Goal: Transaction & Acquisition: Purchase product/service

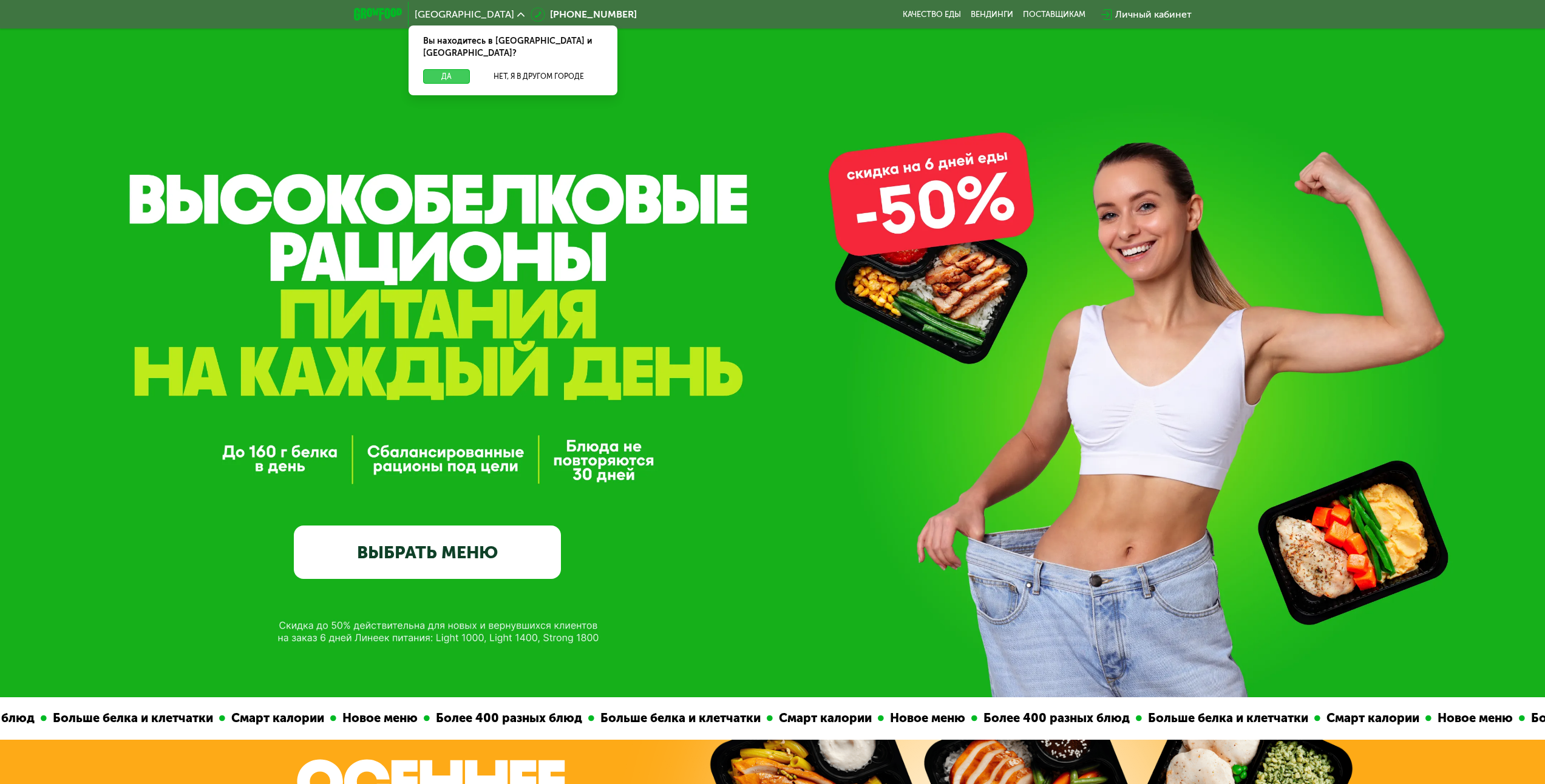
click at [448, 70] on button "Да" at bounding box center [446, 76] width 46 height 15
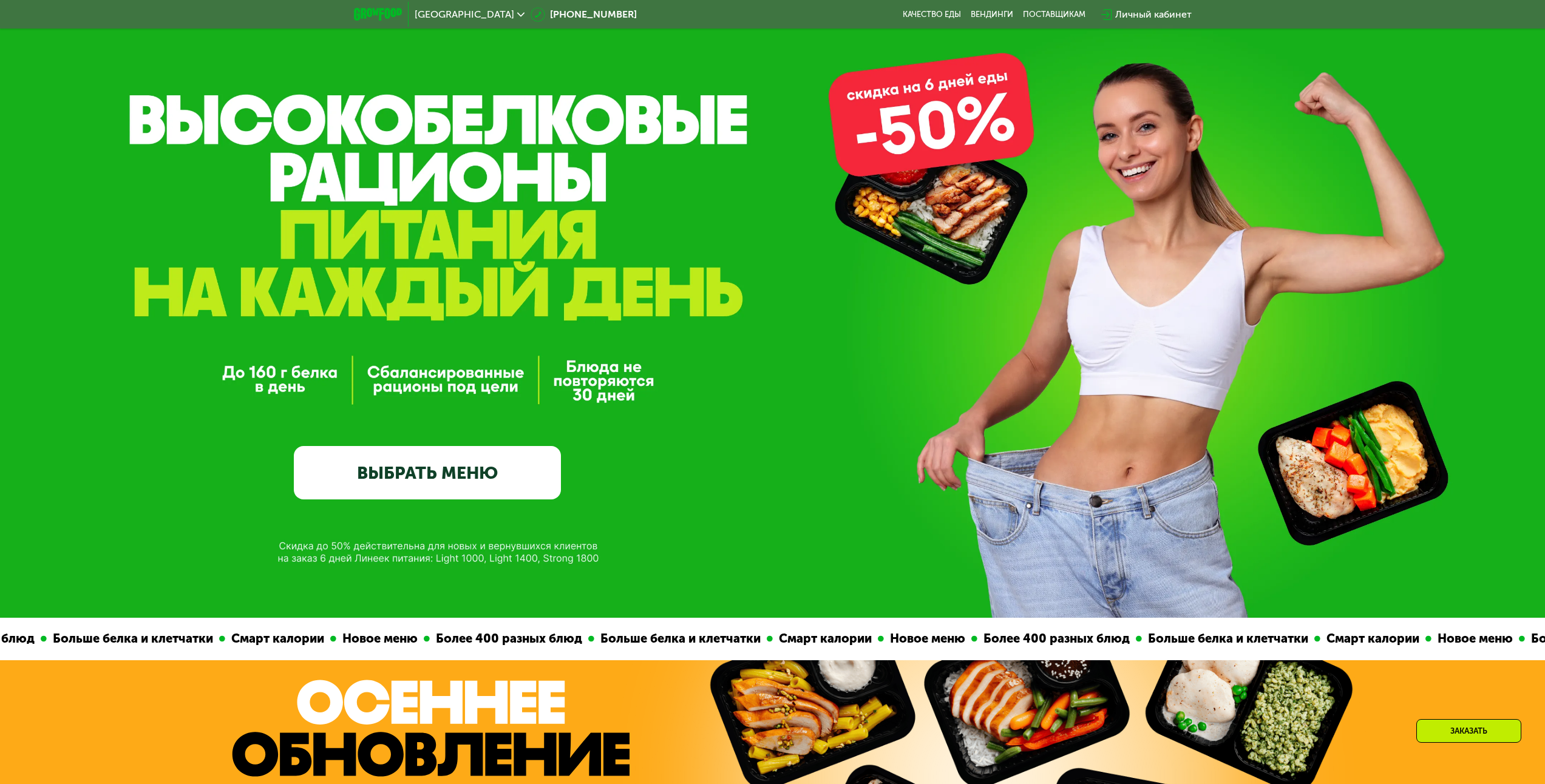
scroll to position [425, 0]
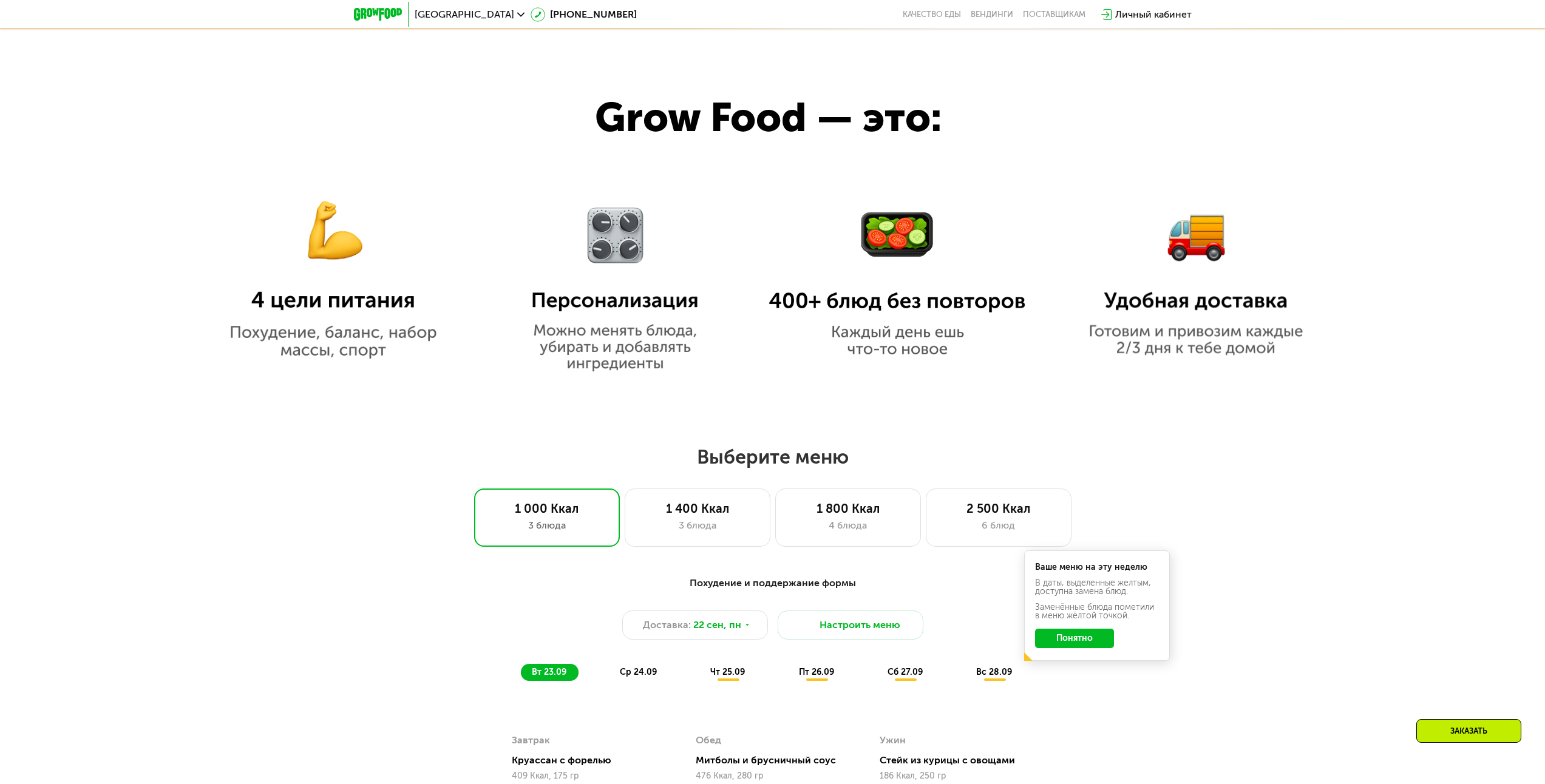
drag, startPoint x: 594, startPoint y: 174, endPoint x: 619, endPoint y: 260, distance: 89.6
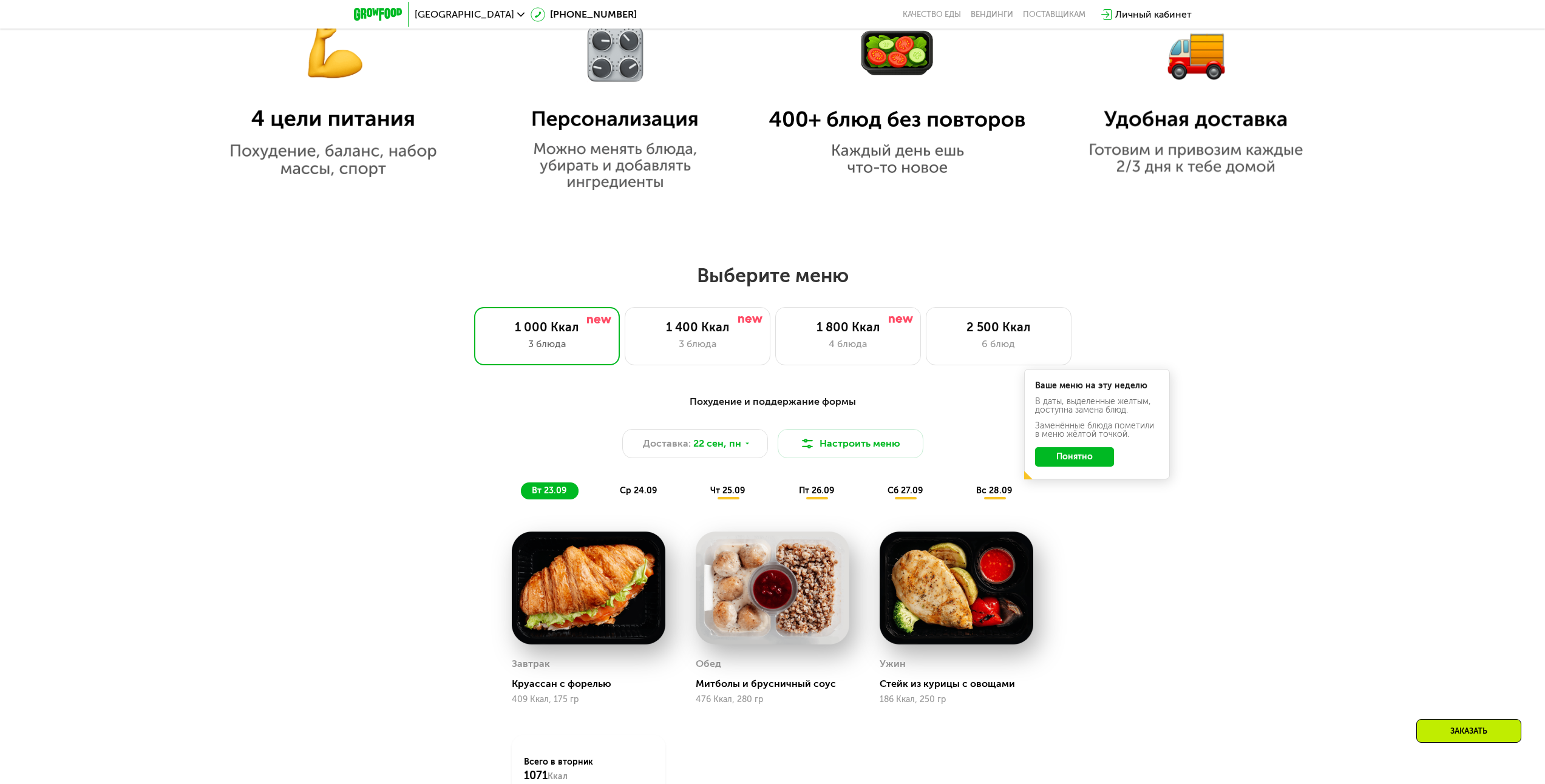
drag, startPoint x: 651, startPoint y: 337, endPoint x: 663, endPoint y: 376, distance: 40.8
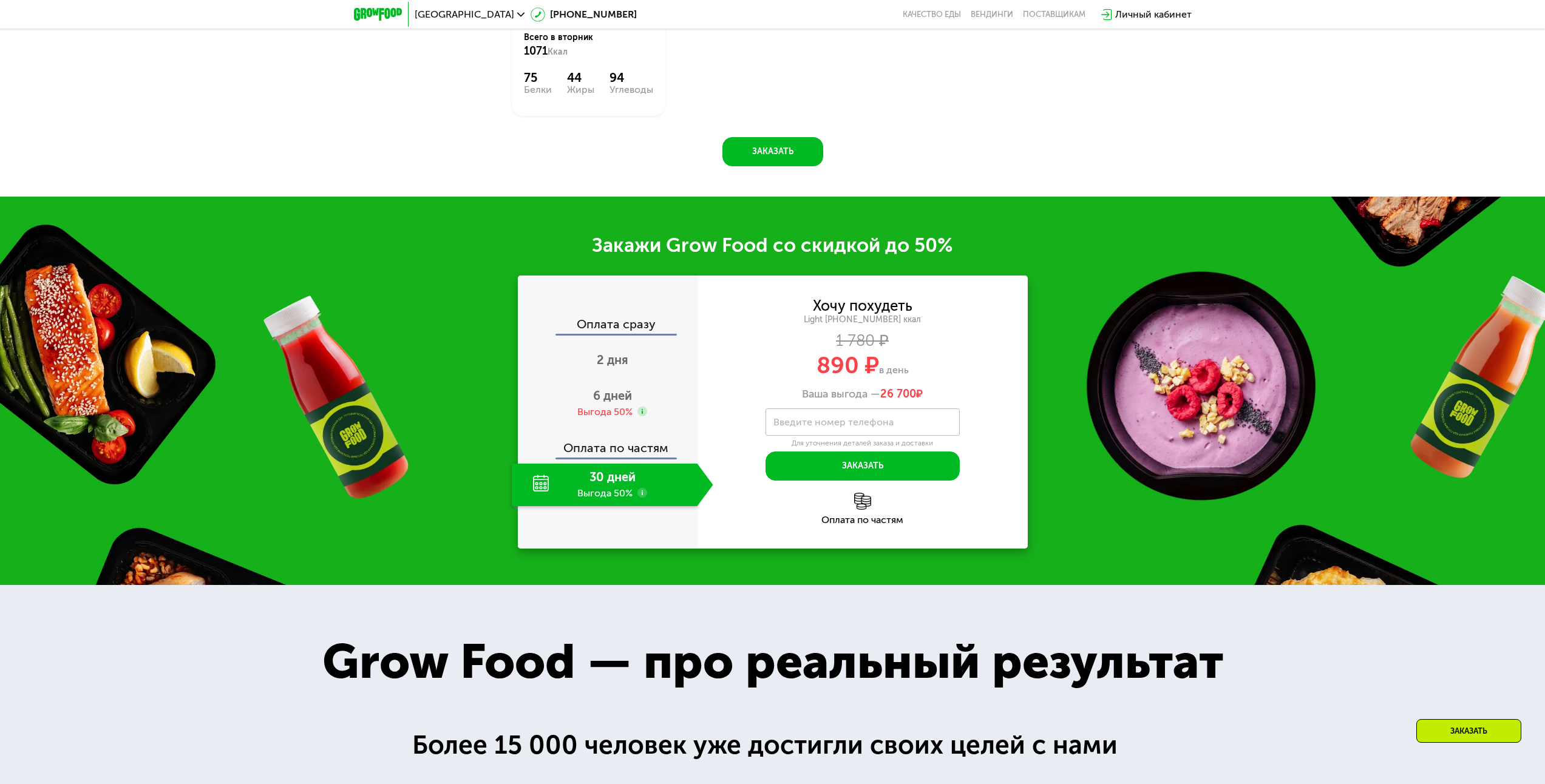
drag, startPoint x: 407, startPoint y: 233, endPoint x: 428, endPoint y: 311, distance: 80.8
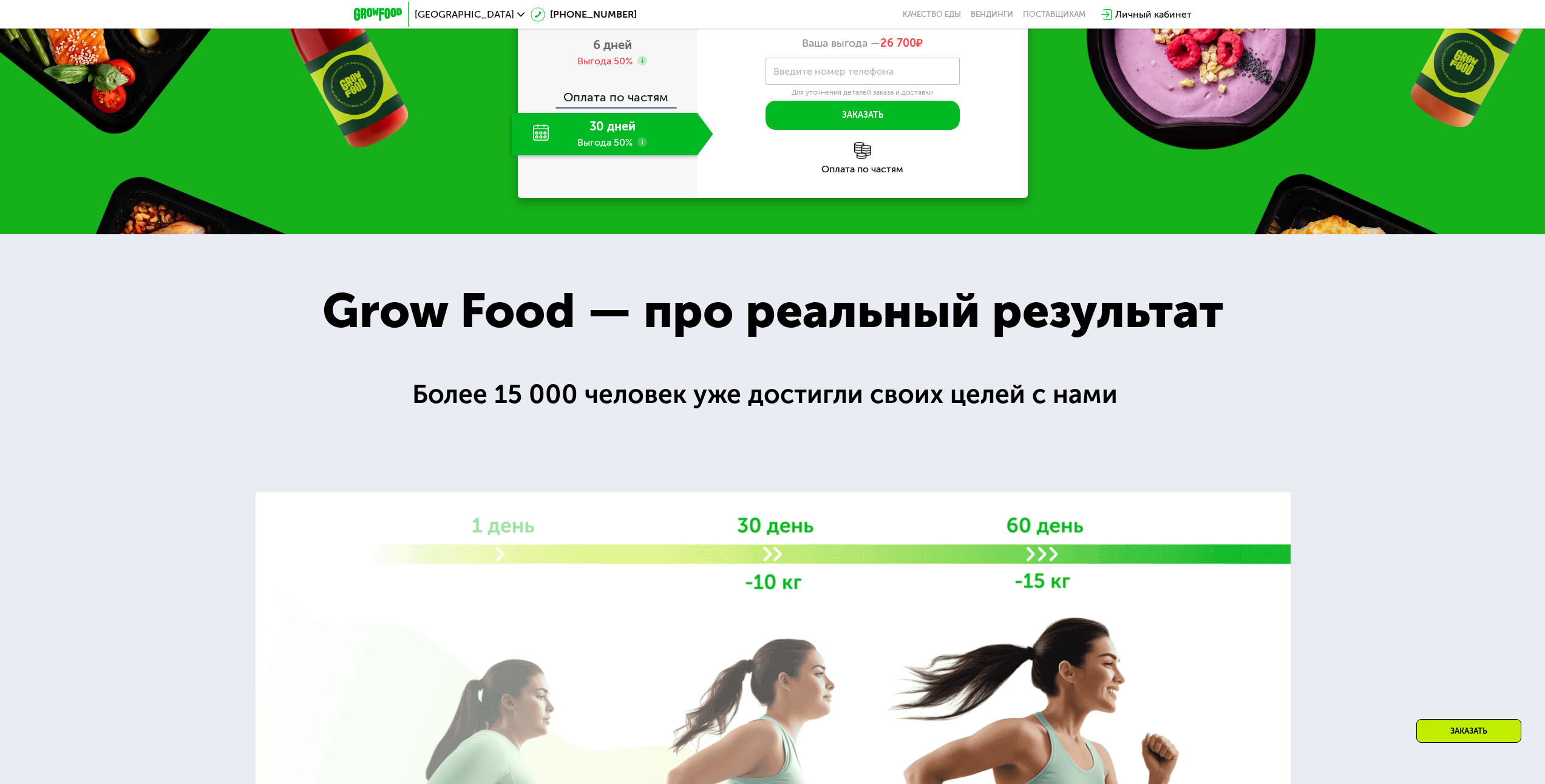
drag, startPoint x: 416, startPoint y: 261, endPoint x: 450, endPoint y: 343, distance: 88.8
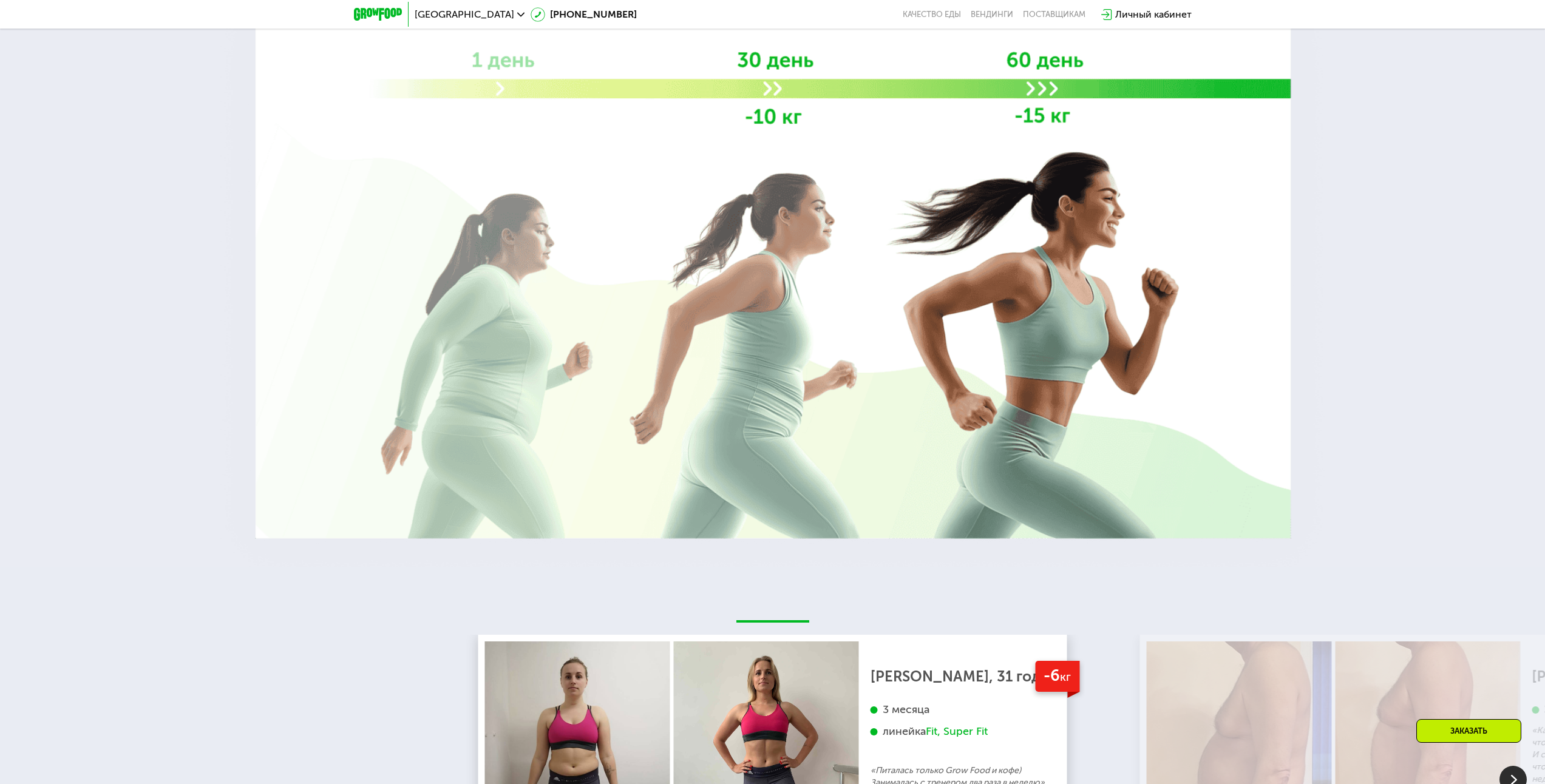
drag, startPoint x: 450, startPoint y: 343, endPoint x: 493, endPoint y: 437, distance: 103.4
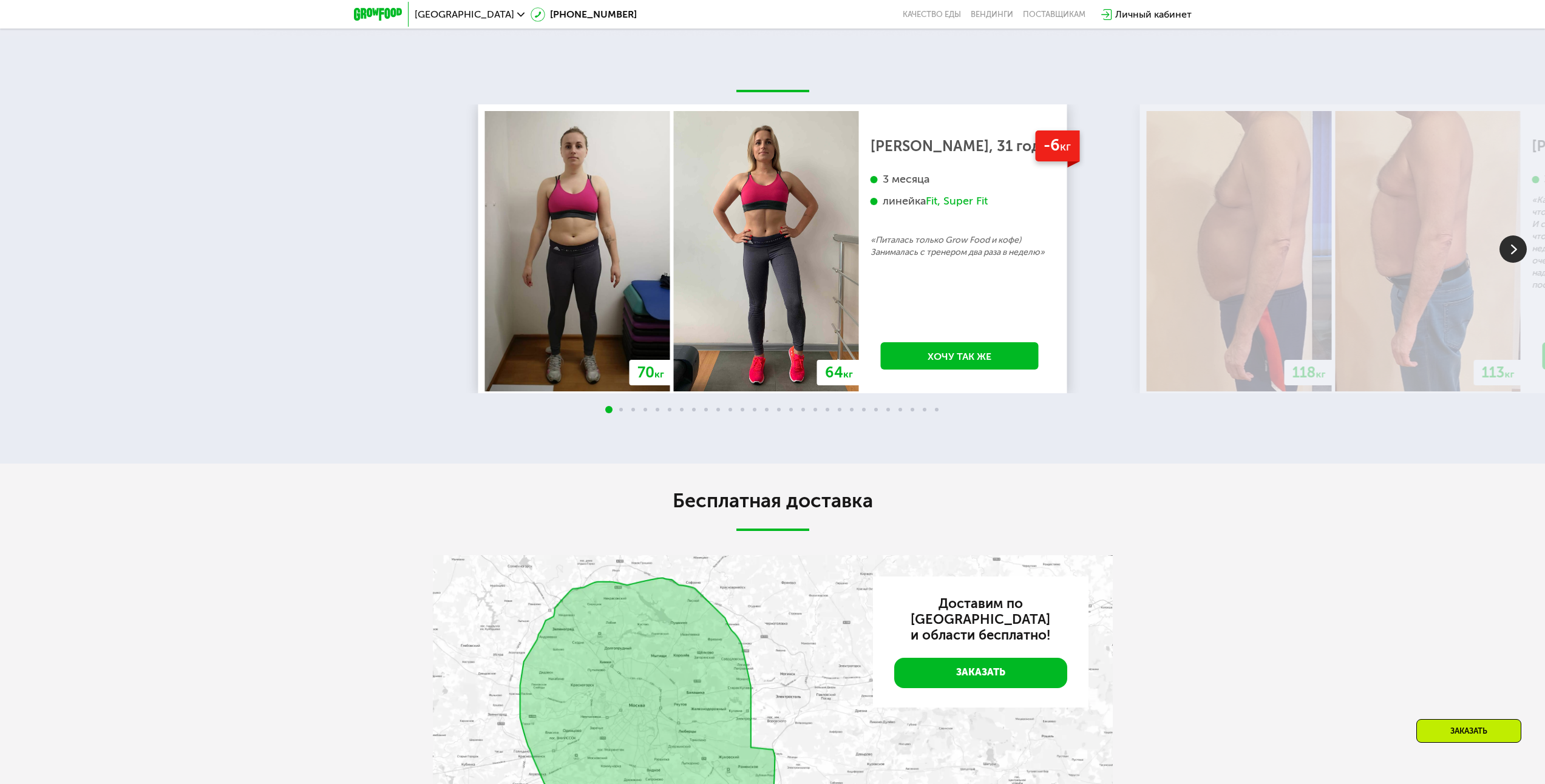
drag, startPoint x: 189, startPoint y: 145, endPoint x: 228, endPoint y: 230, distance: 93.5
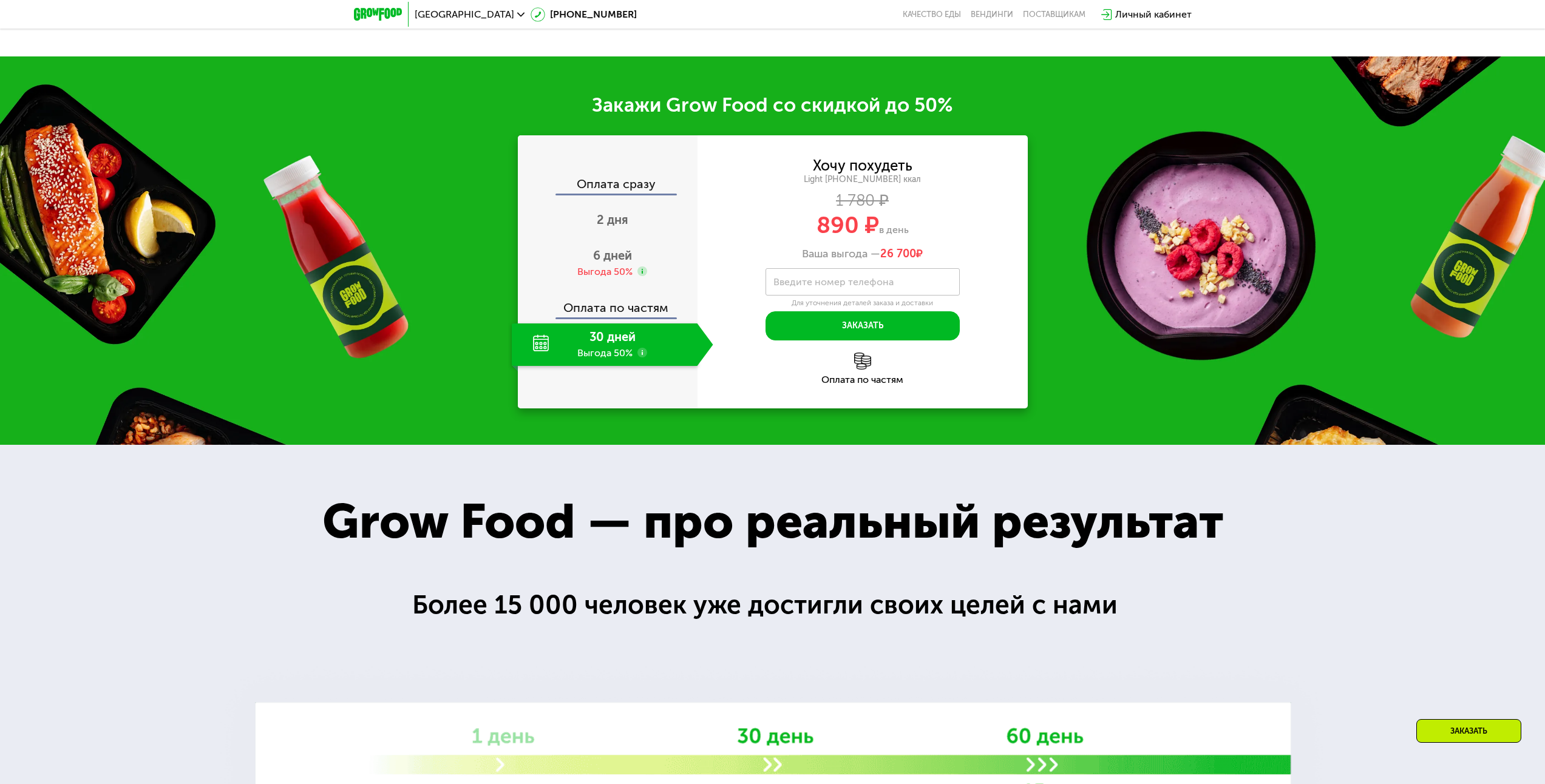
drag, startPoint x: 376, startPoint y: 477, endPoint x: 365, endPoint y: 326, distance: 151.4
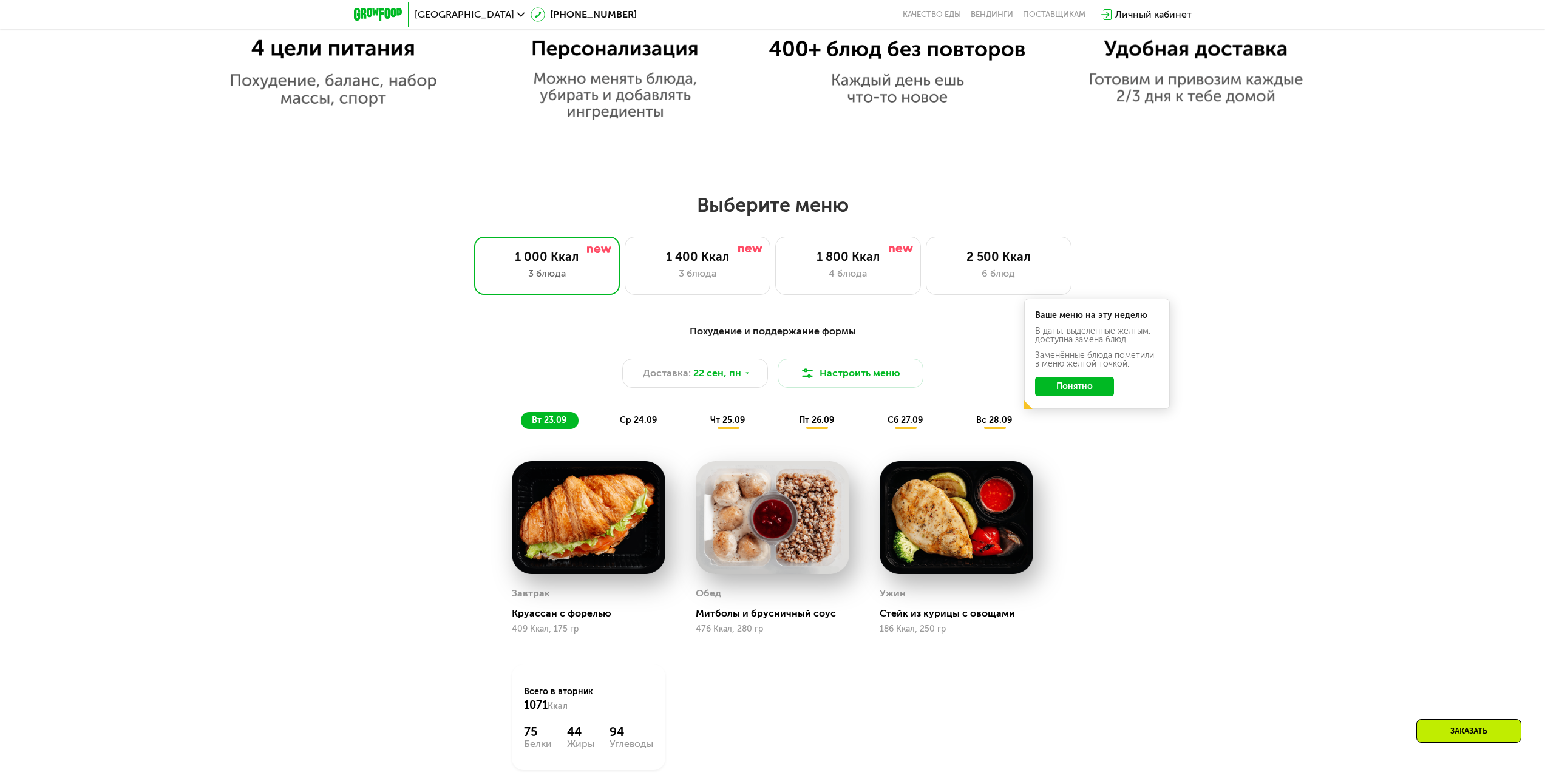
drag, startPoint x: 374, startPoint y: 485, endPoint x: 378, endPoint y: 378, distance: 107.1
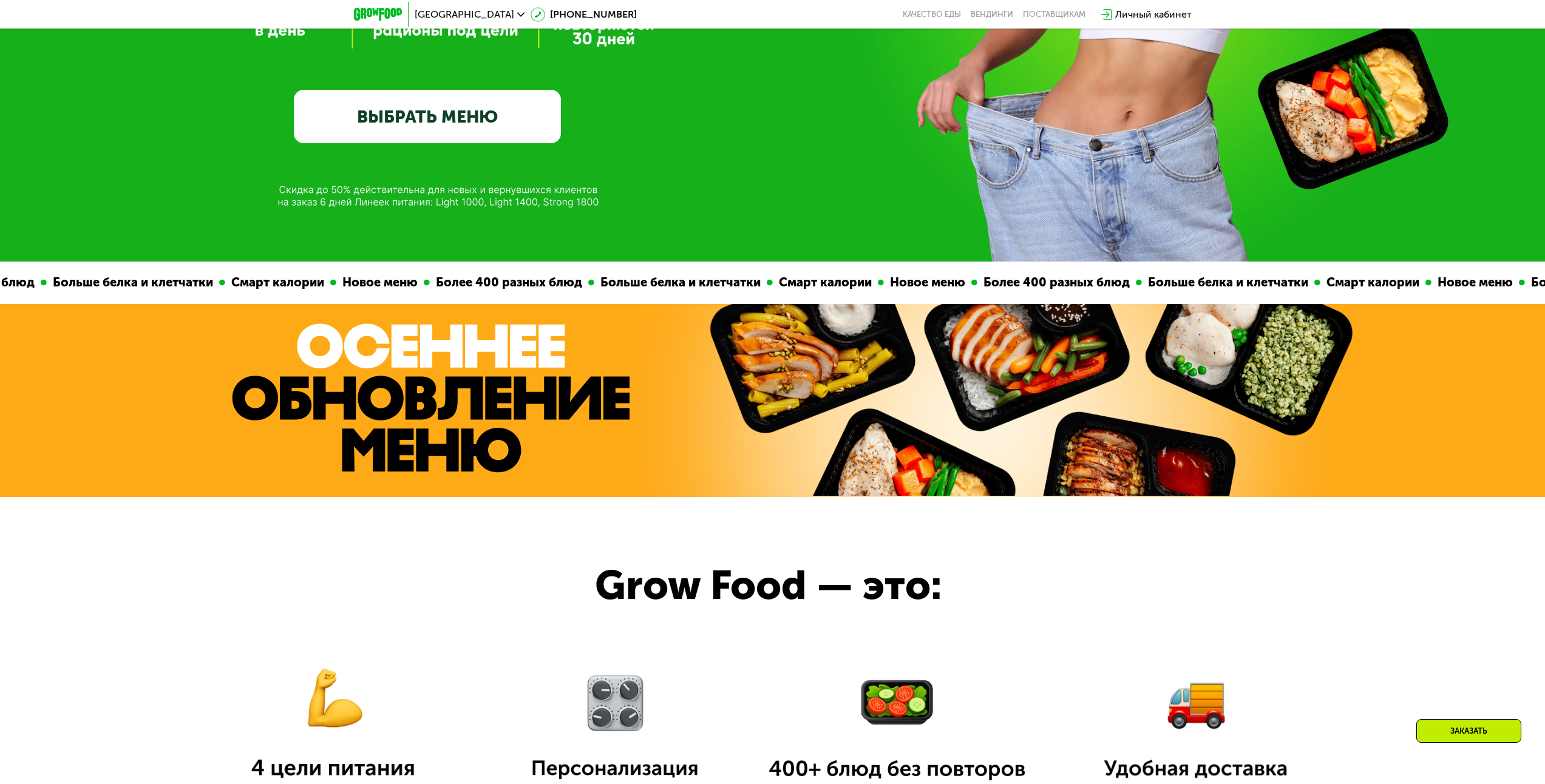
drag, startPoint x: 381, startPoint y: 401, endPoint x: 383, endPoint y: 251, distance: 150.0
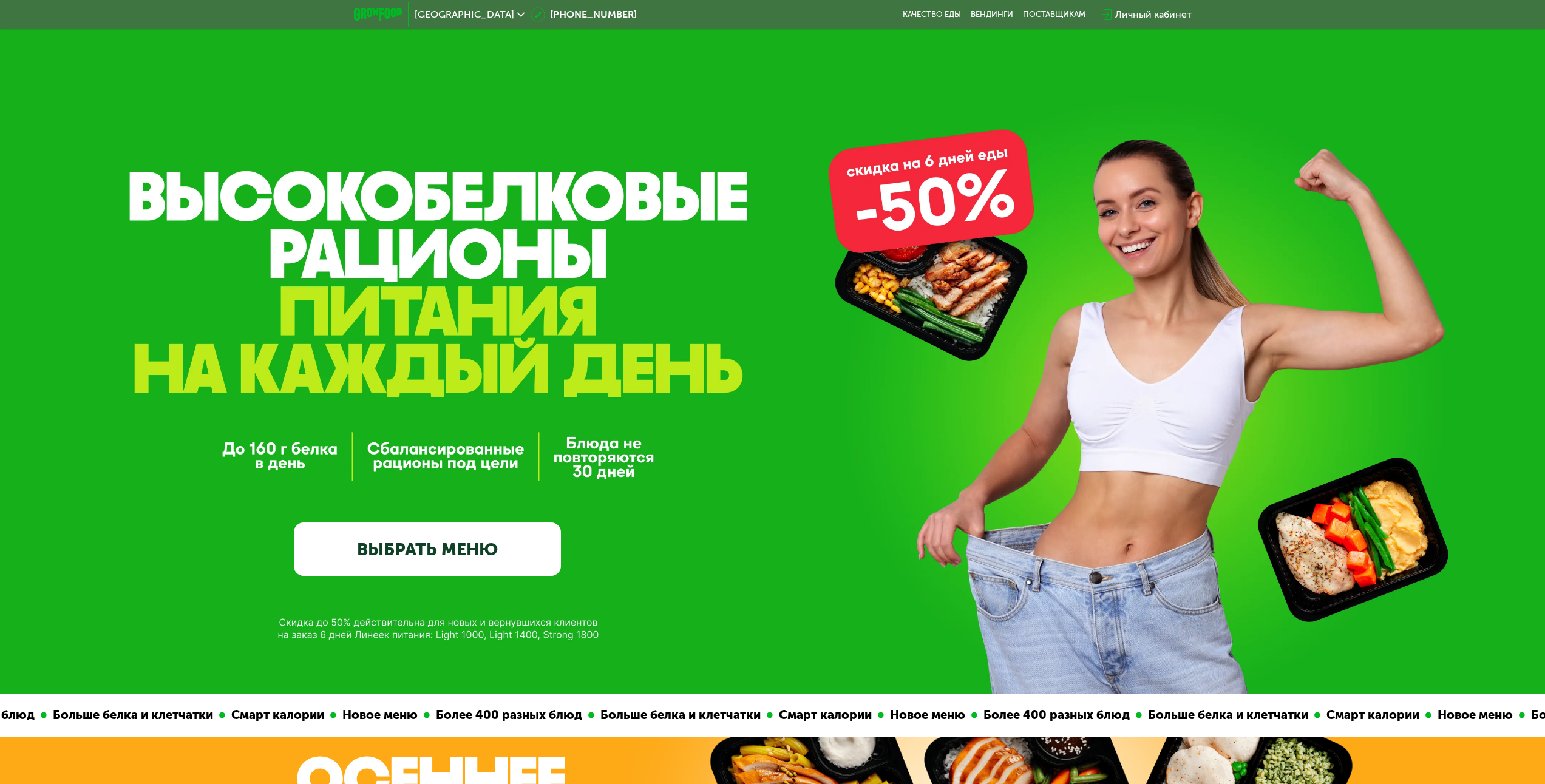
scroll to position [0, 0]
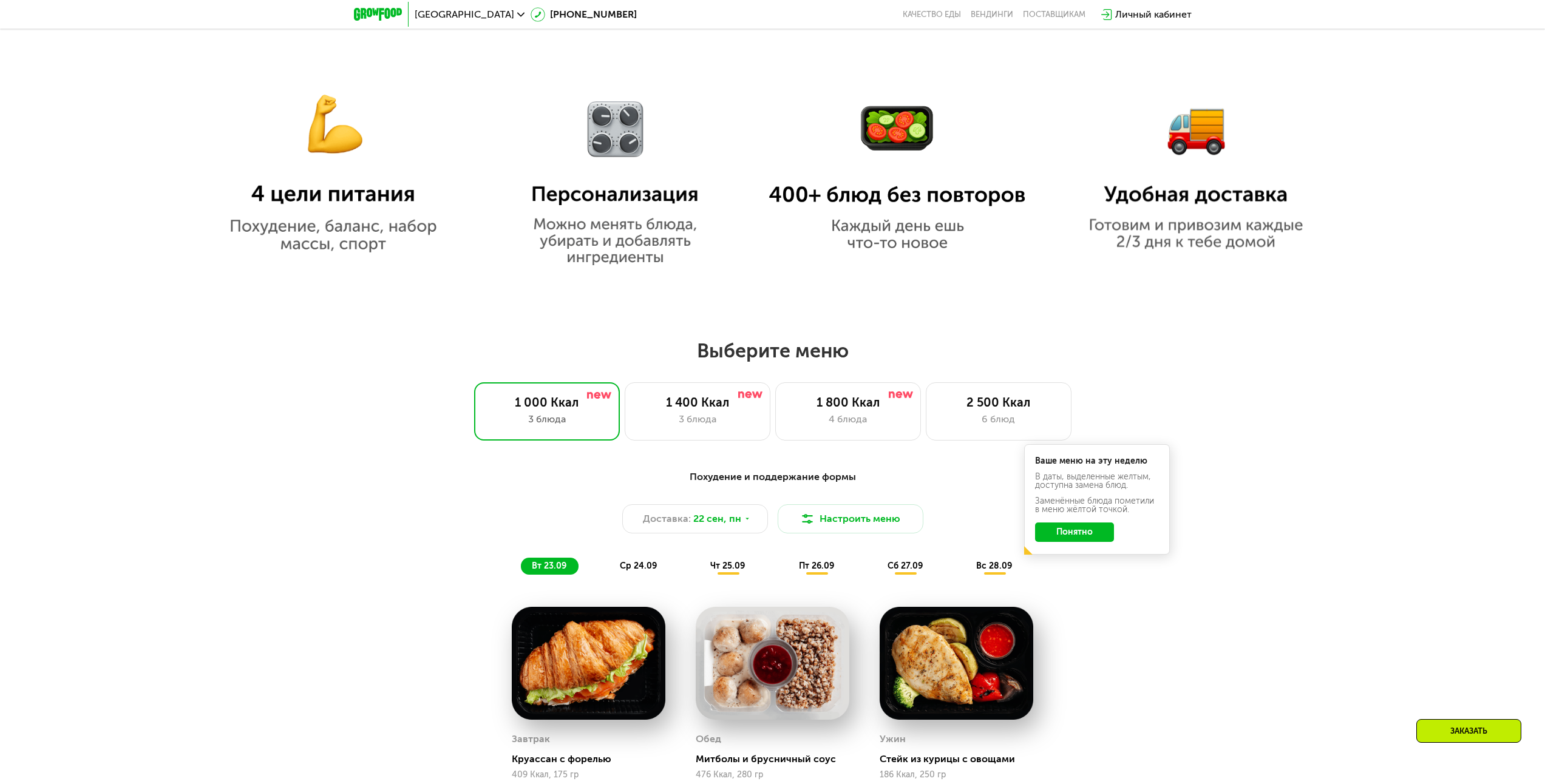
drag, startPoint x: 668, startPoint y: 437, endPoint x: 682, endPoint y: 474, distance: 39.6
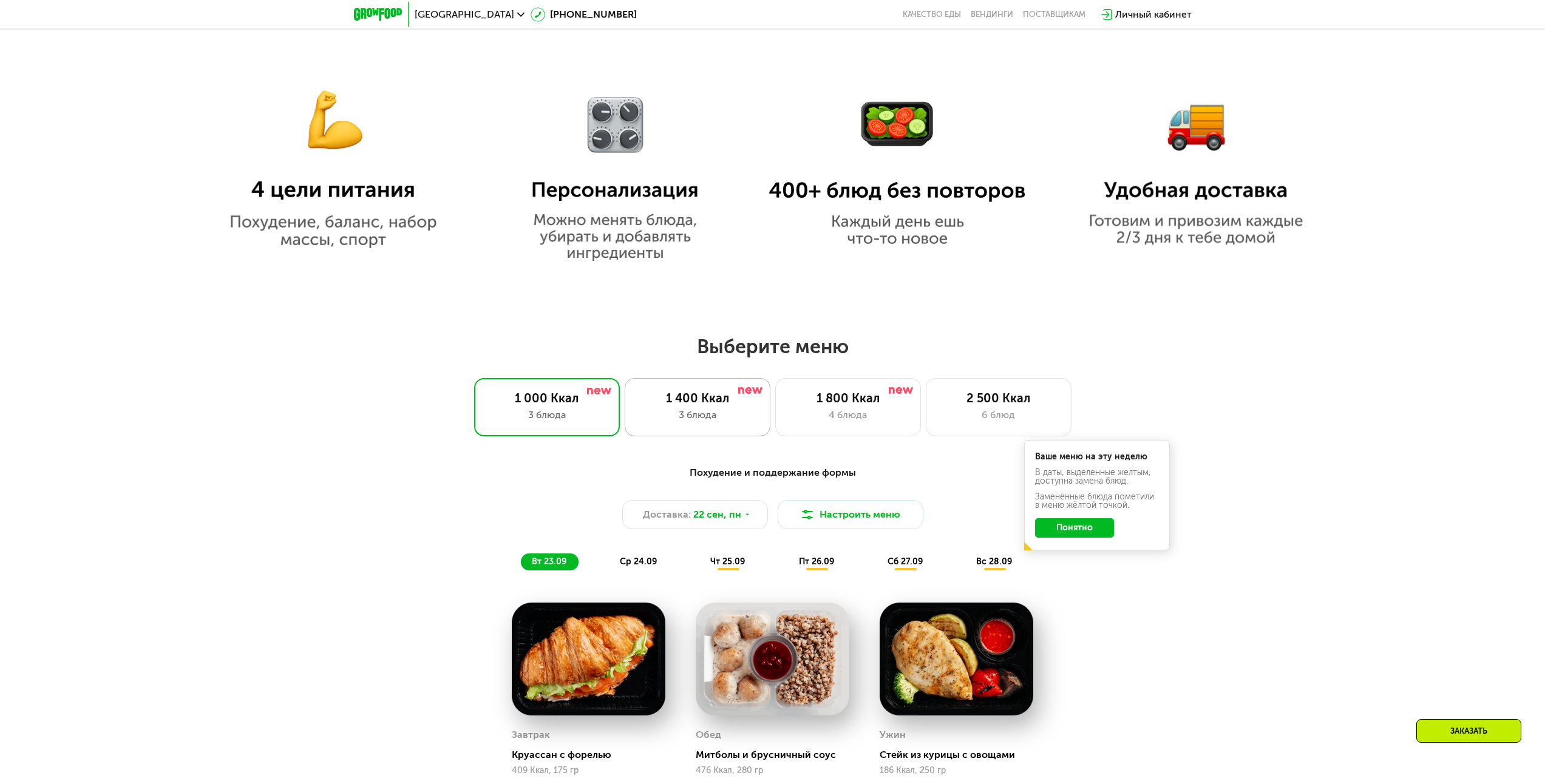
click at [682, 427] on div "1 400 Ккал 3 блюда" at bounding box center [696, 406] width 145 height 58
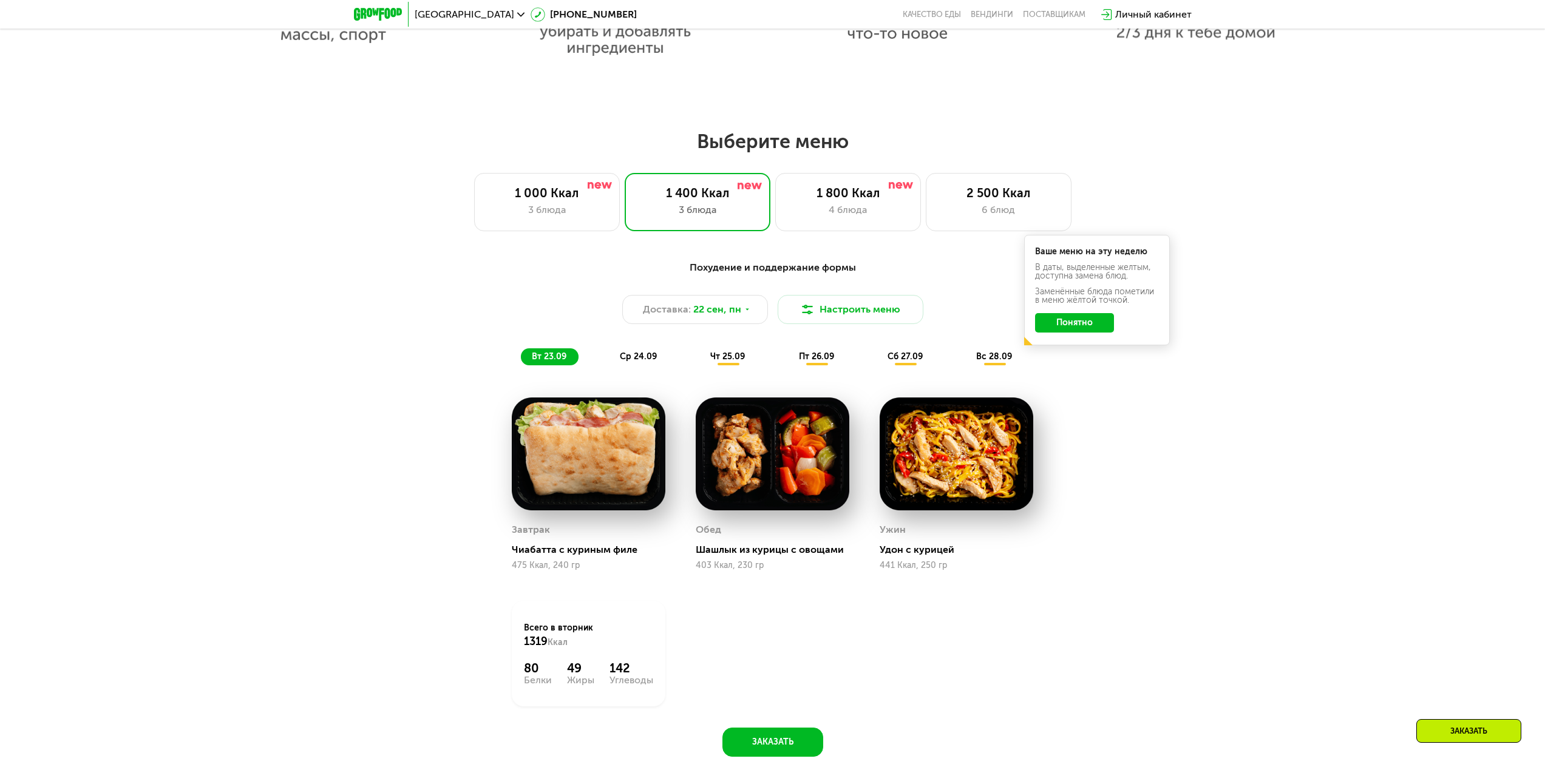
scroll to position [1227, 0]
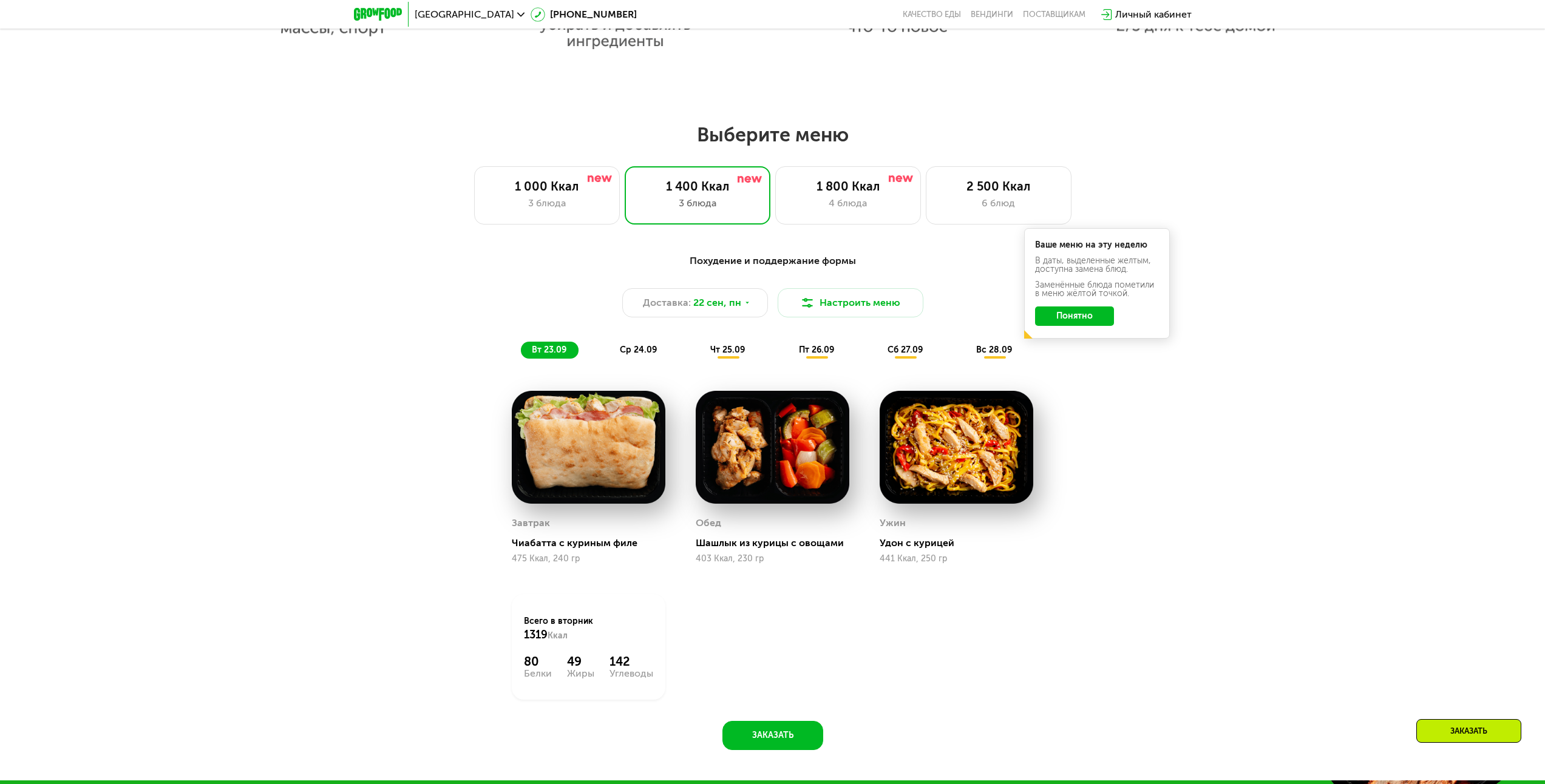
drag, startPoint x: 409, startPoint y: 293, endPoint x: 410, endPoint y: 317, distance: 24.0
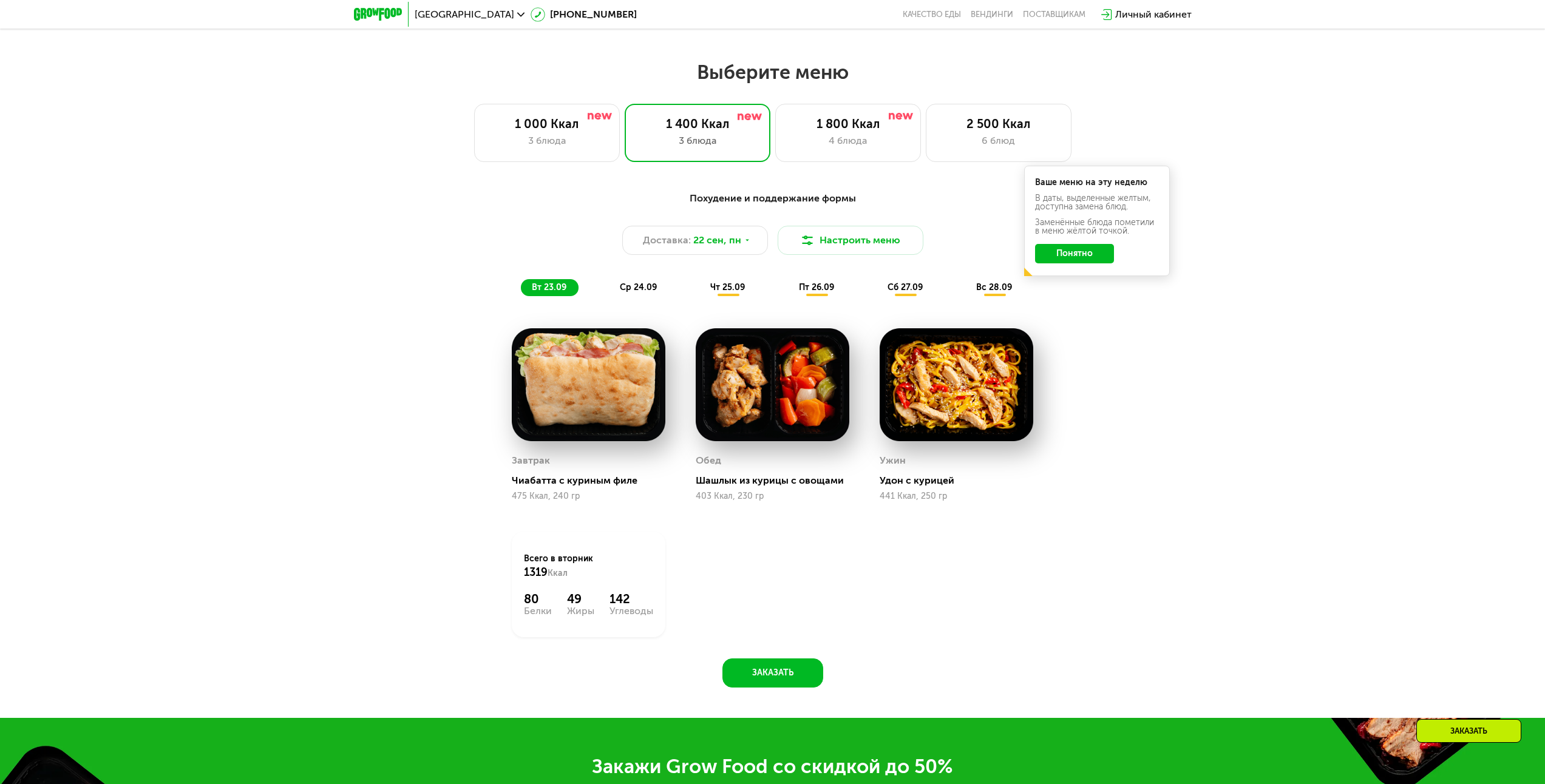
scroll to position [1287, 0]
click at [1071, 254] on button "Понятно" at bounding box center [1074, 254] width 79 height 20
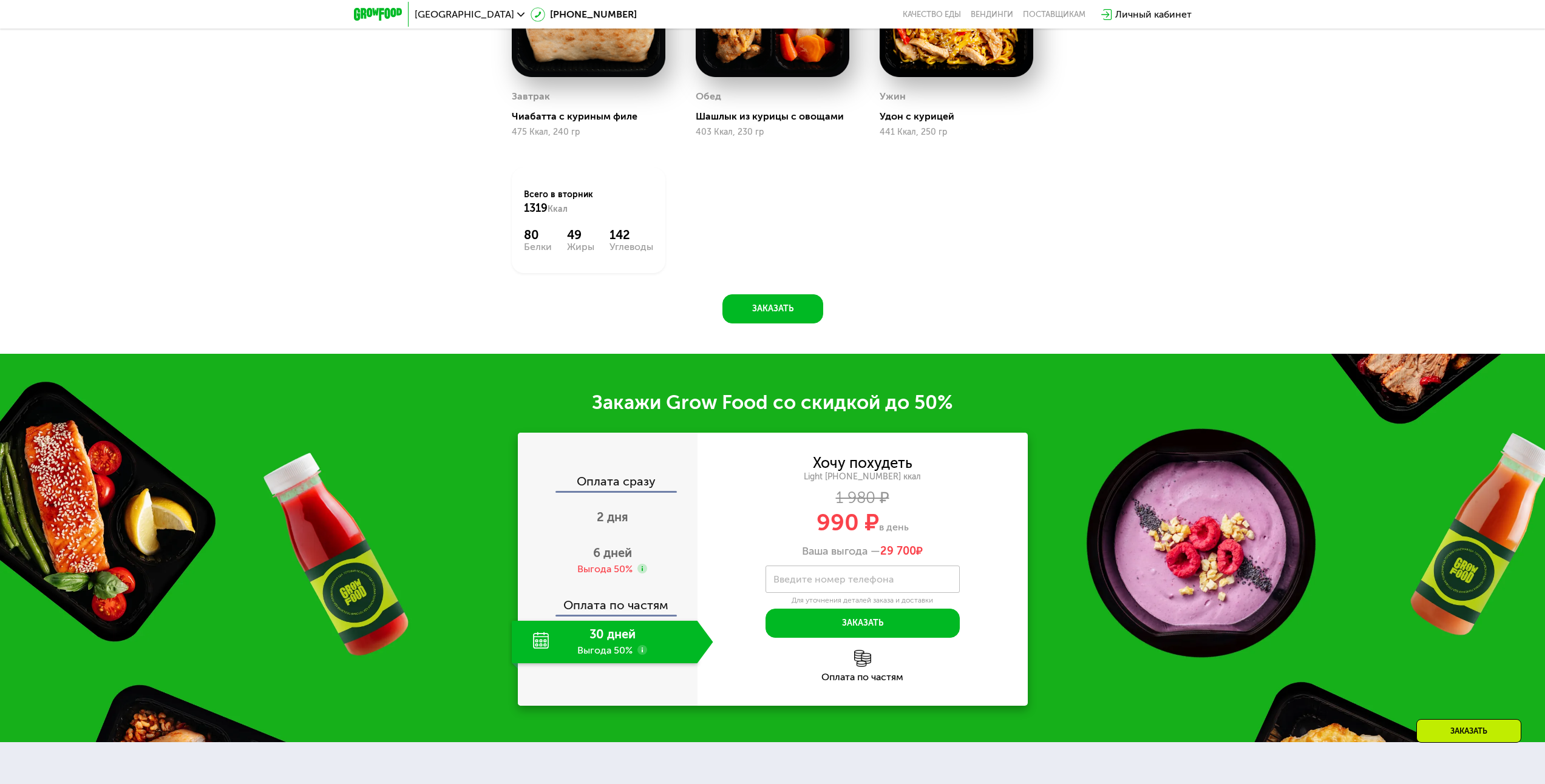
drag, startPoint x: 1096, startPoint y: 241, endPoint x: 1110, endPoint y: 314, distance: 74.3
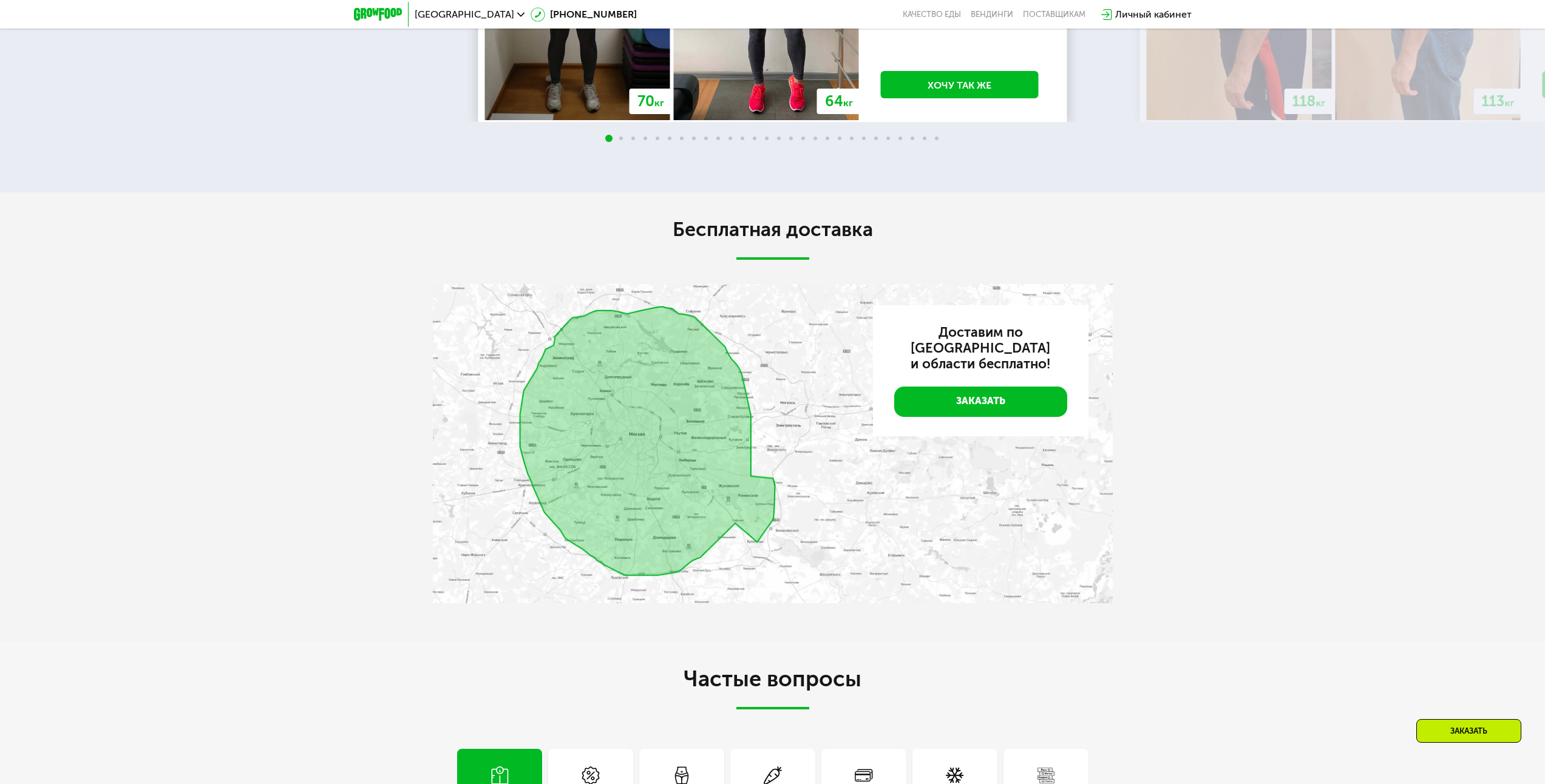
drag, startPoint x: 1070, startPoint y: 204, endPoint x: 1069, endPoint y: 288, distance: 84.0
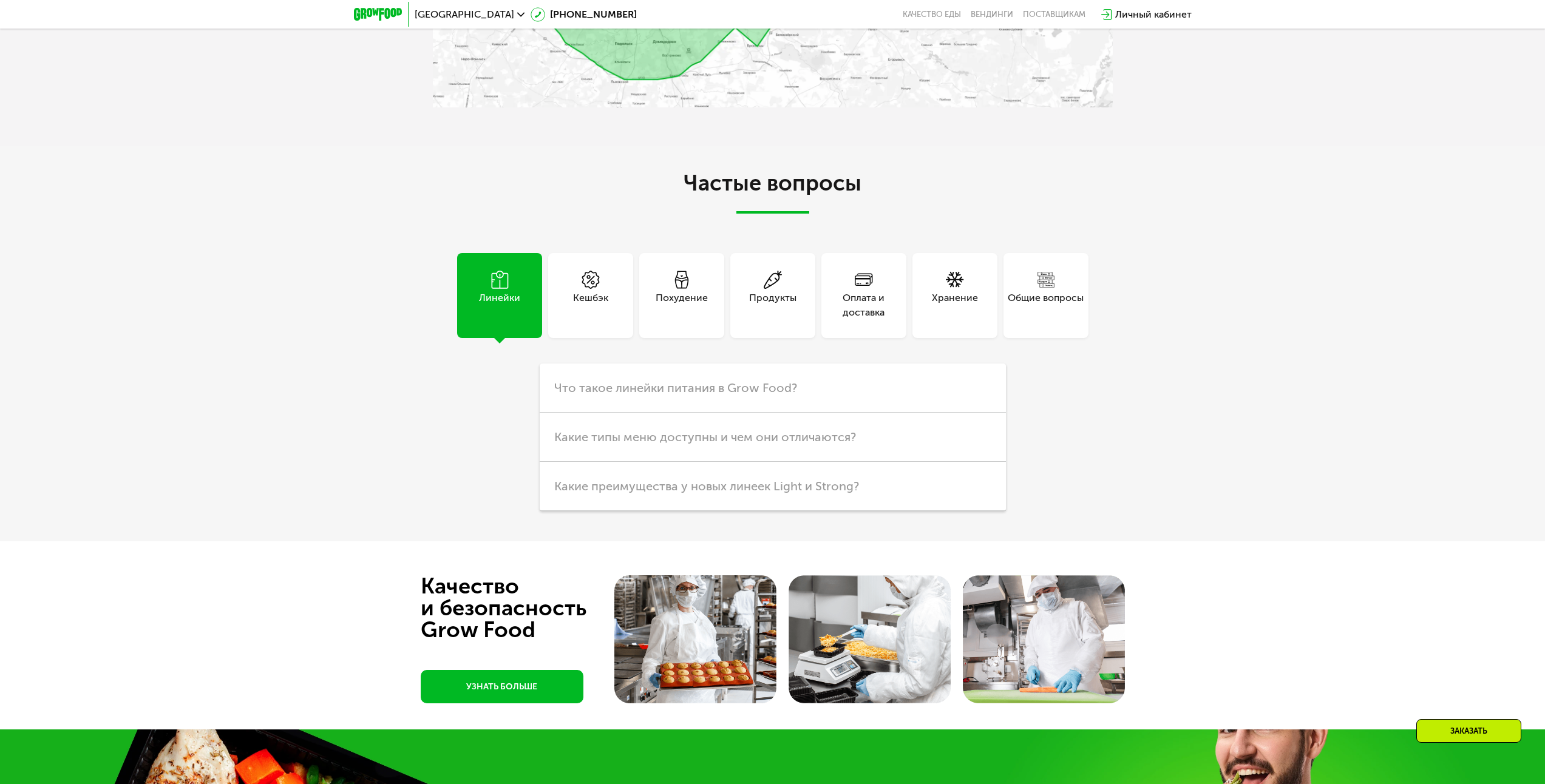
drag, startPoint x: 1127, startPoint y: 263, endPoint x: 1134, endPoint y: 365, distance: 102.2
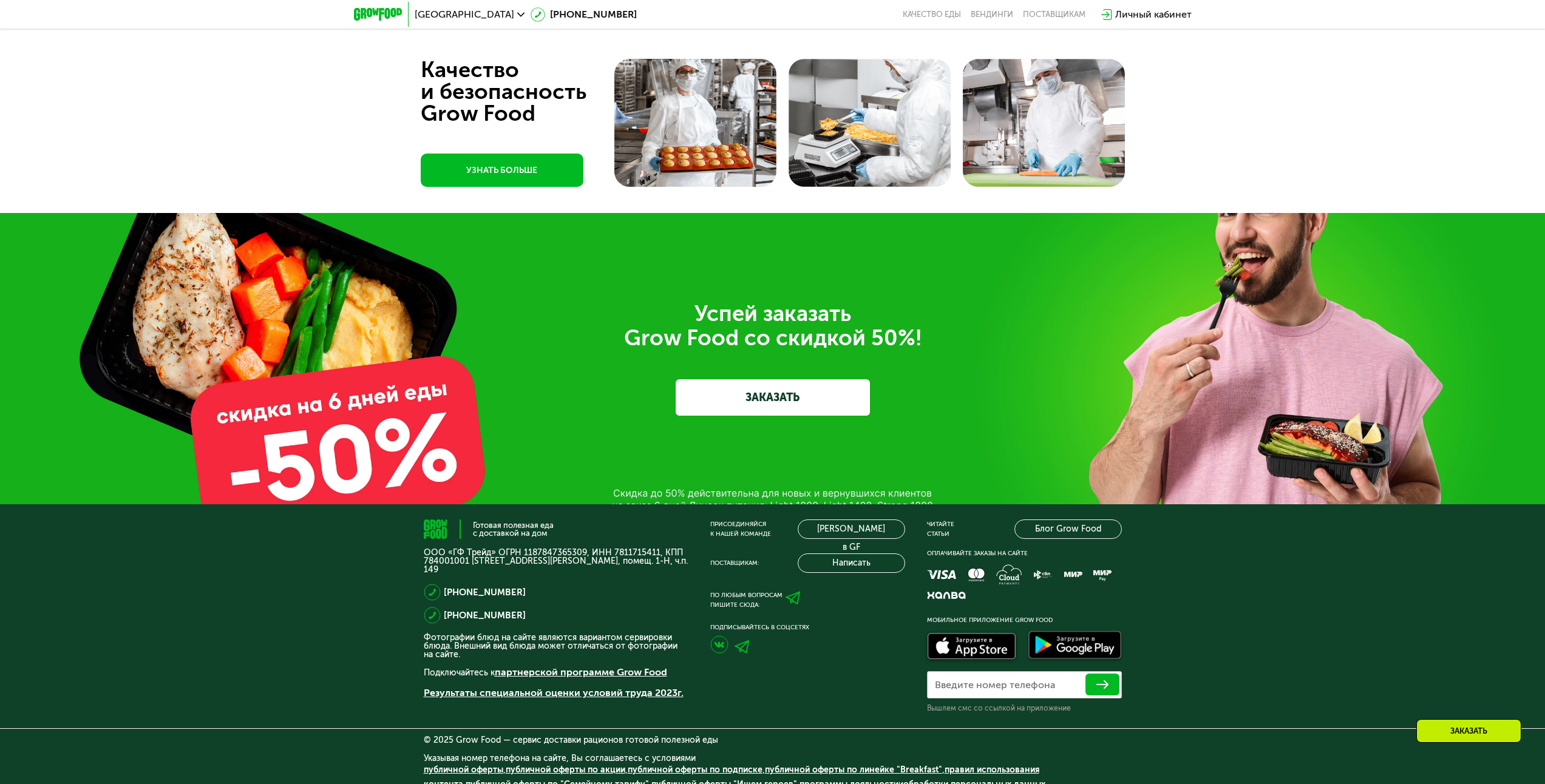
scroll to position [4456, 0]
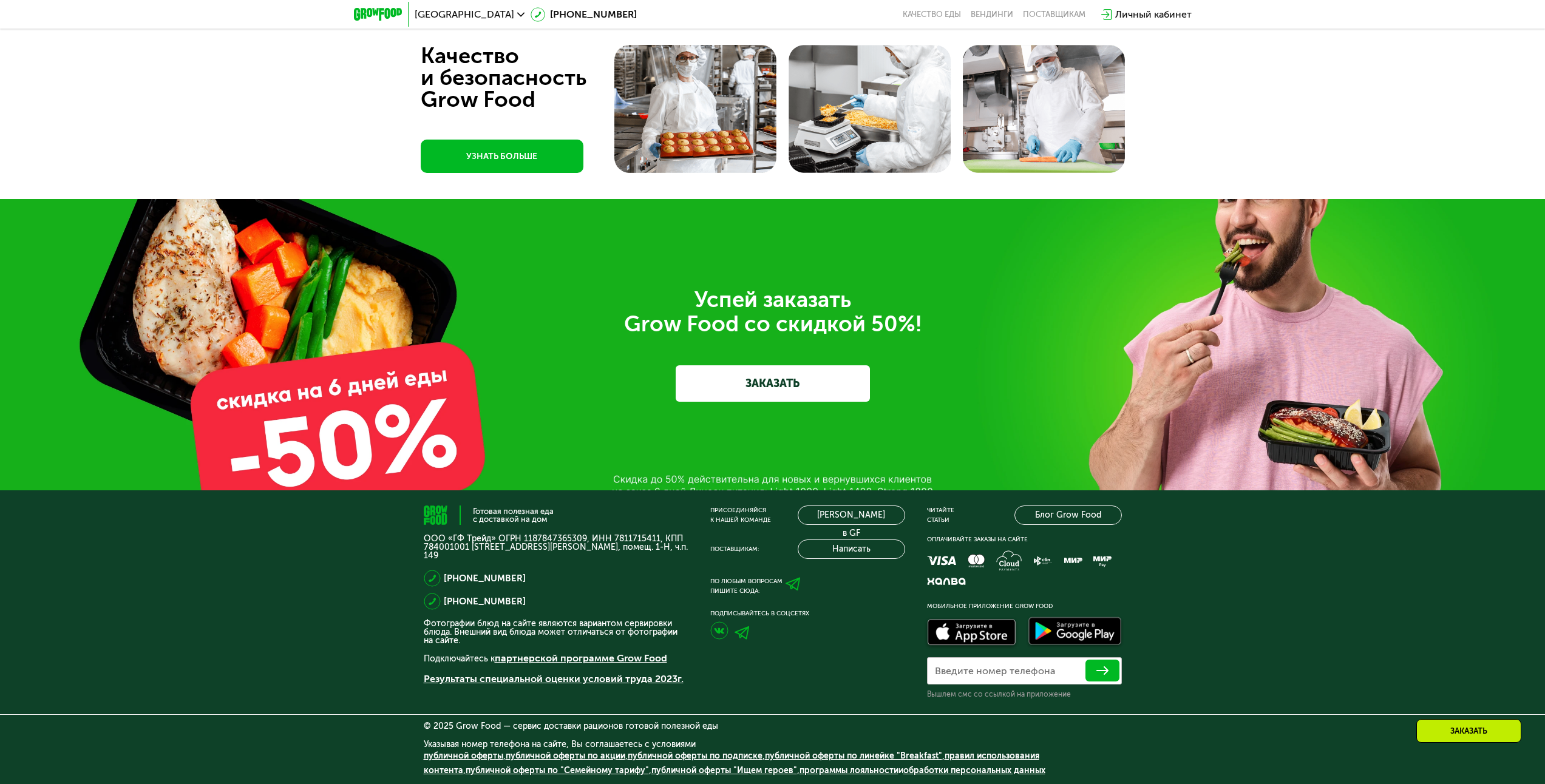
drag, startPoint x: 1133, startPoint y: 335, endPoint x: 1133, endPoint y: 426, distance: 91.0
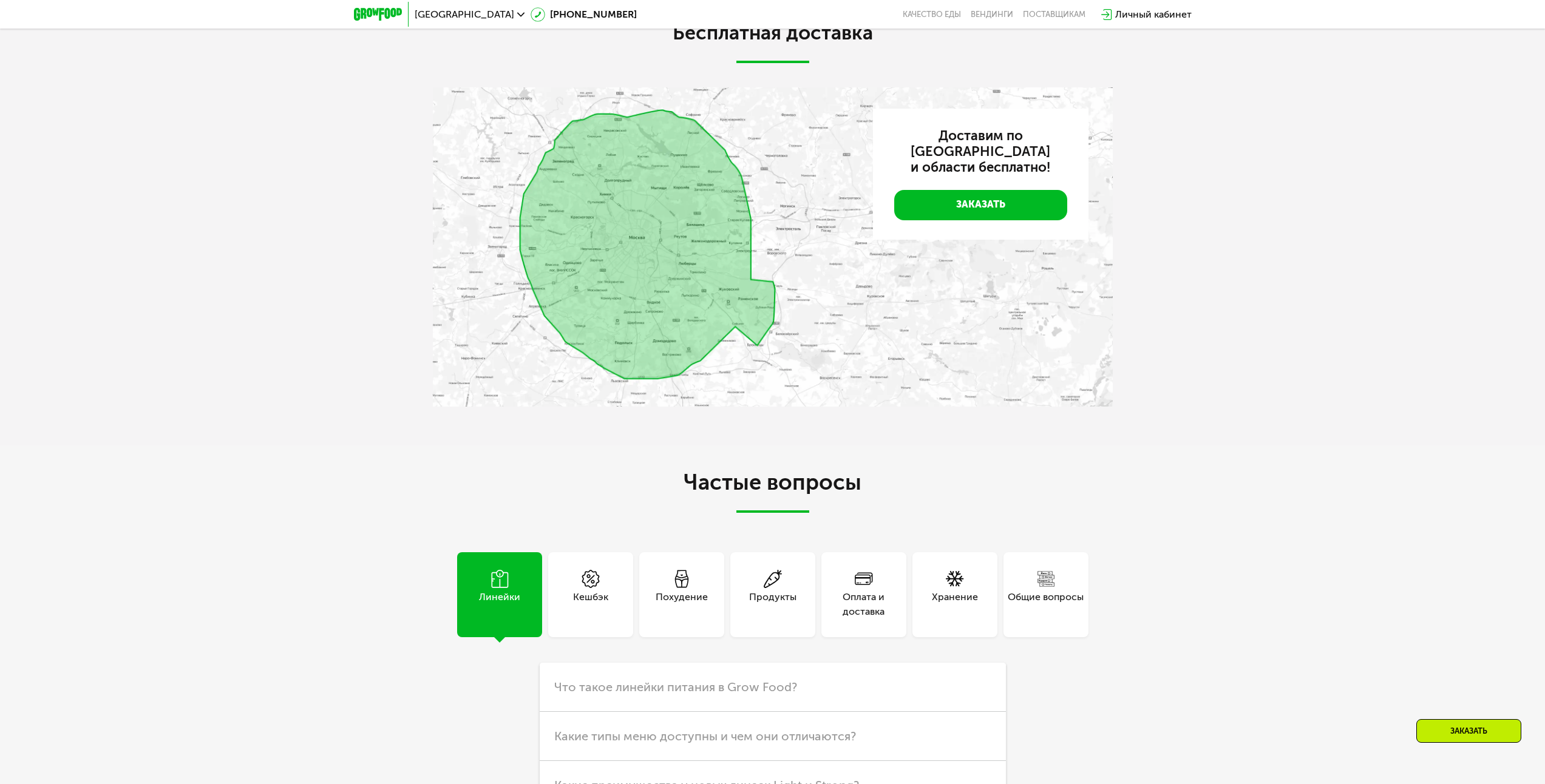
drag, startPoint x: 802, startPoint y: 666, endPoint x: 835, endPoint y: 565, distance: 106.3
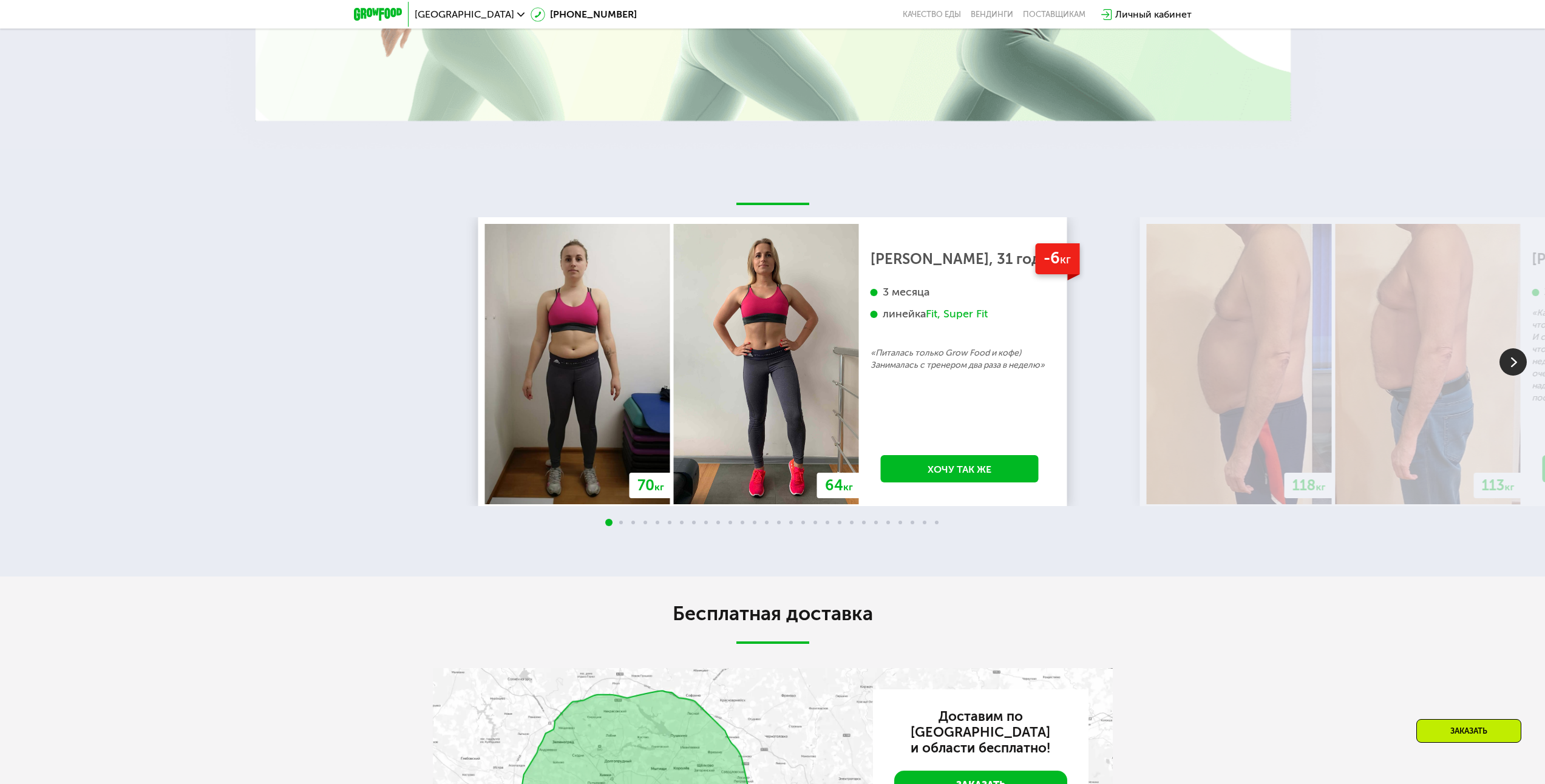
drag, startPoint x: 429, startPoint y: 511, endPoint x: 428, endPoint y: 479, distance: 32.0
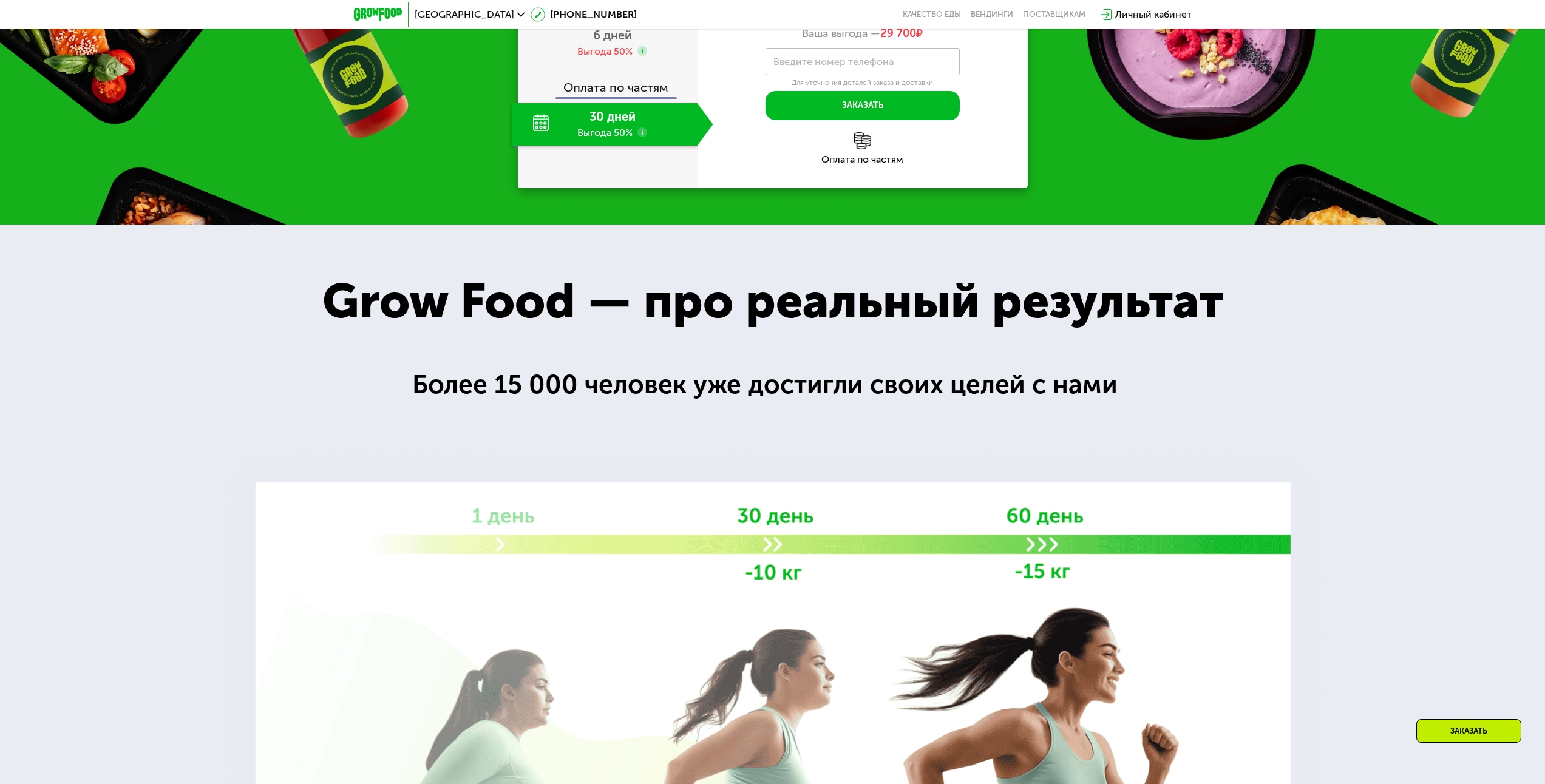
drag, startPoint x: 433, startPoint y: 381, endPoint x: 435, endPoint y: 338, distance: 43.0
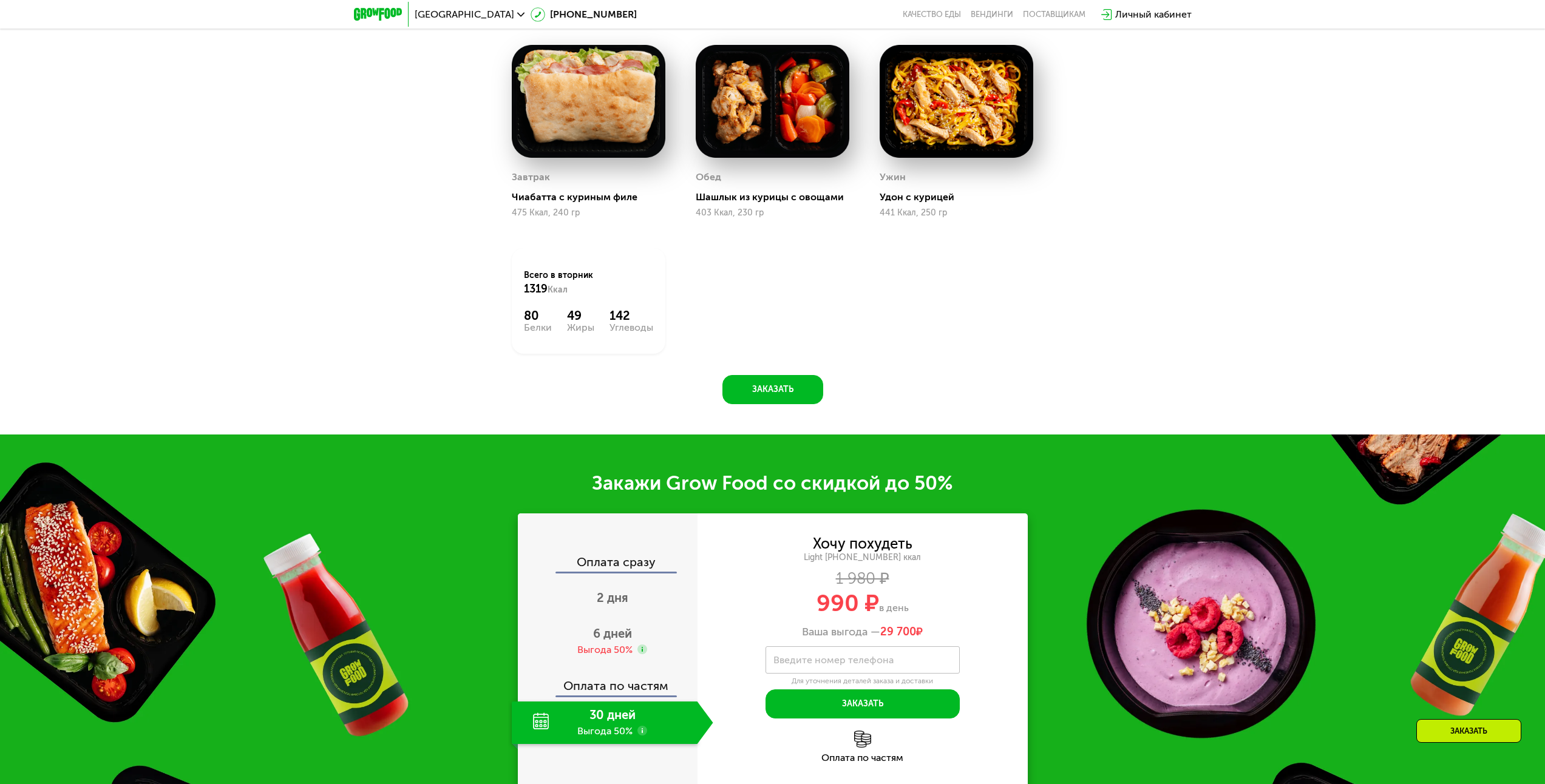
scroll to position [1467, 0]
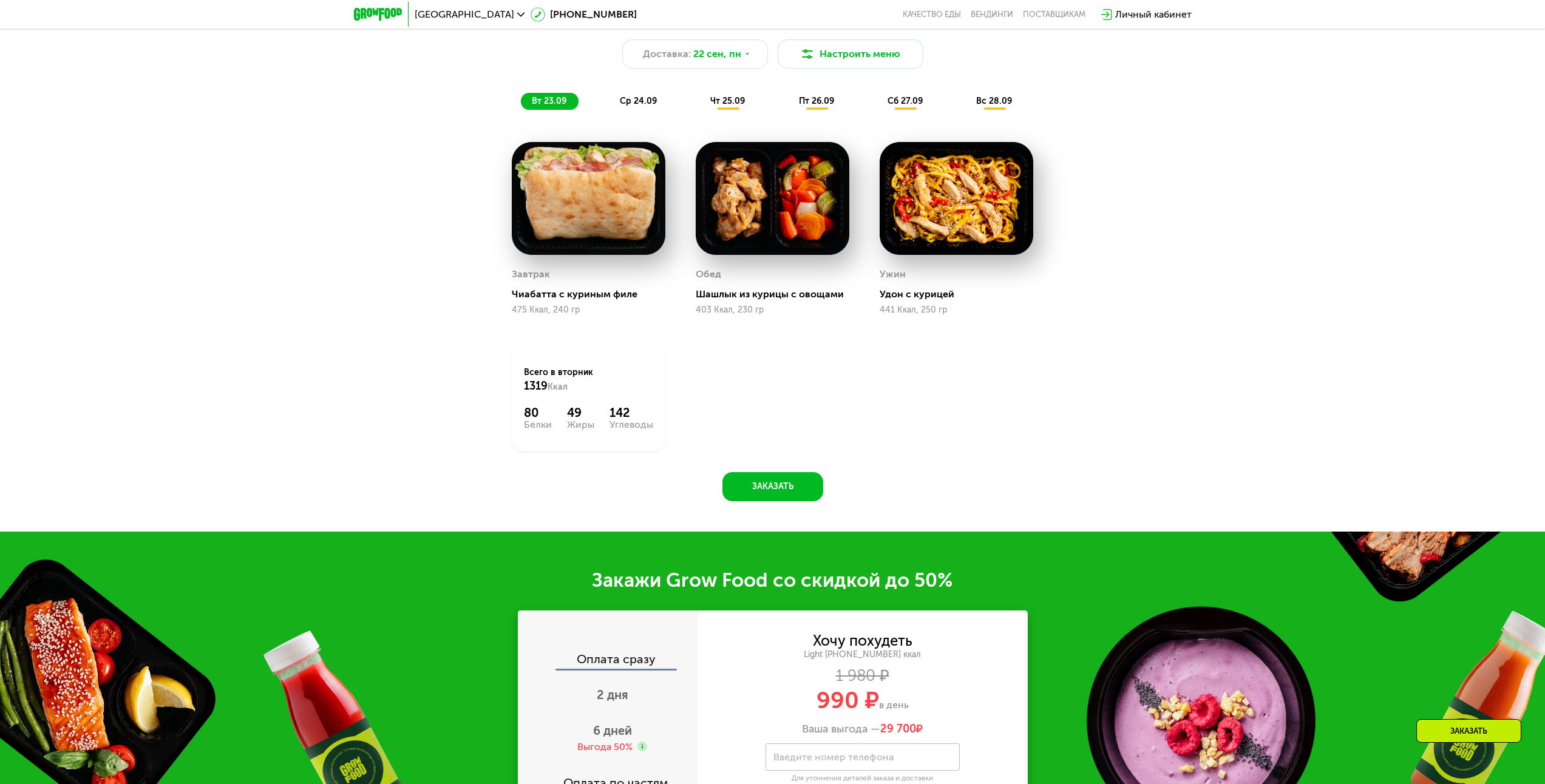
drag, startPoint x: 673, startPoint y: 524, endPoint x: 675, endPoint y: 447, distance: 77.0
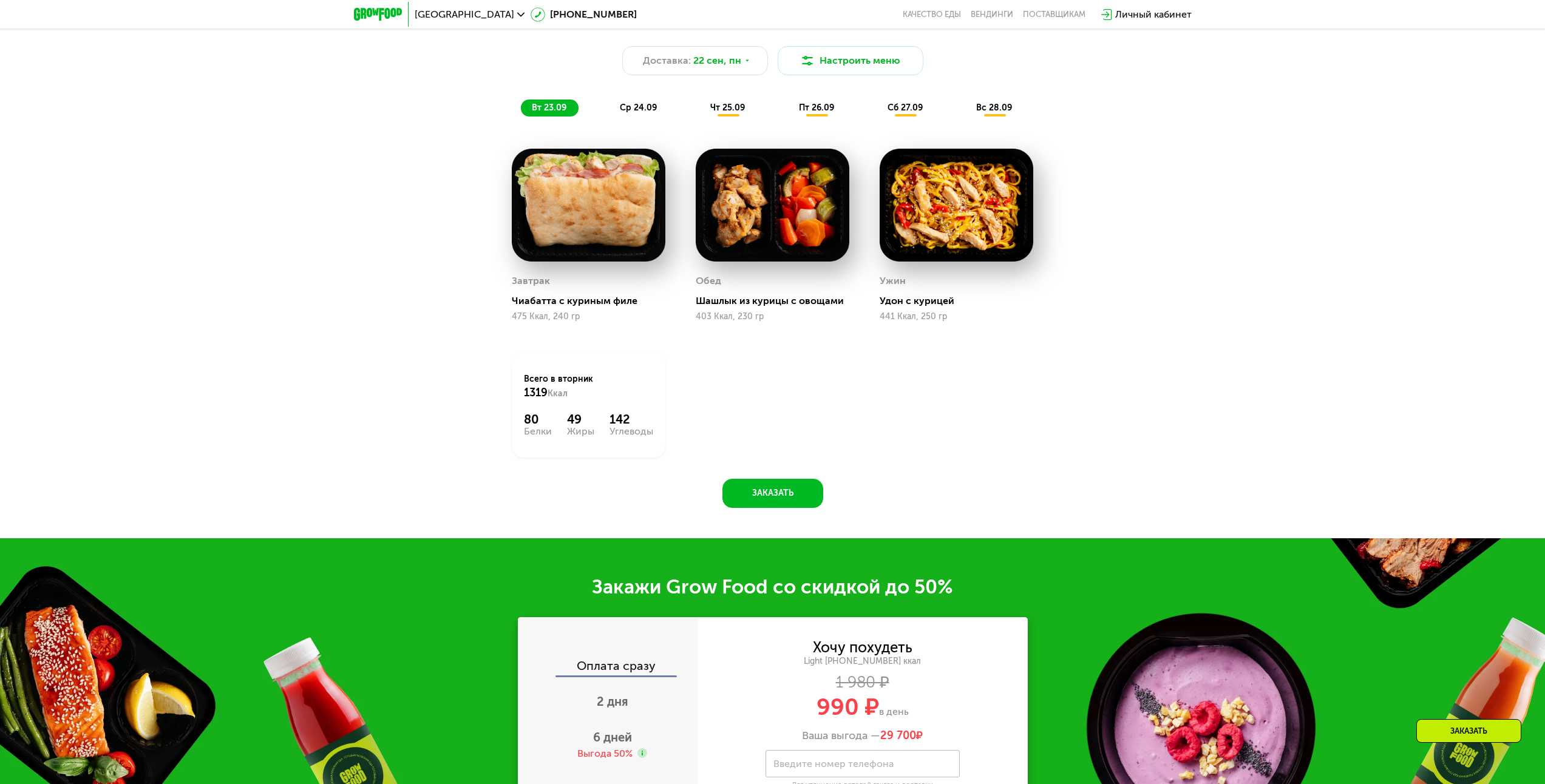
click at [663, 114] on div "ср 24.09" at bounding box center [639, 108] width 60 height 17
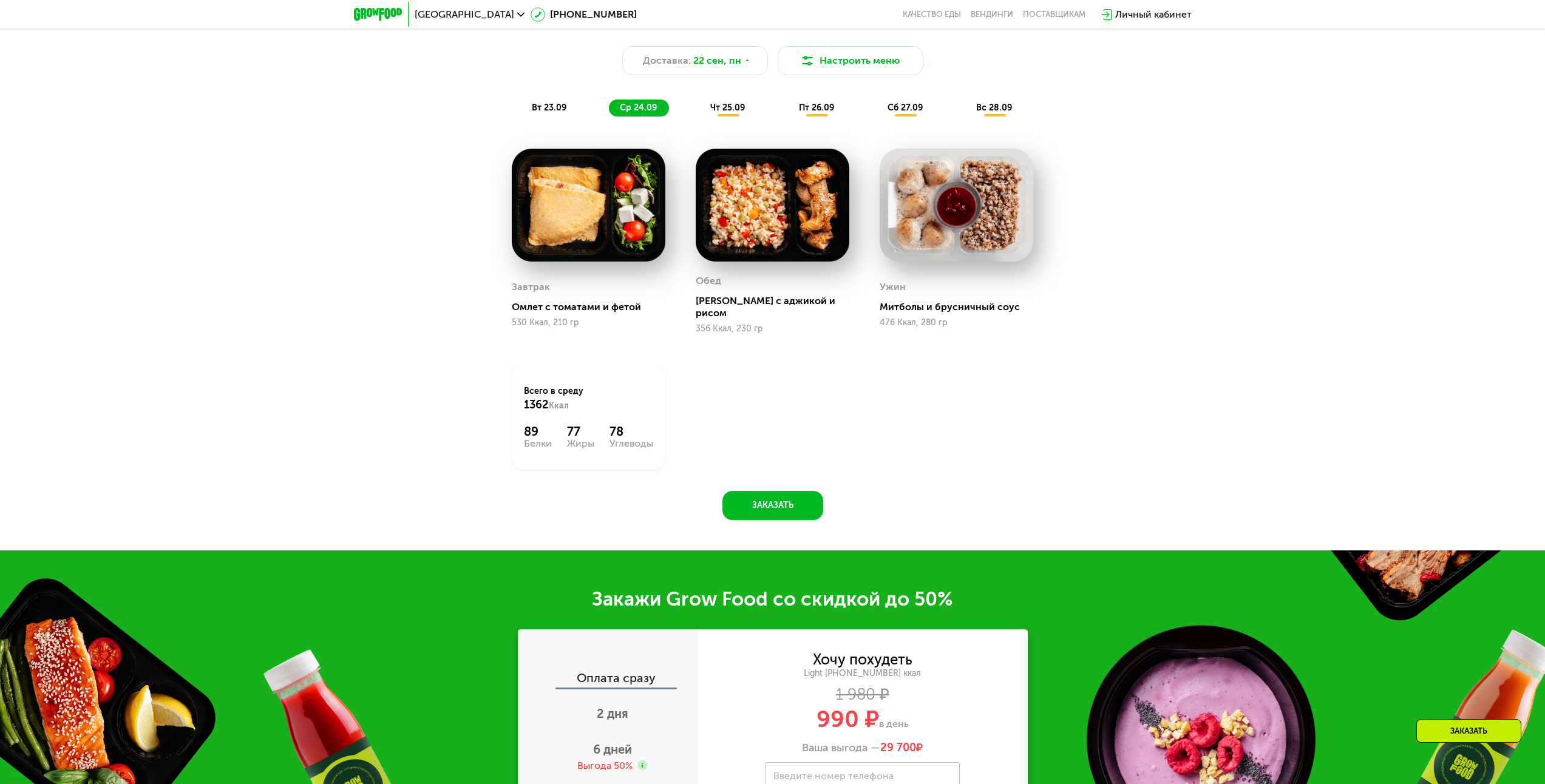
click at [716, 113] on span "чт 25.09" at bounding box center [727, 108] width 35 height 10
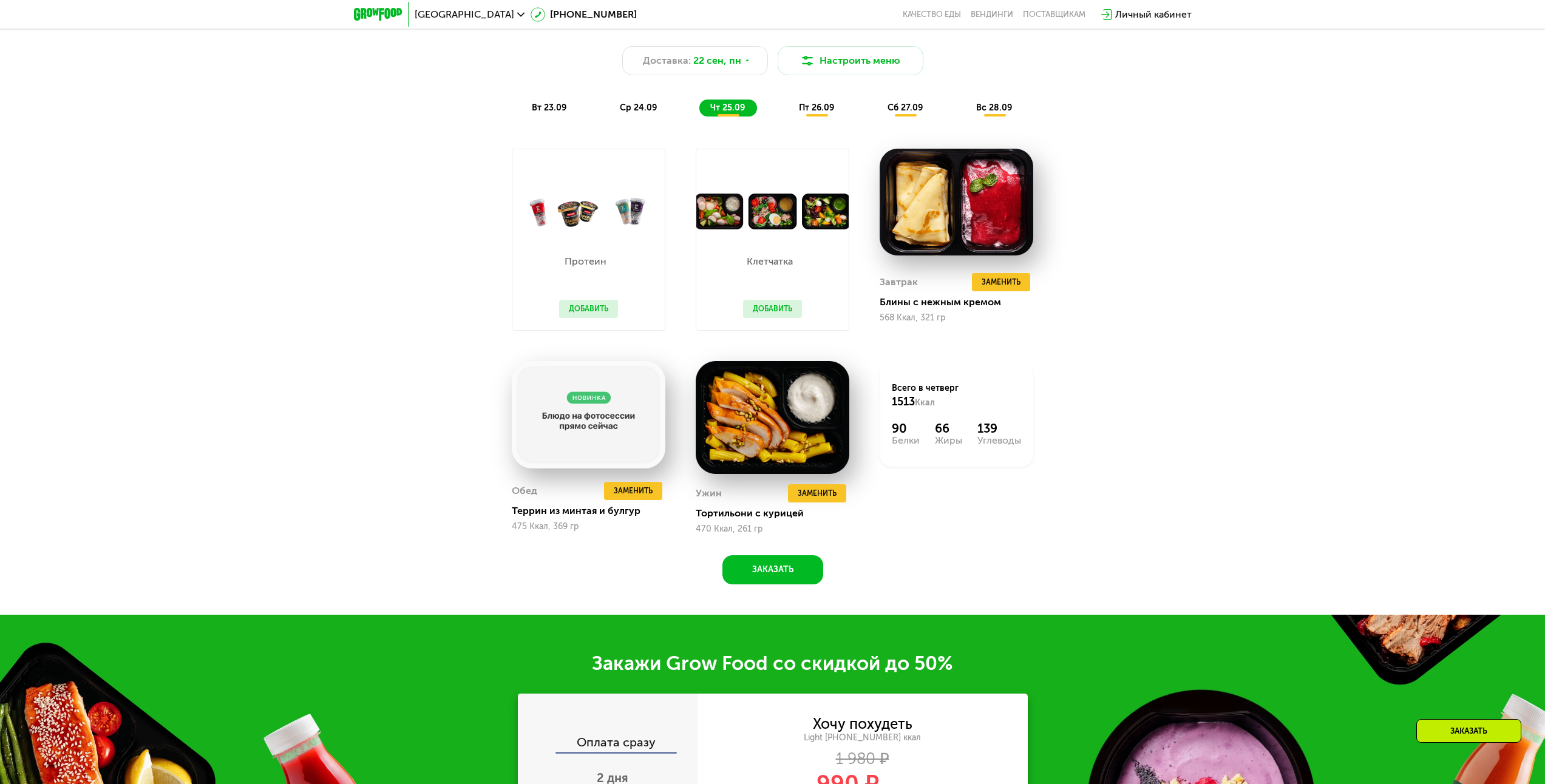
click at [804, 113] on span "пт 26.09" at bounding box center [817, 108] width 36 height 10
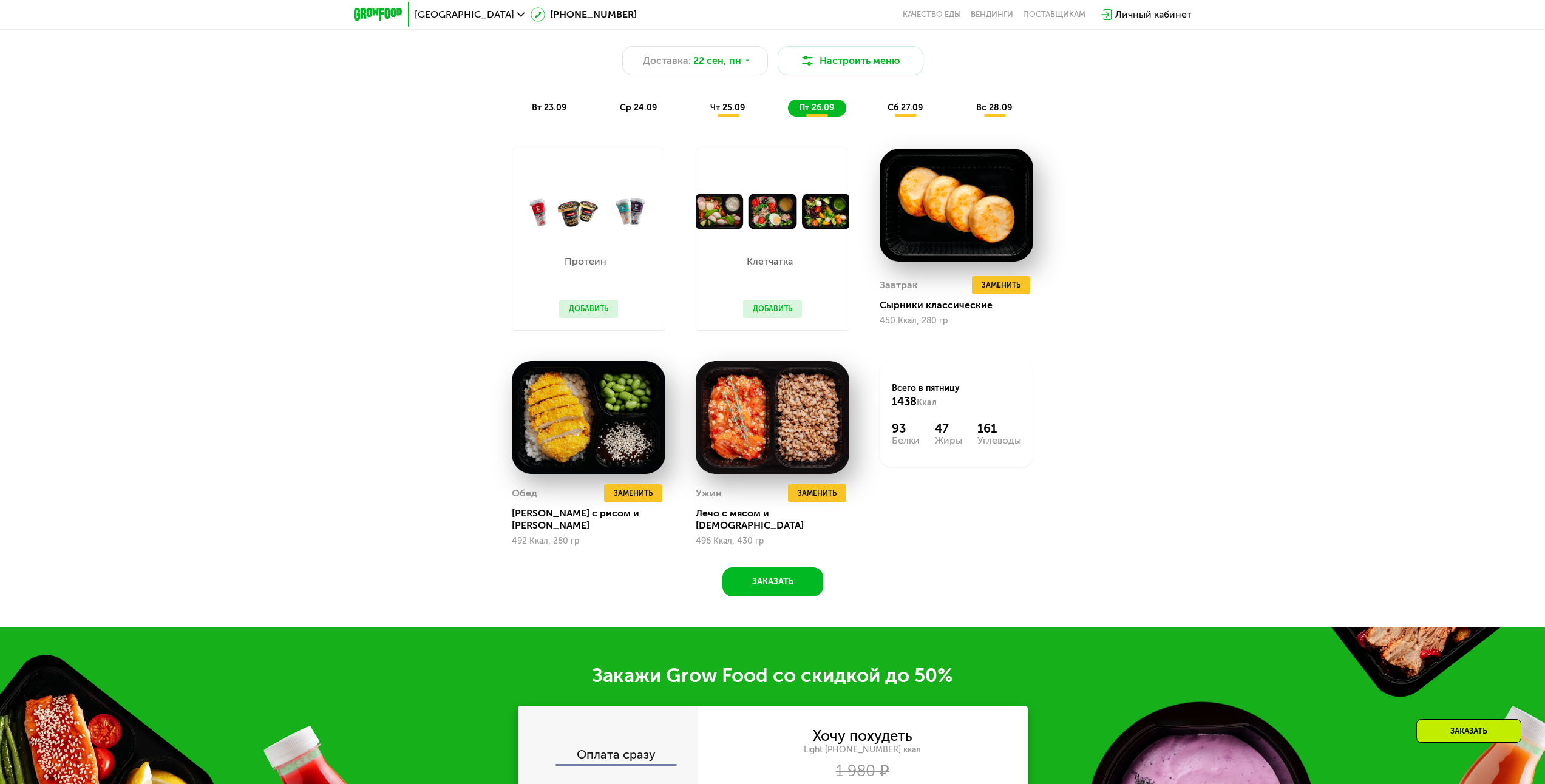
click at [1074, 505] on div "Похудение и поддержание формы Доставка: 22 сен, пн Настроить меню вт 23.09 ср 2…" at bounding box center [772, 300] width 748 height 592
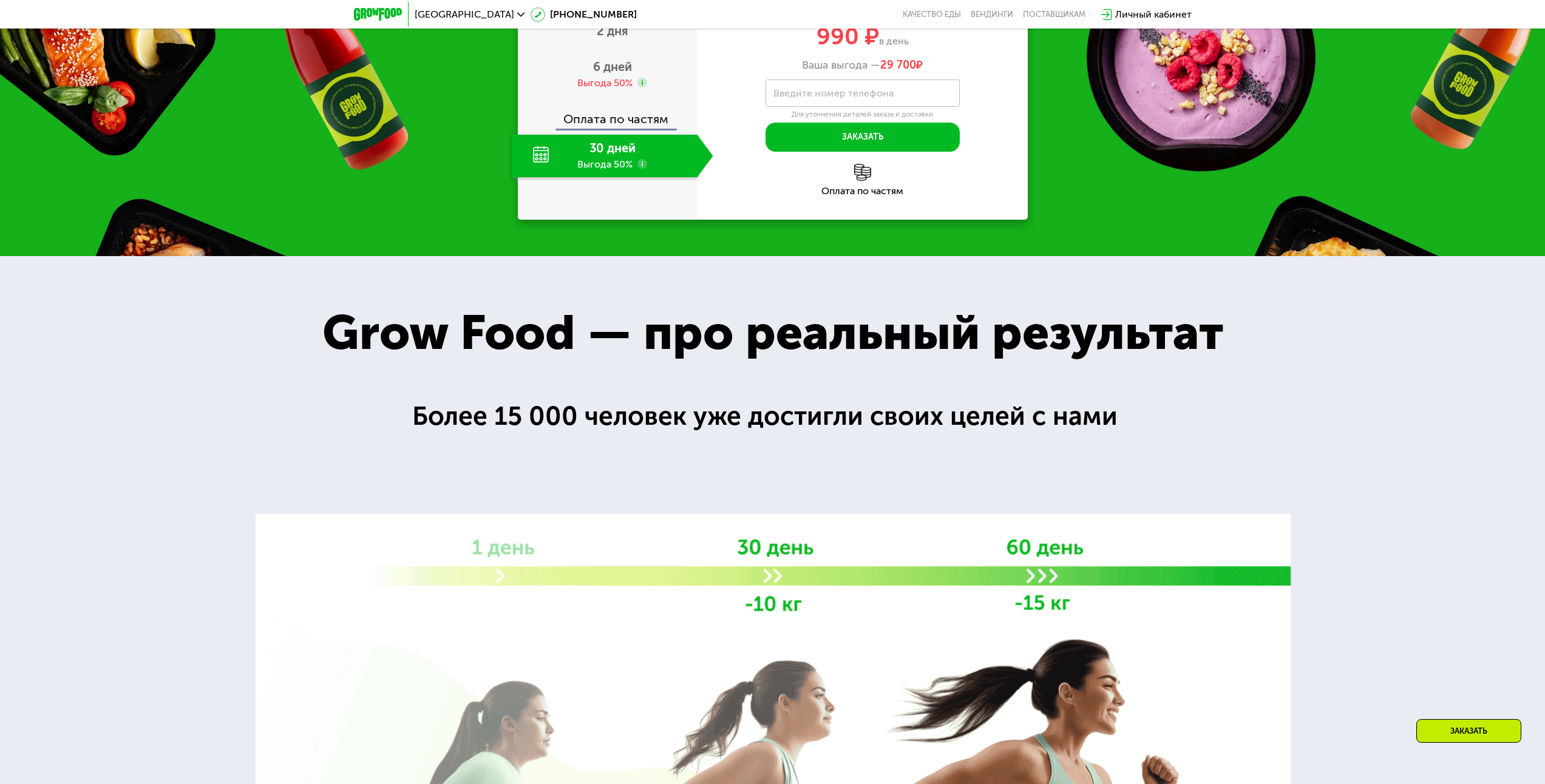
drag, startPoint x: 1026, startPoint y: 287, endPoint x: 1037, endPoint y: 356, distance: 69.9
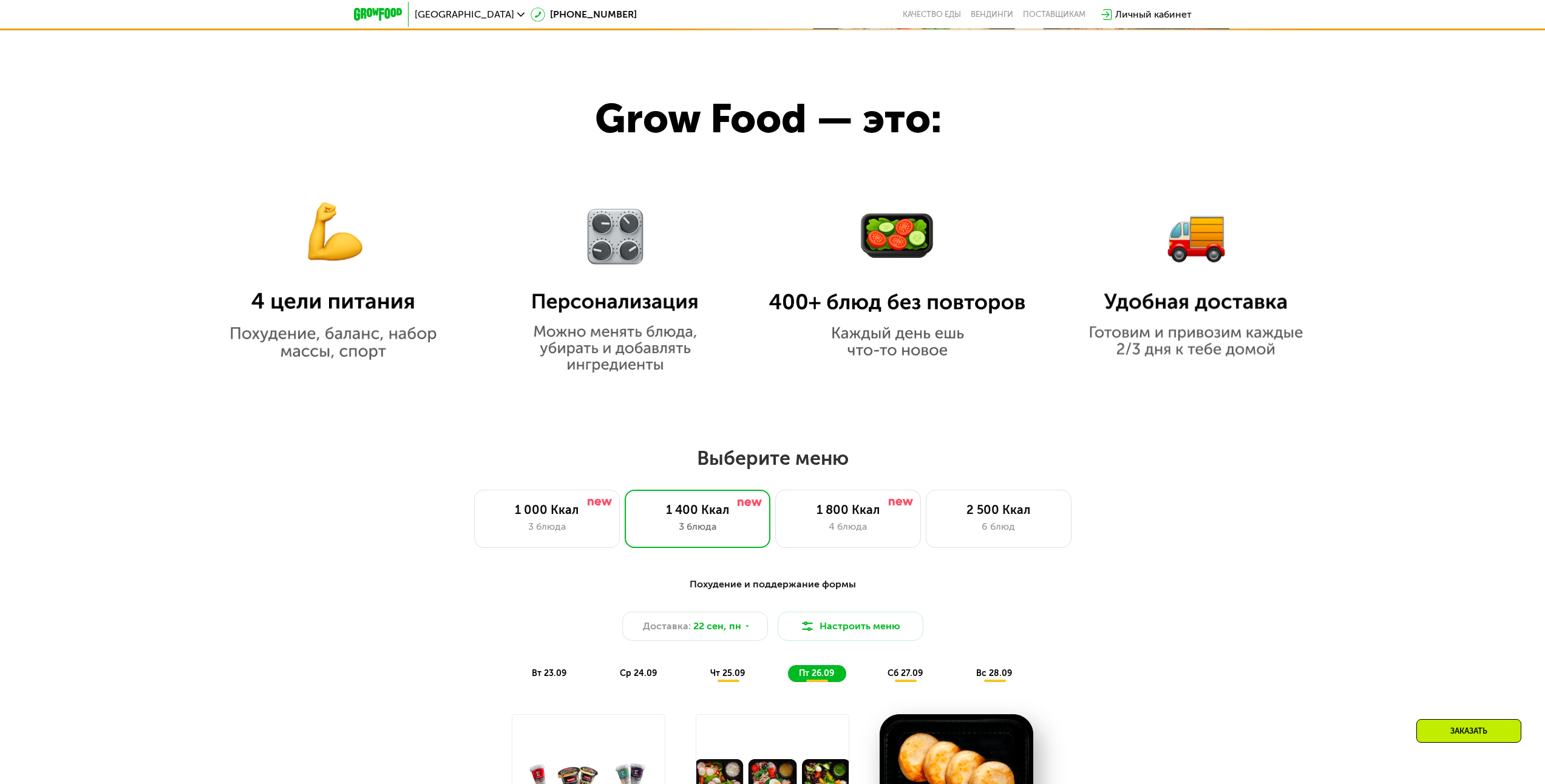
scroll to position [571, 0]
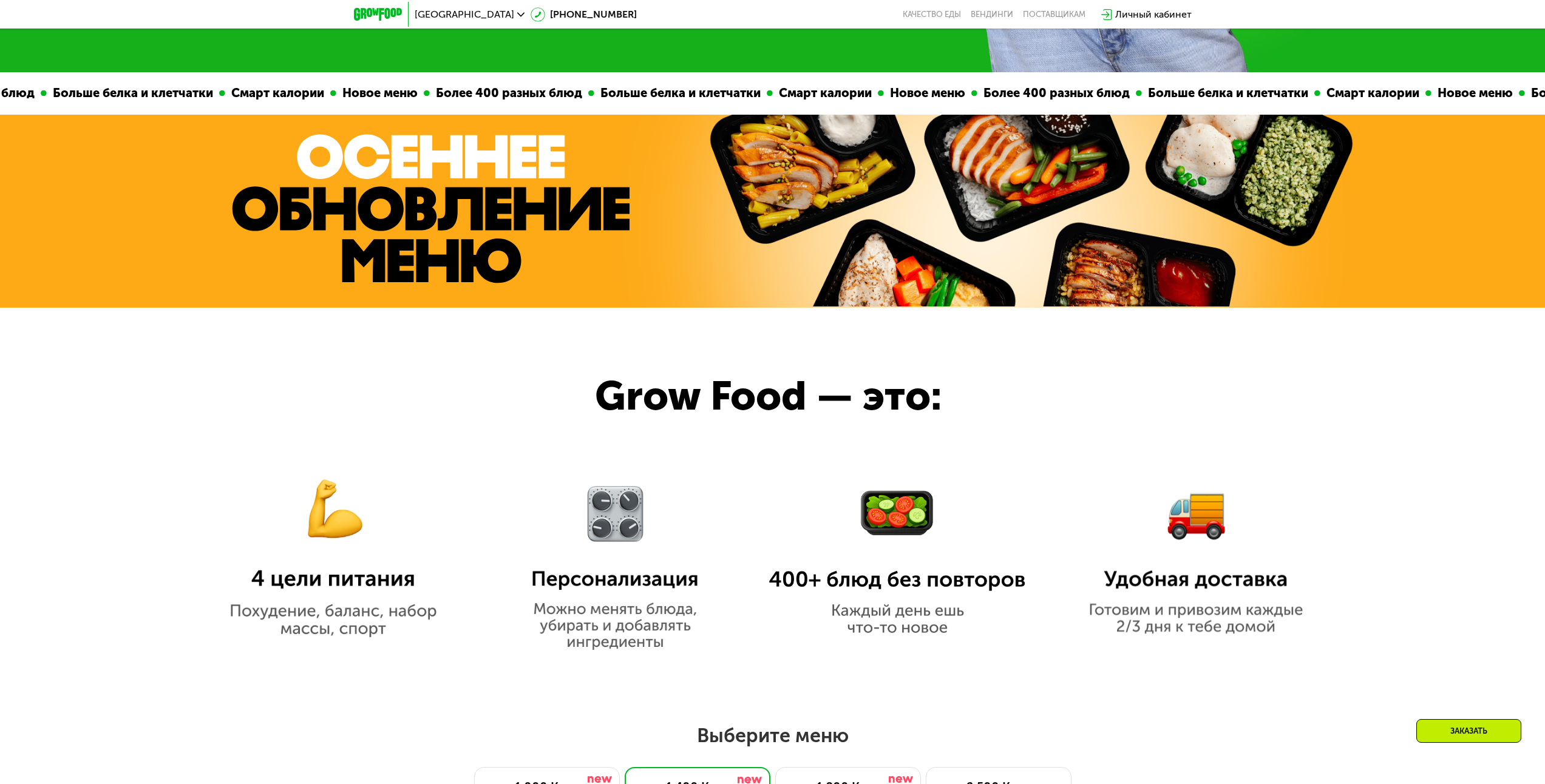
drag, startPoint x: 1341, startPoint y: 589, endPoint x: 1331, endPoint y: 506, distance: 83.6
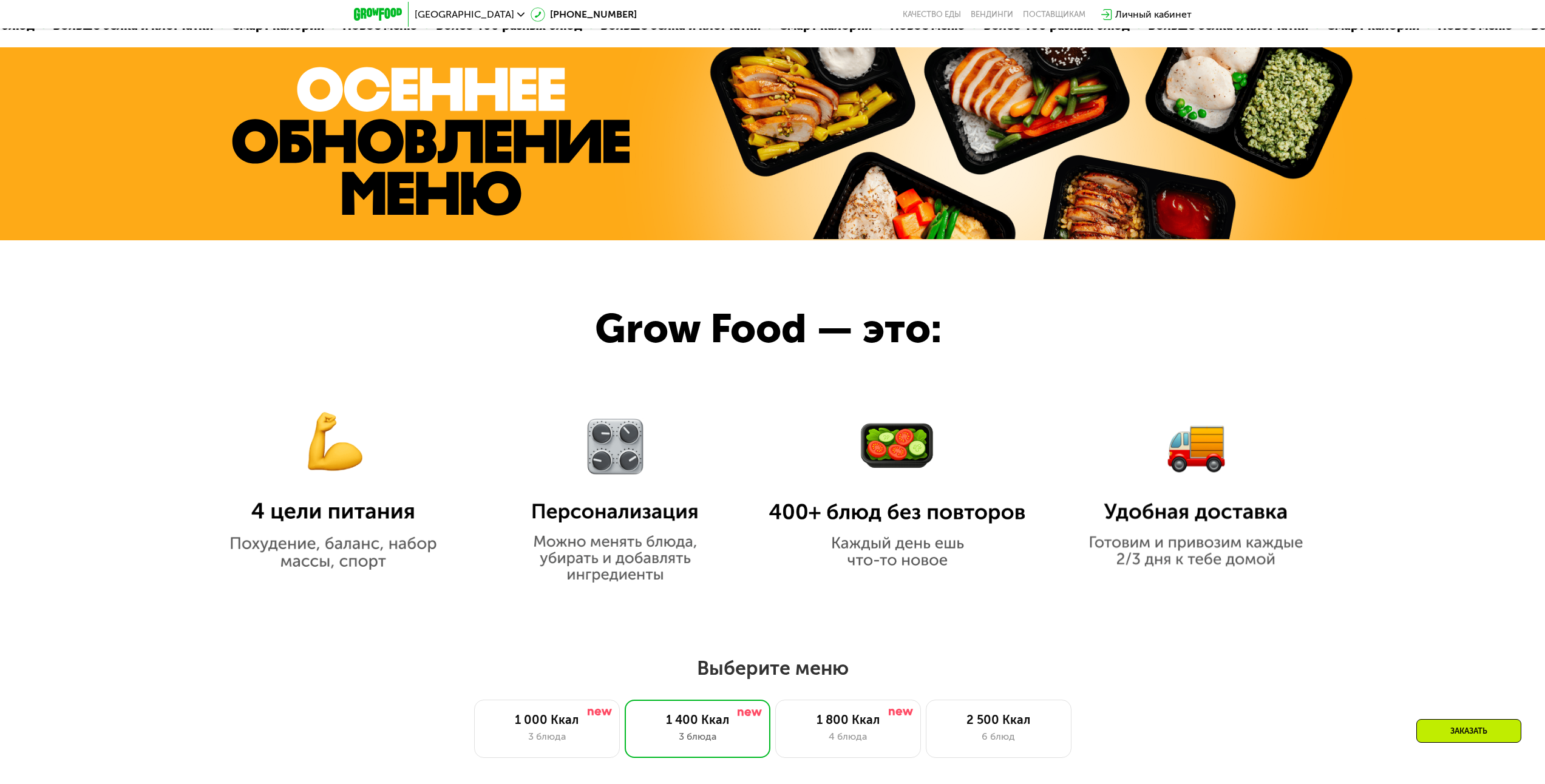
scroll to position [753, 0]
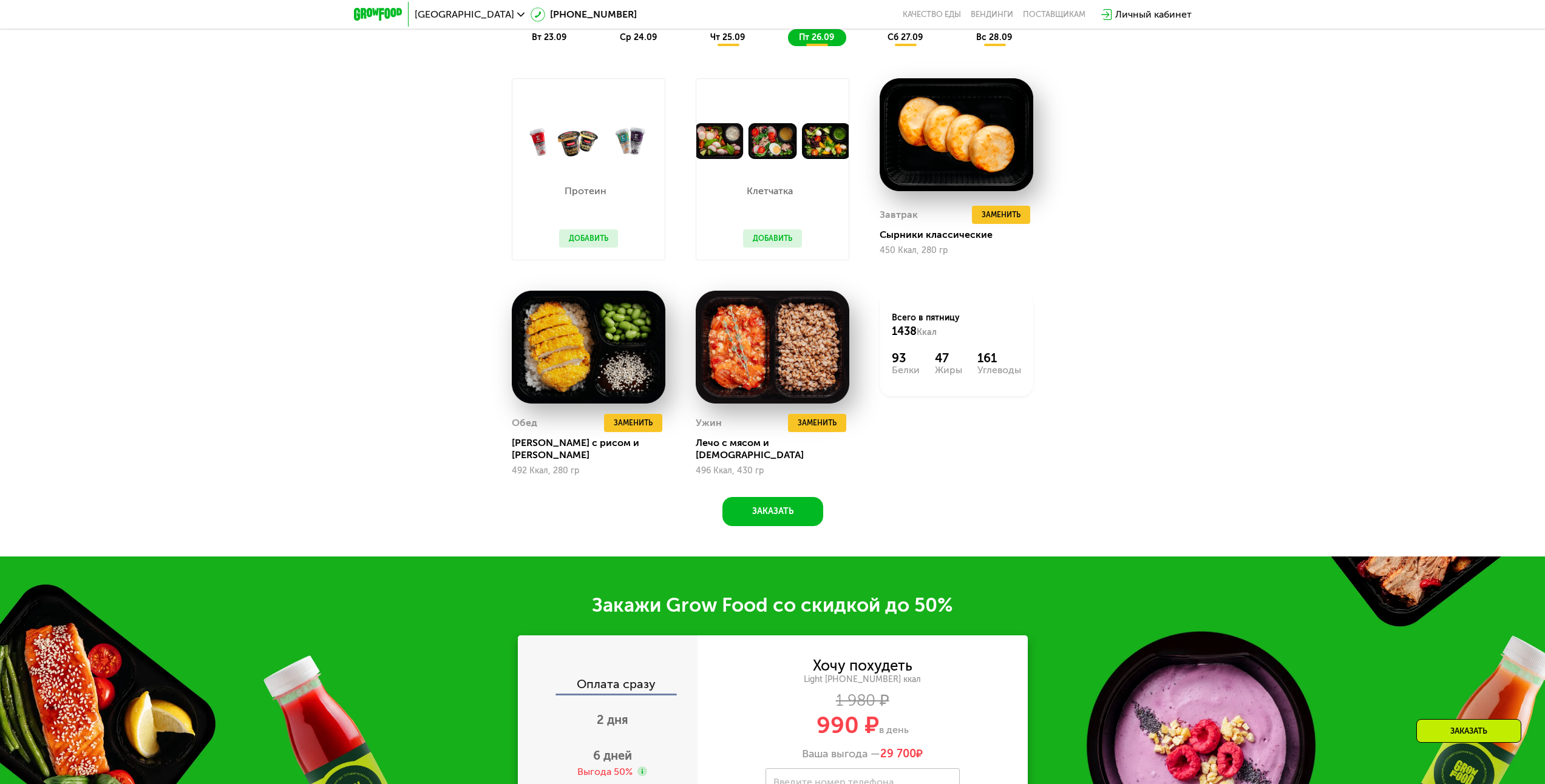
drag, startPoint x: 773, startPoint y: 264, endPoint x: 823, endPoint y: 384, distance: 130.0
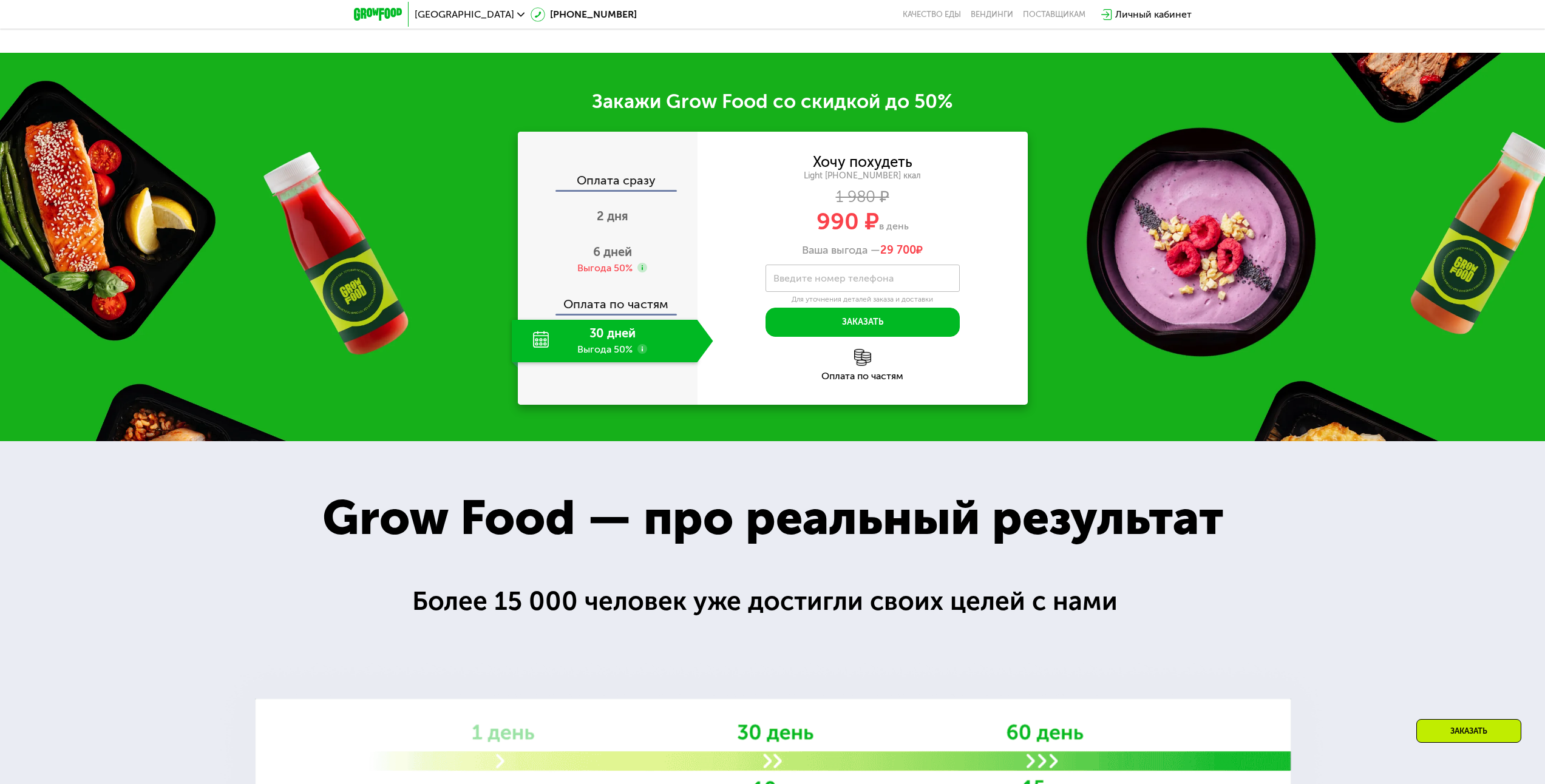
drag, startPoint x: 1131, startPoint y: 291, endPoint x: 1145, endPoint y: 335, distance: 46.2
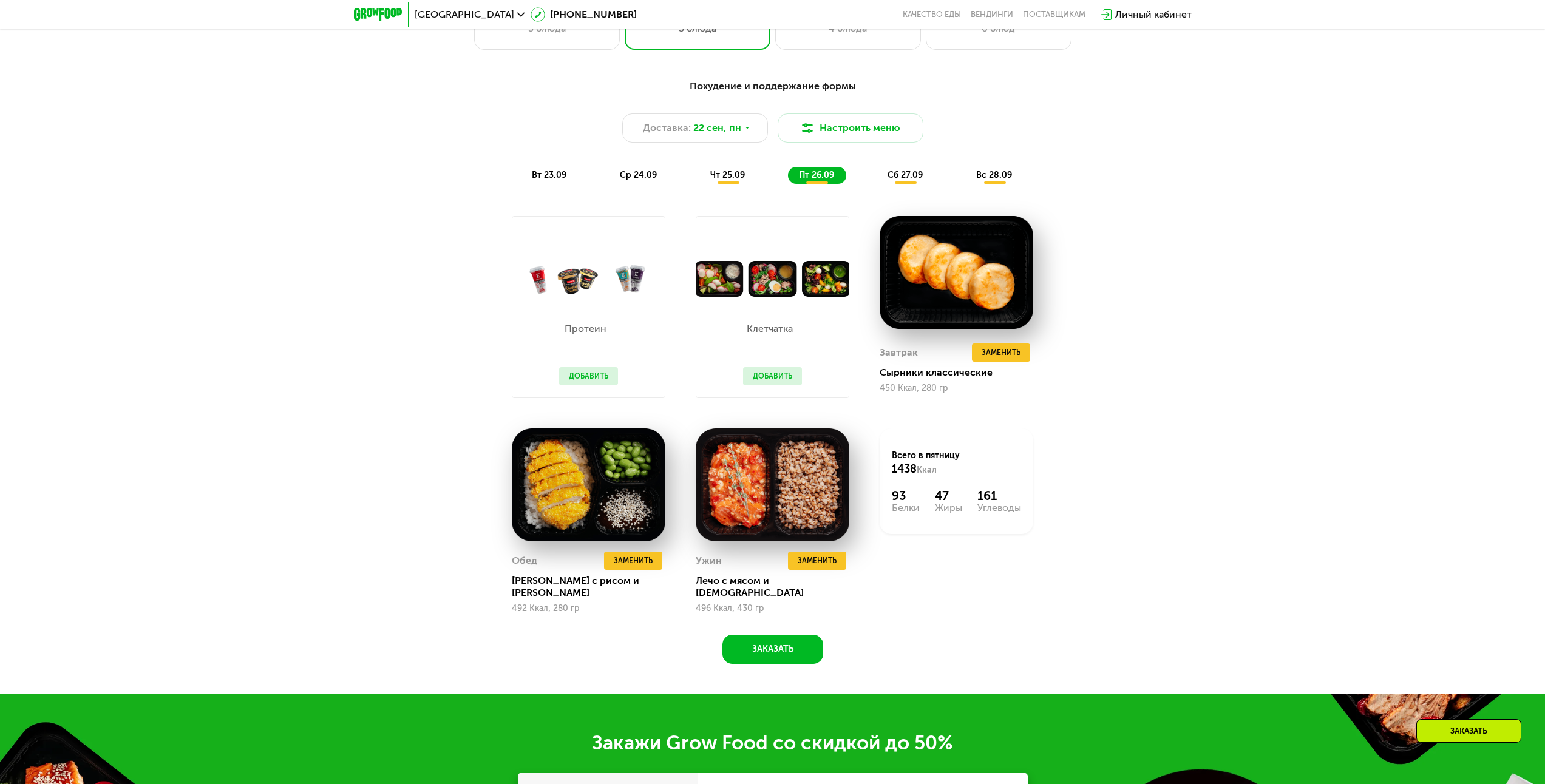
drag, startPoint x: 1192, startPoint y: 525, endPoint x: 1195, endPoint y: 414, distance: 111.0
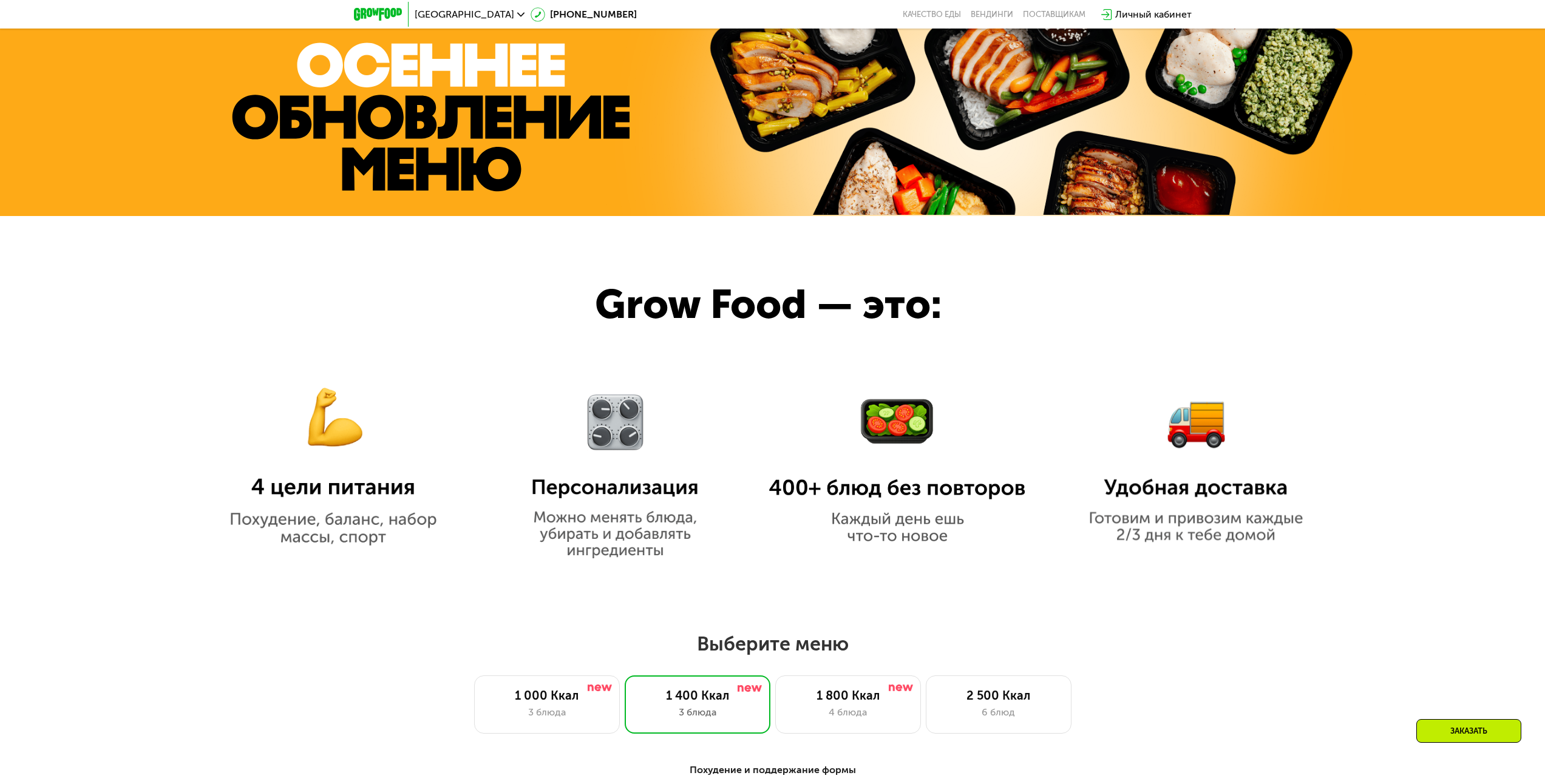
drag, startPoint x: 1160, startPoint y: 351, endPoint x: 1136, endPoint y: 201, distance: 151.9
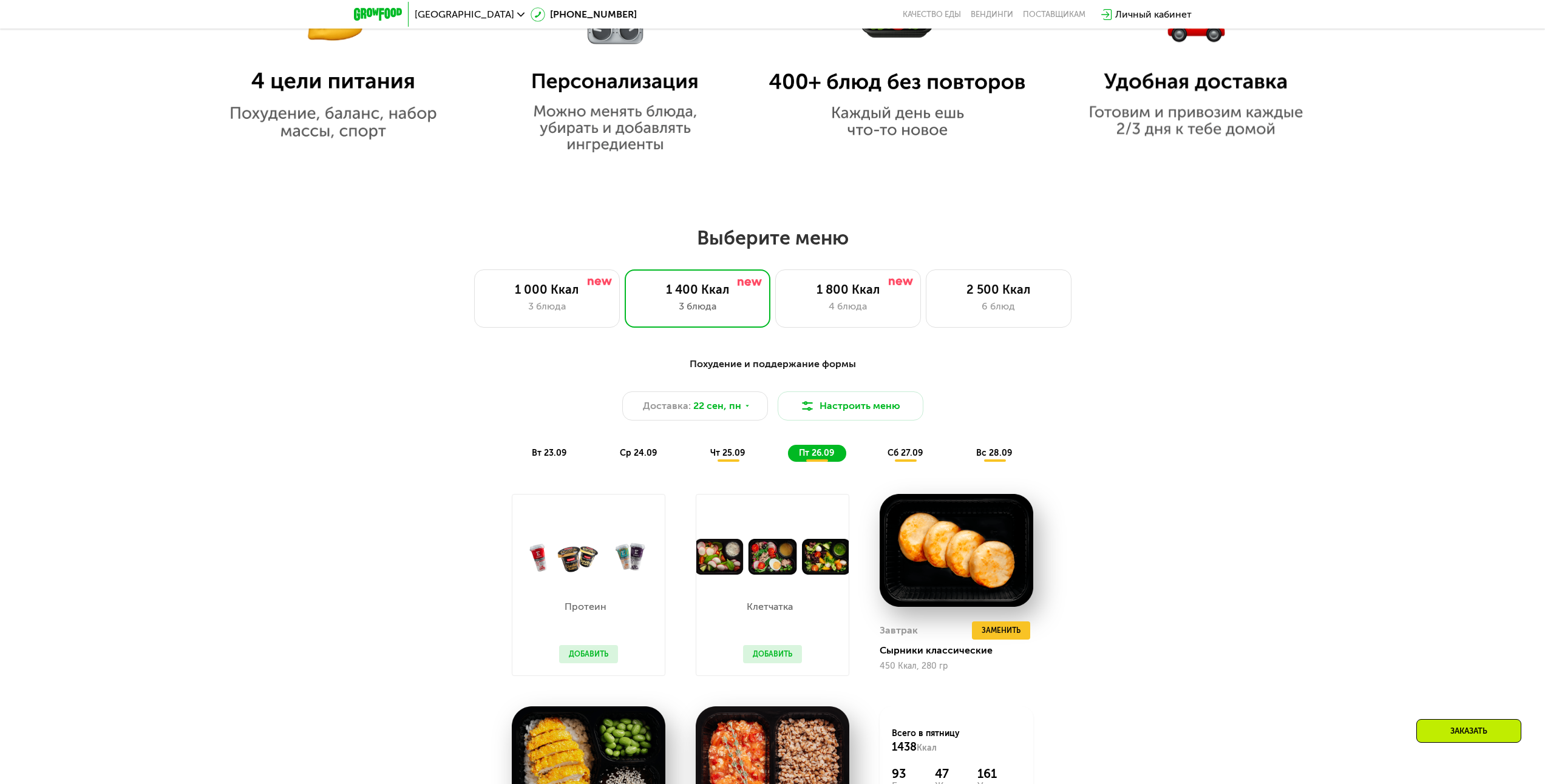
drag, startPoint x: 1136, startPoint y: 346, endPoint x: 1145, endPoint y: 426, distance: 80.5
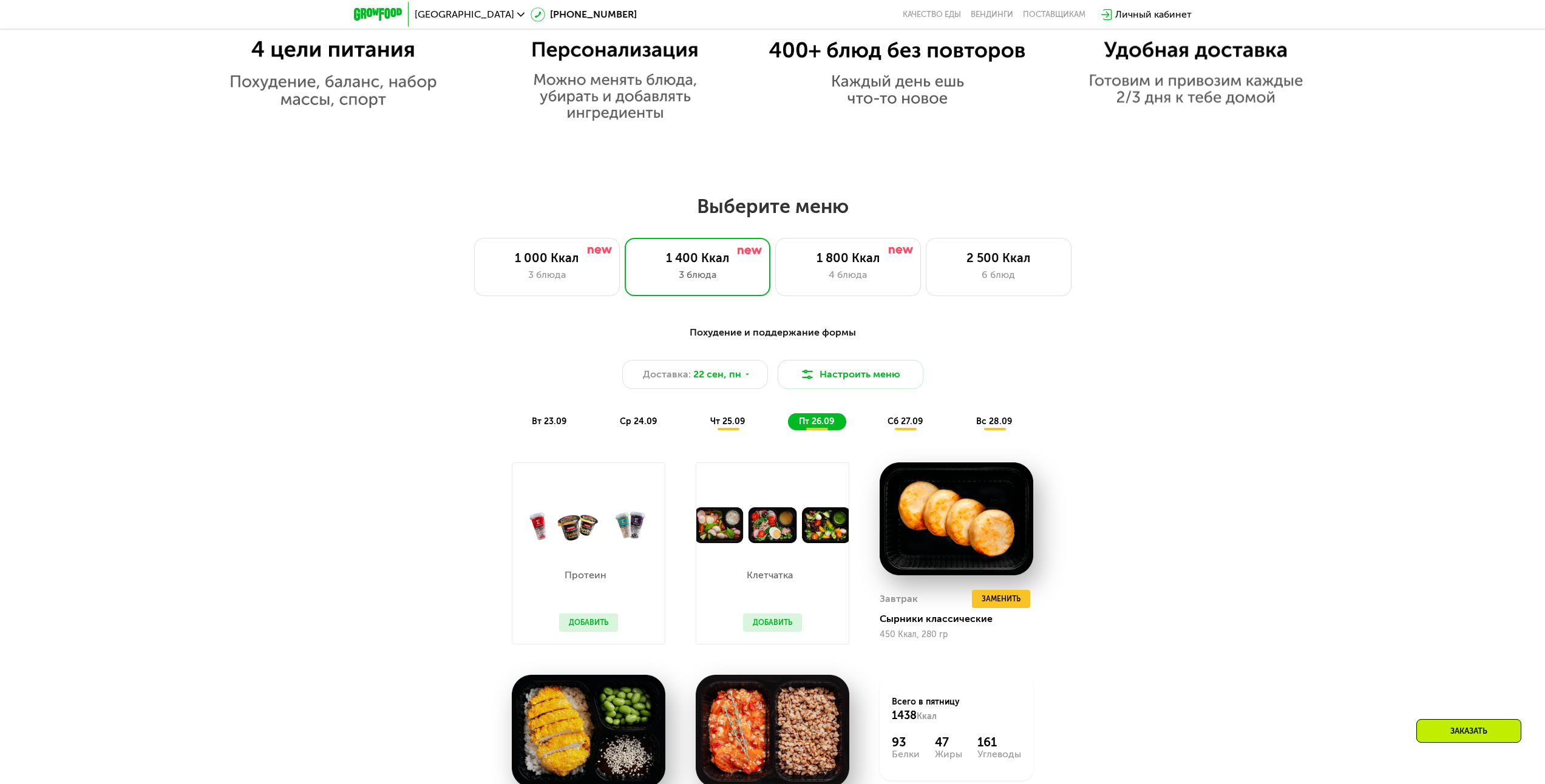
click at [781, 218] on h2 "Выберите меню" at bounding box center [772, 206] width 1467 height 25
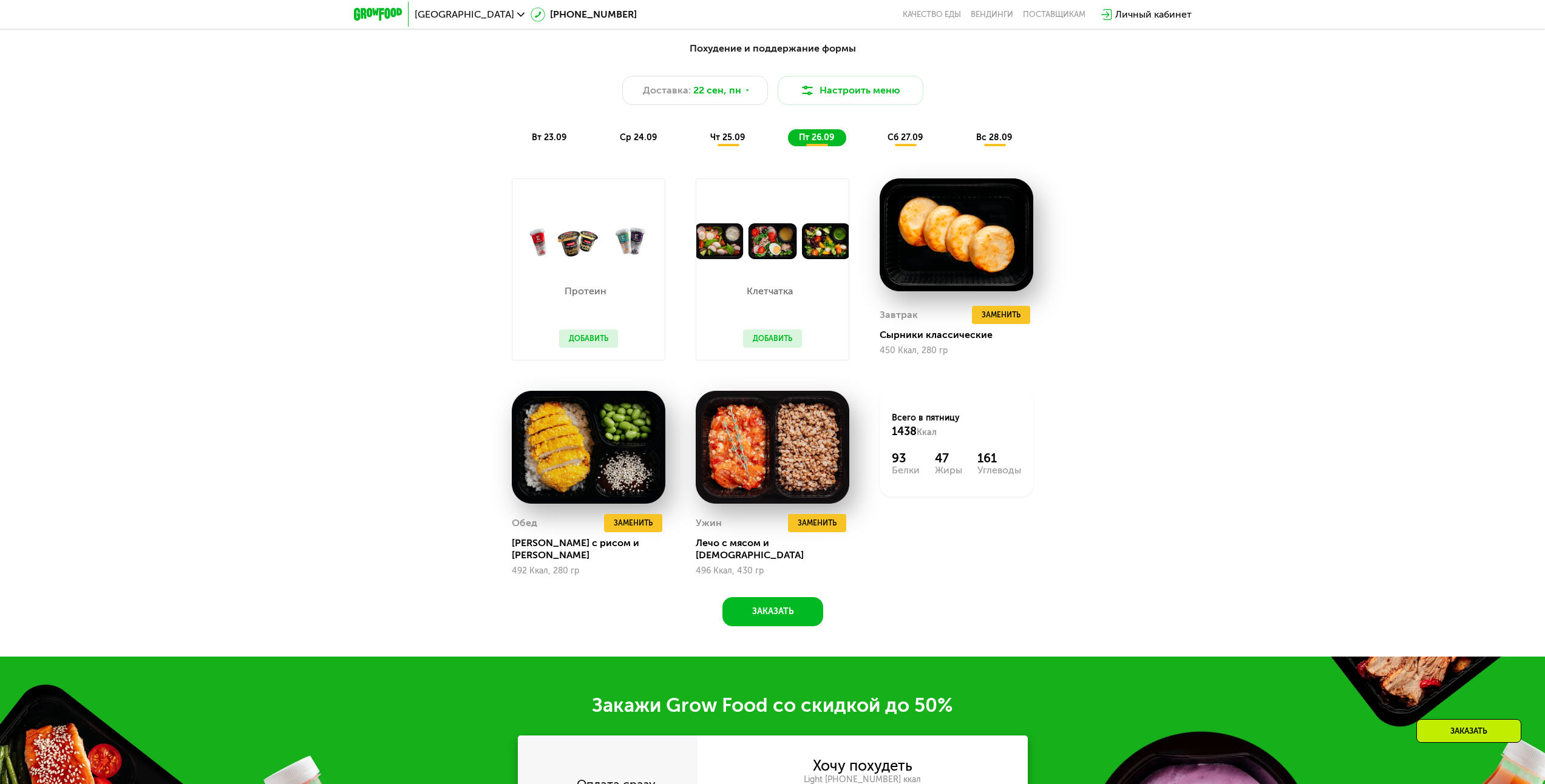
drag, startPoint x: 1026, startPoint y: 450, endPoint x: 1027, endPoint y: 436, distance: 14.0
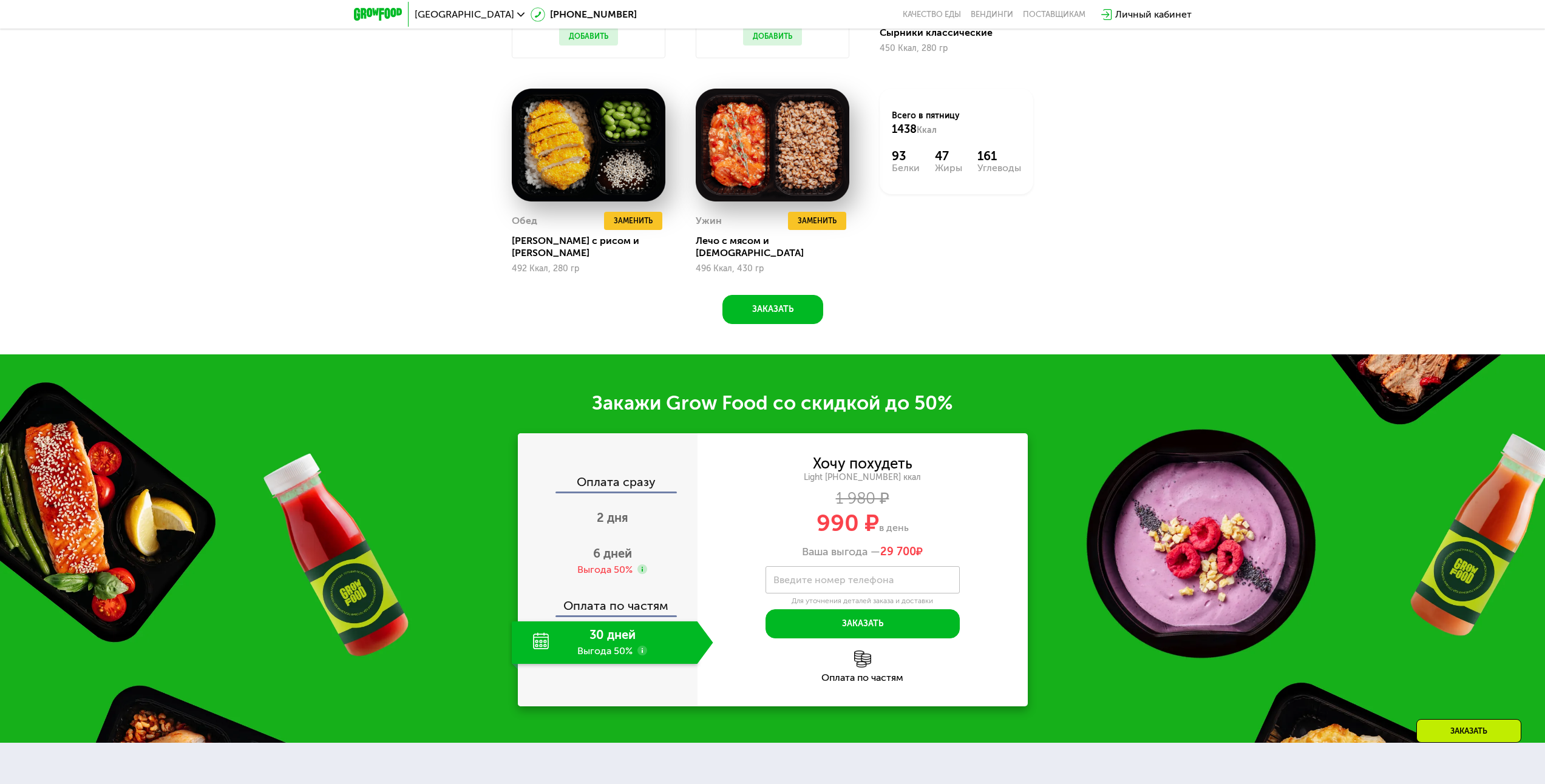
drag, startPoint x: 1085, startPoint y: 321, endPoint x: 1093, endPoint y: 389, distance: 68.5
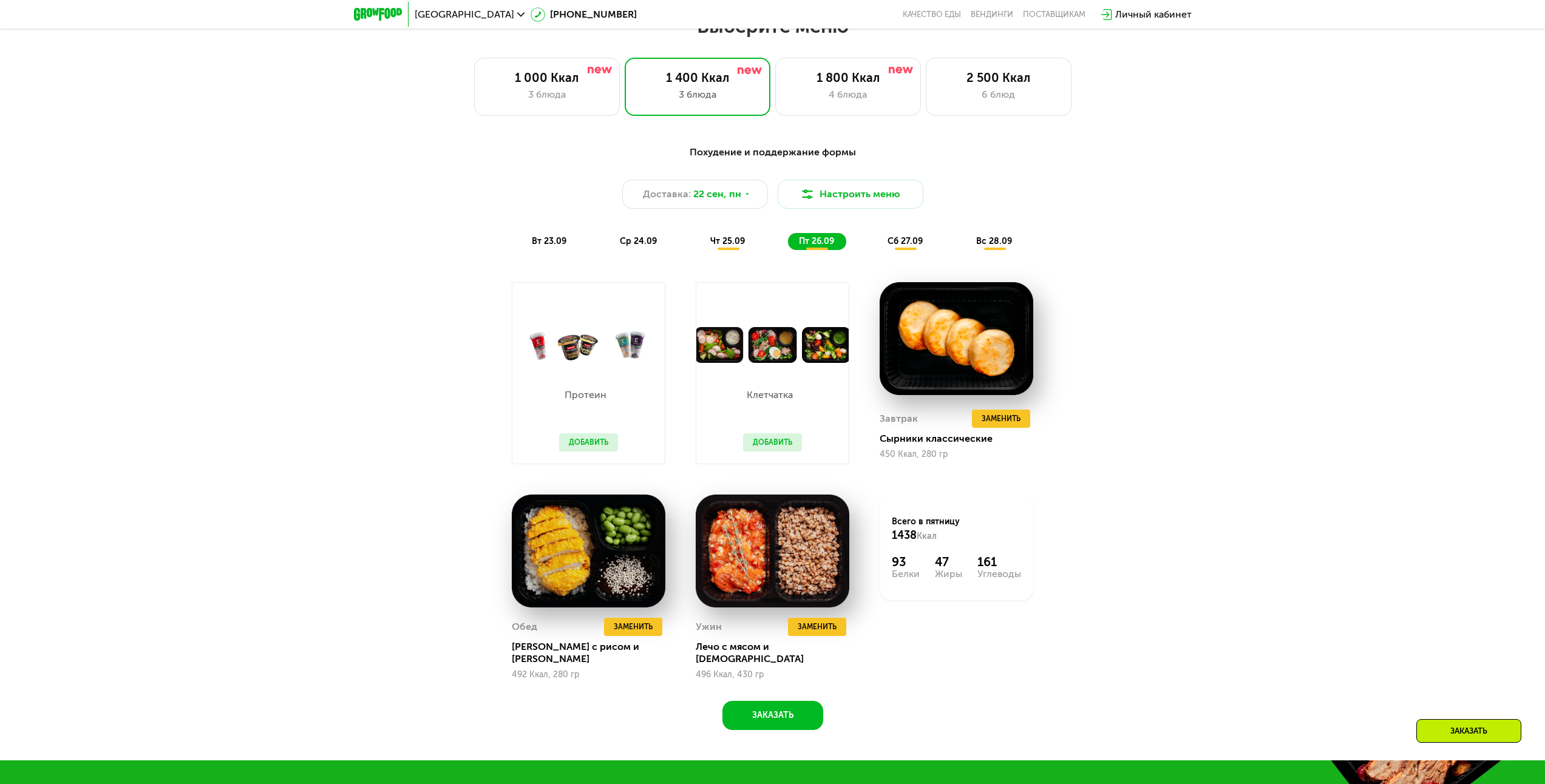
drag, startPoint x: 1102, startPoint y: 556, endPoint x: 1109, endPoint y: 505, distance: 51.5
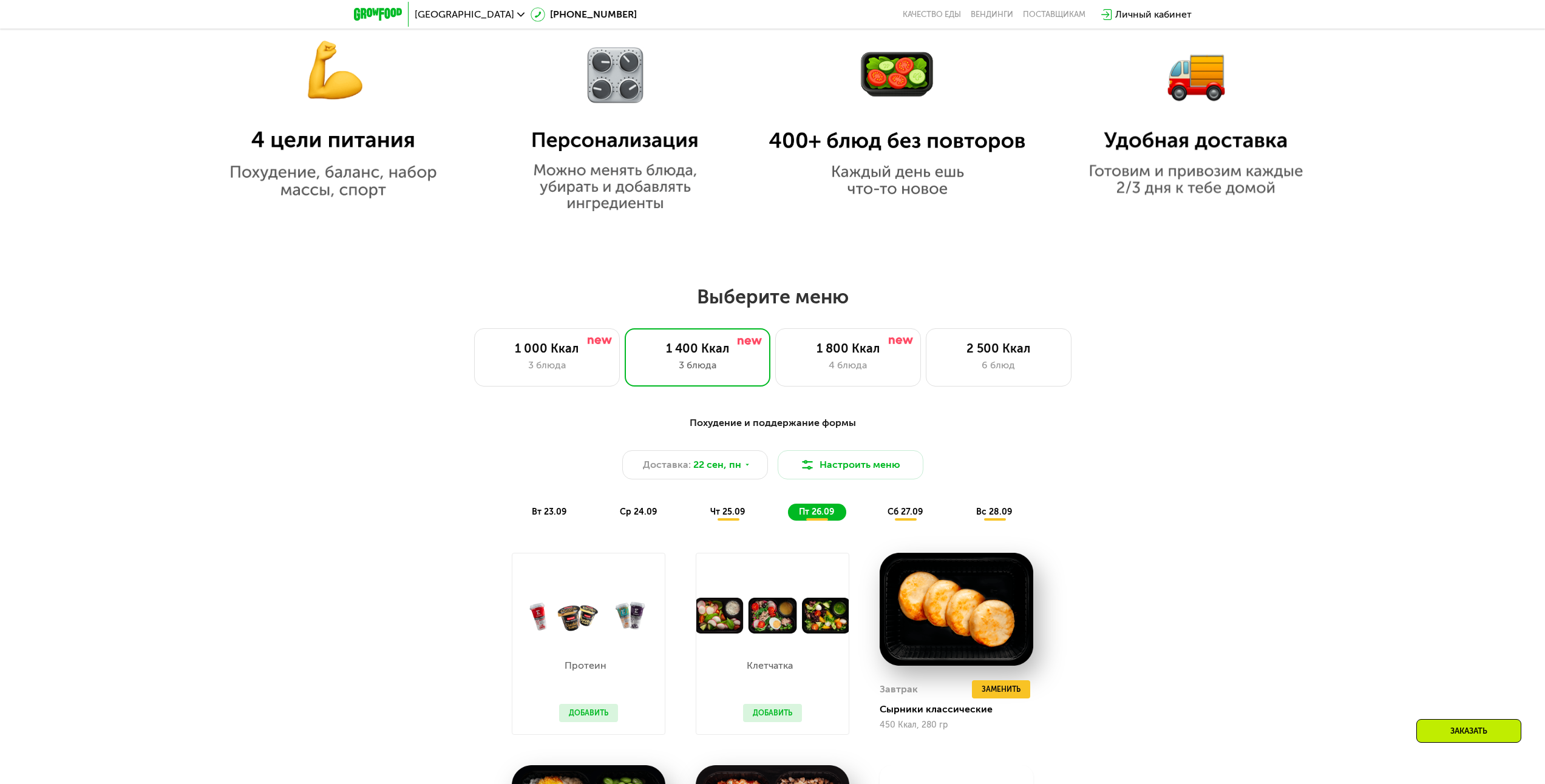
scroll to position [1088, 0]
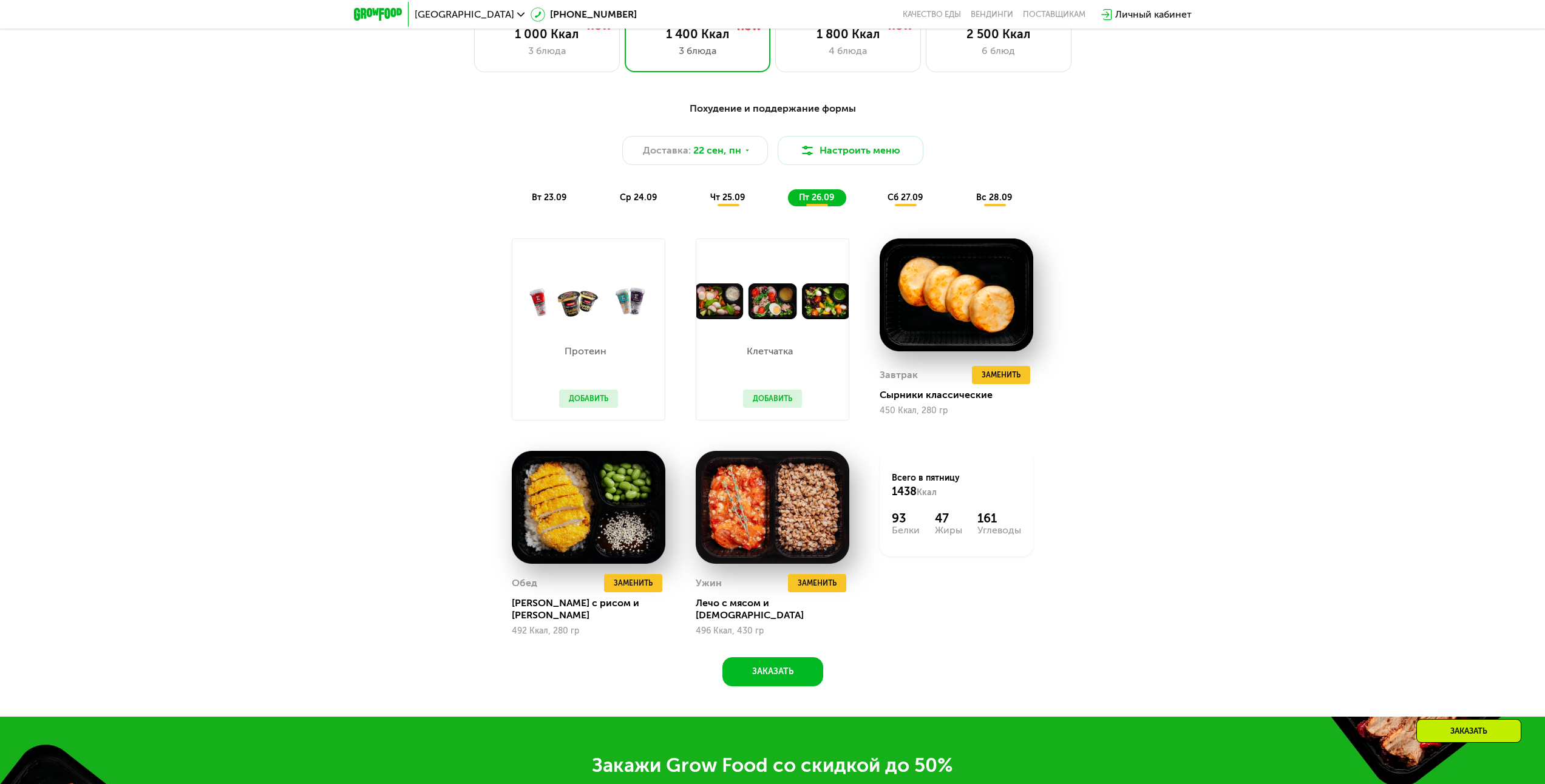
drag, startPoint x: 1134, startPoint y: 351, endPoint x: 1133, endPoint y: 378, distance: 27.0
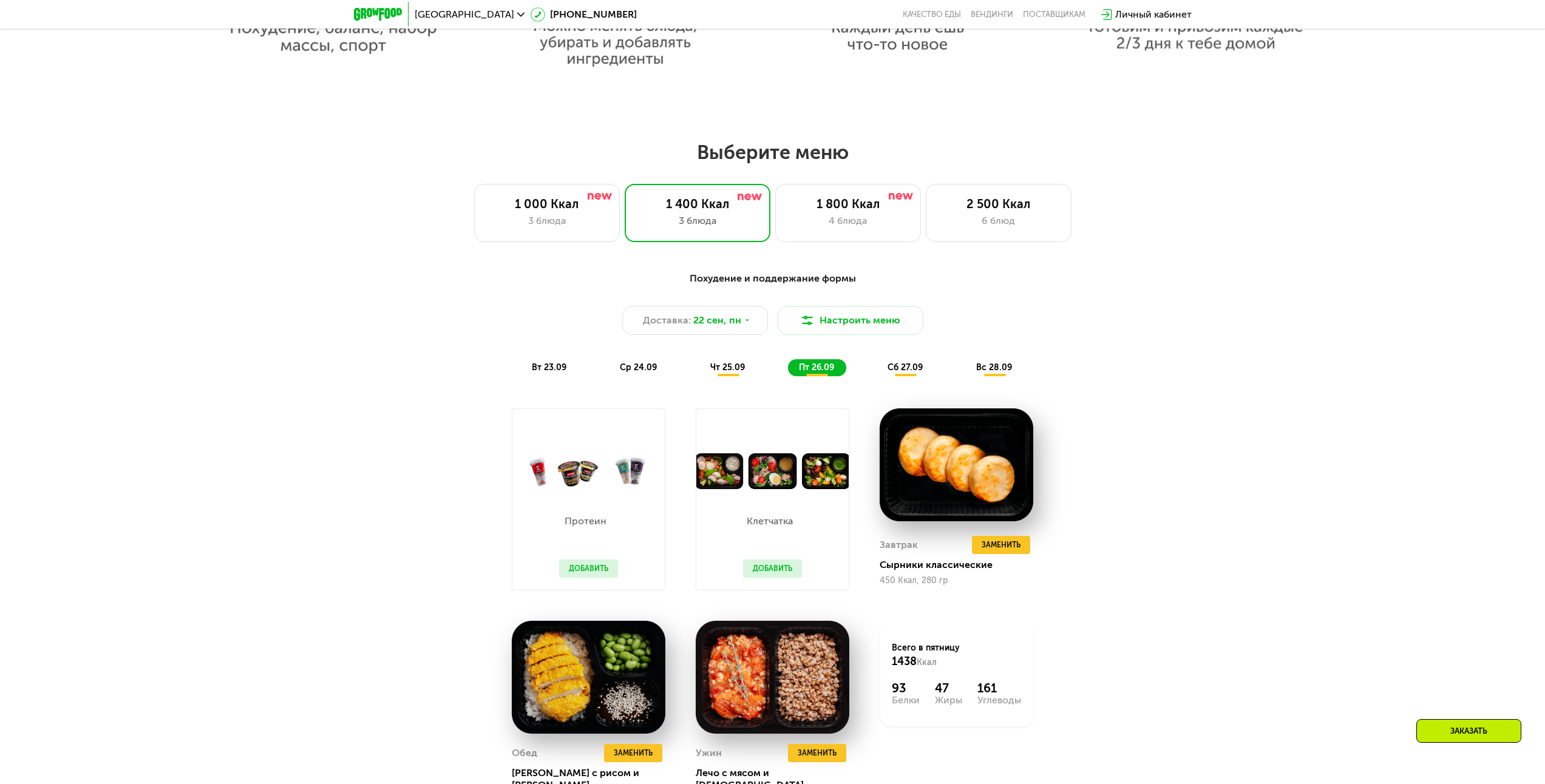
drag, startPoint x: 1145, startPoint y: 434, endPoint x: 1143, endPoint y: 412, distance: 22.1
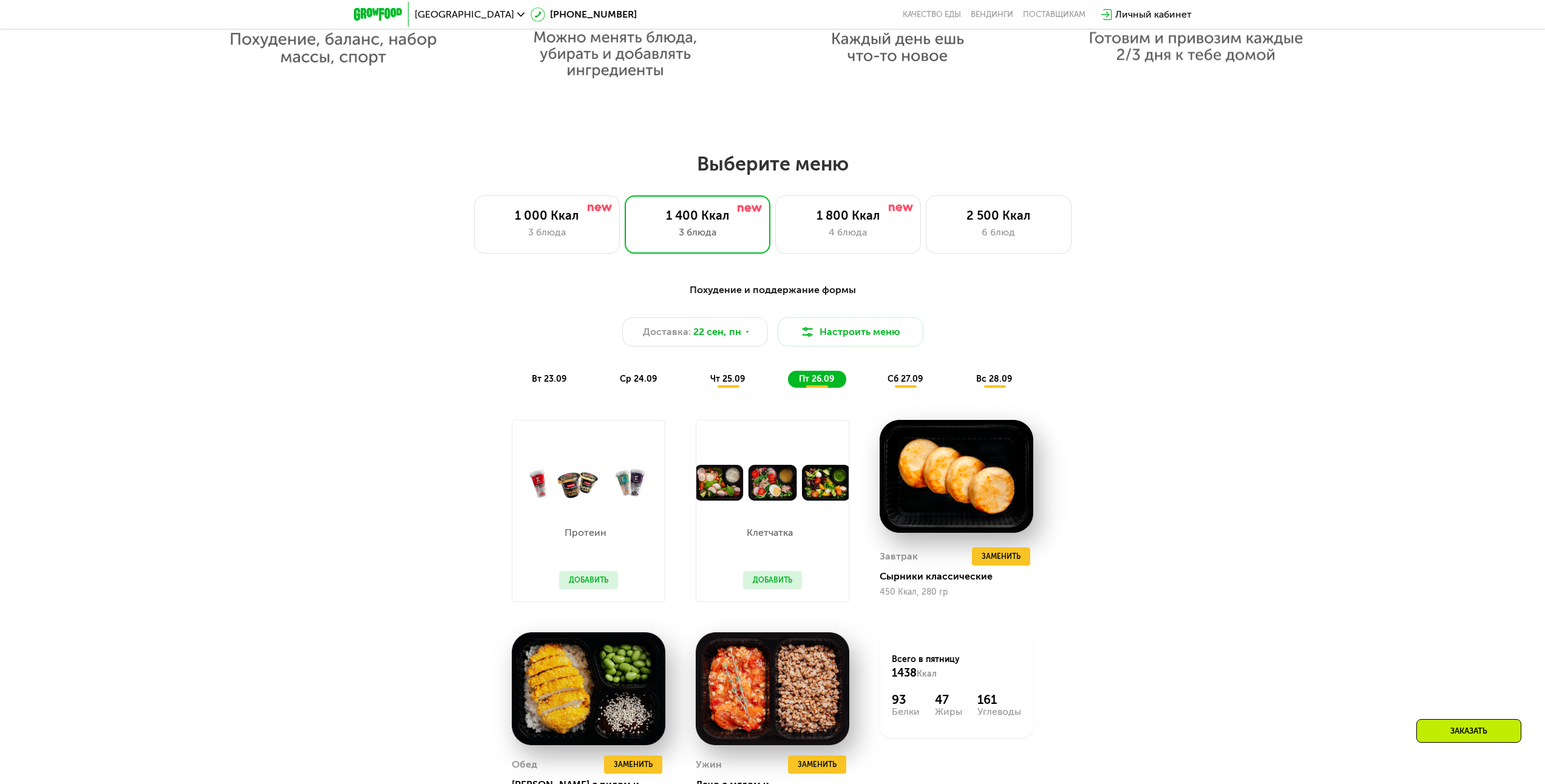
click at [770, 176] on h2 "Выберите меню" at bounding box center [772, 163] width 1467 height 25
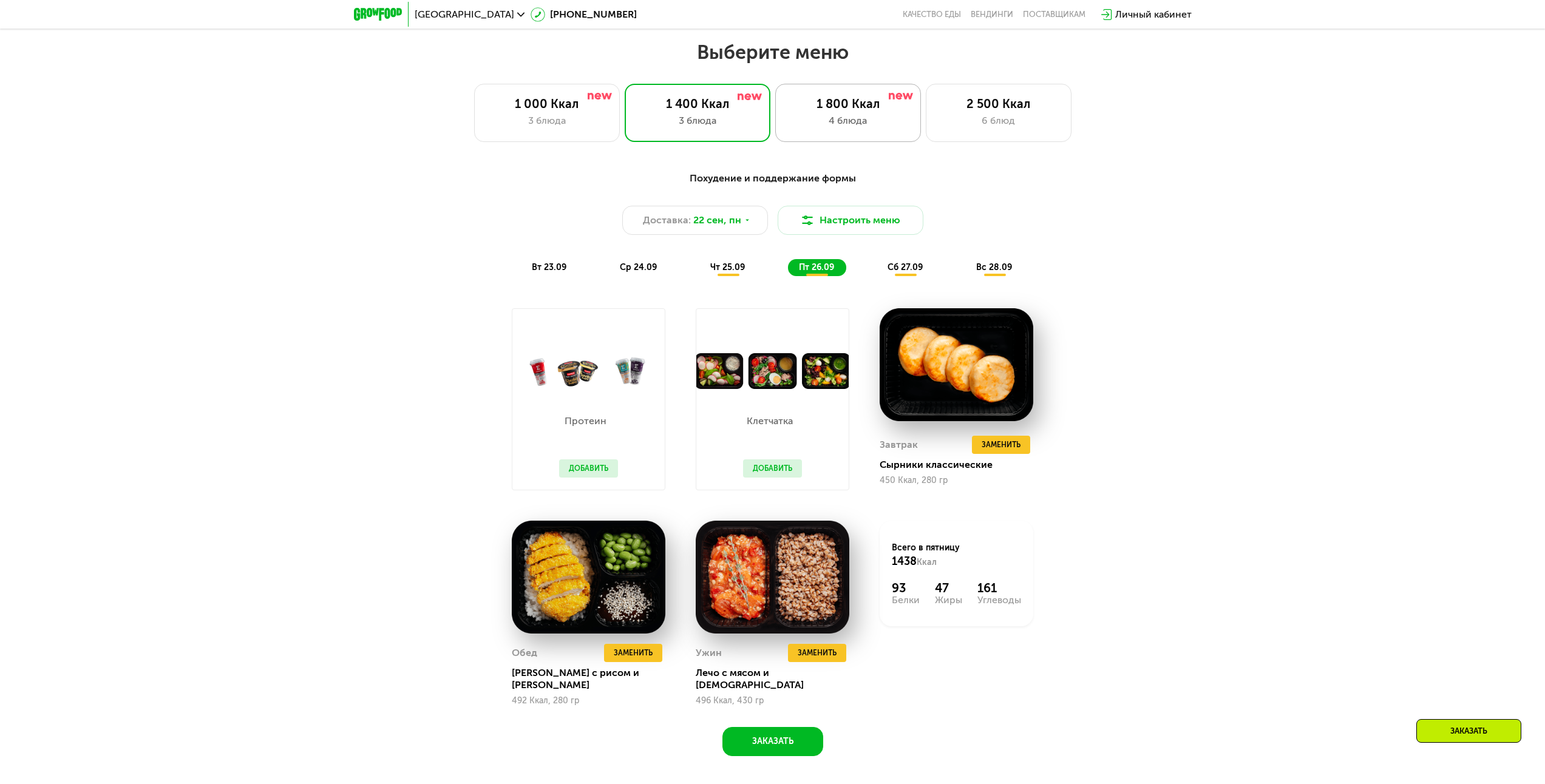
drag, startPoint x: 762, startPoint y: 298, endPoint x: 775, endPoint y: 336, distance: 40.2
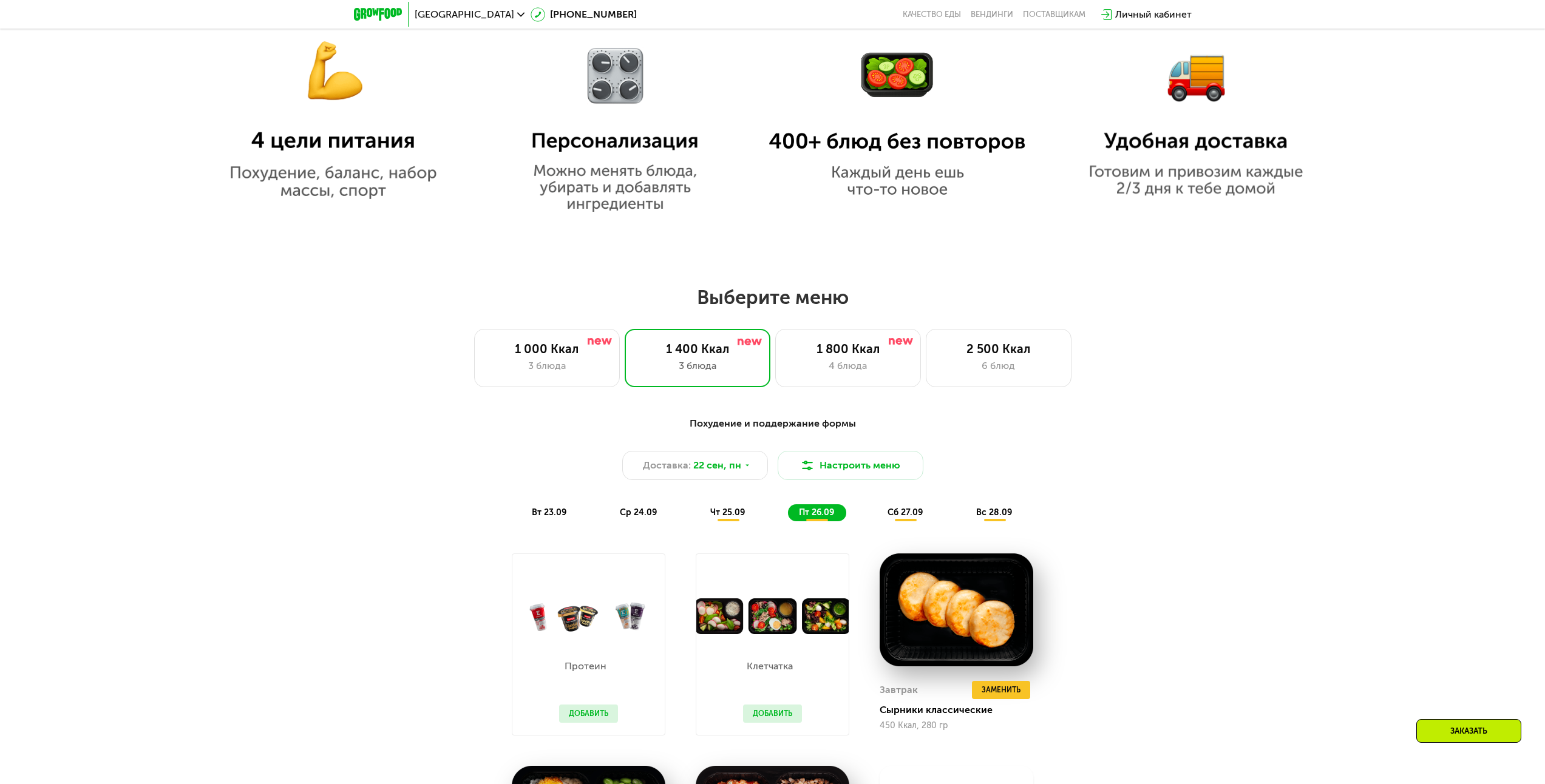
drag, startPoint x: 1141, startPoint y: 563, endPoint x: 1141, endPoint y: 512, distance: 51.0
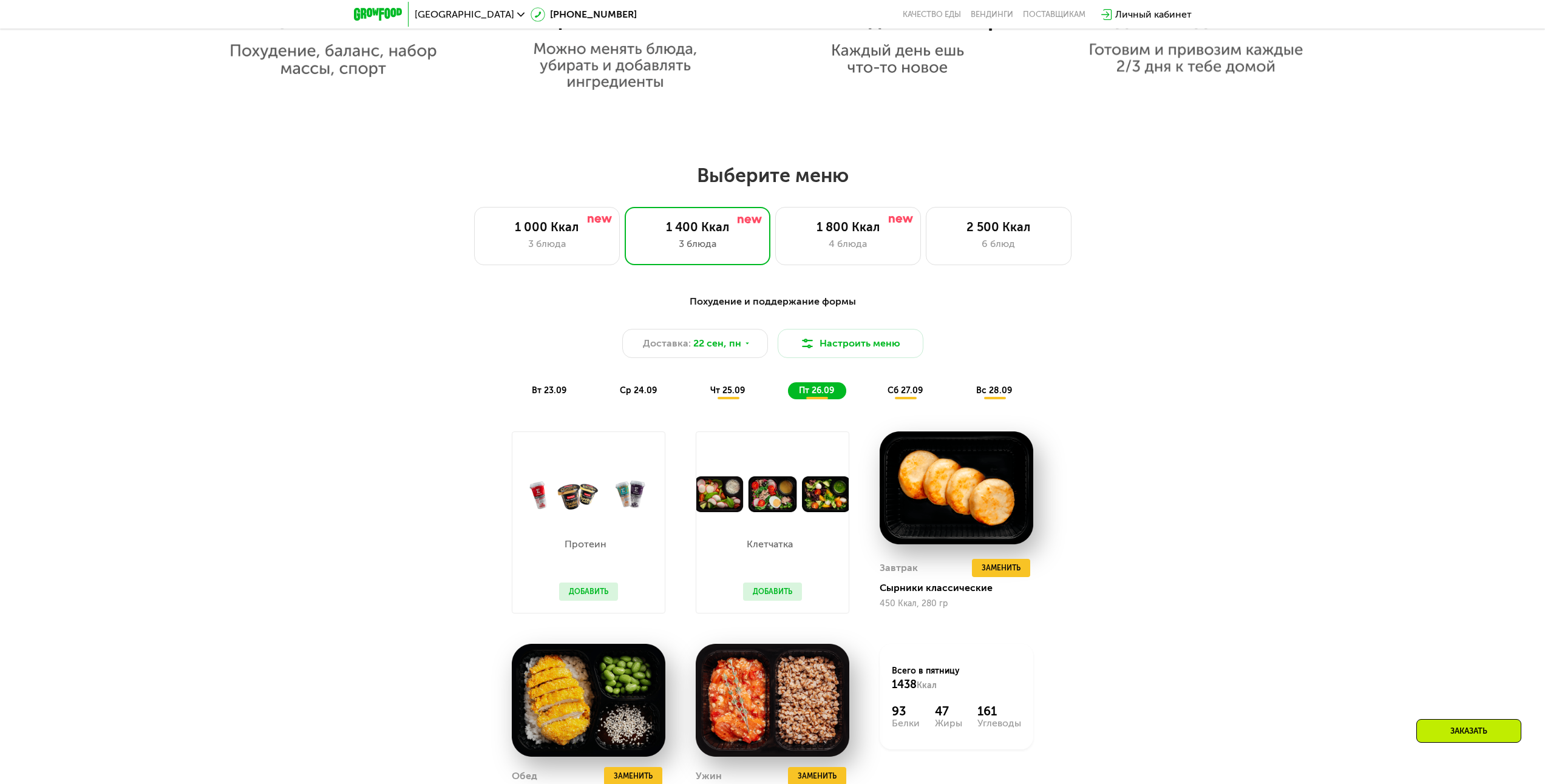
scroll to position [1208, 0]
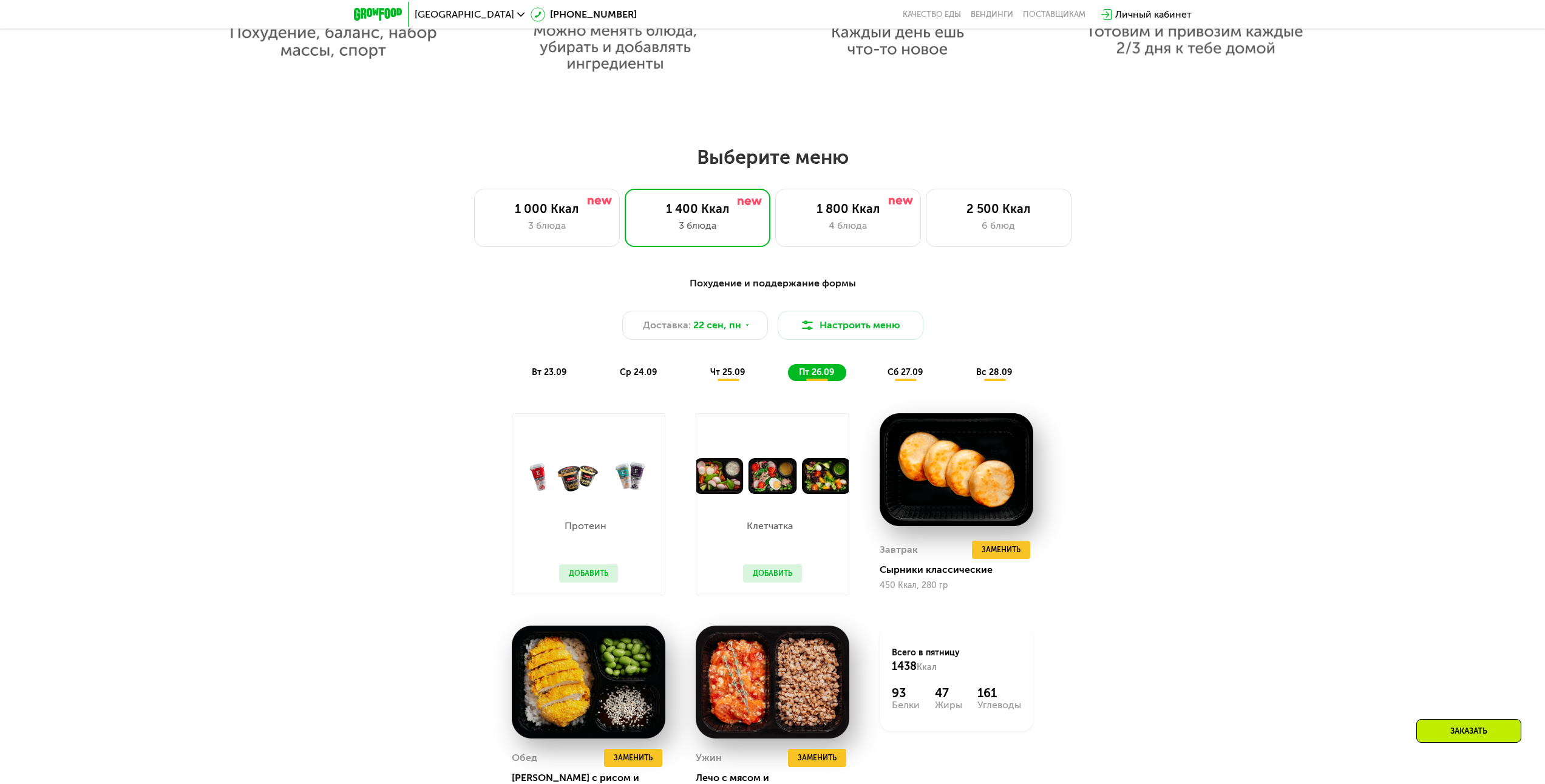
drag, startPoint x: 1098, startPoint y: 441, endPoint x: 1091, endPoint y: 477, distance: 36.7
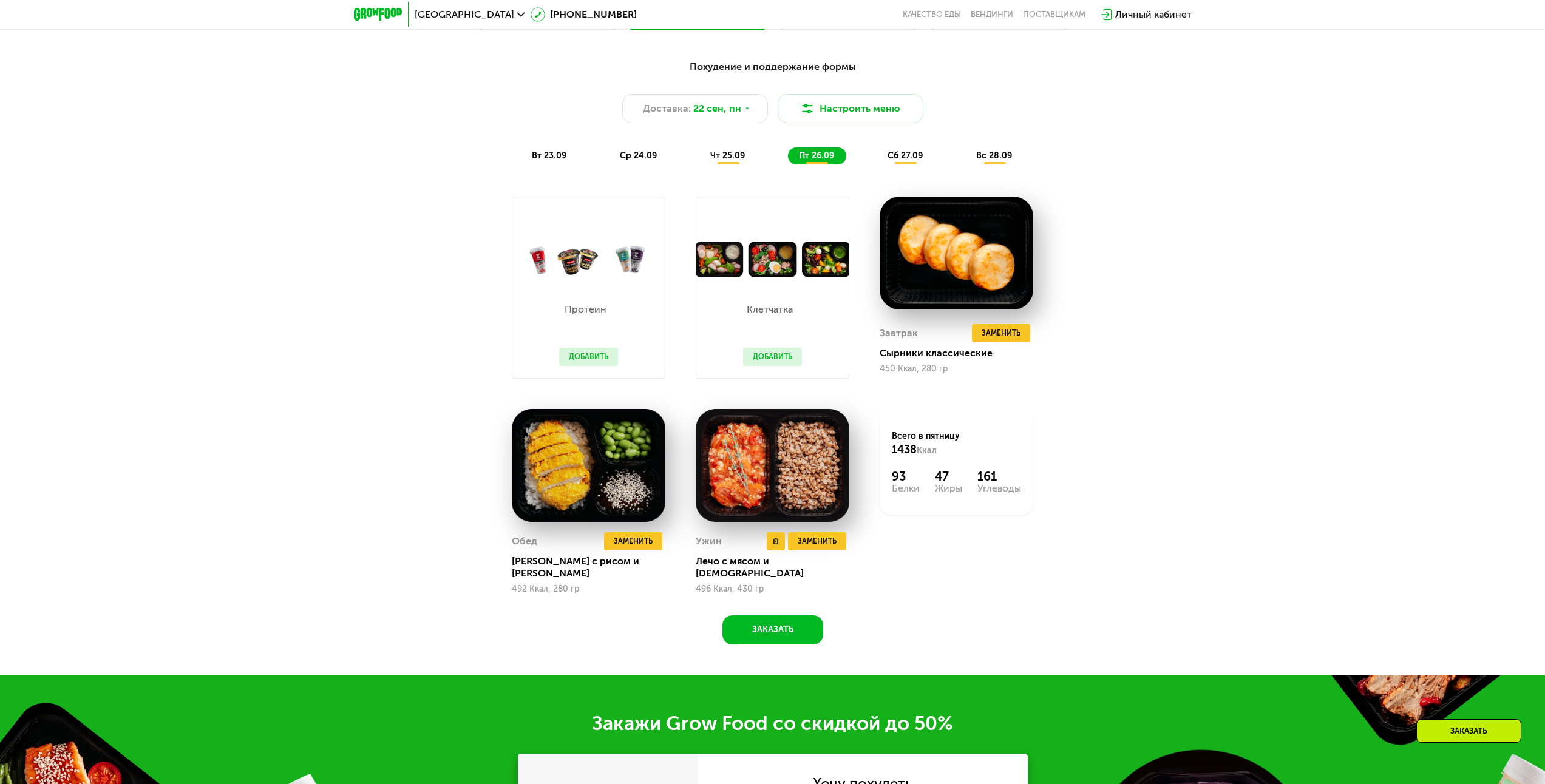
scroll to position [1633, 0]
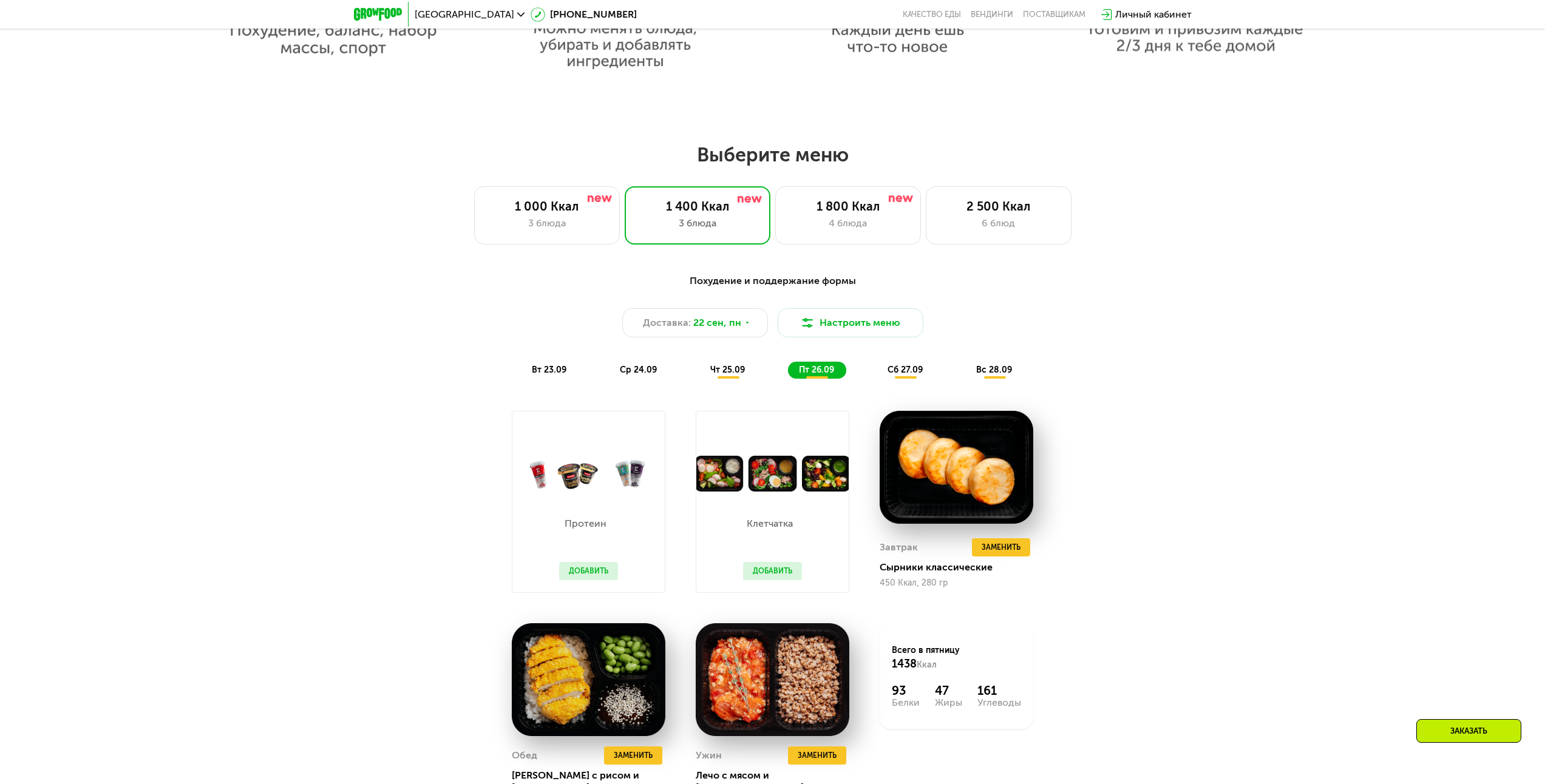
drag, startPoint x: 1079, startPoint y: 603, endPoint x: 1082, endPoint y: 524, distance: 79.1
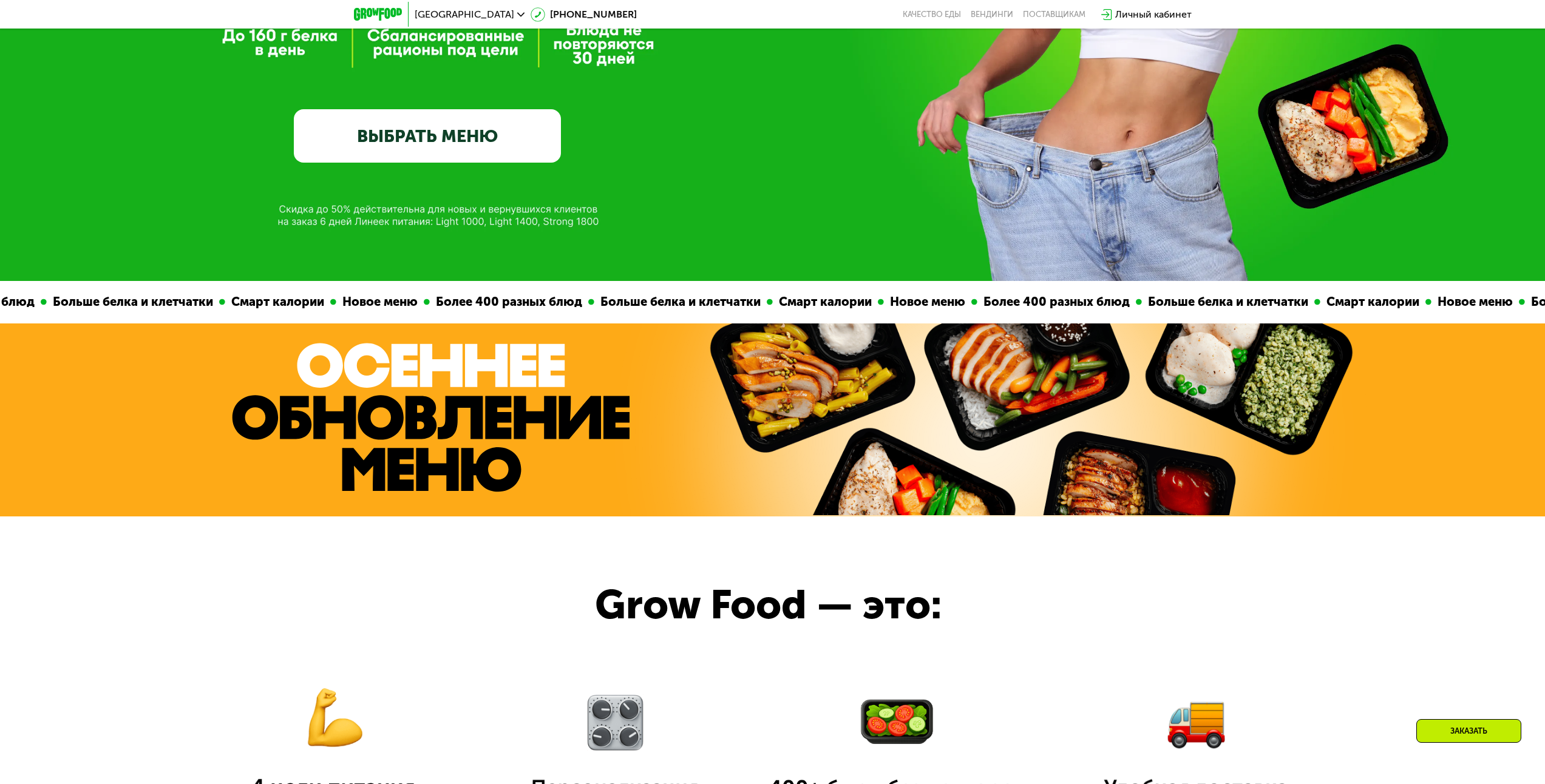
drag, startPoint x: 1102, startPoint y: 449, endPoint x: 1102, endPoint y: 412, distance: 37.0
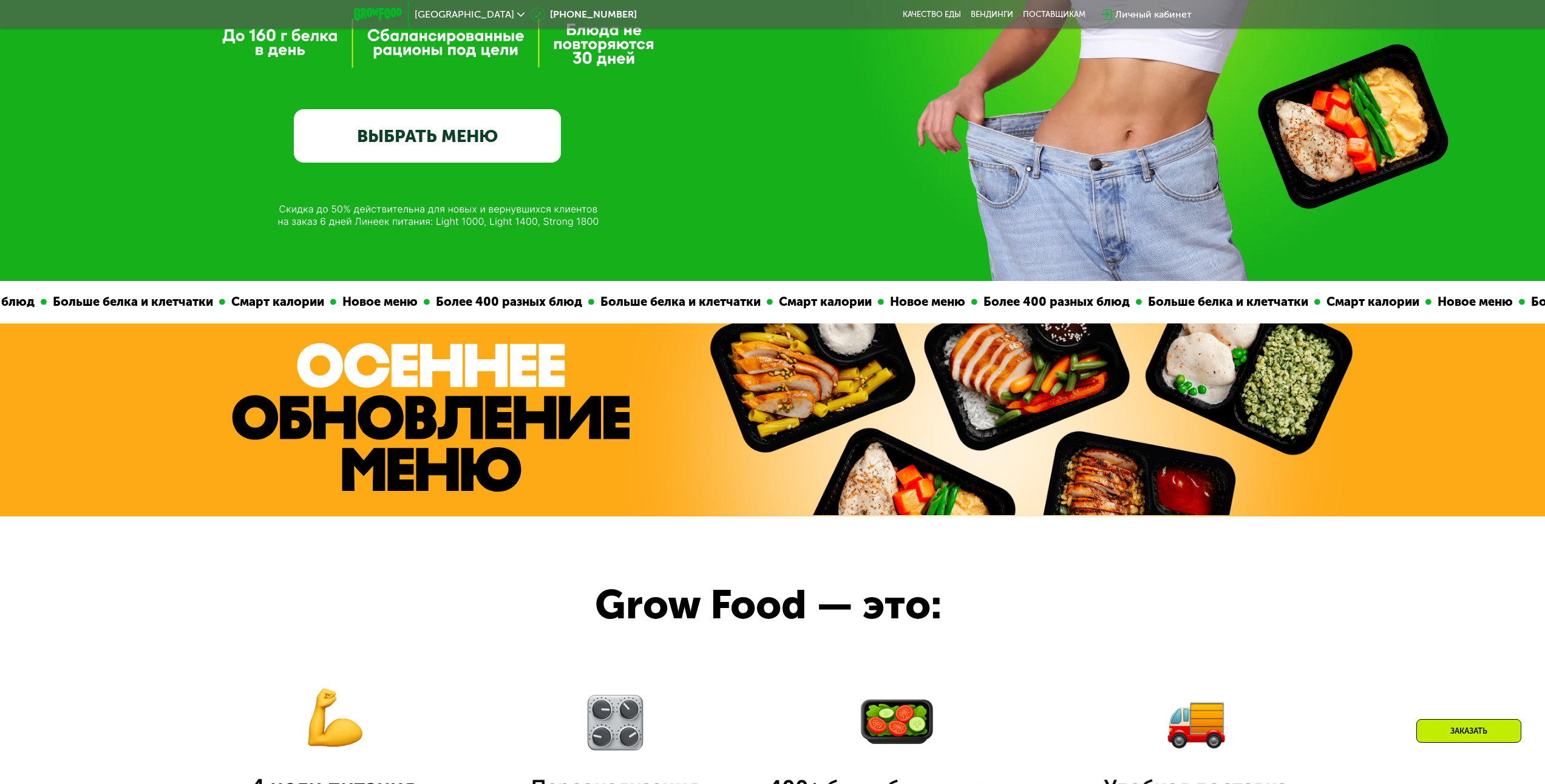
scroll to position [372, 0]
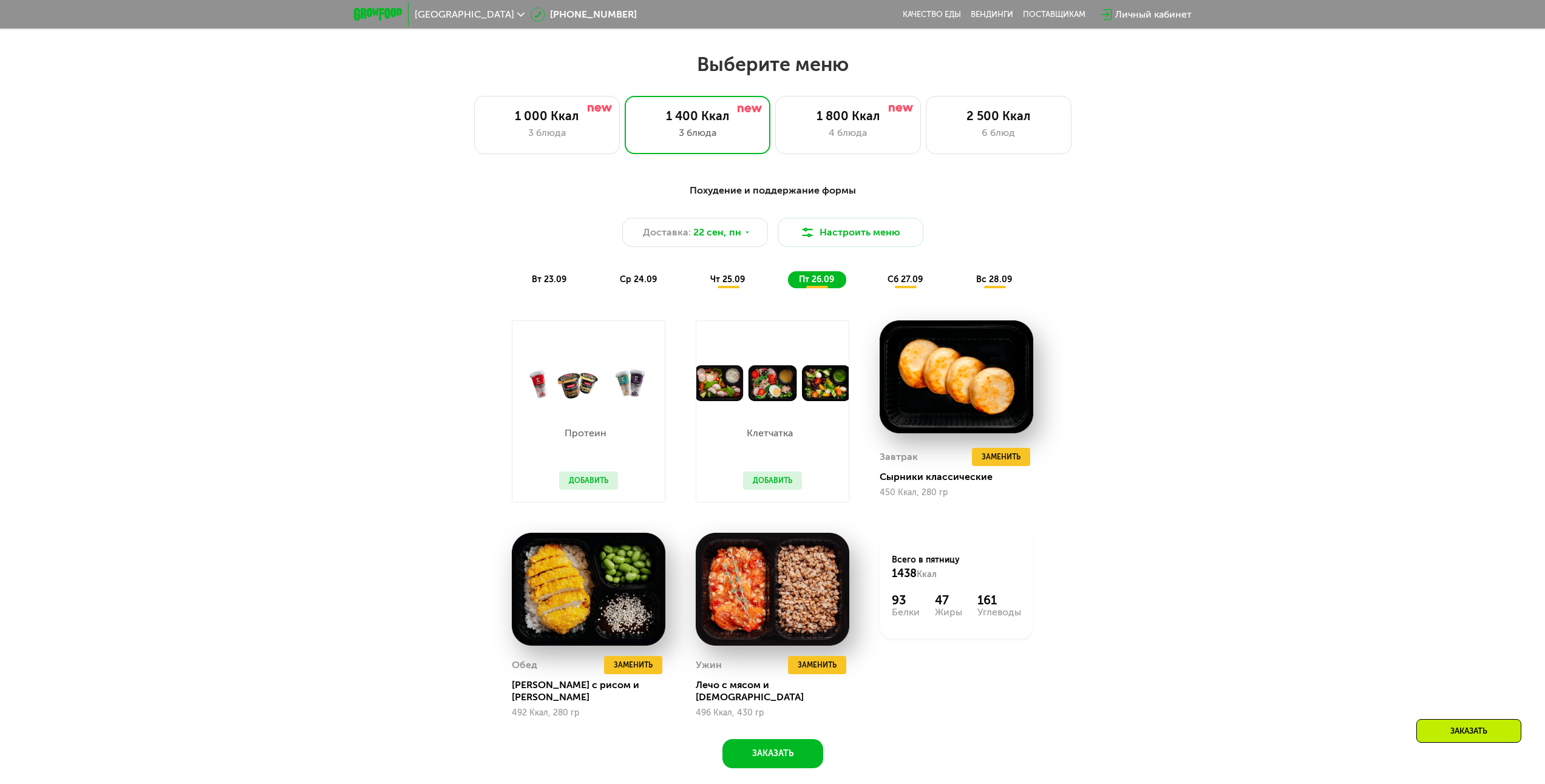
drag, startPoint x: 712, startPoint y: 185, endPoint x: 743, endPoint y: 318, distance: 136.6
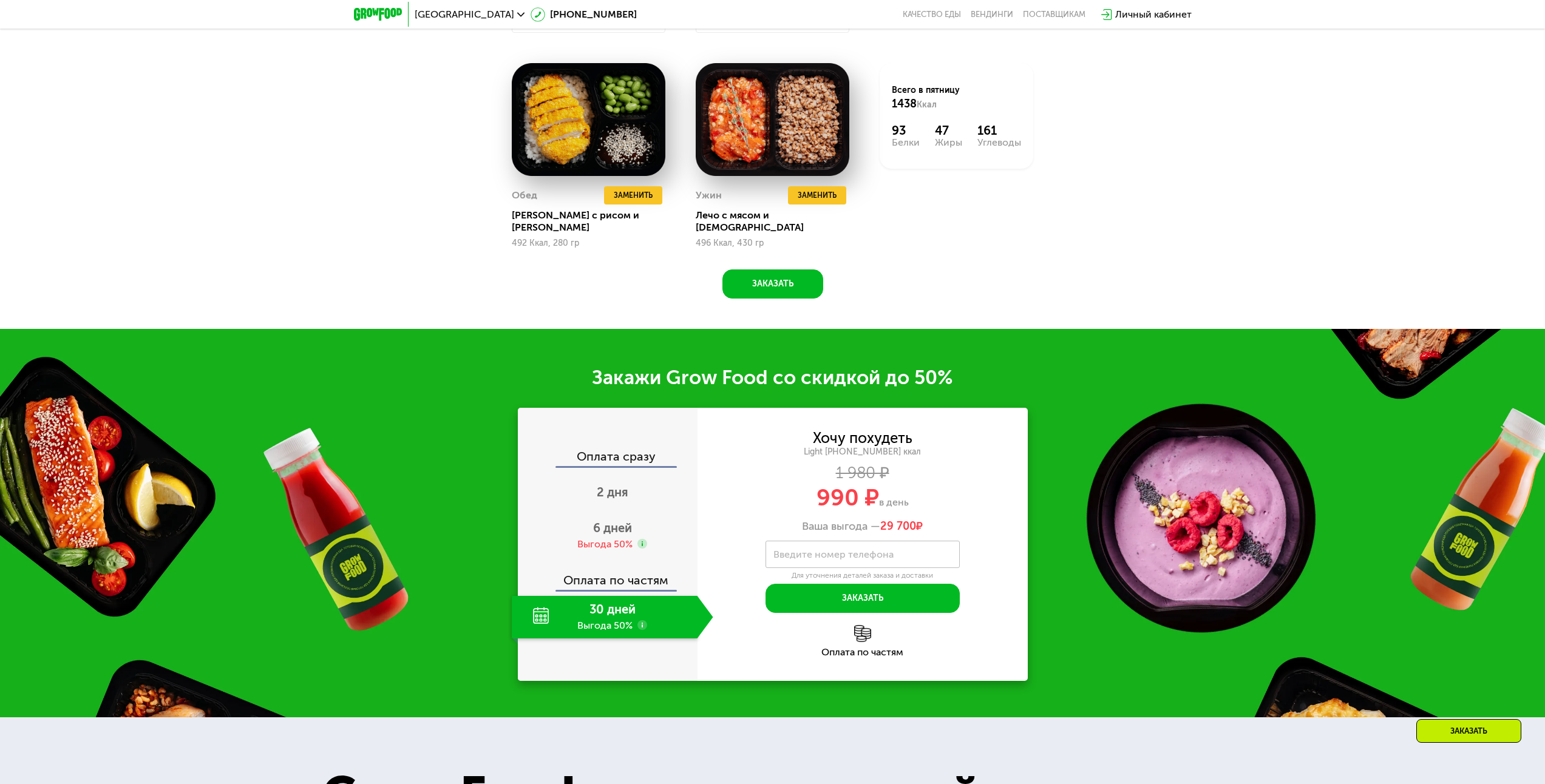
scroll to position [1794, 0]
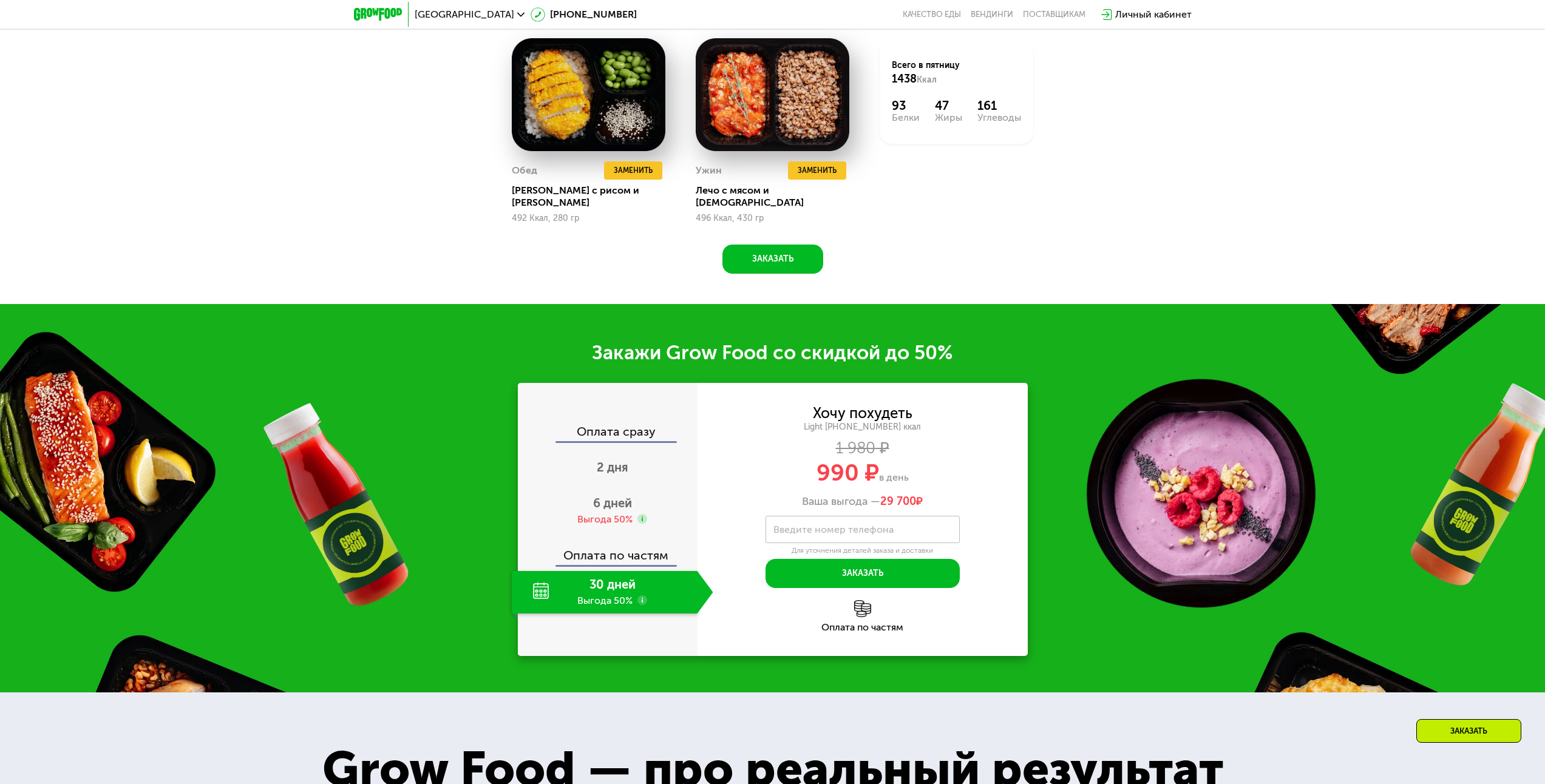
drag, startPoint x: 1082, startPoint y: 373, endPoint x: 1079, endPoint y: 418, distance: 45.1
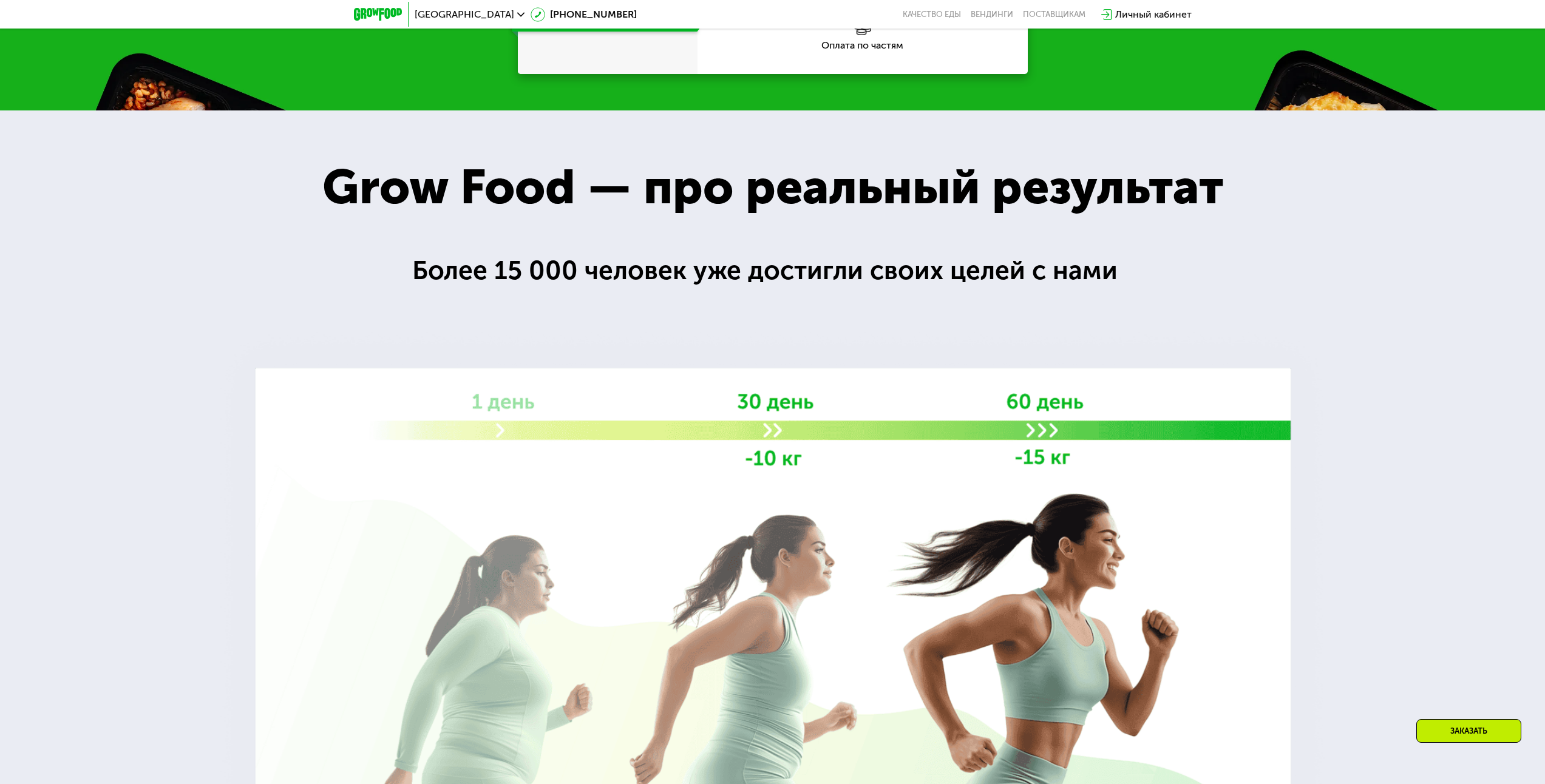
scroll to position [2427, 0]
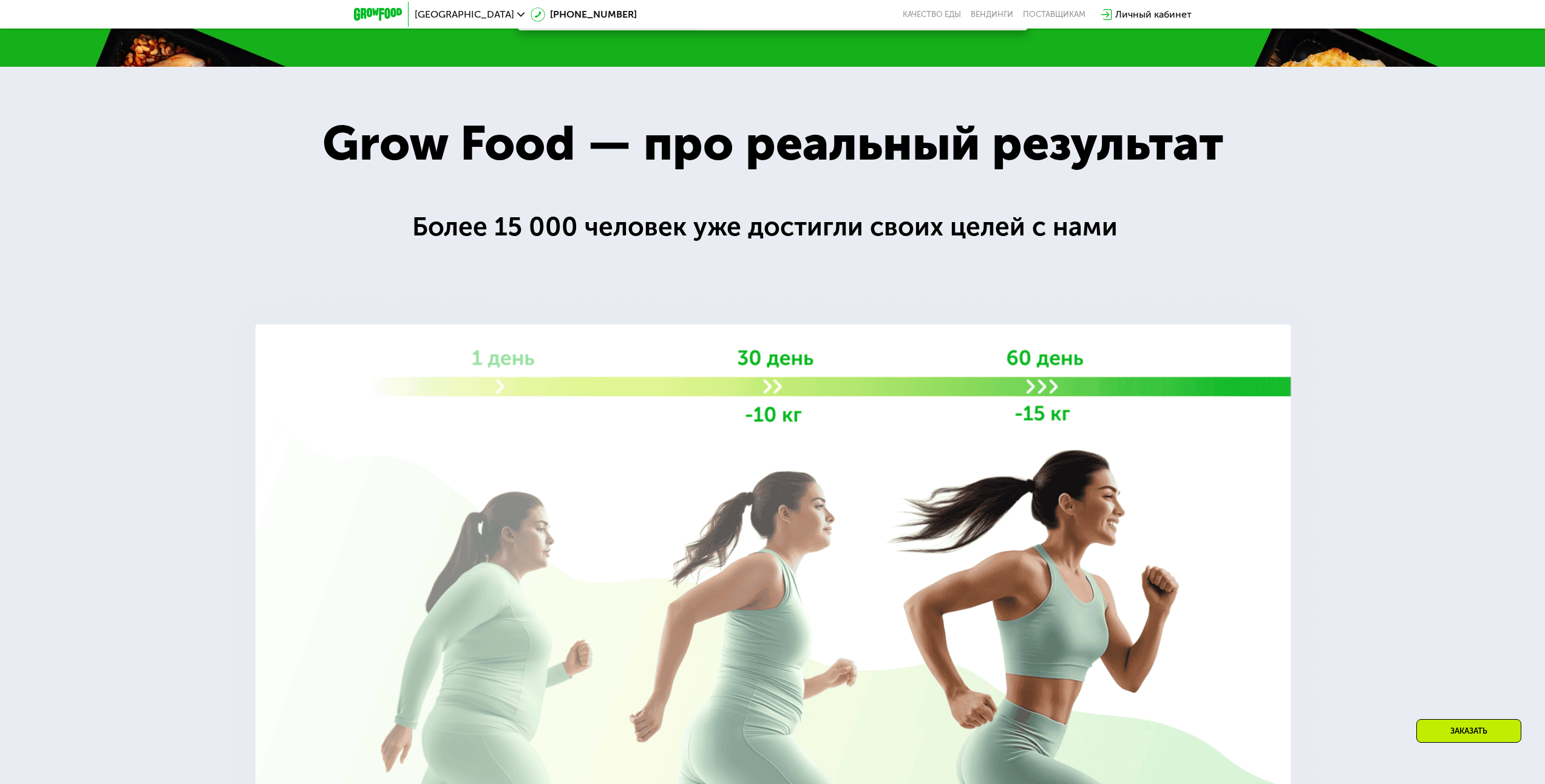
drag, startPoint x: 986, startPoint y: 410, endPoint x: 994, endPoint y: 467, distance: 57.6
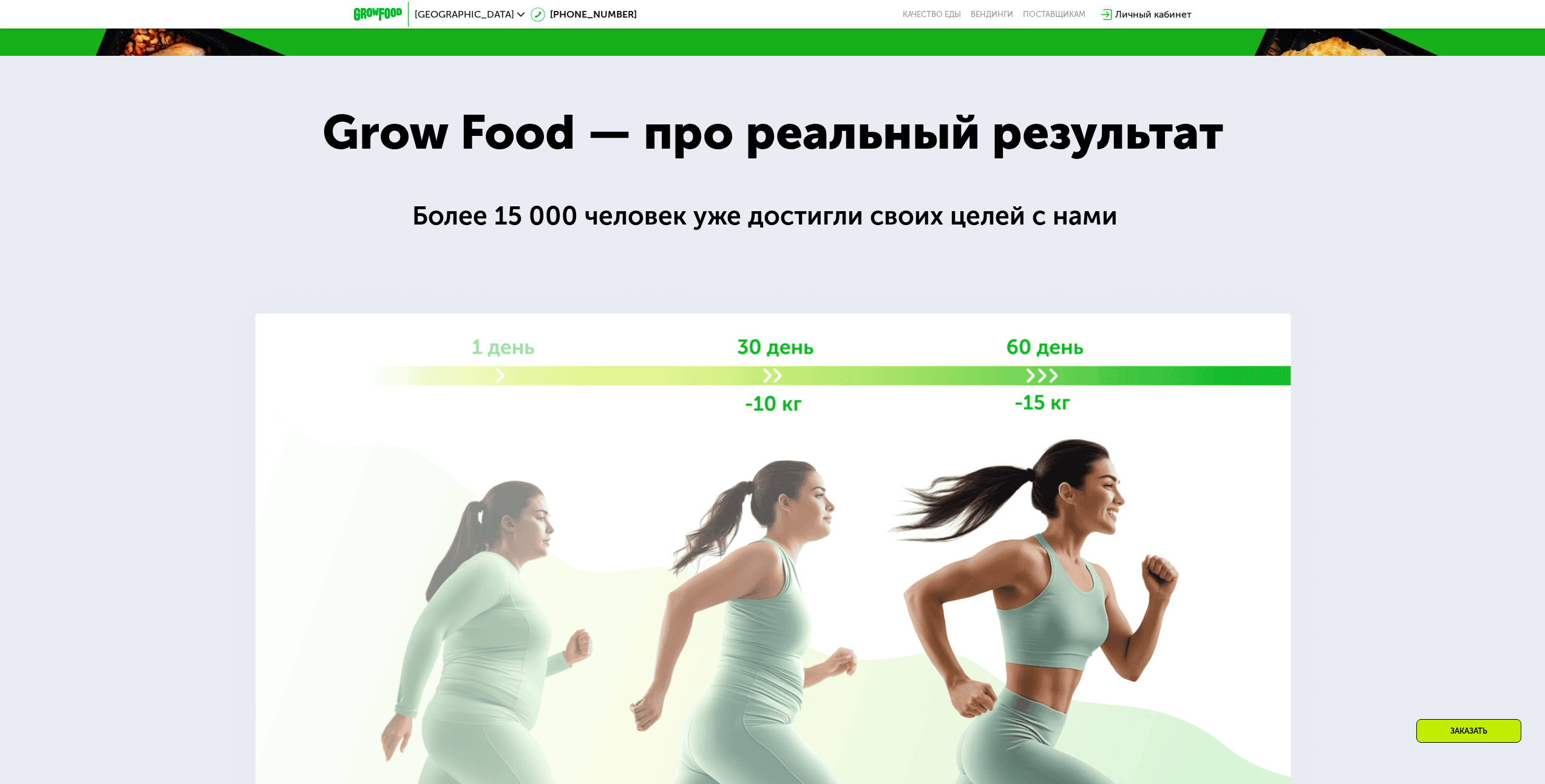
click at [968, 243] on div at bounding box center [772, 454] width 1545 height 798
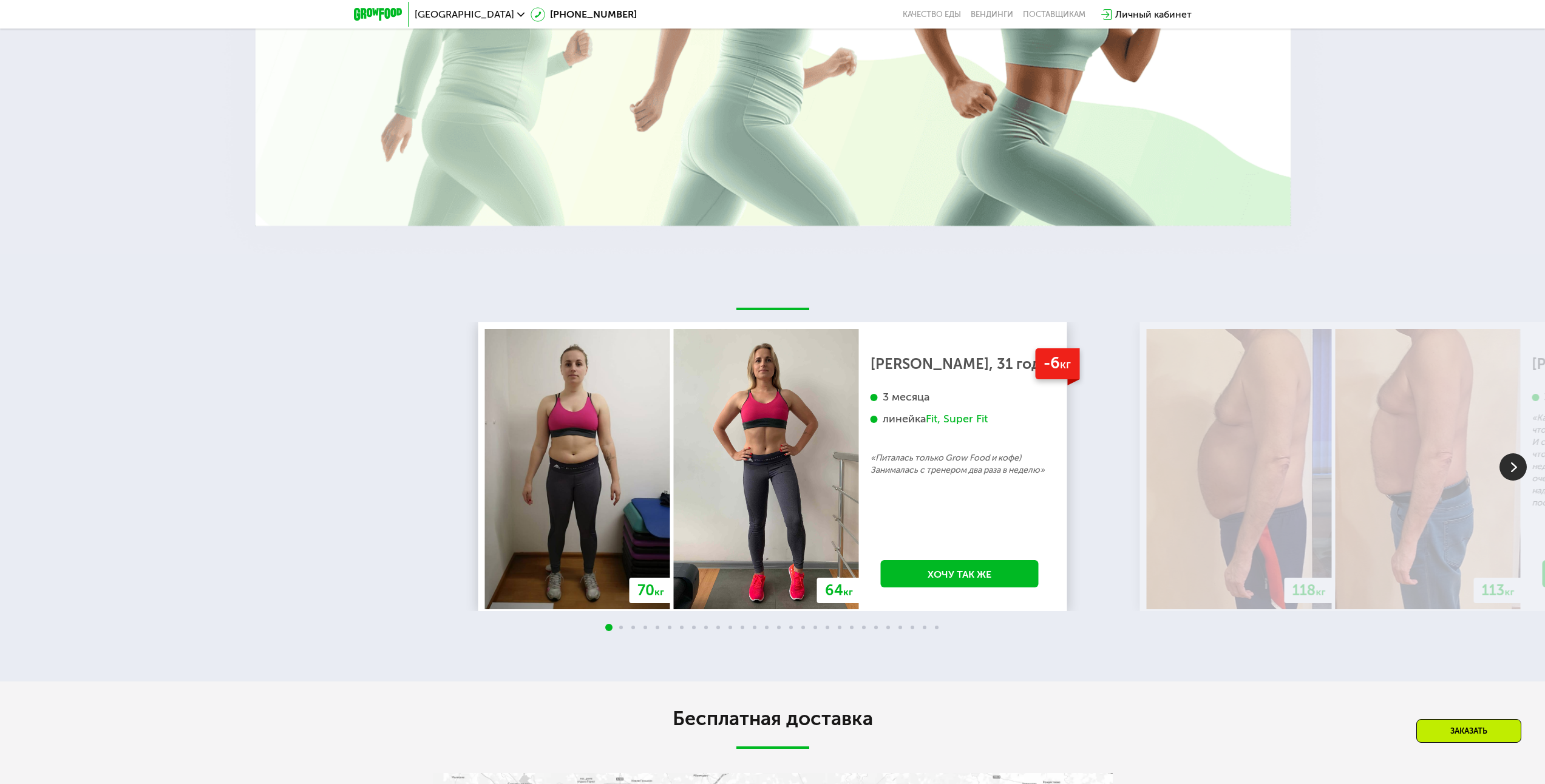
scroll to position [3886, 0]
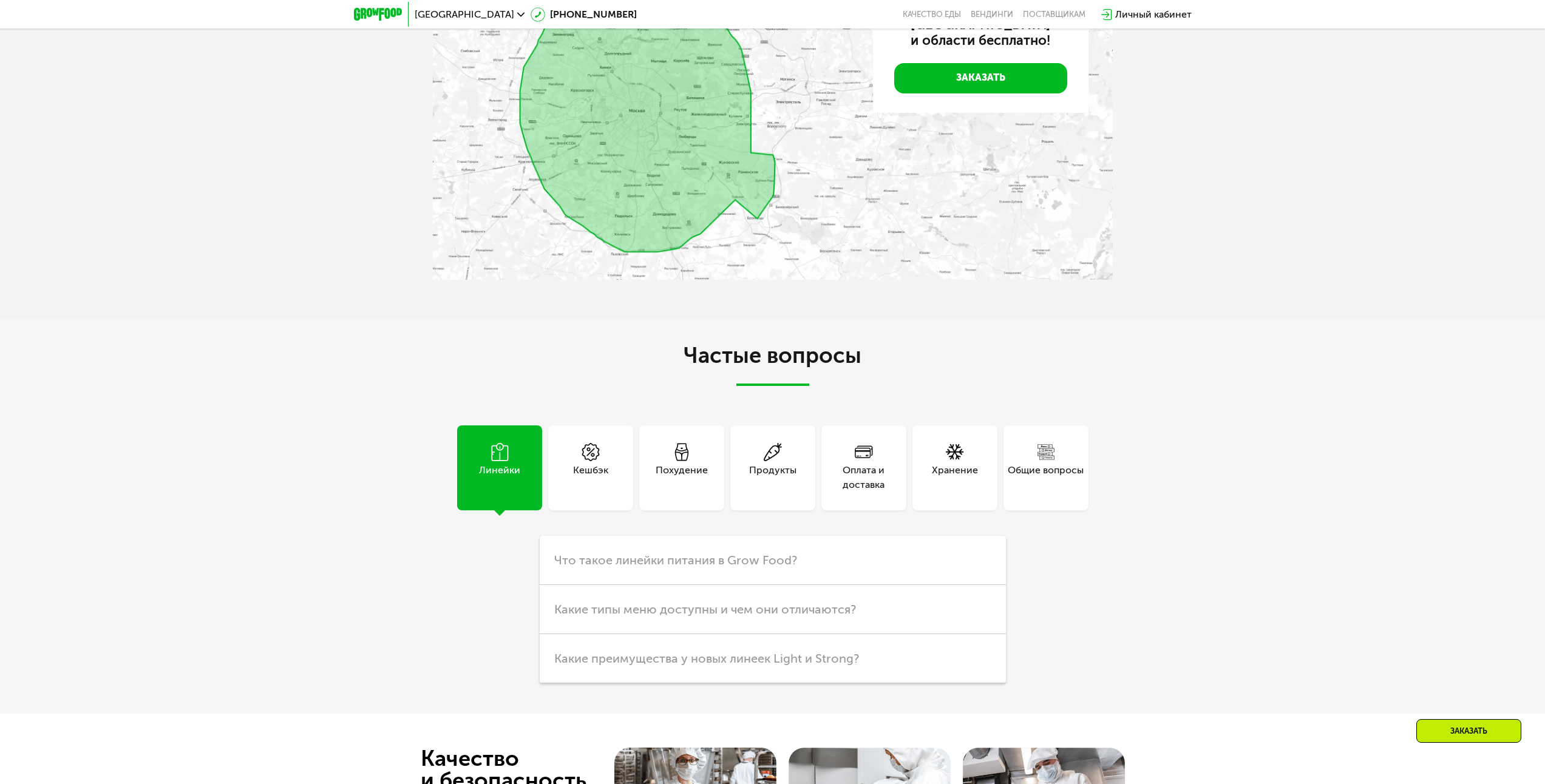
drag, startPoint x: 660, startPoint y: 66, endPoint x: 705, endPoint y: 201, distance: 142.3
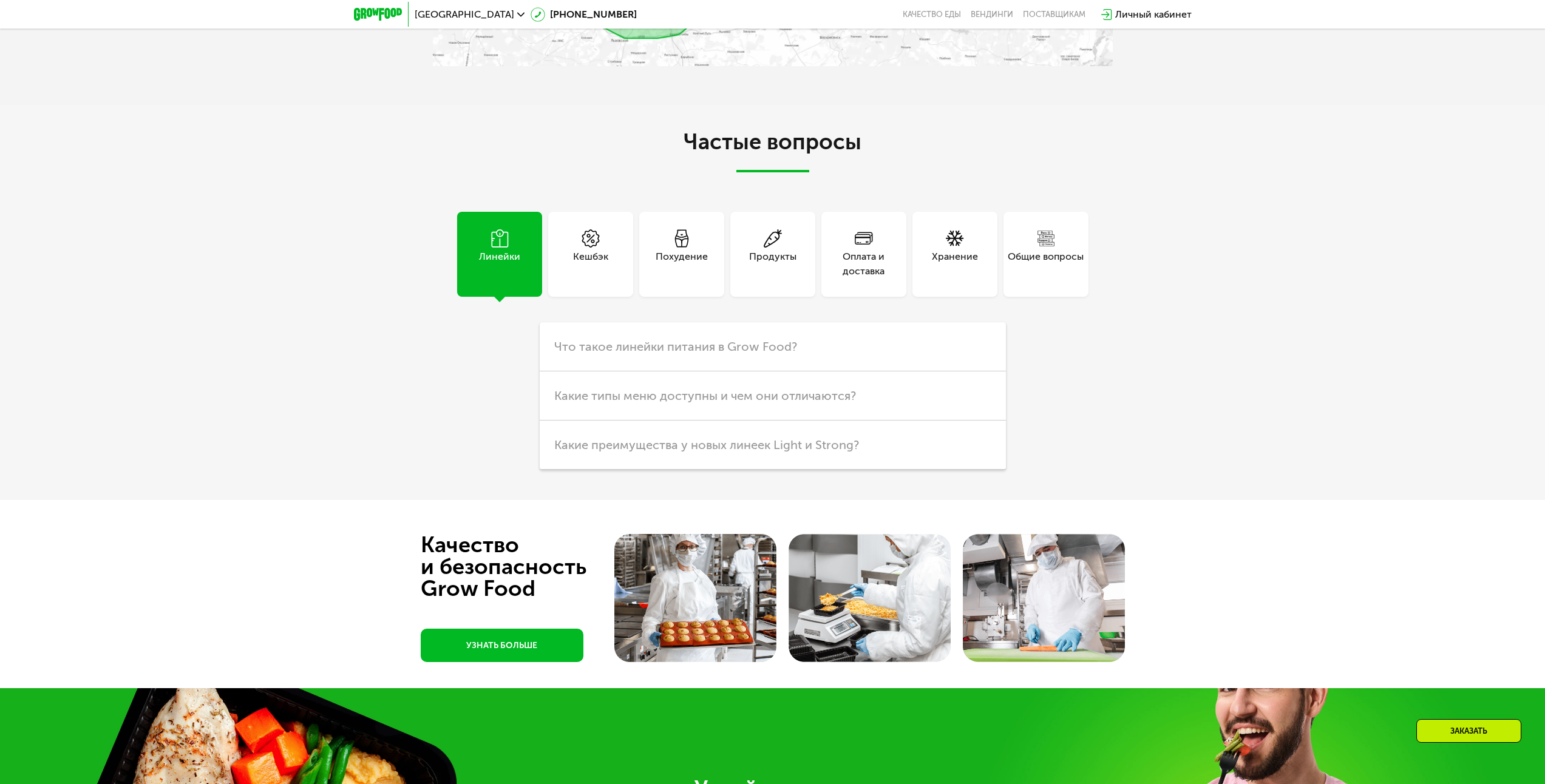
scroll to position [4123, 0]
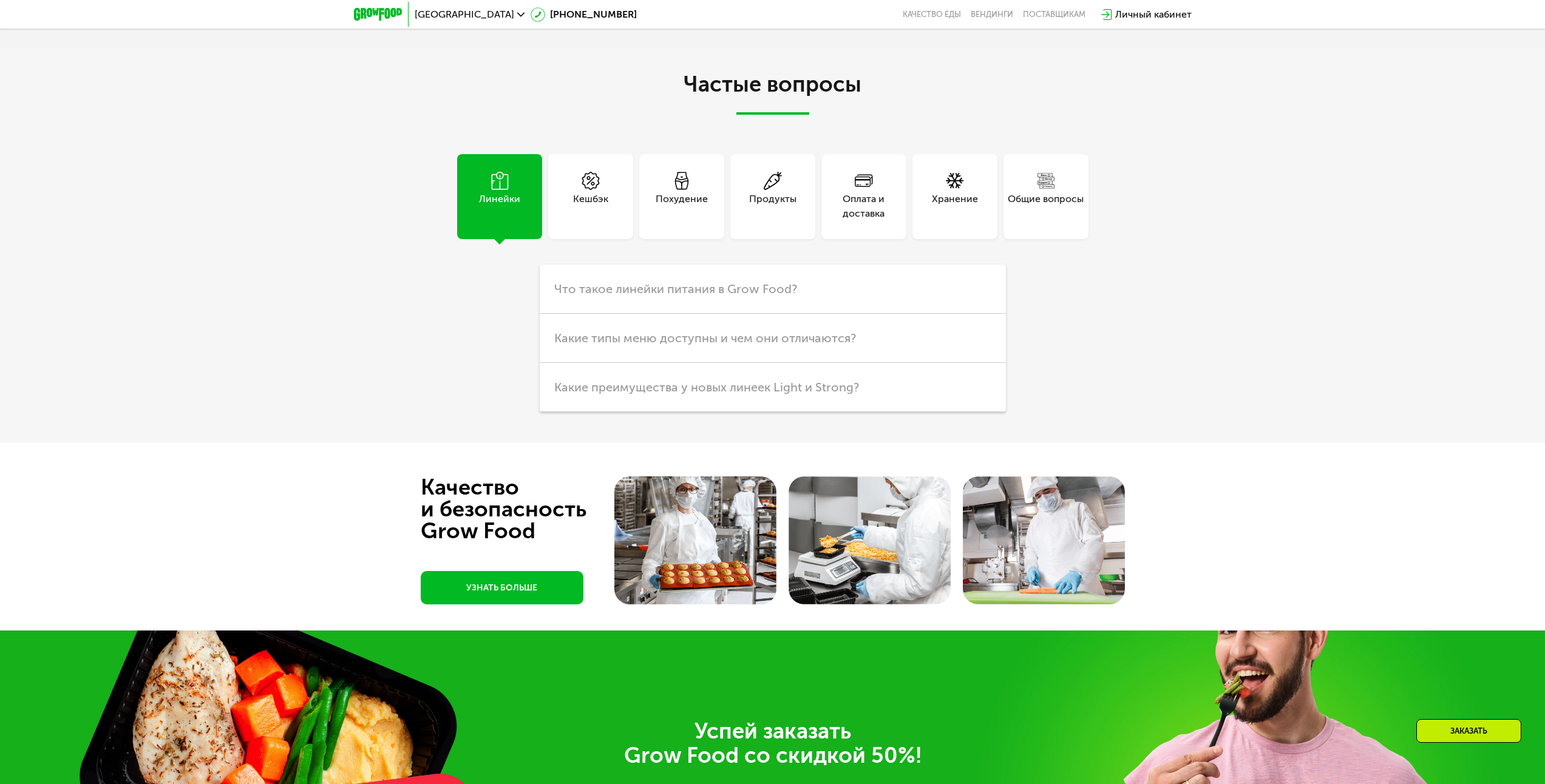
drag, startPoint x: 1214, startPoint y: 464, endPoint x: 1210, endPoint y: 524, distance: 60.1
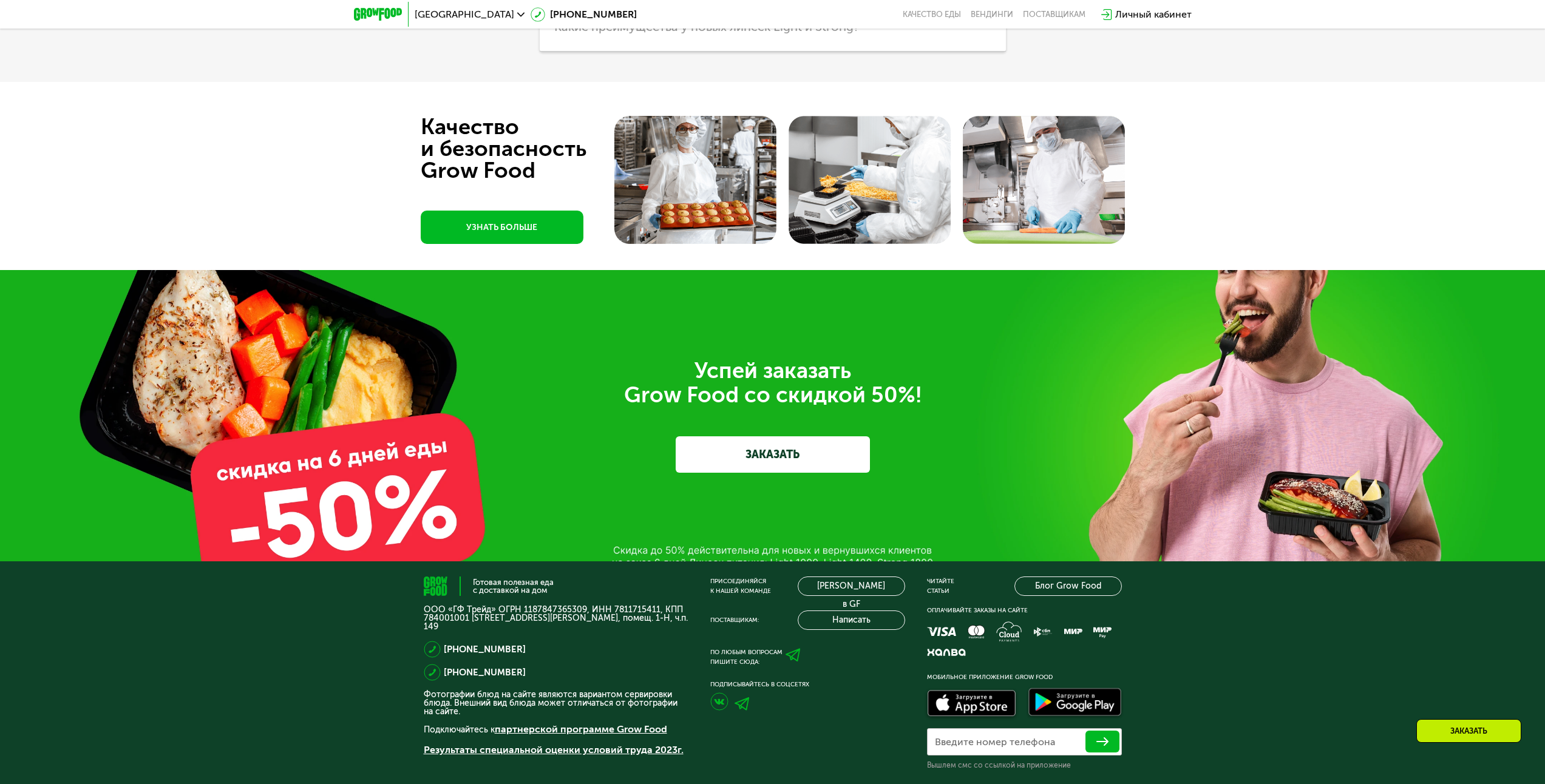
scroll to position [4533, 0]
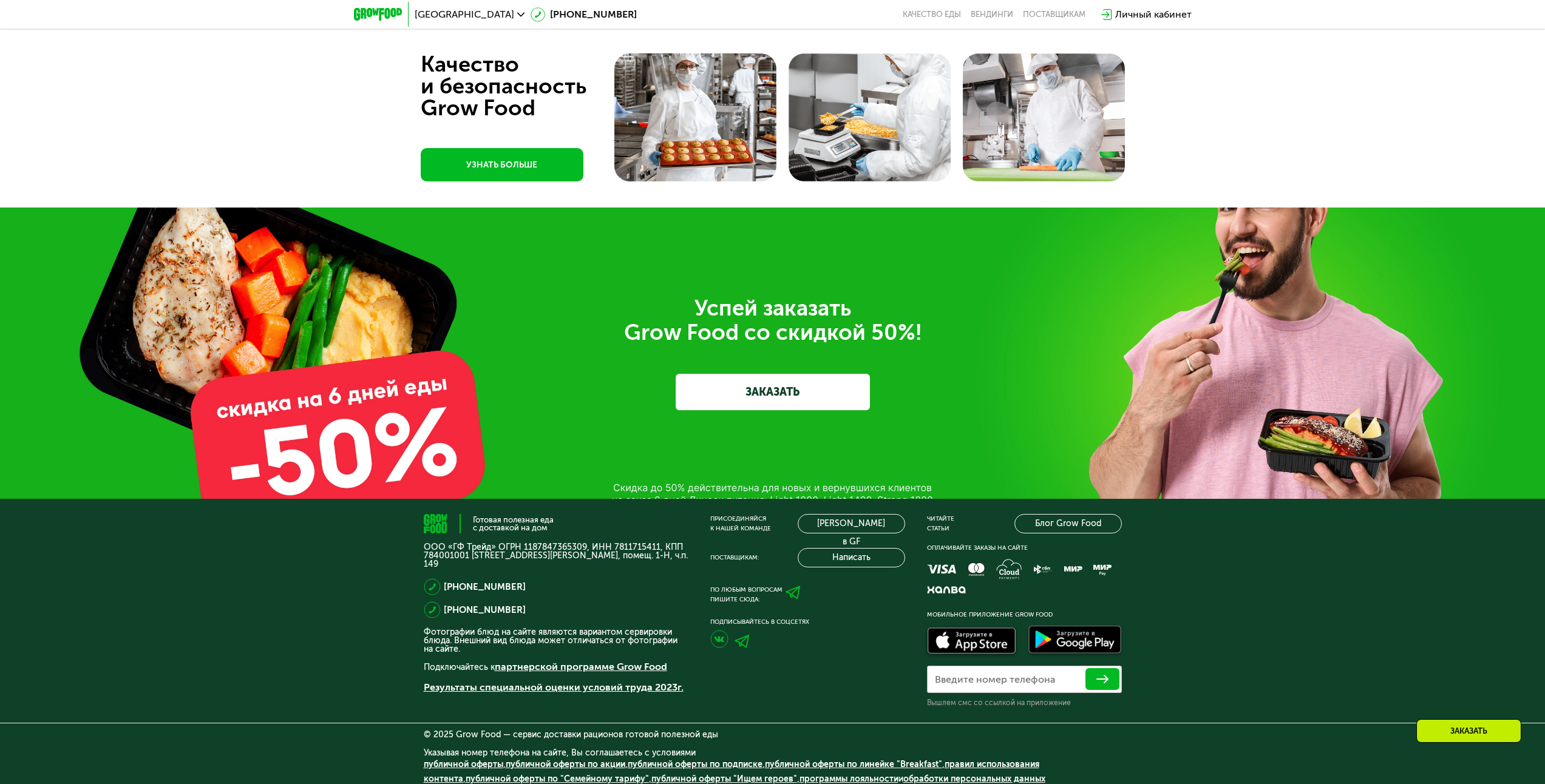
drag, startPoint x: 795, startPoint y: 360, endPoint x: 817, endPoint y: 428, distance: 71.5
click at [819, 483] on div "Успей заказать  Grow Food со скидкой 50%! ЗАКАЗАТЬ" at bounding box center [772, 353] width 1545 height 292
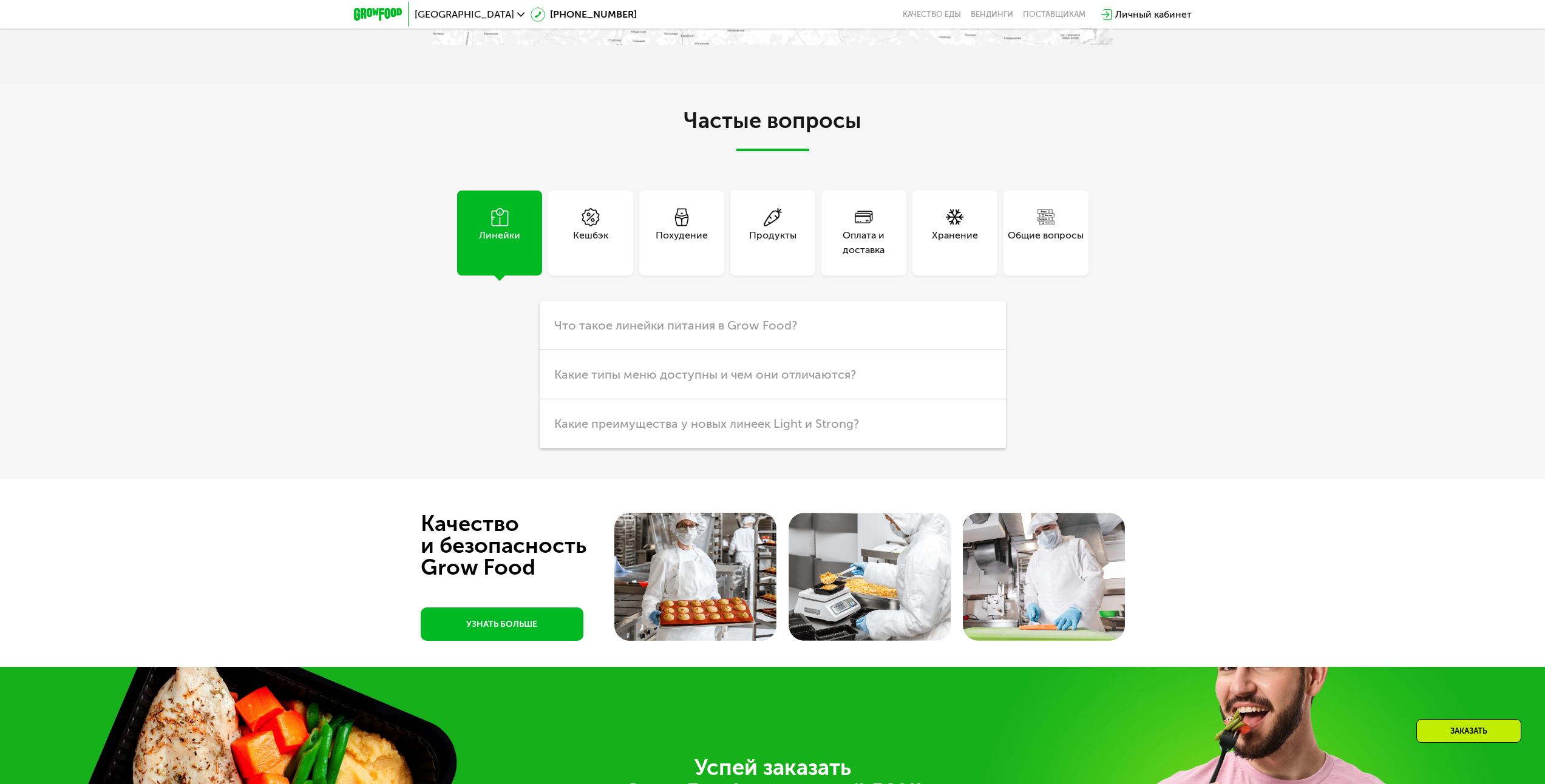
scroll to position [3887, 0]
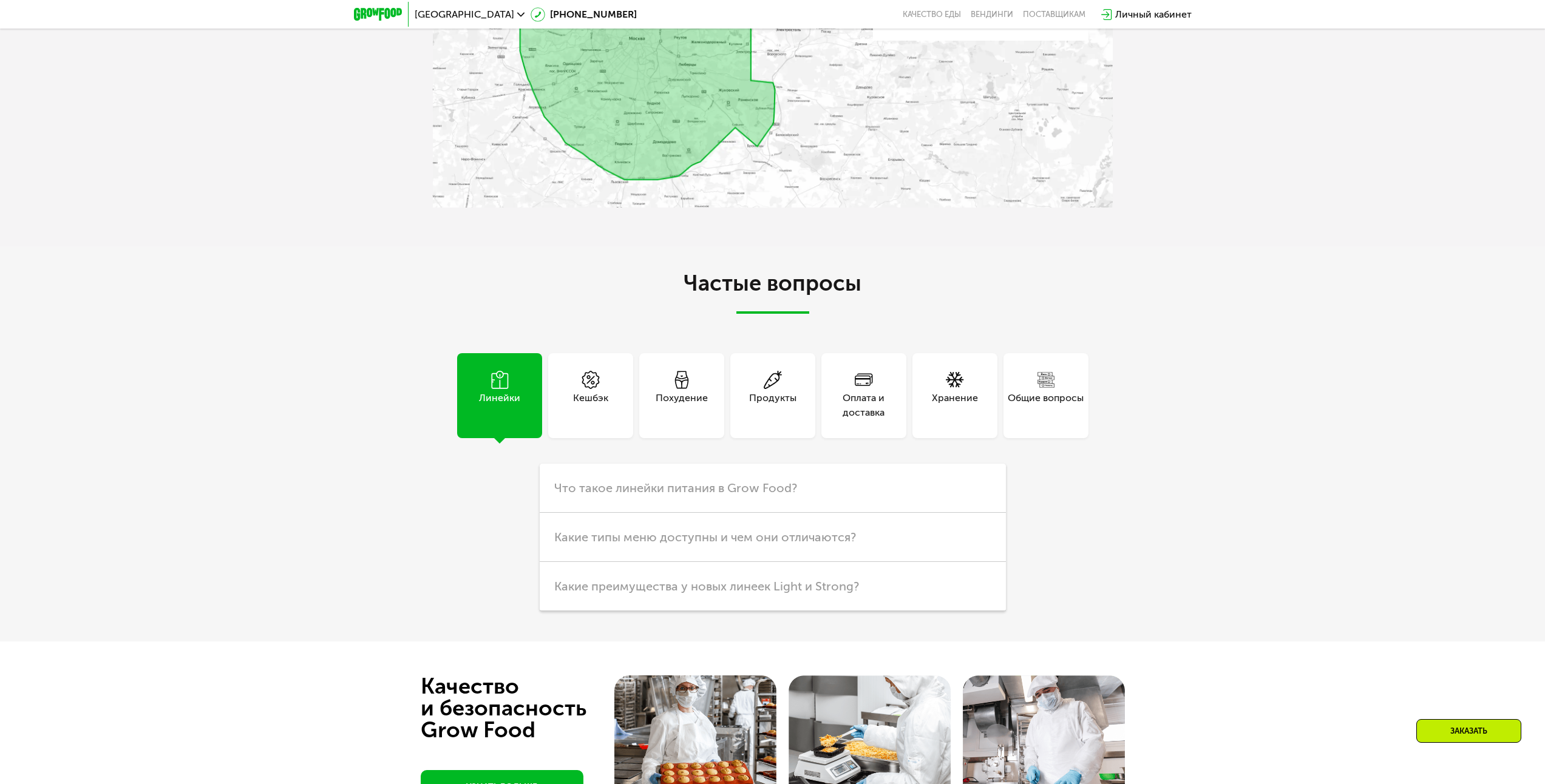
drag, startPoint x: 825, startPoint y: 694, endPoint x: 812, endPoint y: 600, distance: 94.9
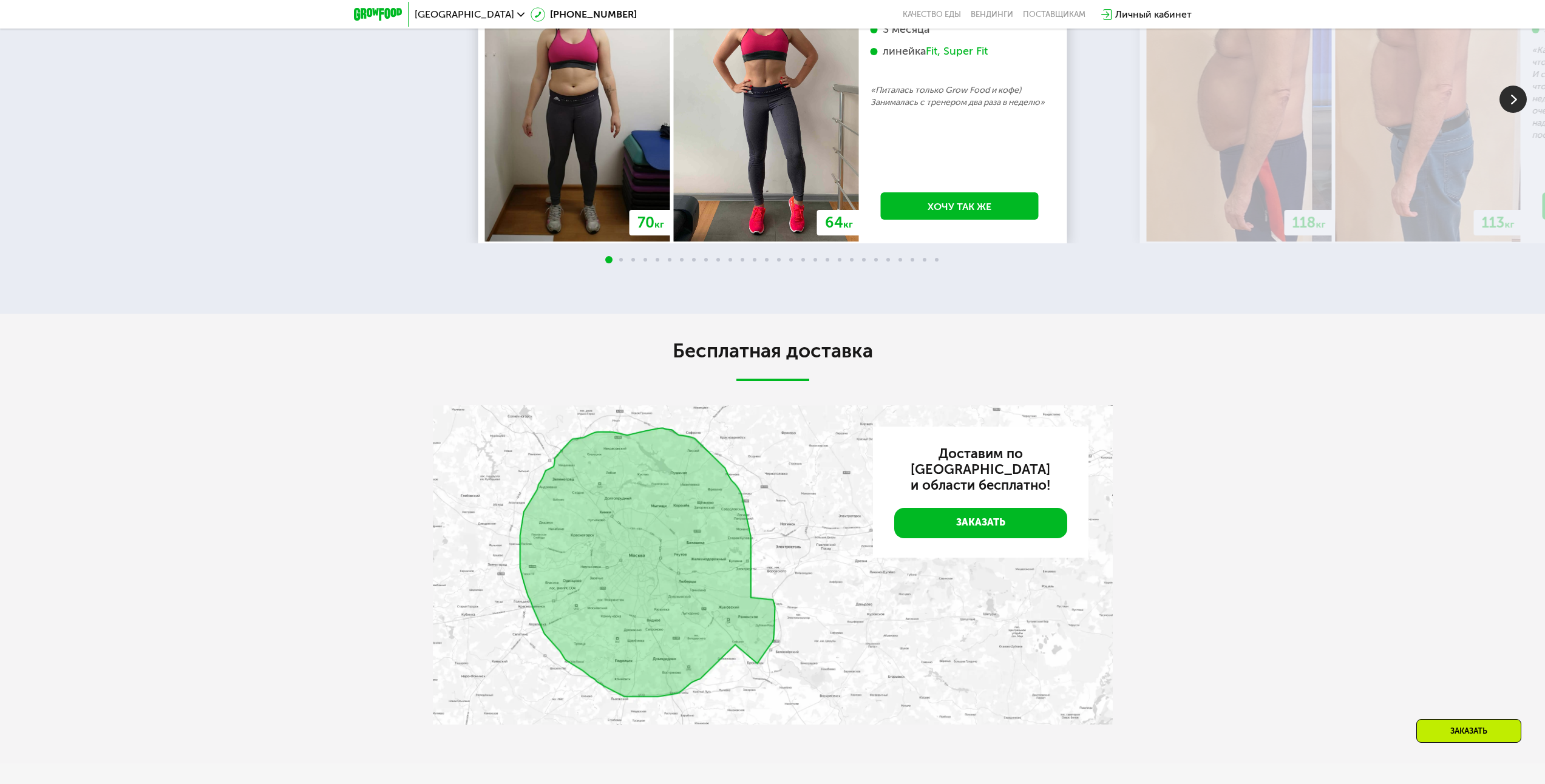
scroll to position [3239, 0]
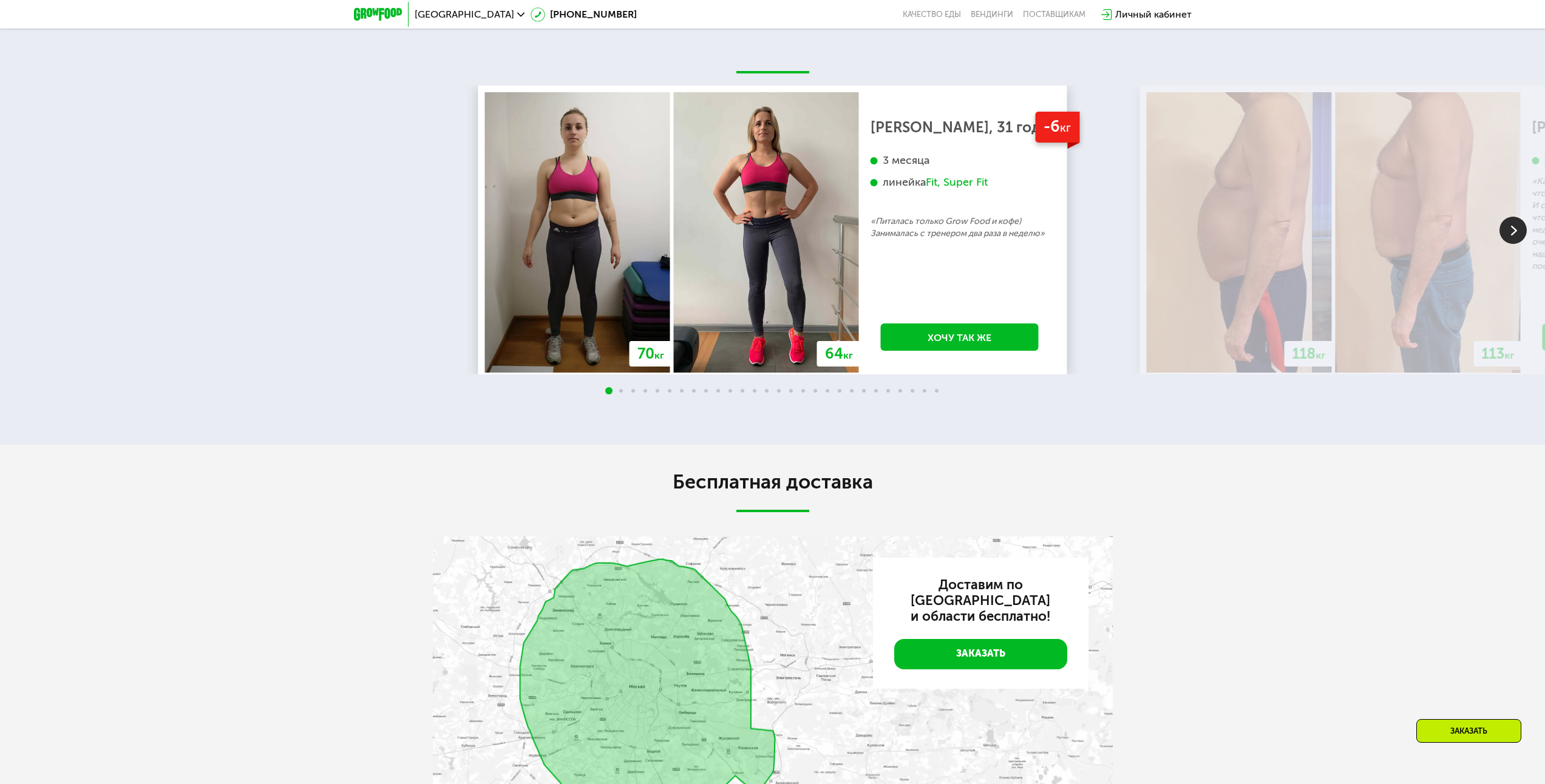
drag, startPoint x: 1108, startPoint y: 560, endPoint x: 1094, endPoint y: 474, distance: 87.1
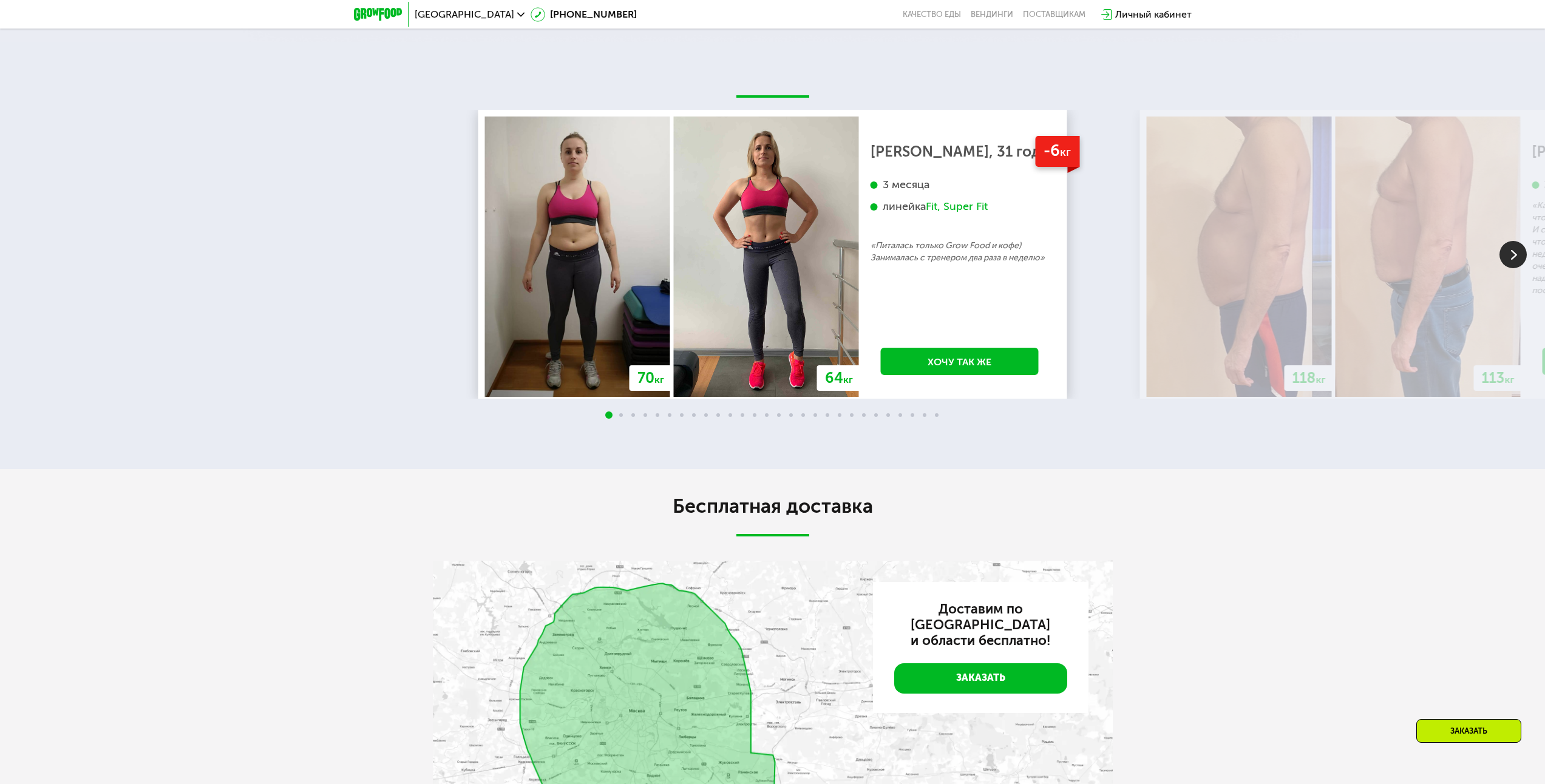
click at [777, 471] on div "Бесплатная доставка Доставим по Москве и области бесплатно! Заказать" at bounding box center [772, 693] width 1545 height 450
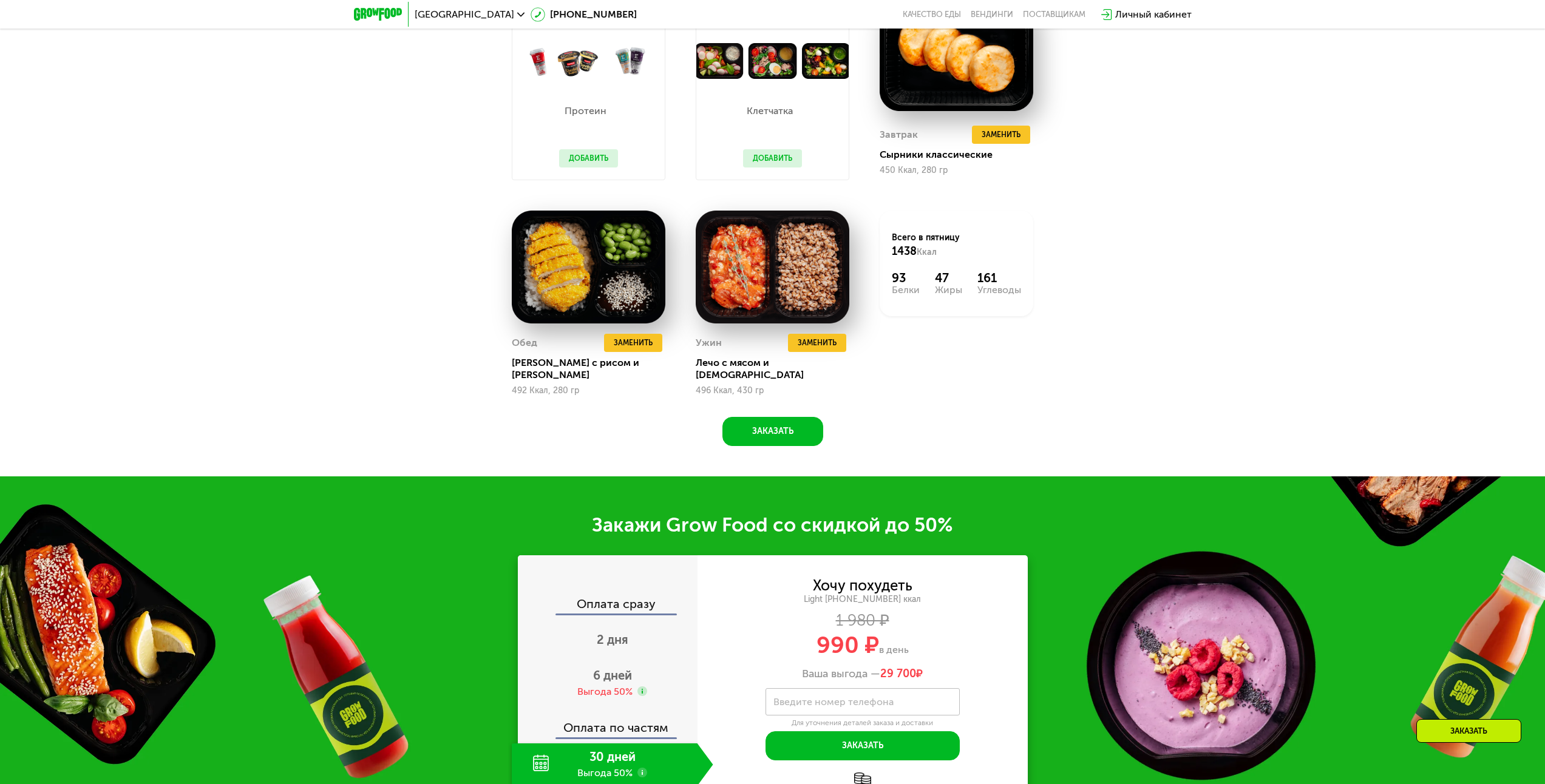
drag, startPoint x: 1226, startPoint y: 610, endPoint x: 1195, endPoint y: 505, distance: 109.5
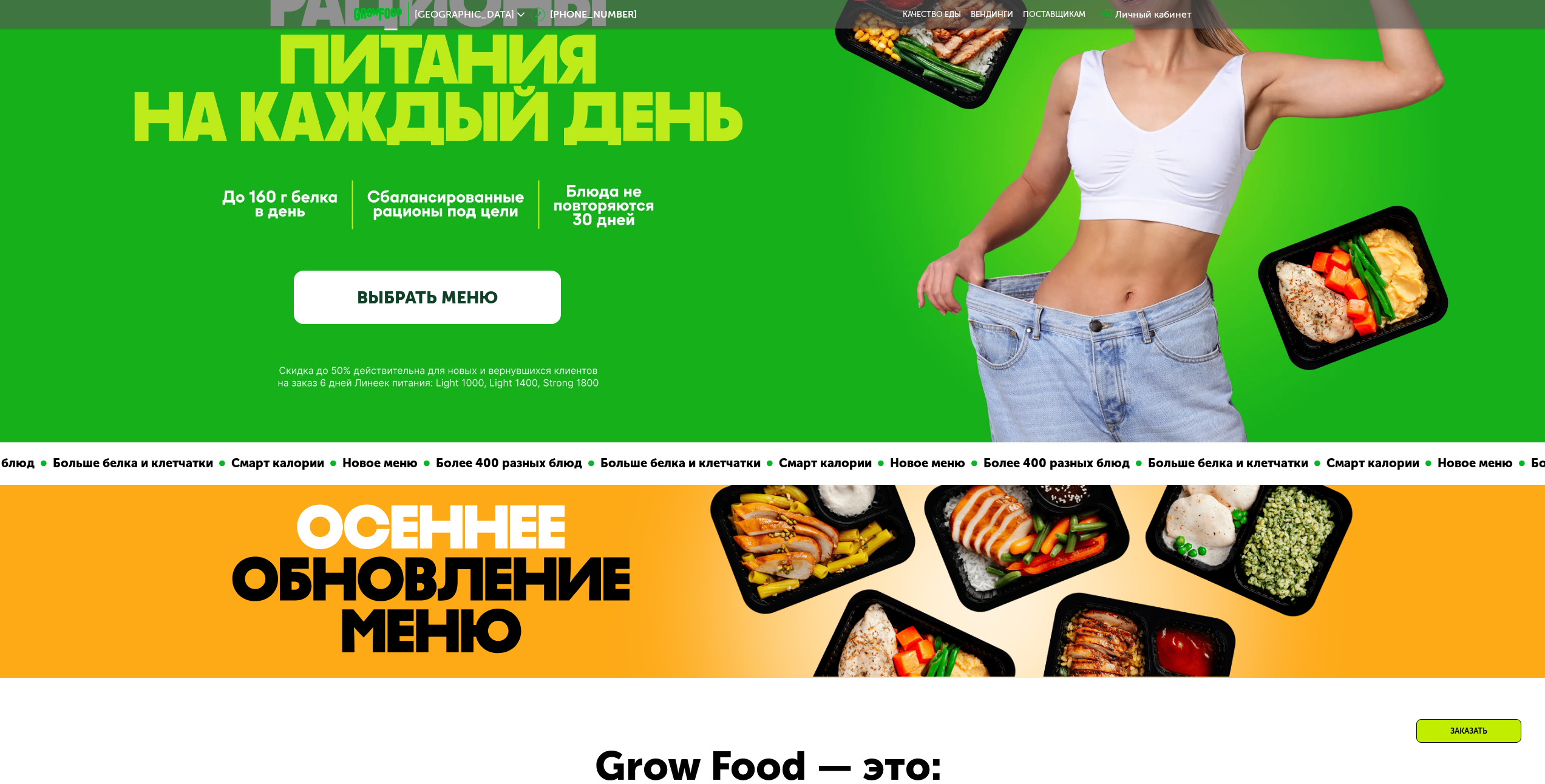
drag, startPoint x: 926, startPoint y: 479, endPoint x: 911, endPoint y: 434, distance: 47.4
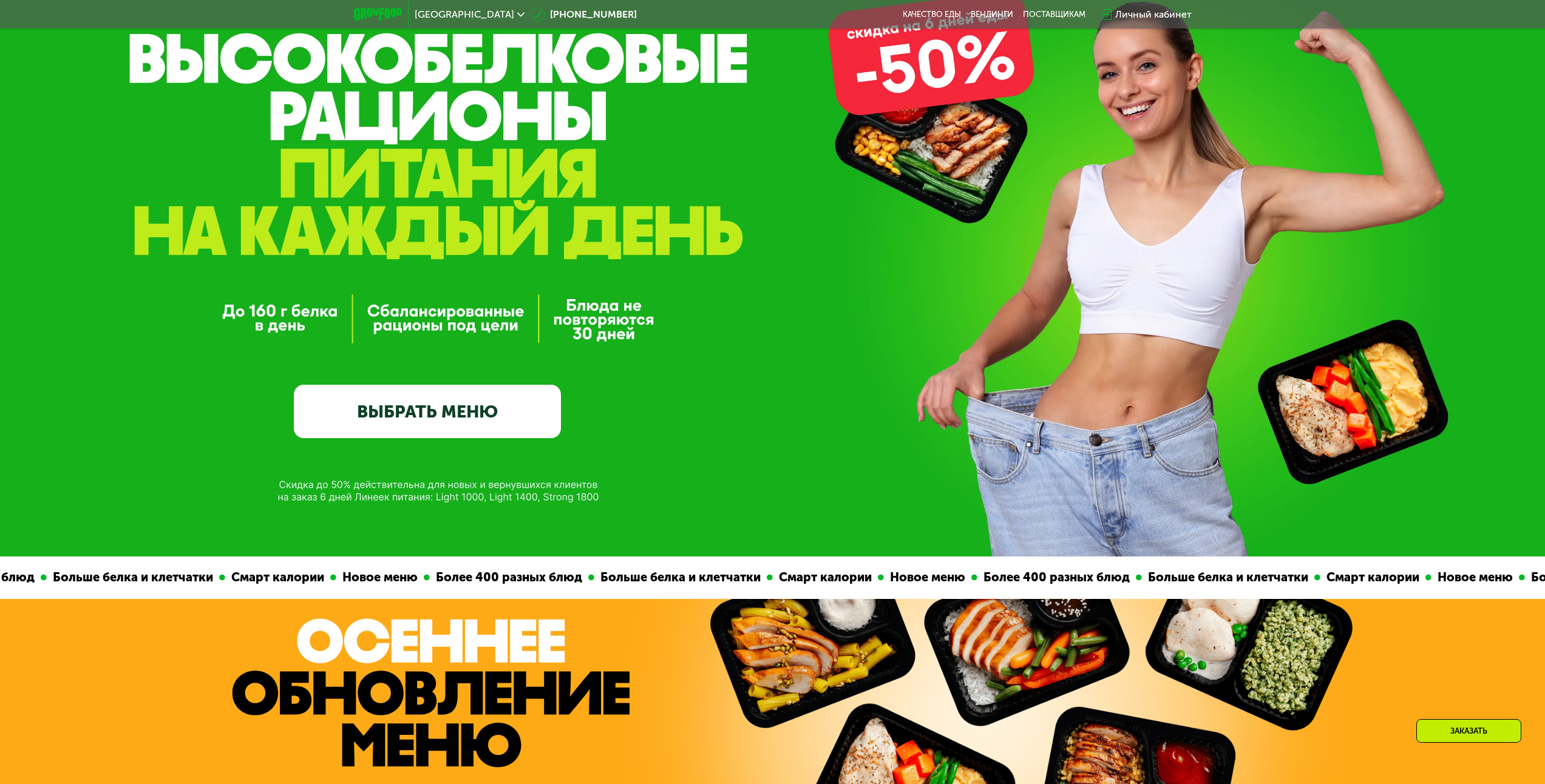
scroll to position [0, 0]
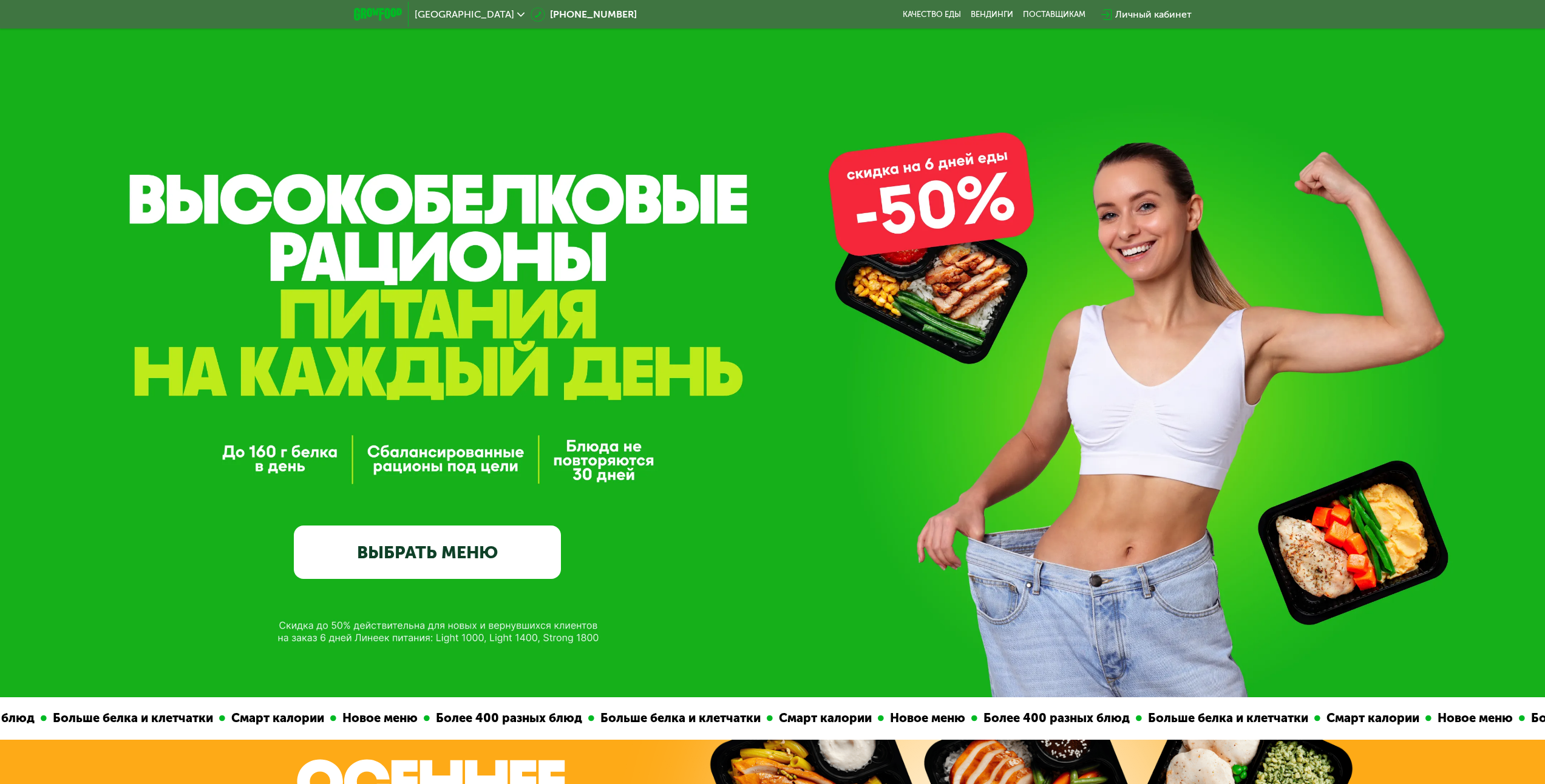
drag, startPoint x: 806, startPoint y: 415, endPoint x: 799, endPoint y: 338, distance: 77.3
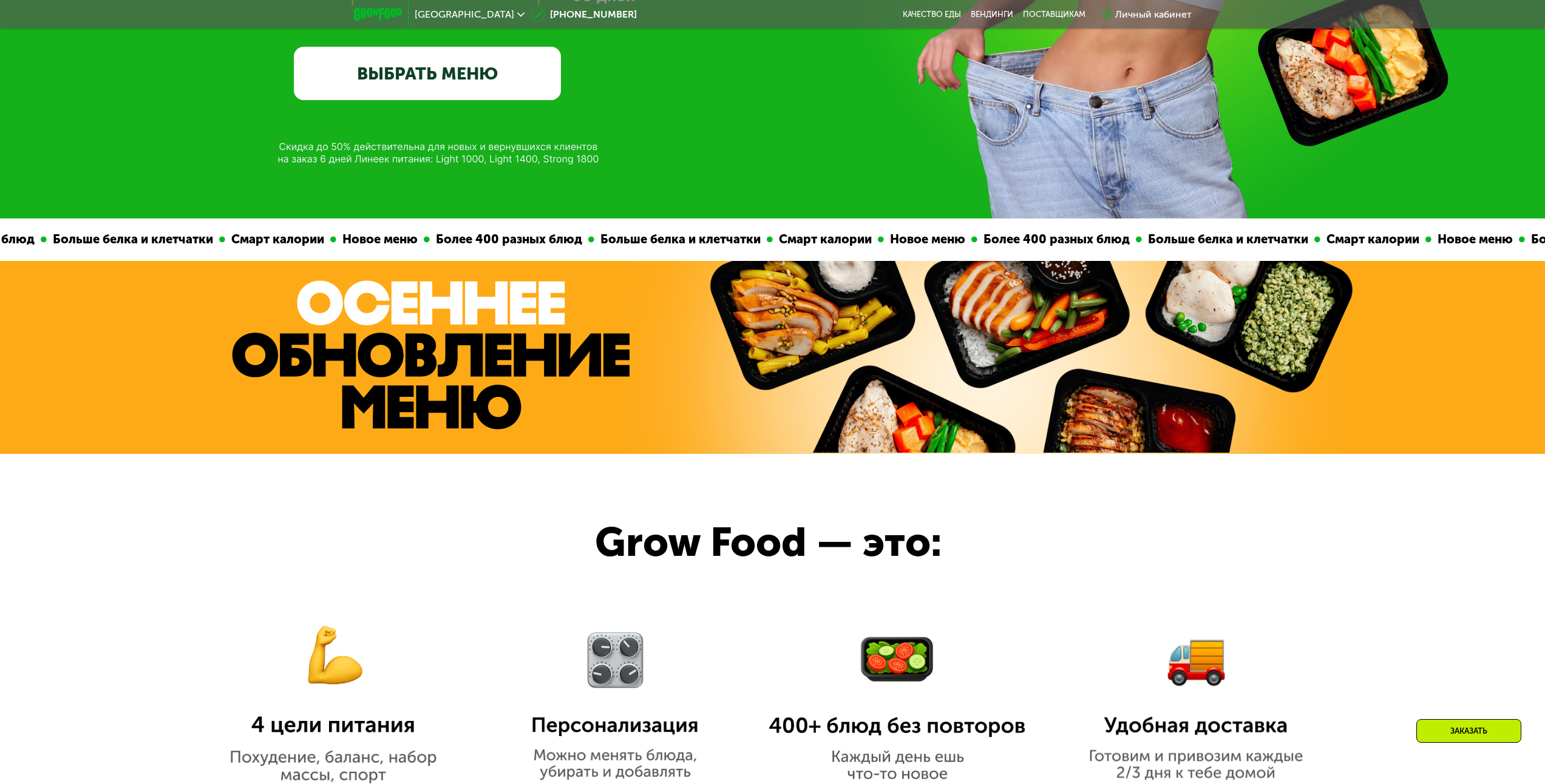
scroll to position [491, 0]
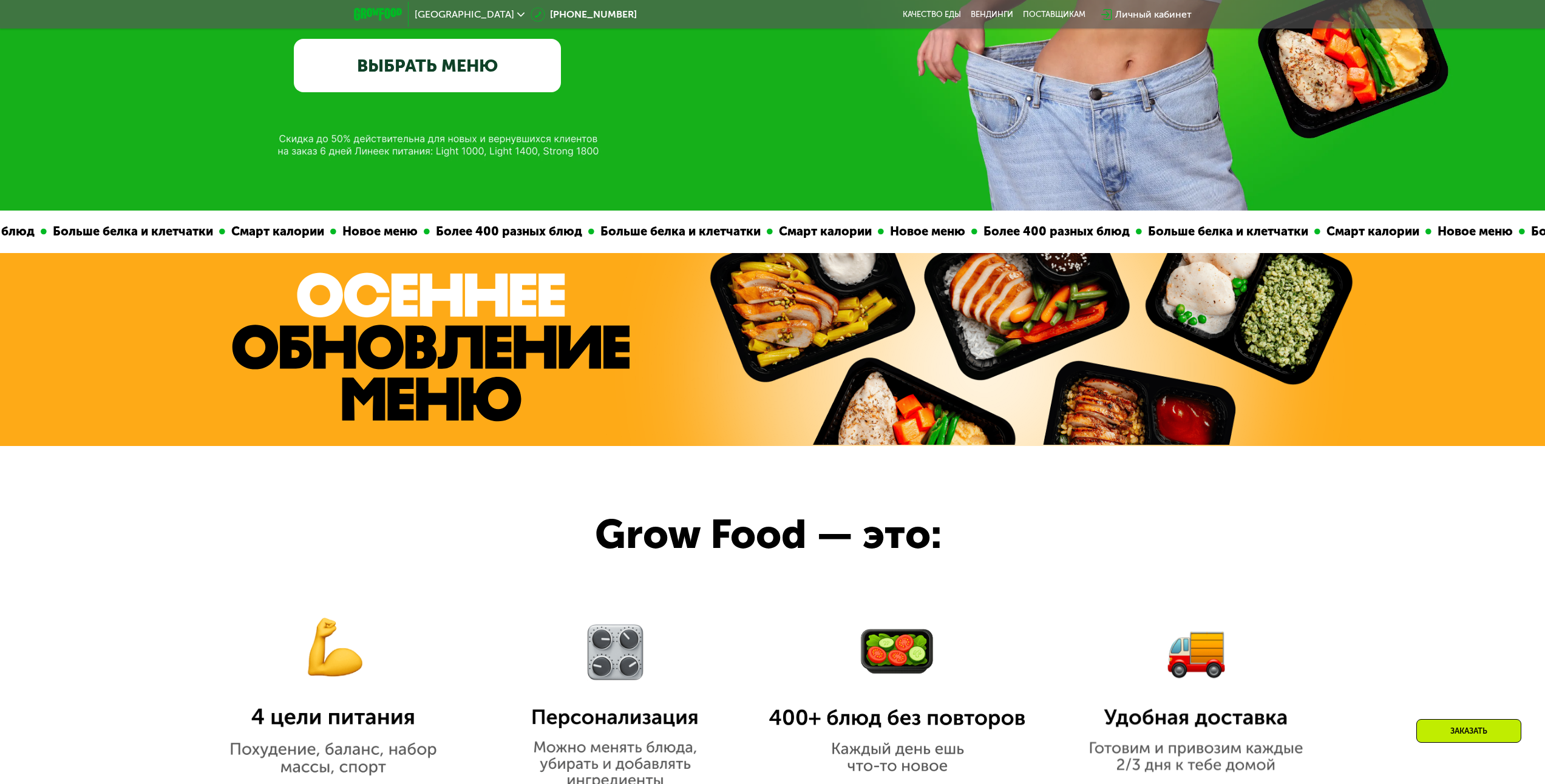
drag, startPoint x: 724, startPoint y: 240, endPoint x: 728, endPoint y: 277, distance: 37.2
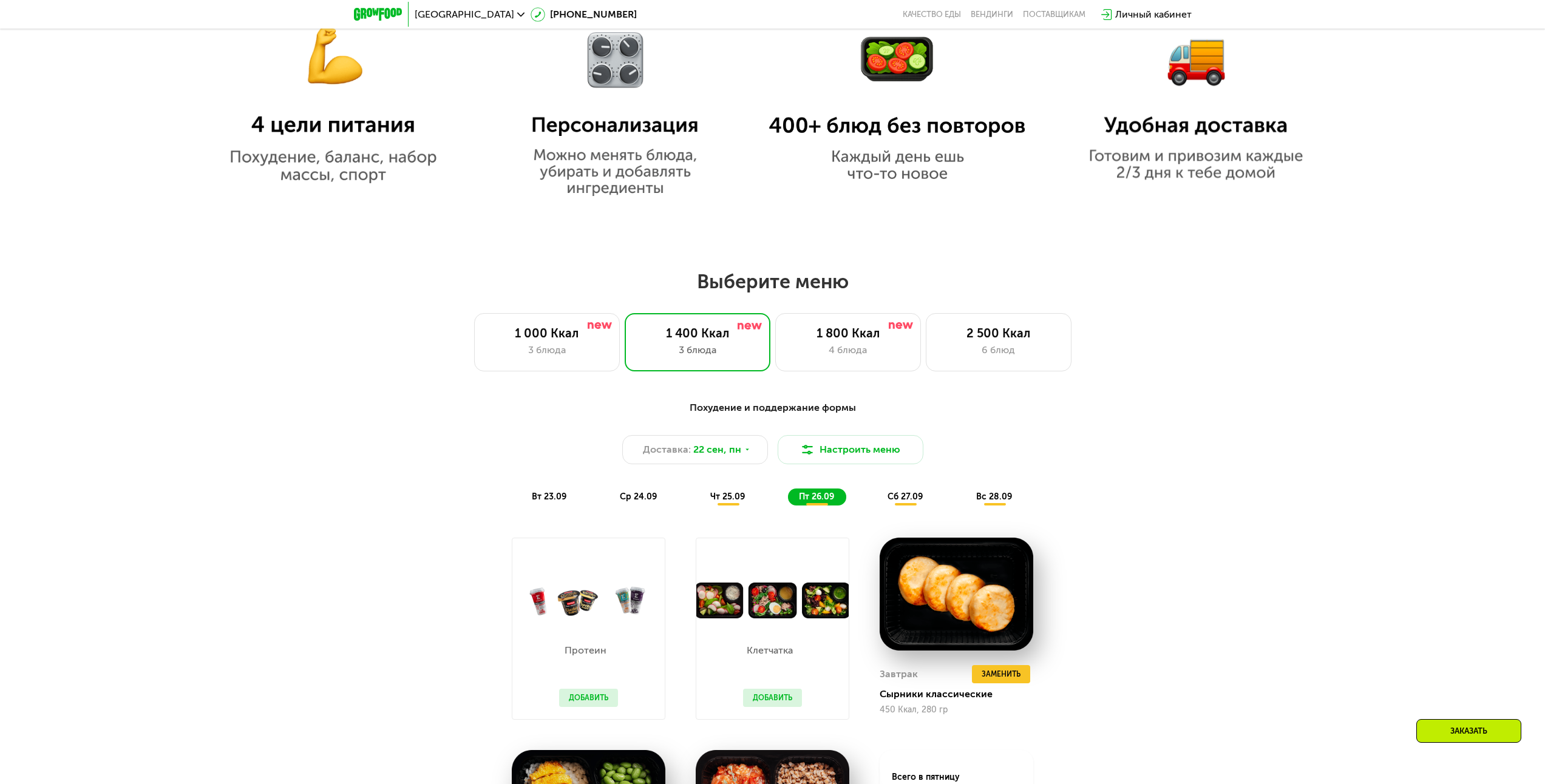
scroll to position [1085, 0]
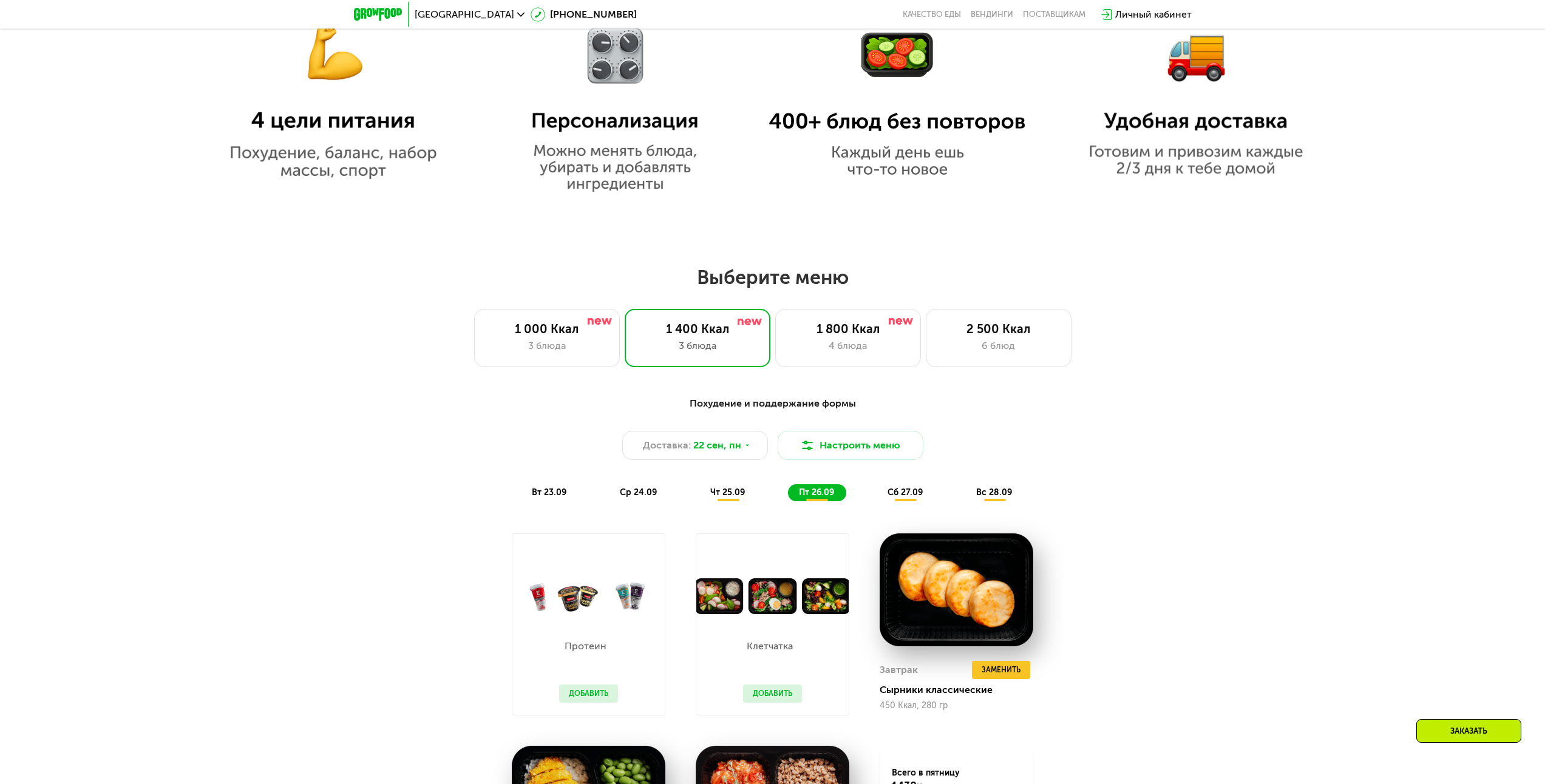
drag, startPoint x: 747, startPoint y: 358, endPoint x: 746, endPoint y: 377, distance: 19.0
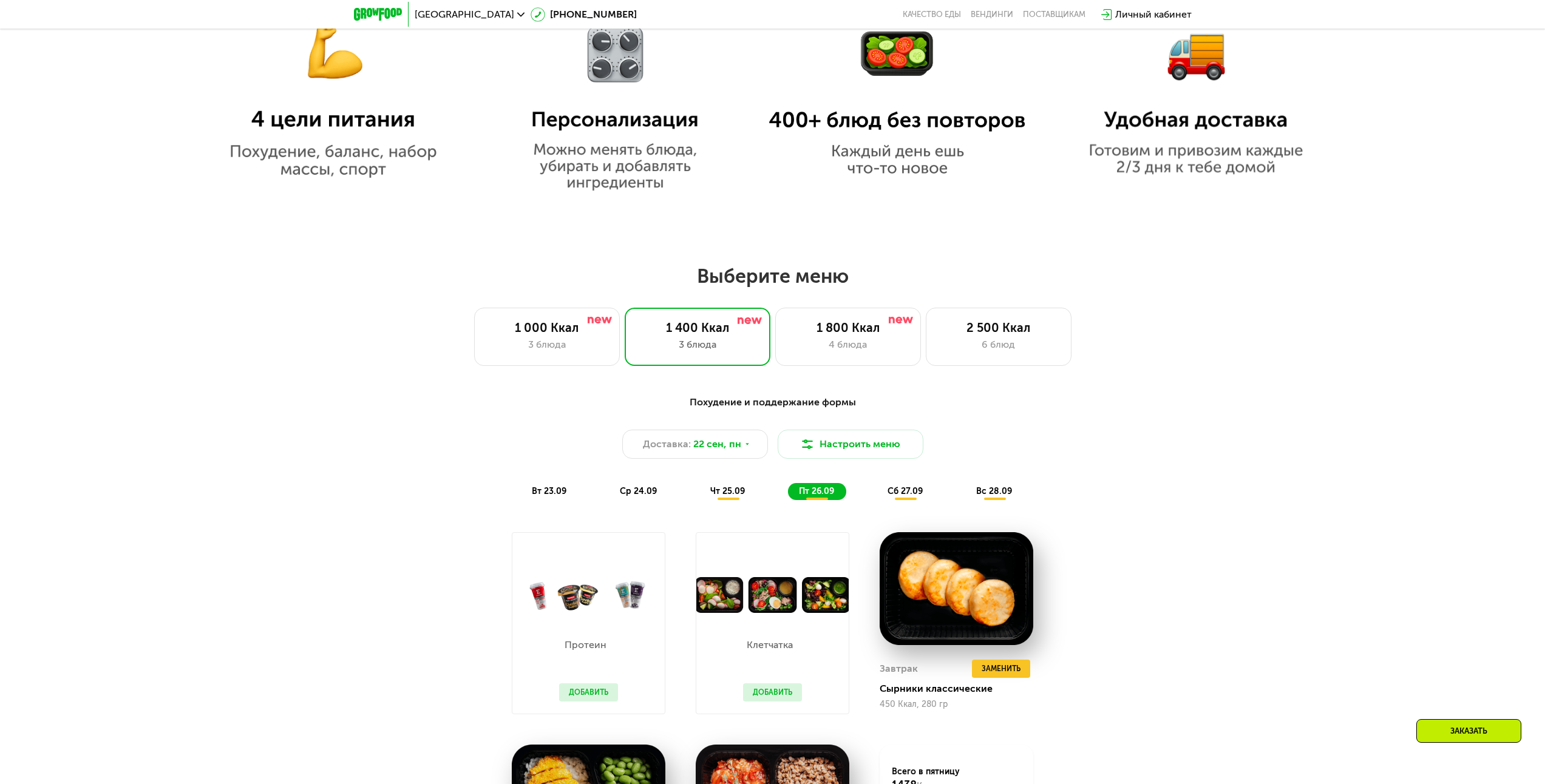
click at [1143, 583] on div "Похудение и поддержание формы Доставка: 22 сен, пн Настроить меню вт 23.09 ср 2…" at bounding box center [772, 683] width 748 height 592
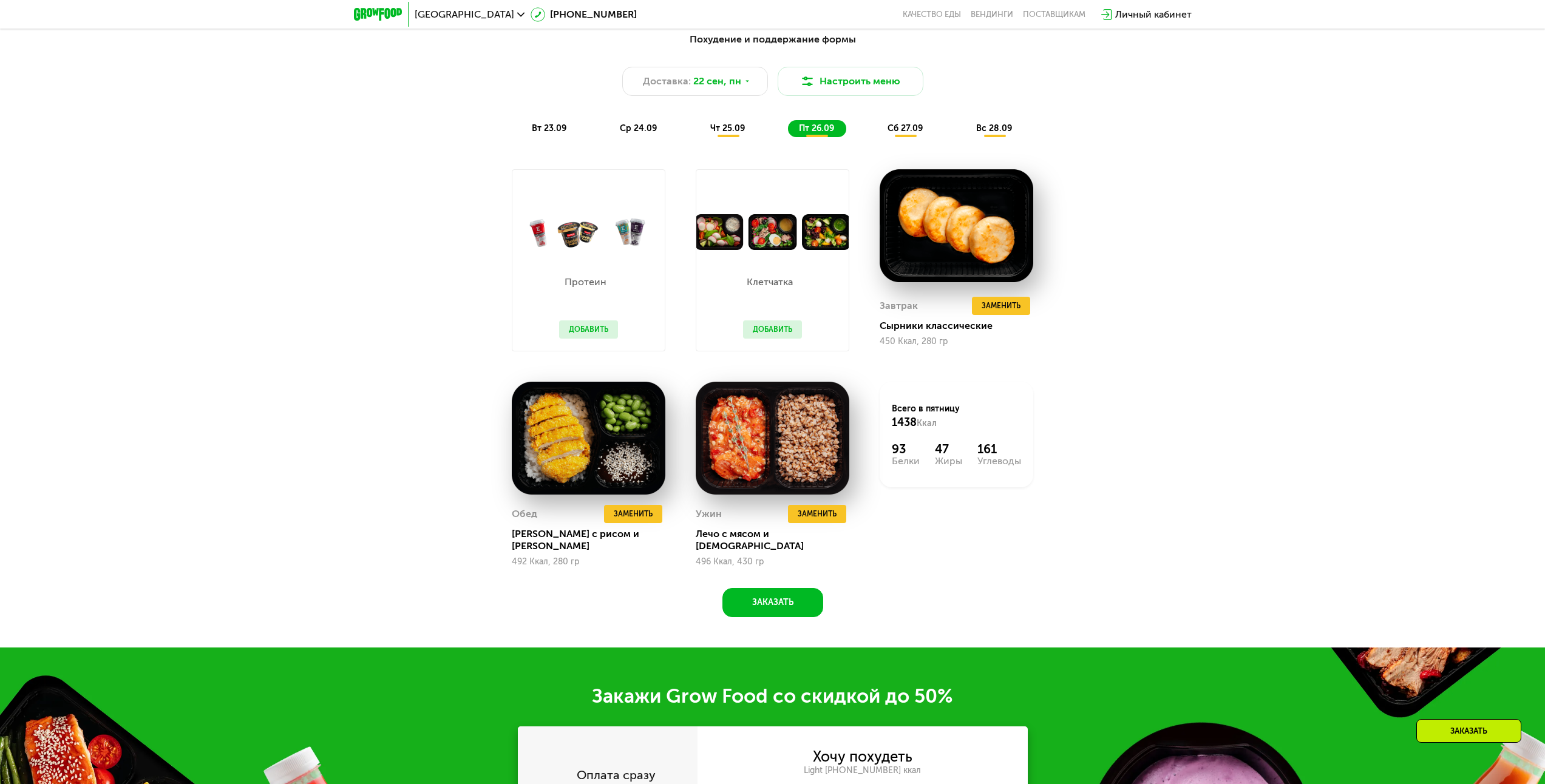
scroll to position [1448, 0]
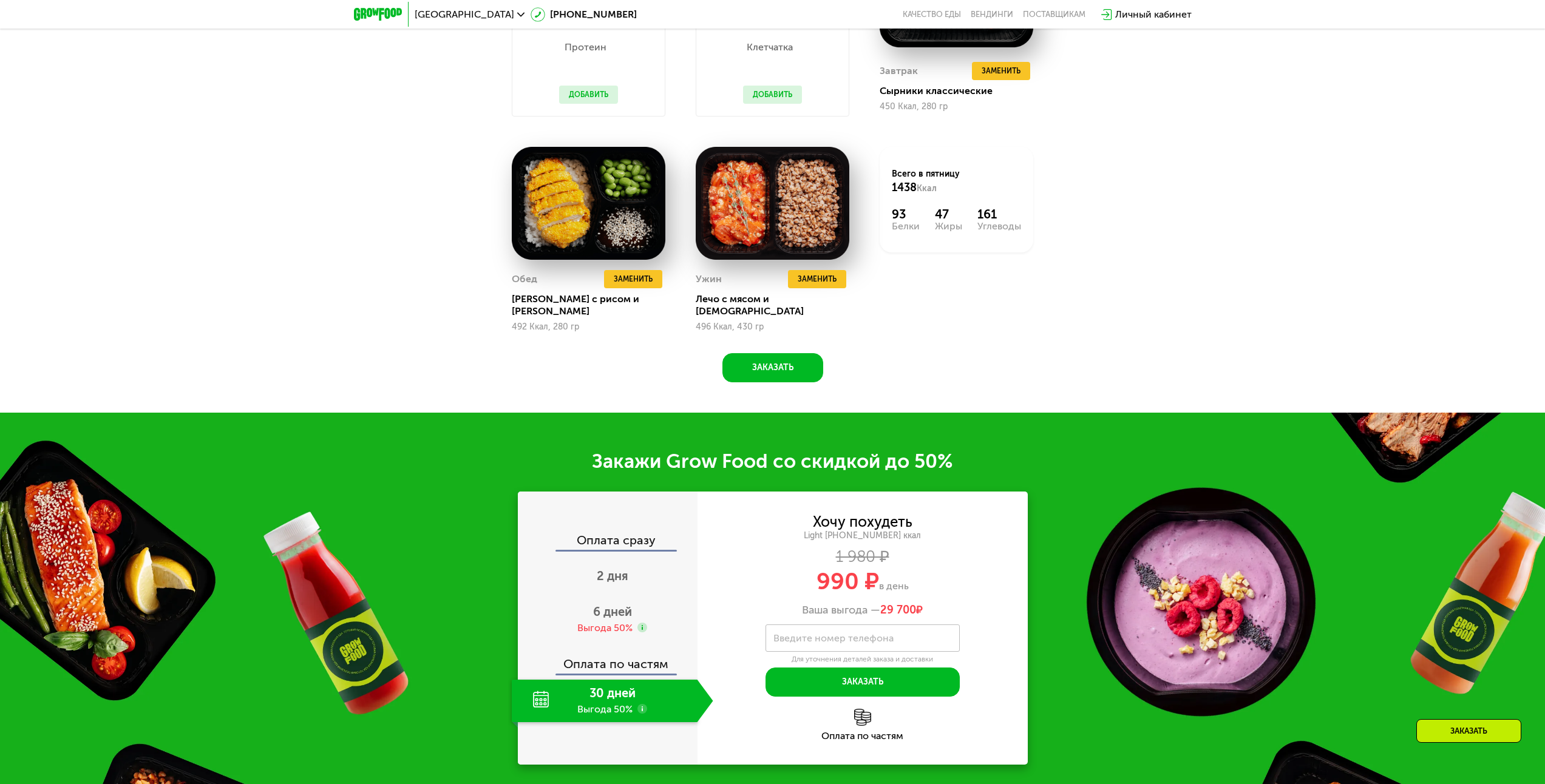
drag, startPoint x: 1102, startPoint y: 369, endPoint x: 1117, endPoint y: 425, distance: 58.0
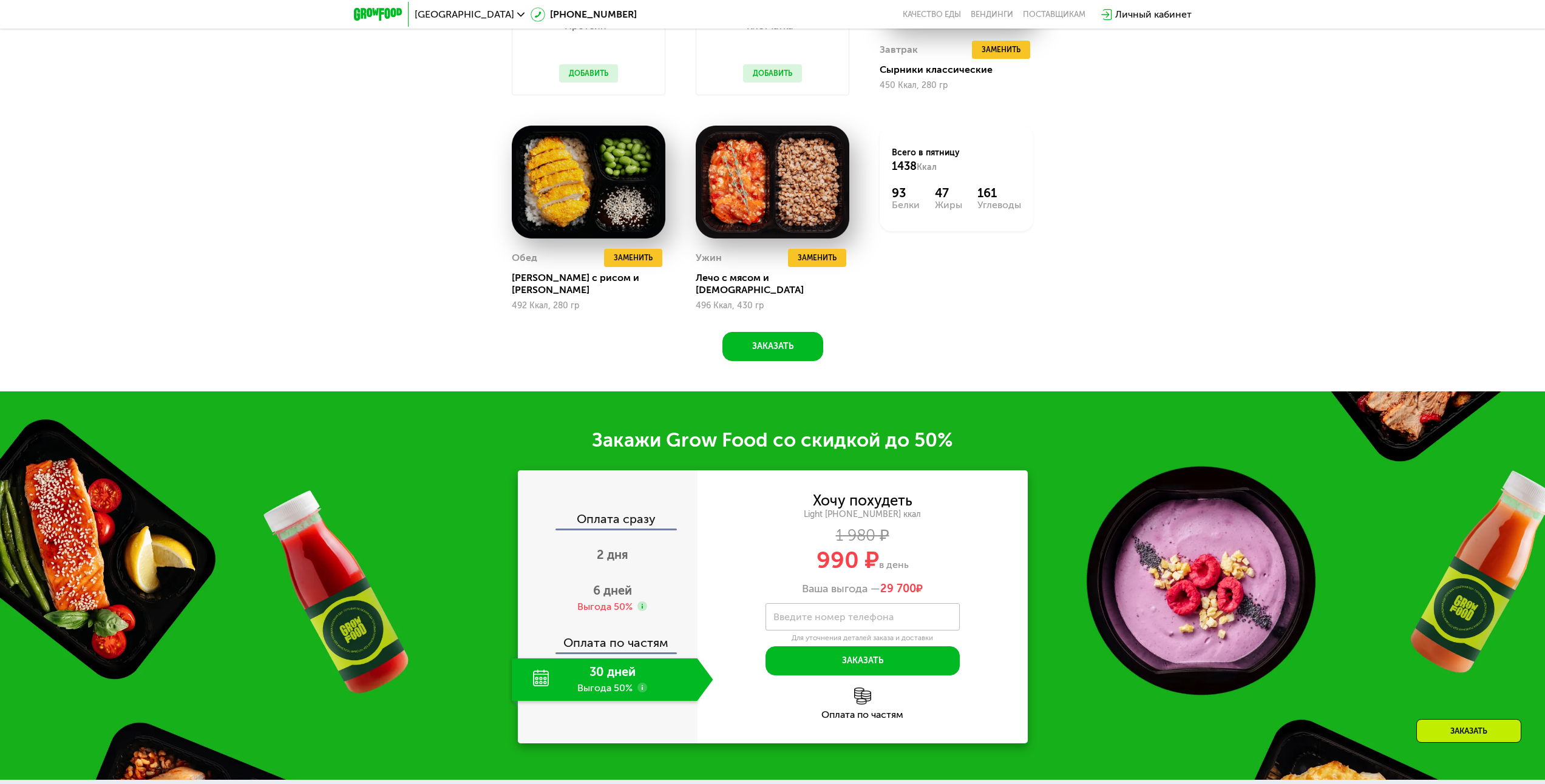
click at [863, 325] on div "Похудение и поддержание формы Доставка: 22 сен, пн Настроить меню вт 23.09 ср 2…" at bounding box center [772, 64] width 748 height 592
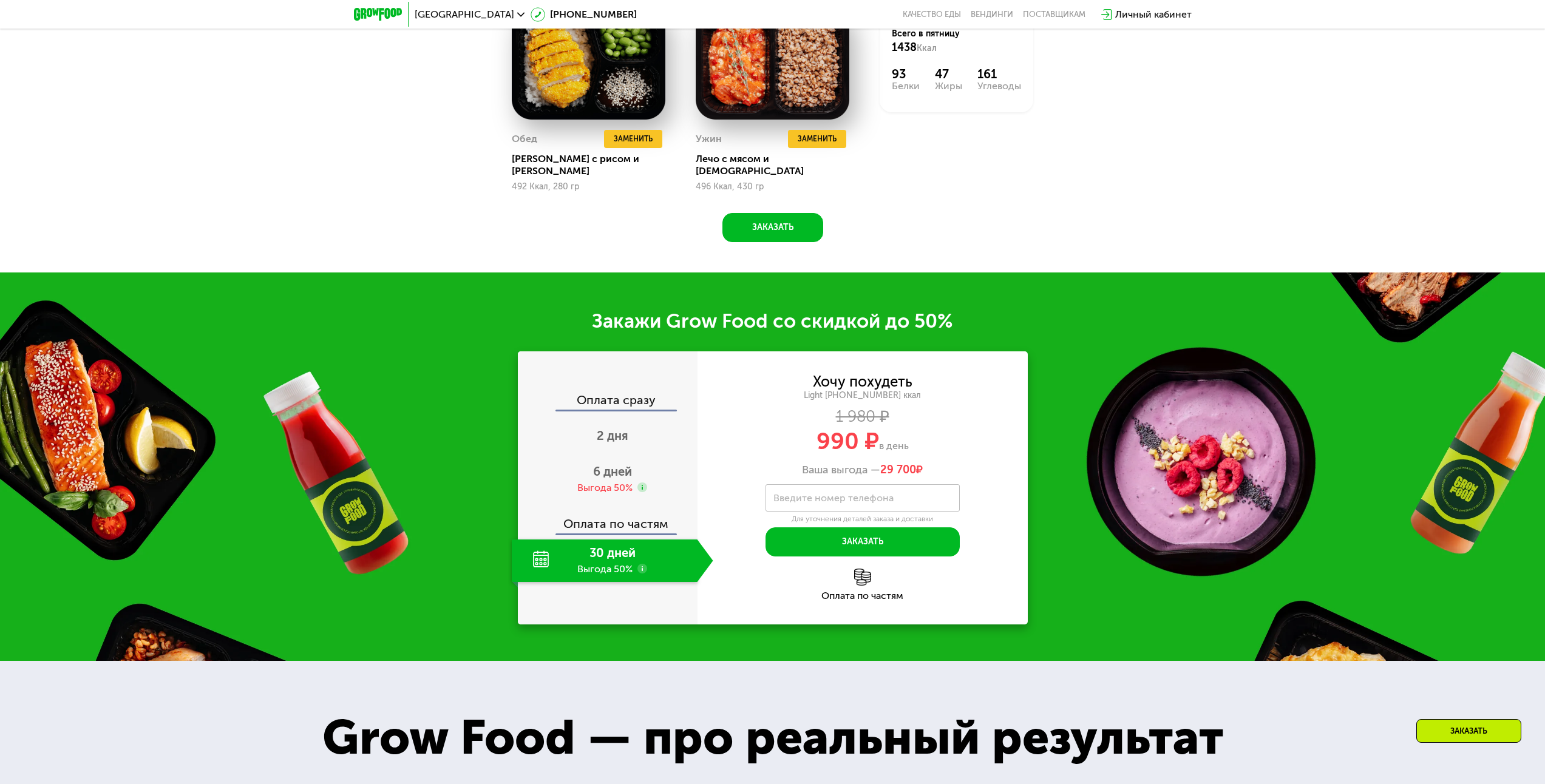
scroll to position [1824, 0]
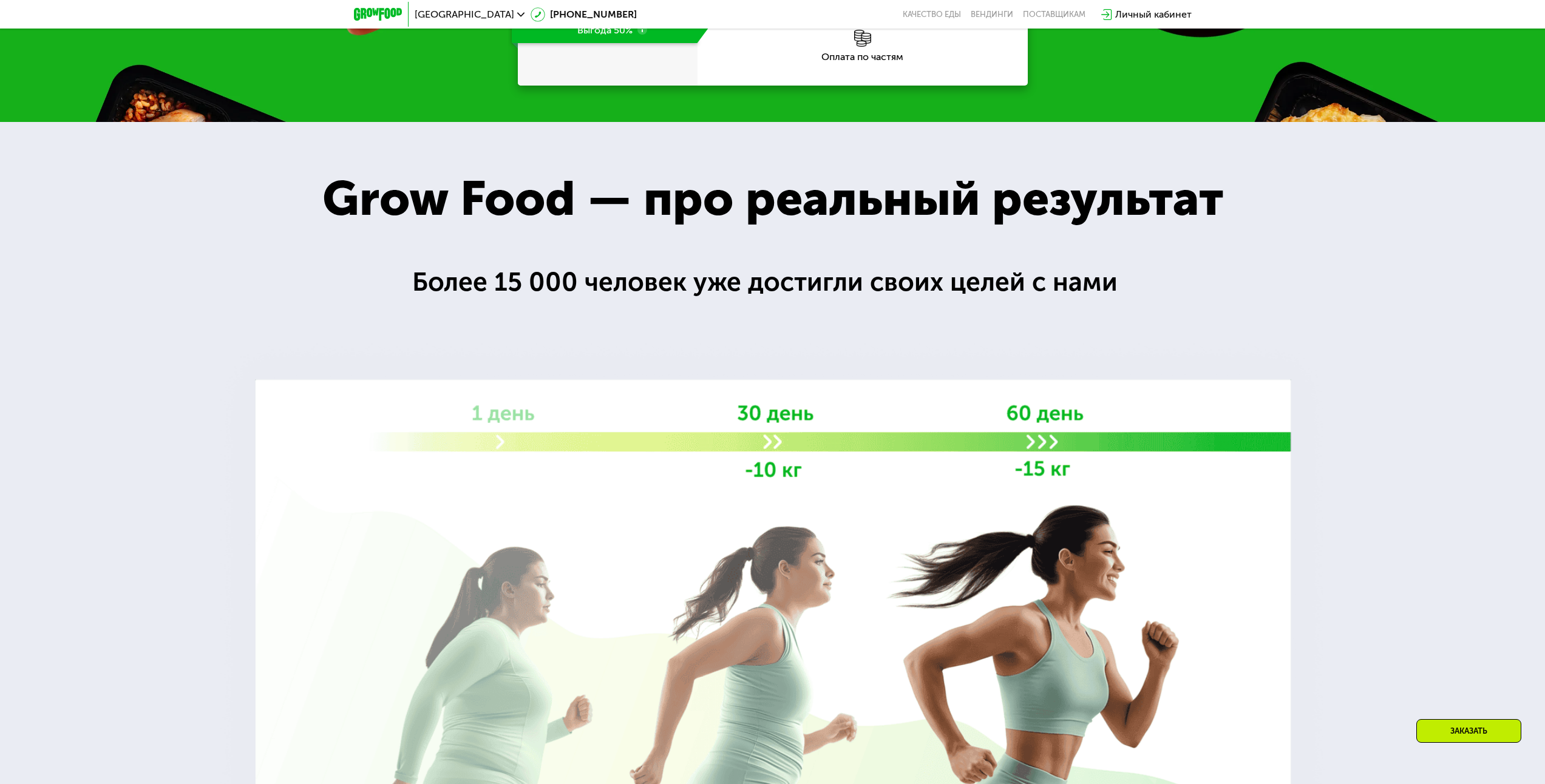
drag, startPoint x: 720, startPoint y: 396, endPoint x: 721, endPoint y: 445, distance: 49.0
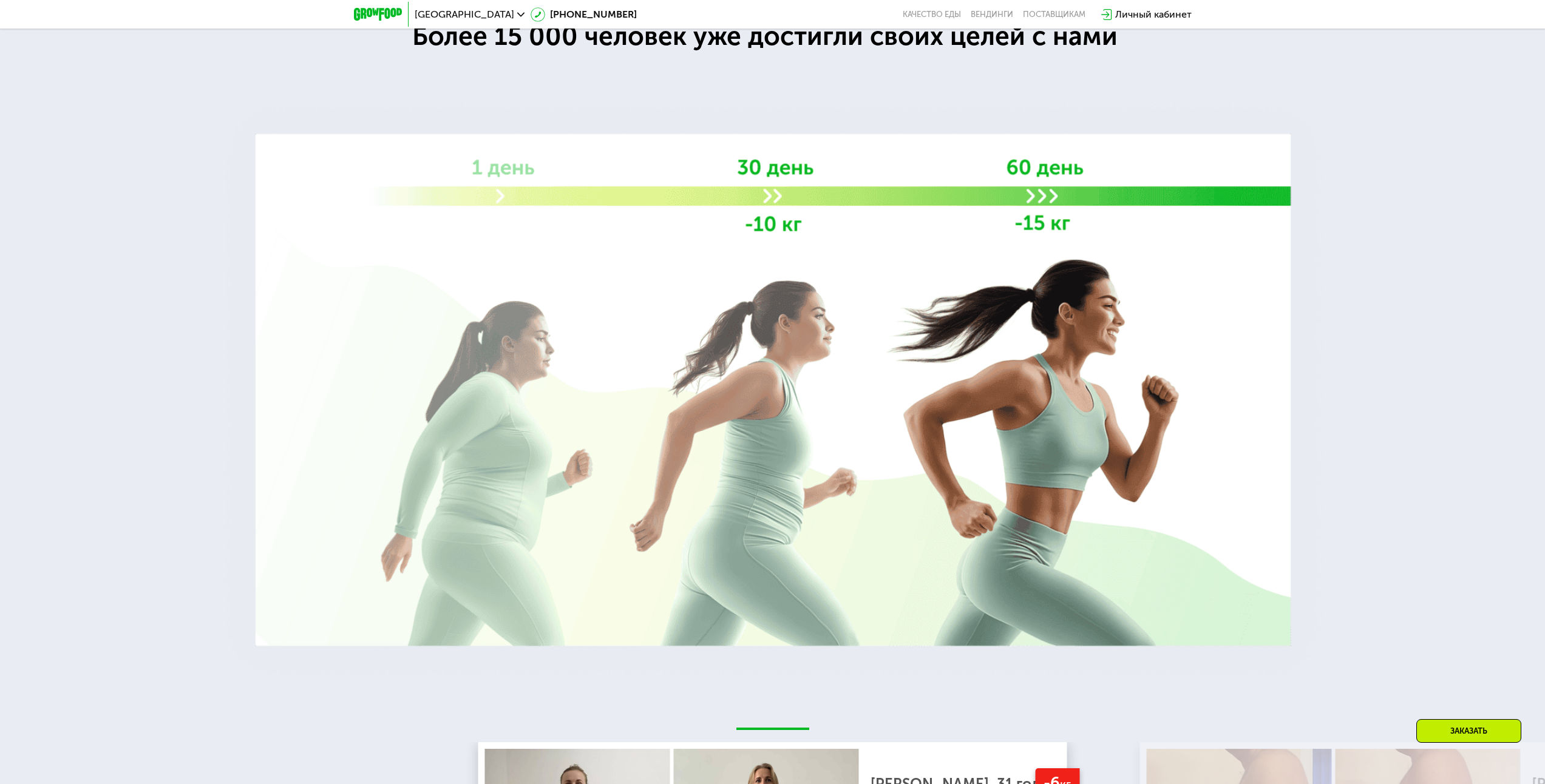
scroll to position [2630, 0]
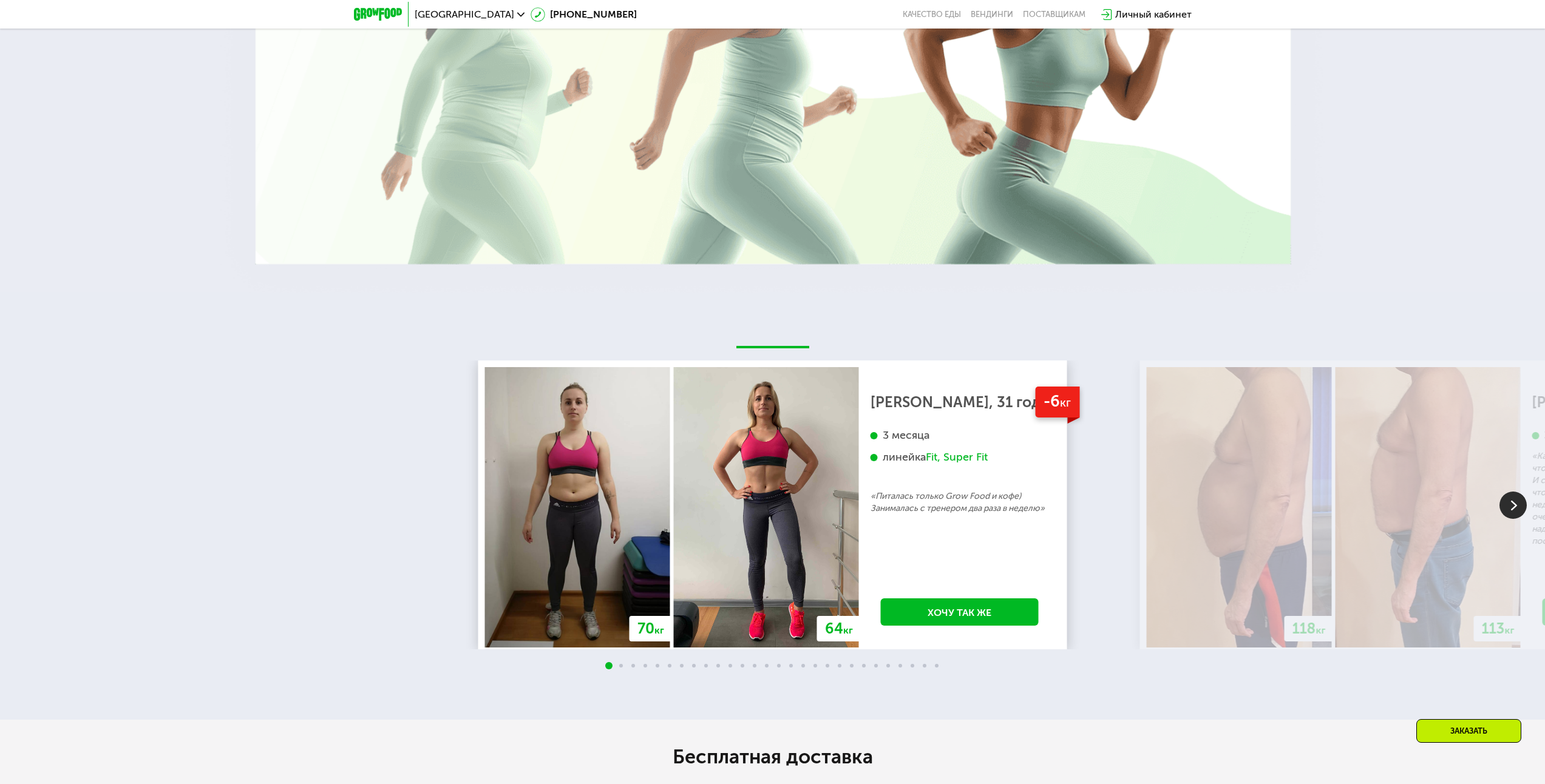
drag, startPoint x: 751, startPoint y: 71, endPoint x: 763, endPoint y: 137, distance: 67.1
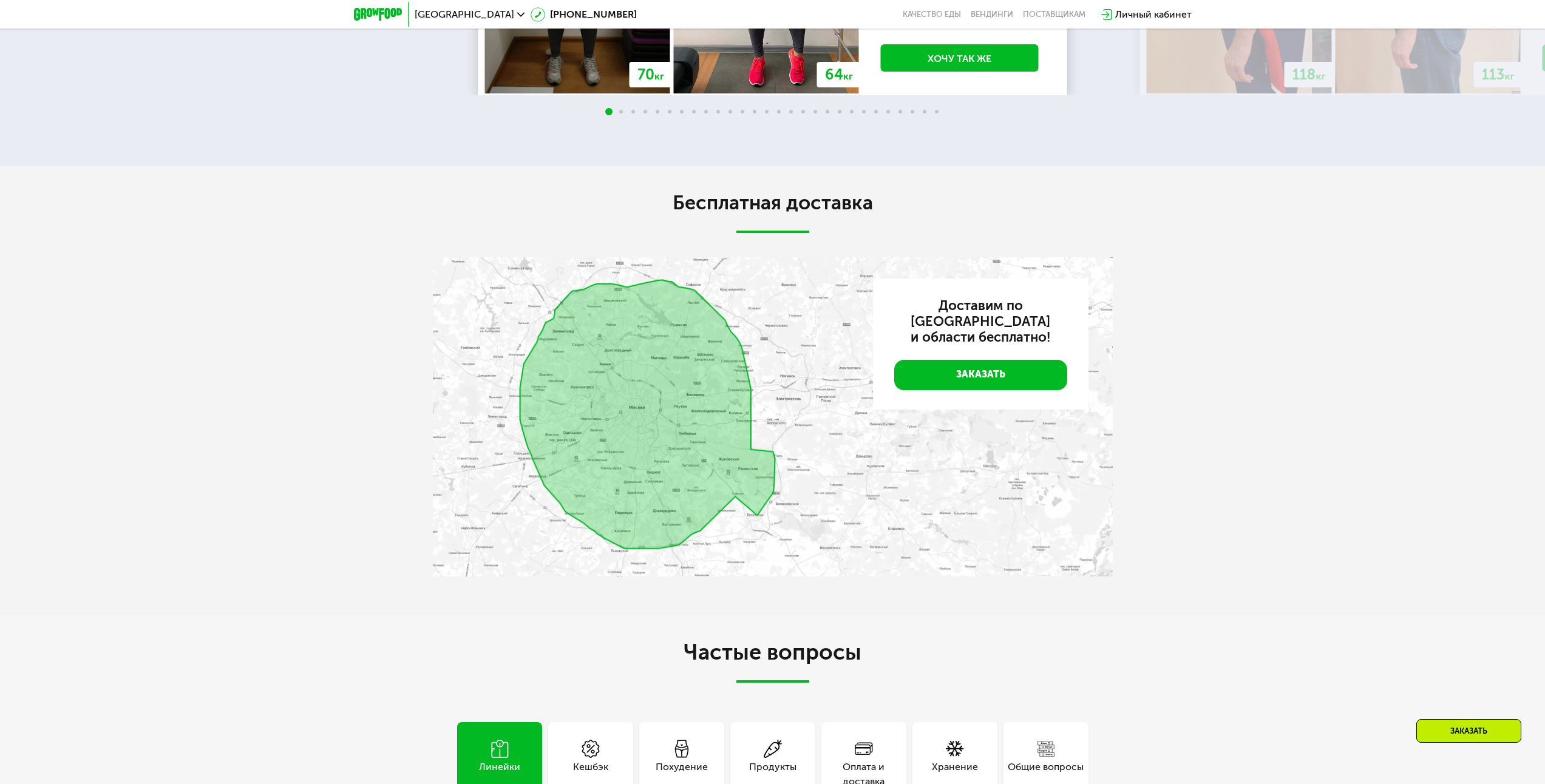
drag, startPoint x: 784, startPoint y: 263, endPoint x: 791, endPoint y: 325, distance: 62.4
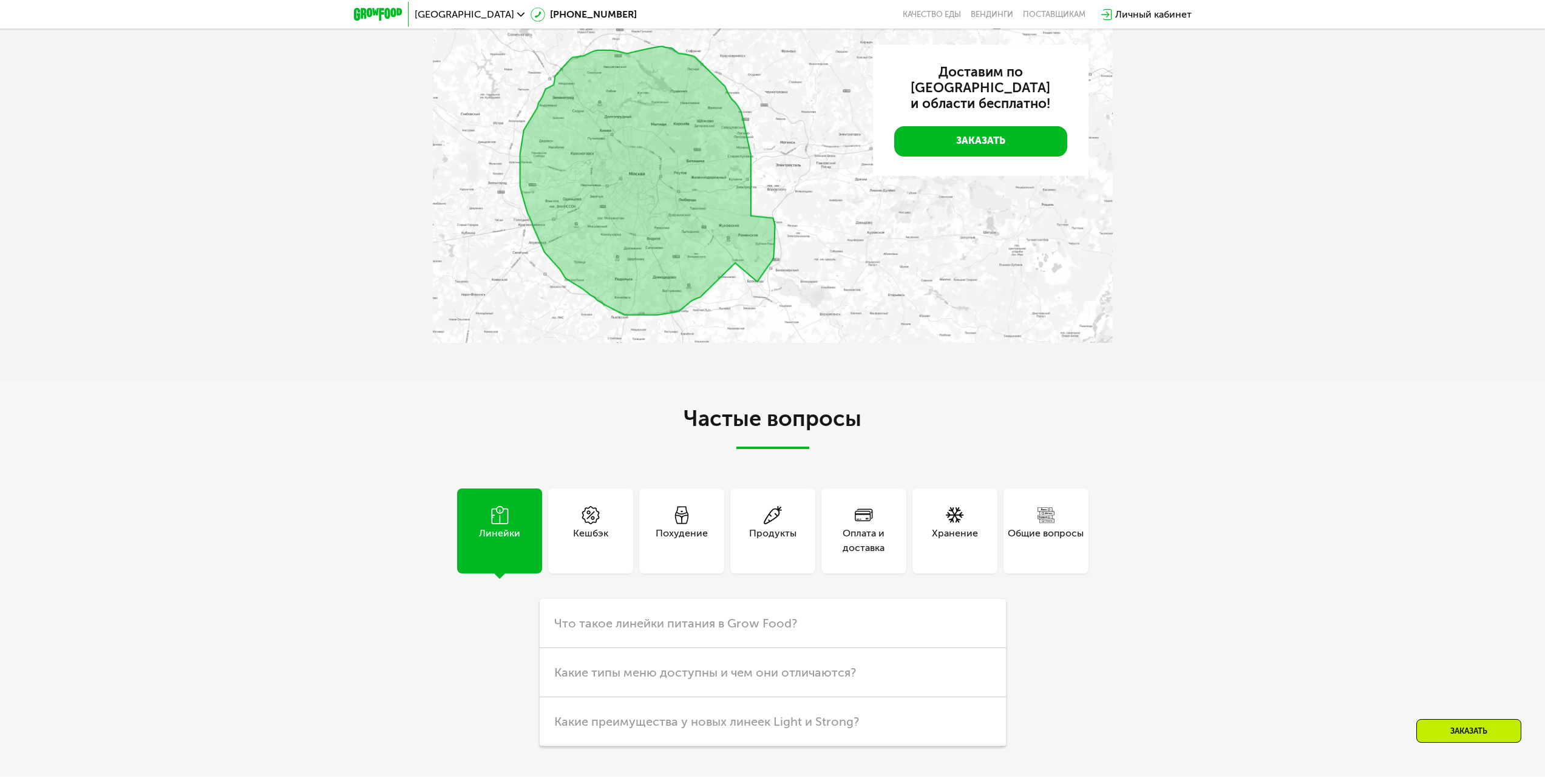
scroll to position [3821, 0]
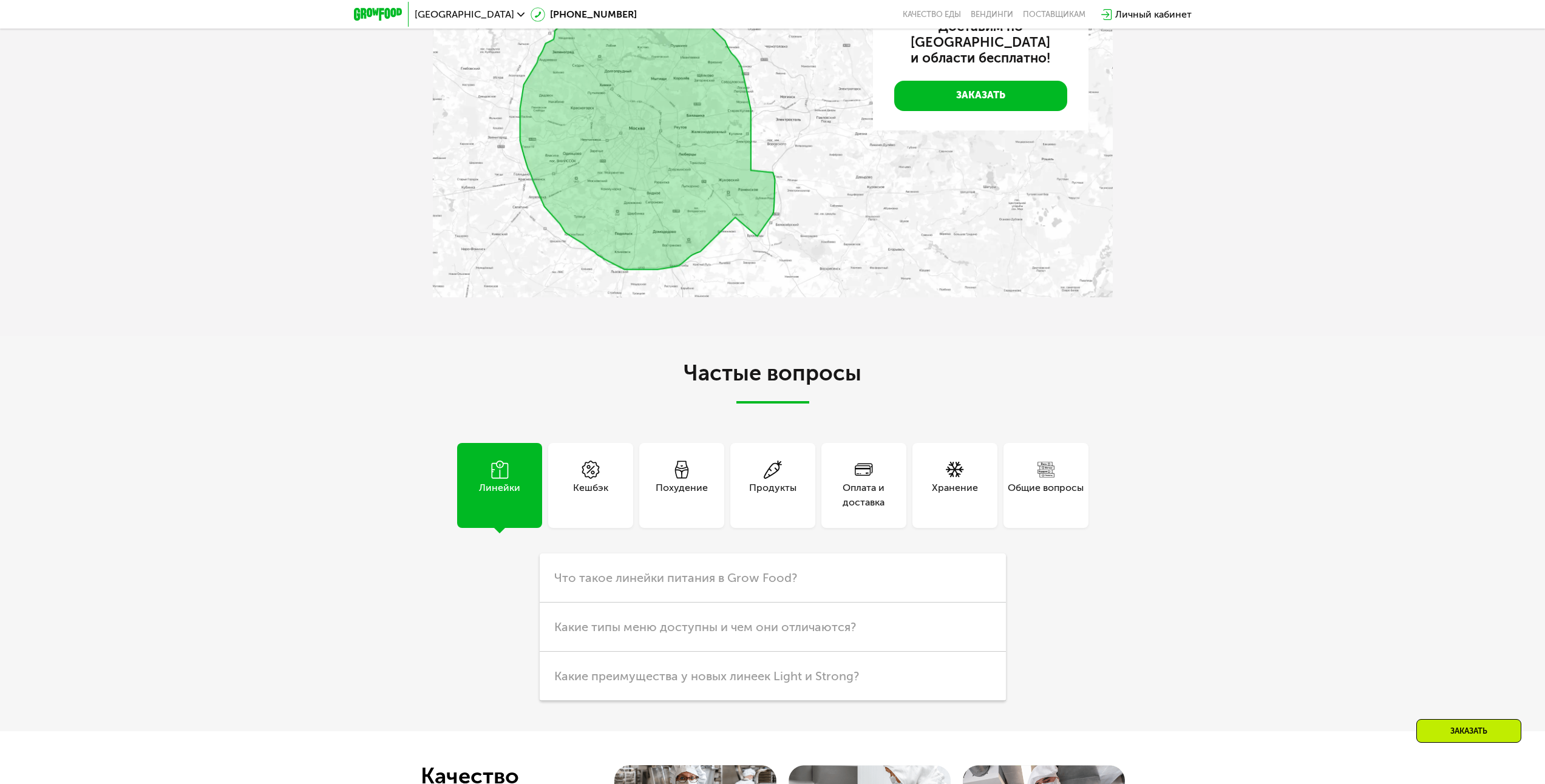
click at [1141, 13] on div "Личный кабинет" at bounding box center [1152, 14] width 76 height 15
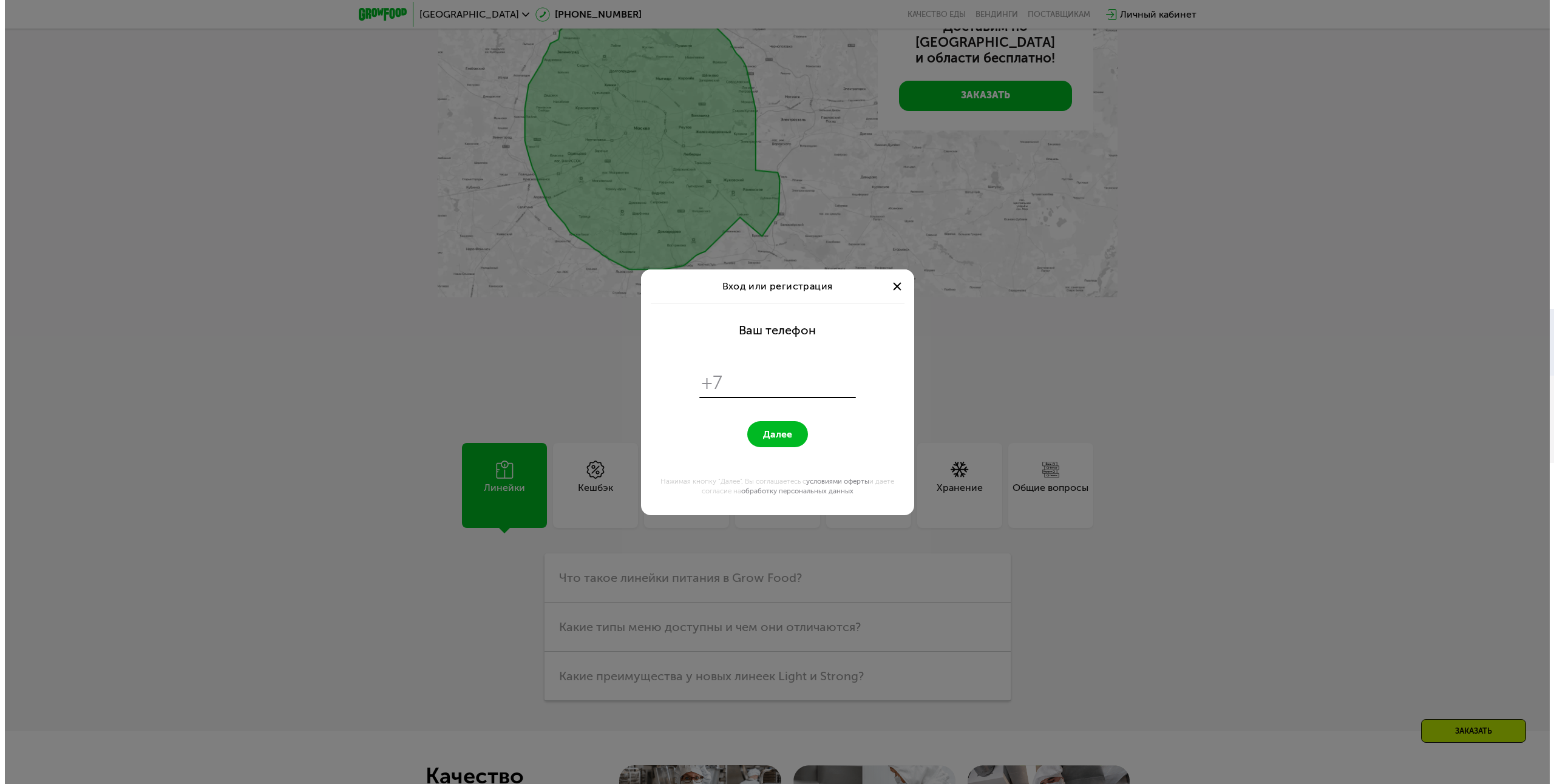
scroll to position [0, 0]
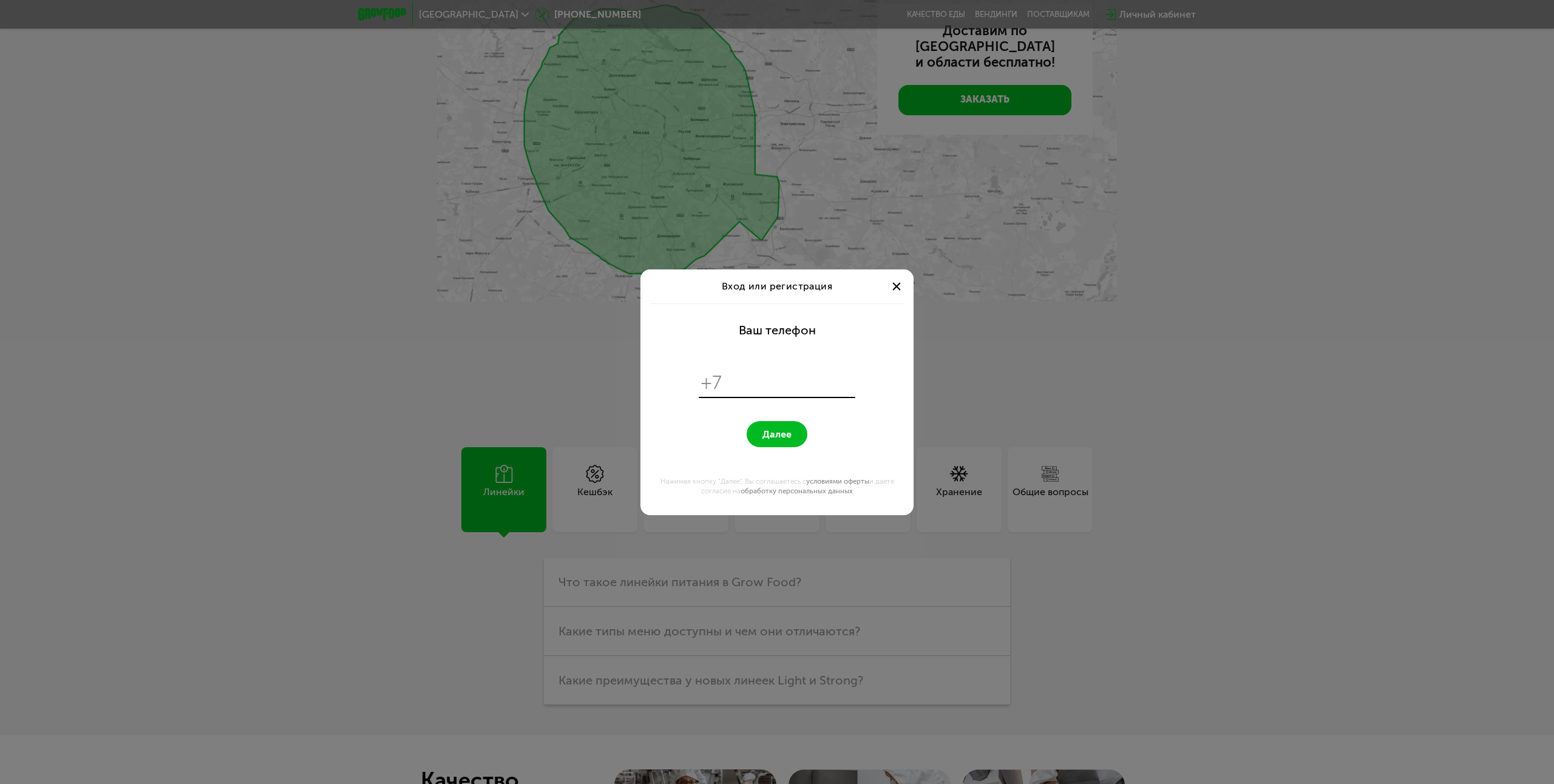
click at [1146, 409] on div "Вход или регистрация Ваш телефон +7 Далее Нажимая кнопку "Далее", Вы соглашаете…" at bounding box center [777, 392] width 1554 height 784
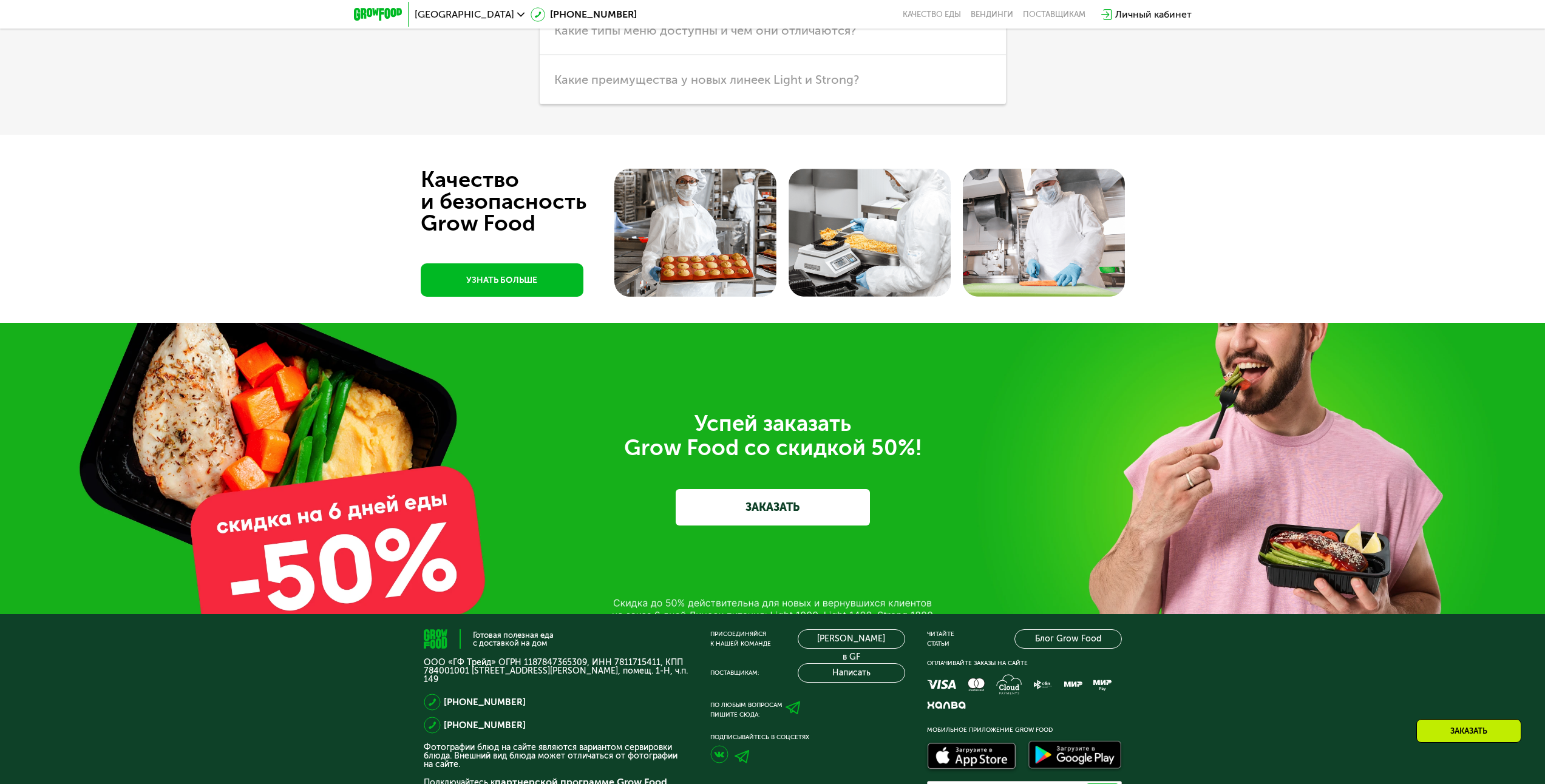
scroll to position [4503, 0]
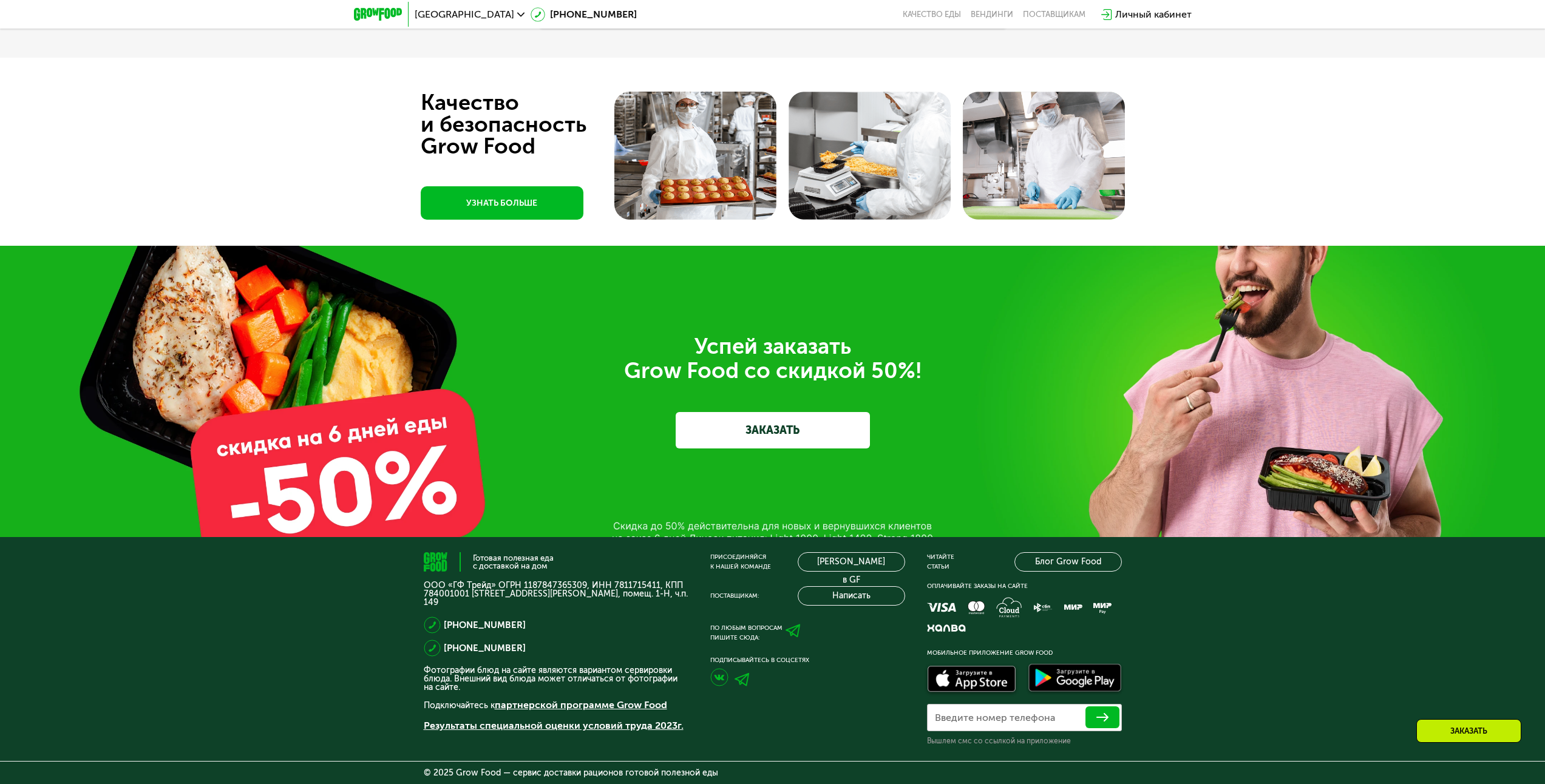
drag, startPoint x: 1190, startPoint y: 412, endPoint x: 1195, endPoint y: 475, distance: 63.2
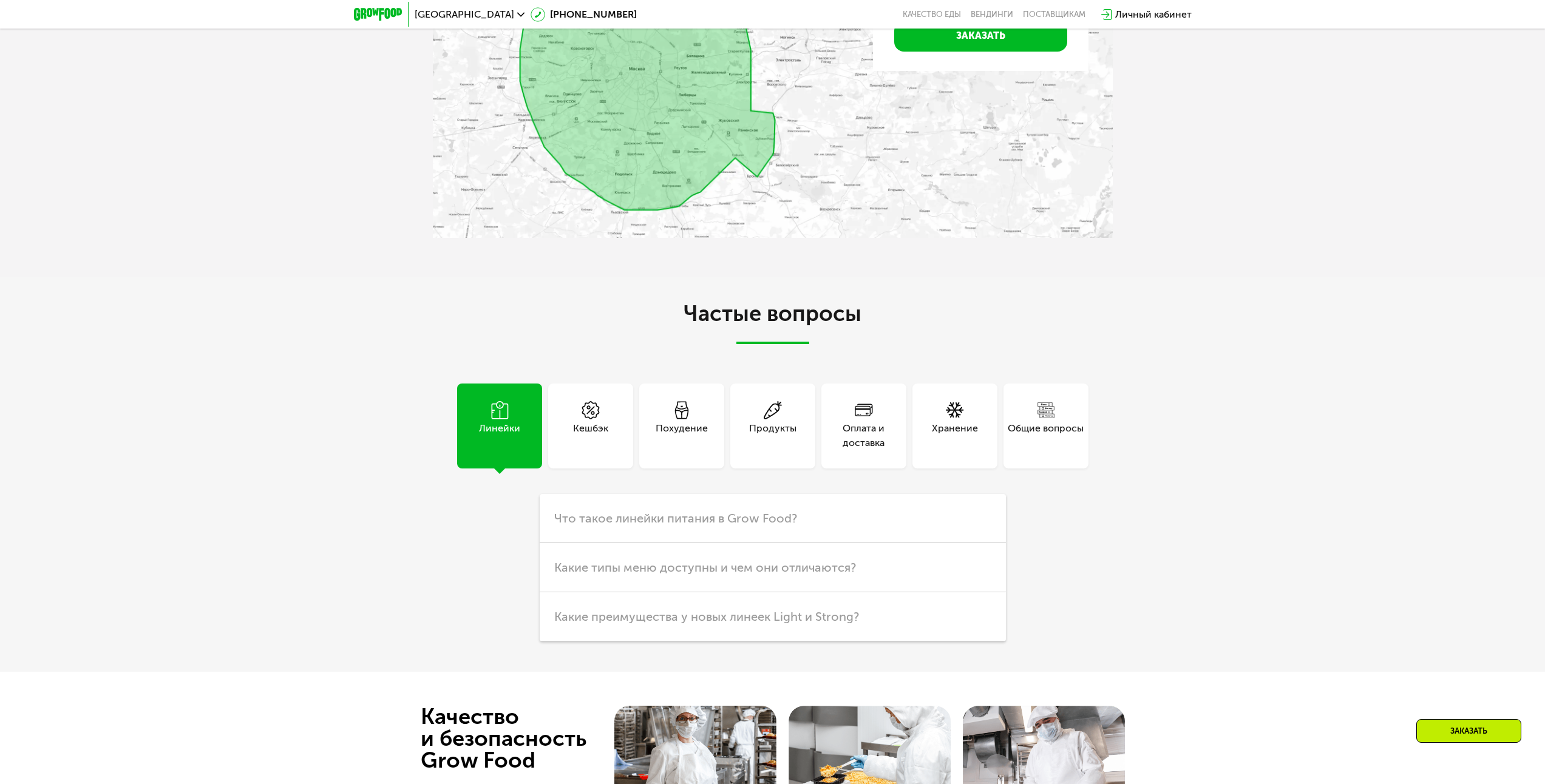
drag, startPoint x: 808, startPoint y: 714, endPoint x: 829, endPoint y: 633, distance: 83.7
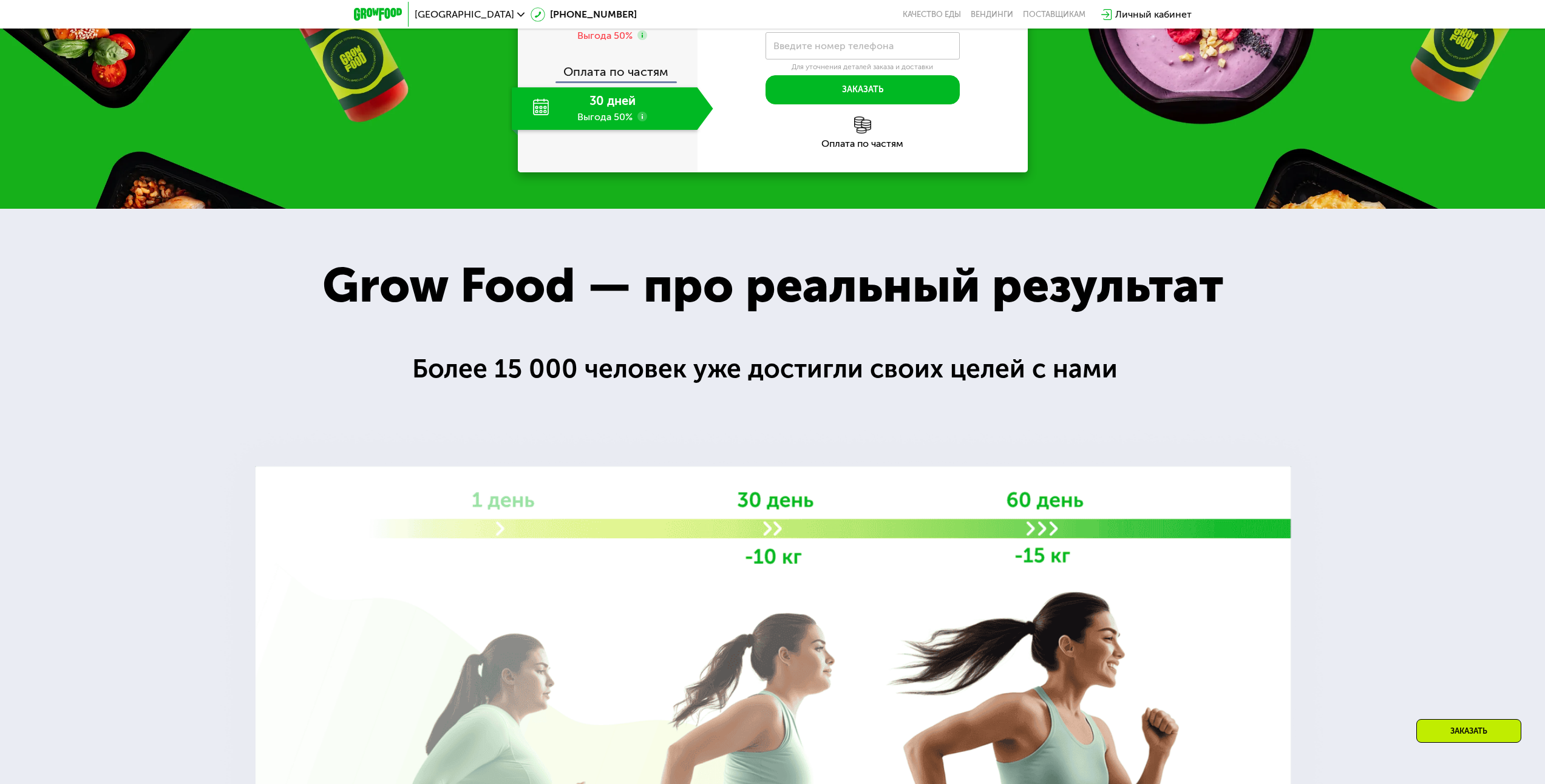
drag, startPoint x: 329, startPoint y: 580, endPoint x: 364, endPoint y: 431, distance: 153.1
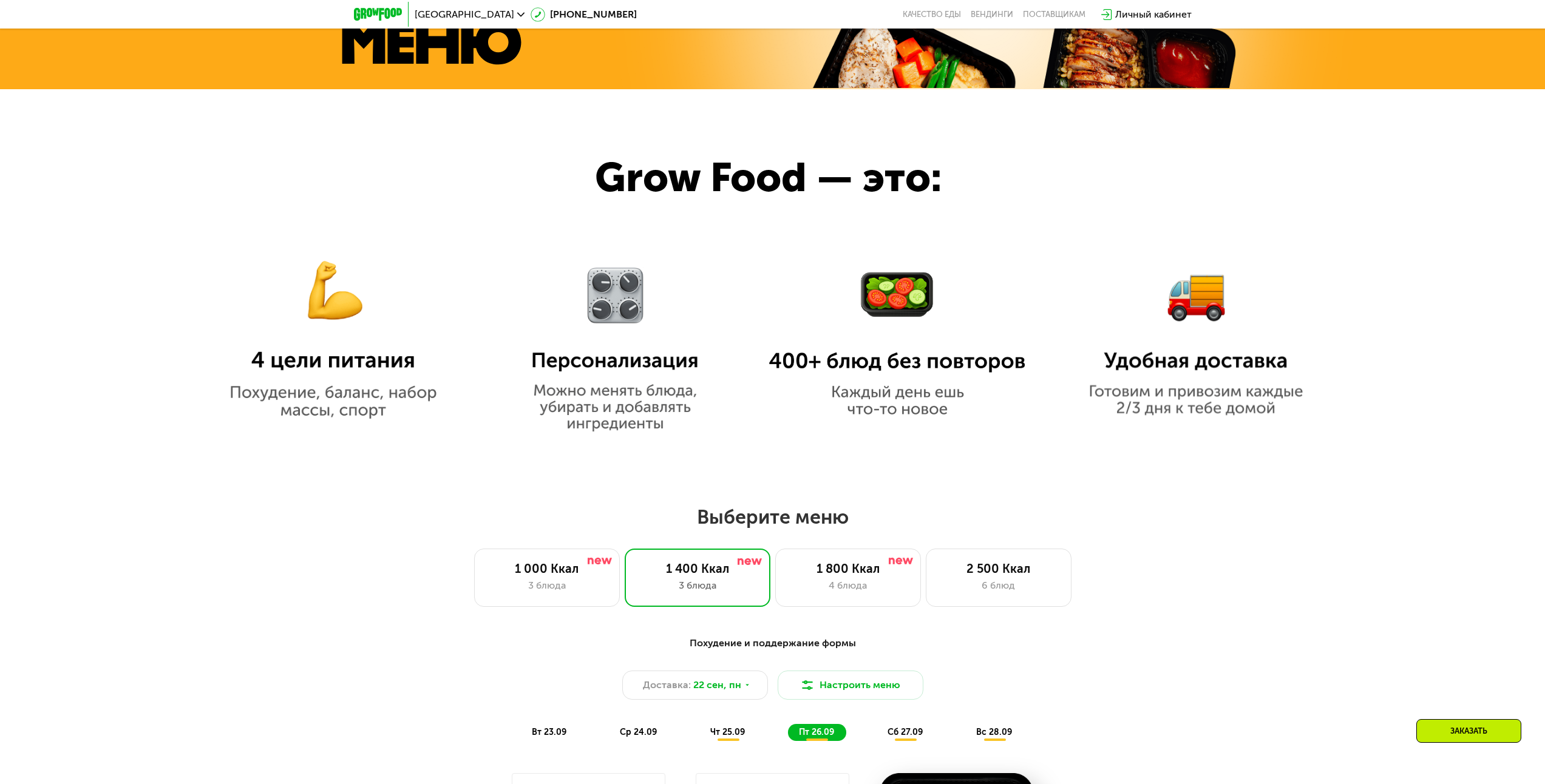
drag, startPoint x: 437, startPoint y: 598, endPoint x: 464, endPoint y: 459, distance: 141.6
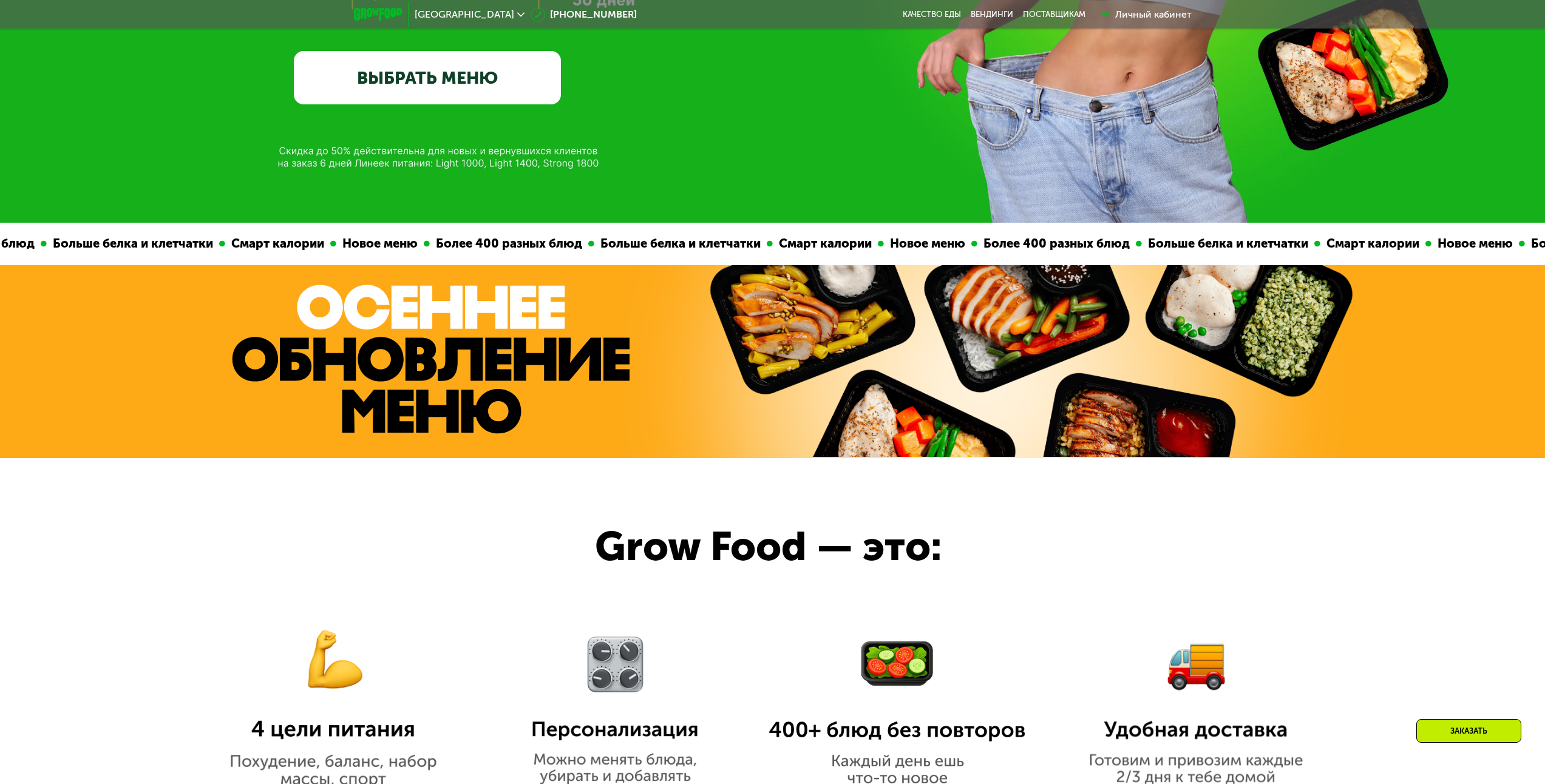
scroll to position [27, 0]
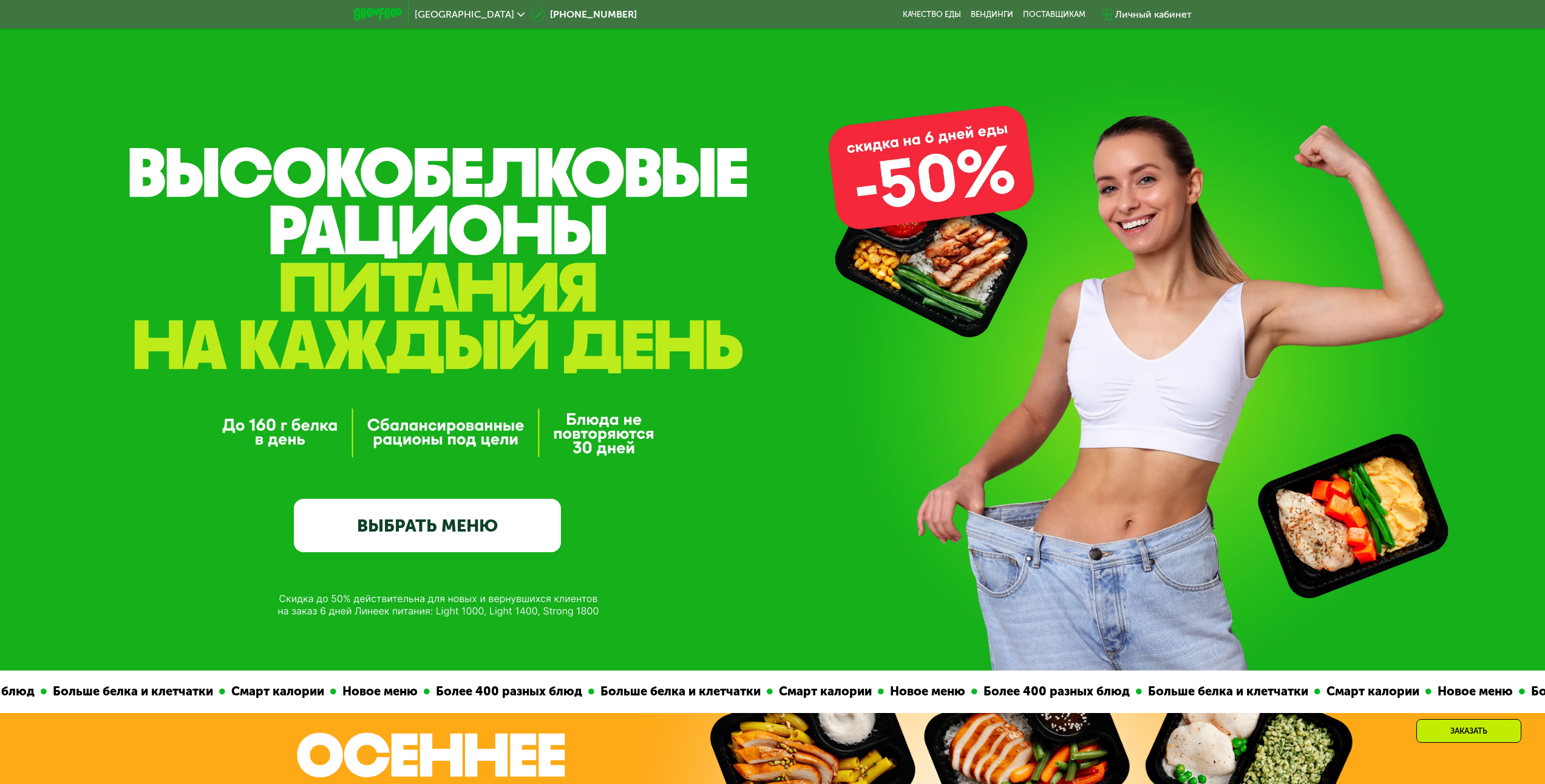
drag, startPoint x: 578, startPoint y: 522, endPoint x: 580, endPoint y: 463, distance: 59.0
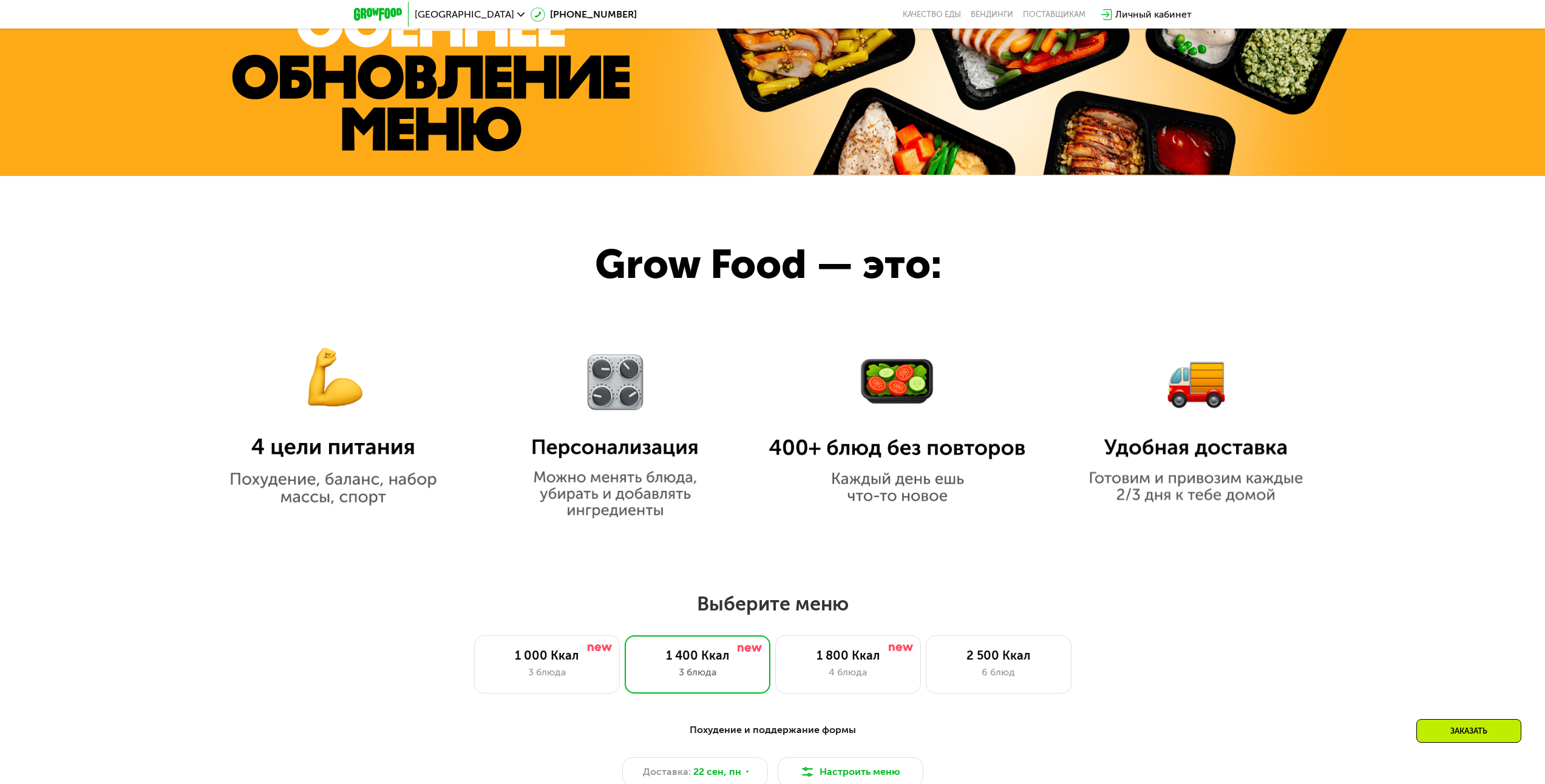
drag, startPoint x: 674, startPoint y: 17, endPoint x: 703, endPoint y: 103, distance: 90.8
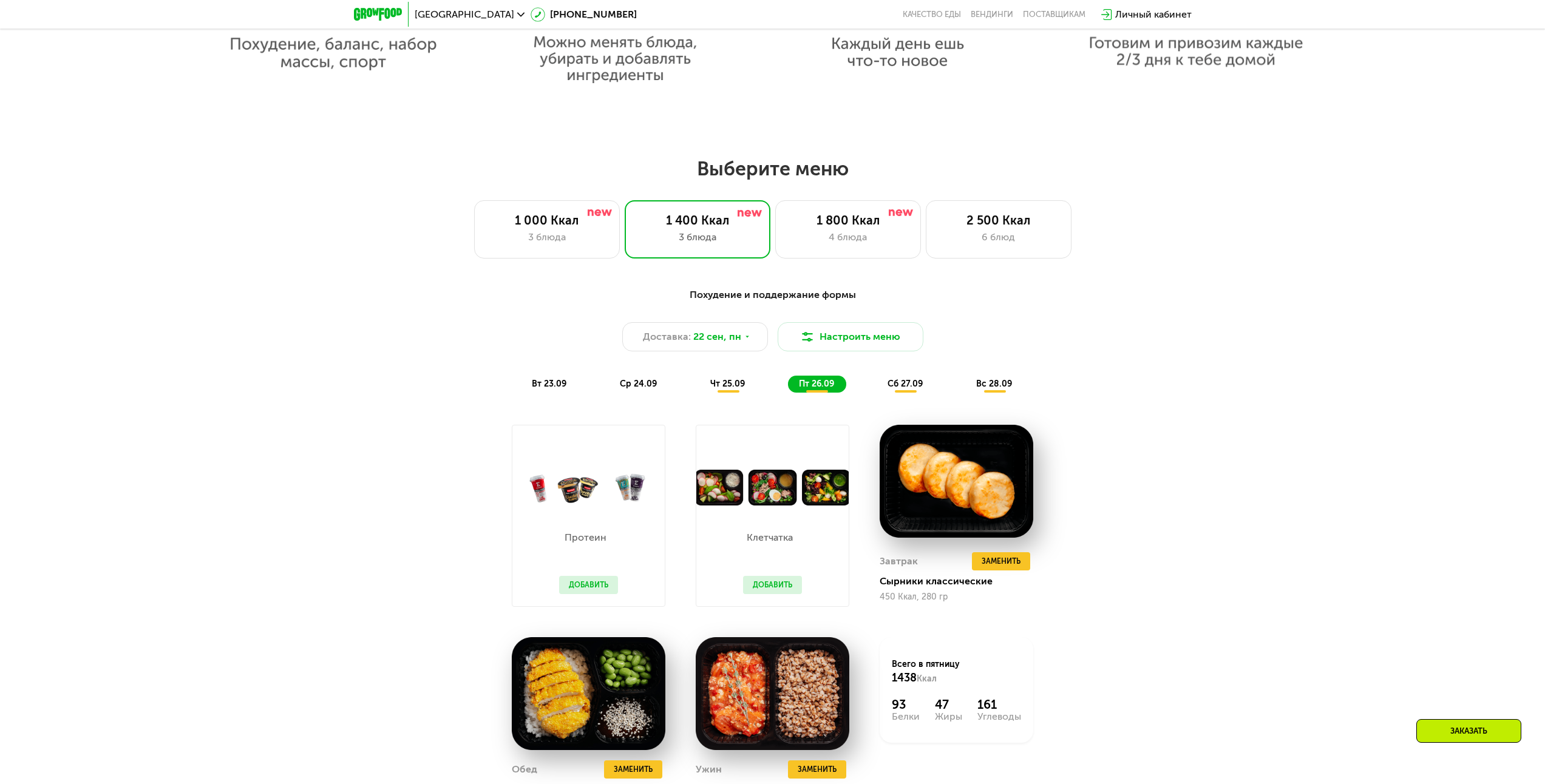
scroll to position [1246, 0]
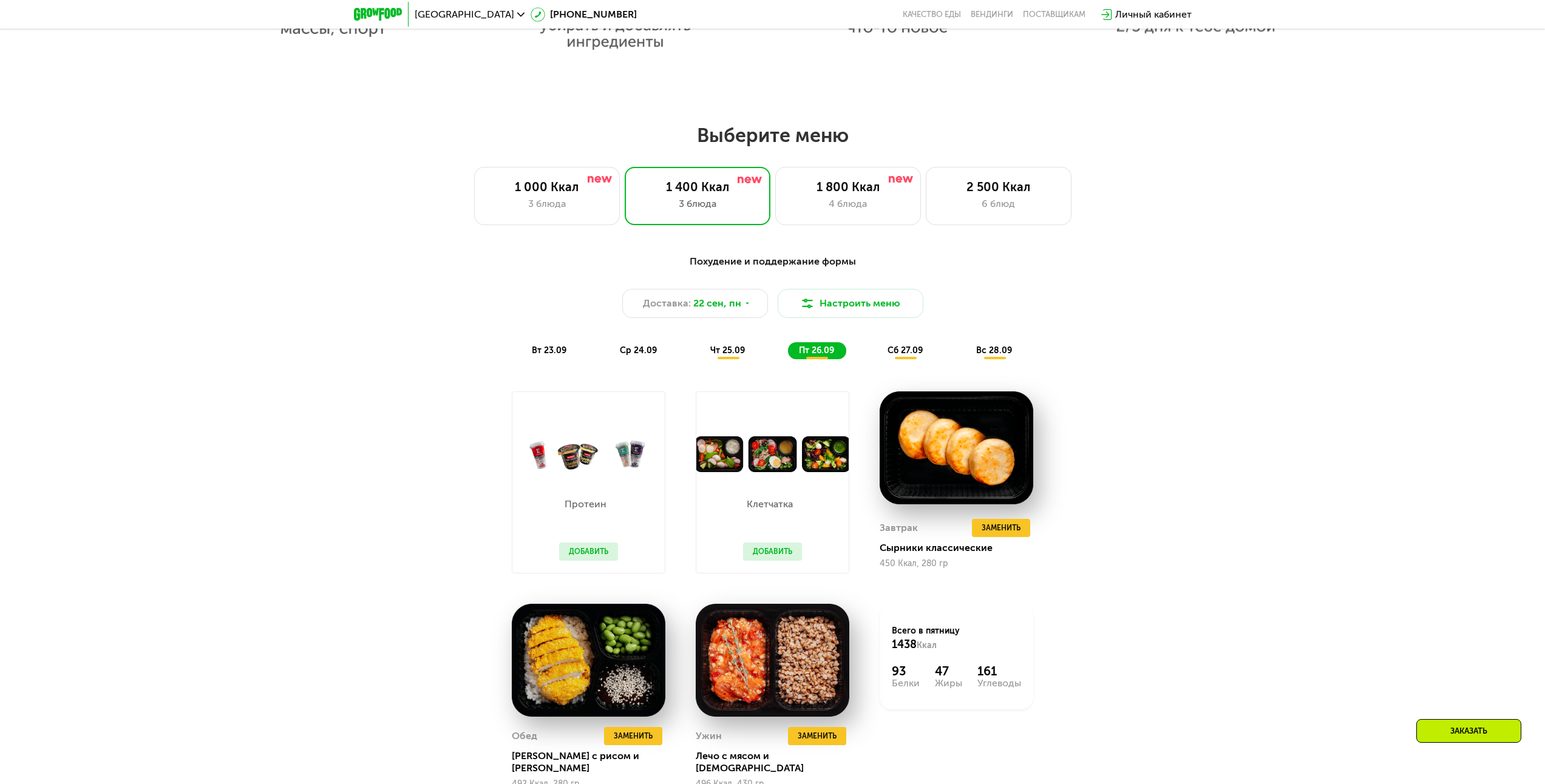
drag, startPoint x: 743, startPoint y: 145, endPoint x: 765, endPoint y: 231, distance: 88.8
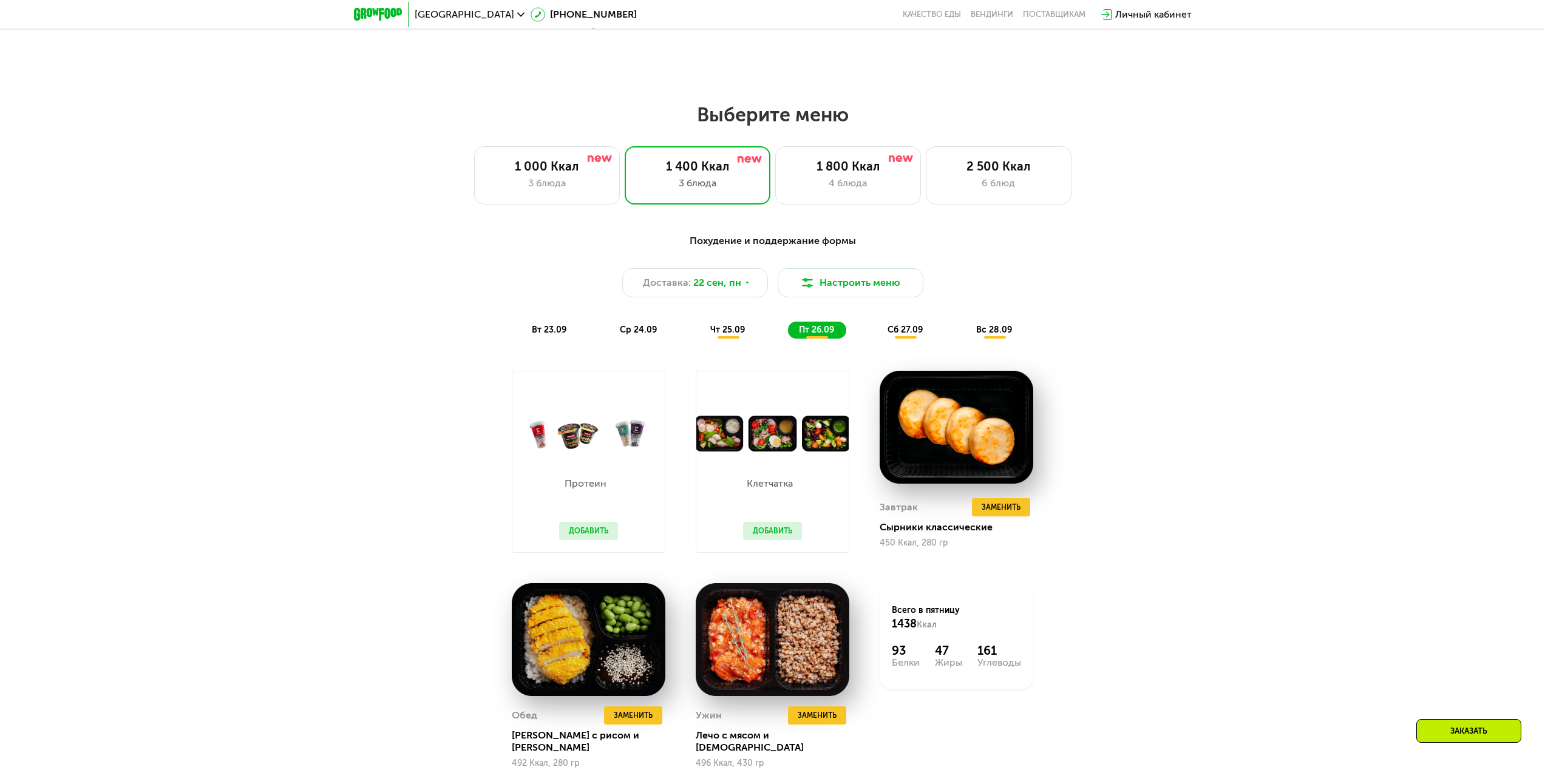
click at [1143, 9] on div "Личный кабинет" at bounding box center [1152, 14] width 76 height 15
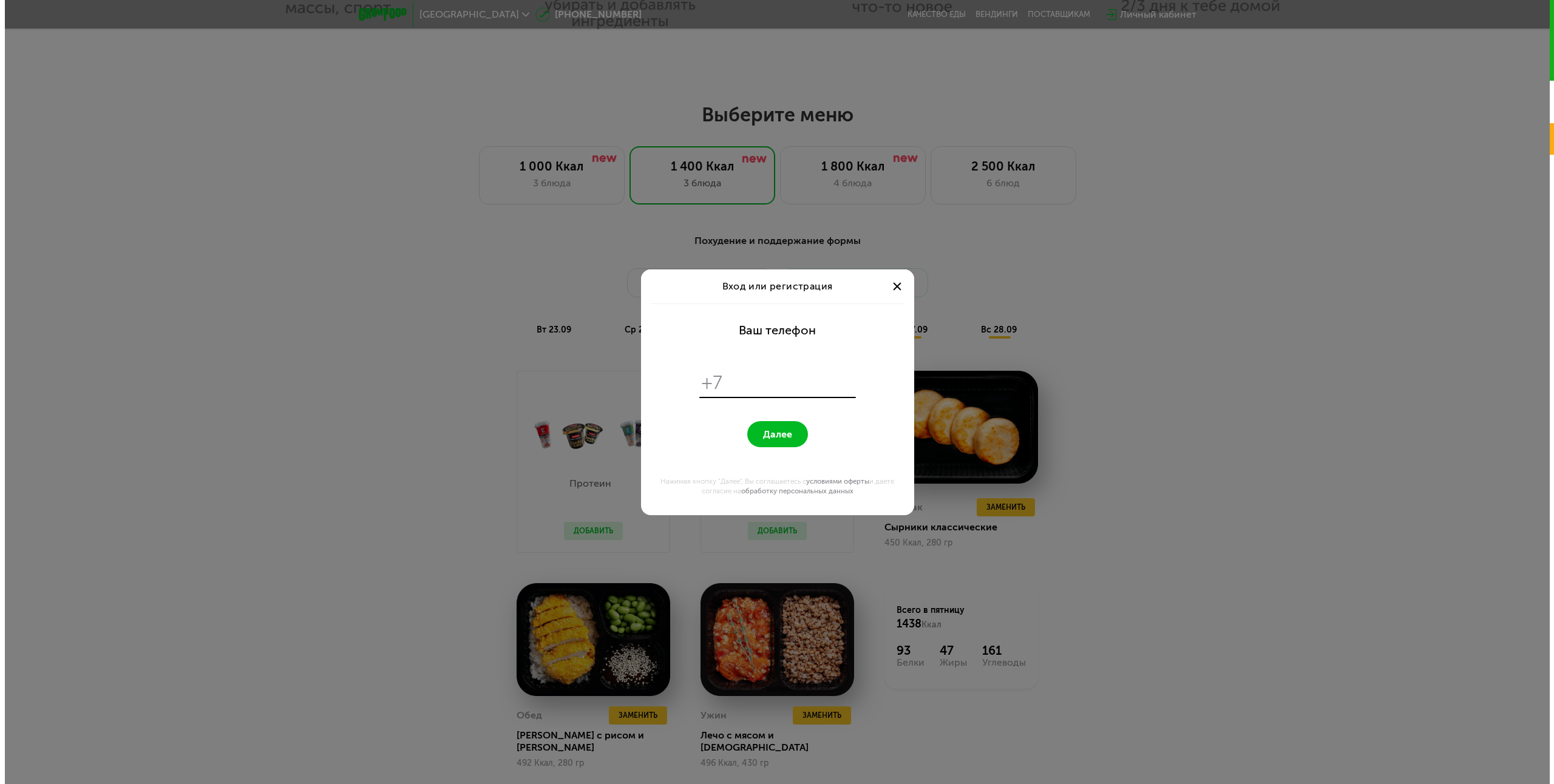
scroll to position [0, 0]
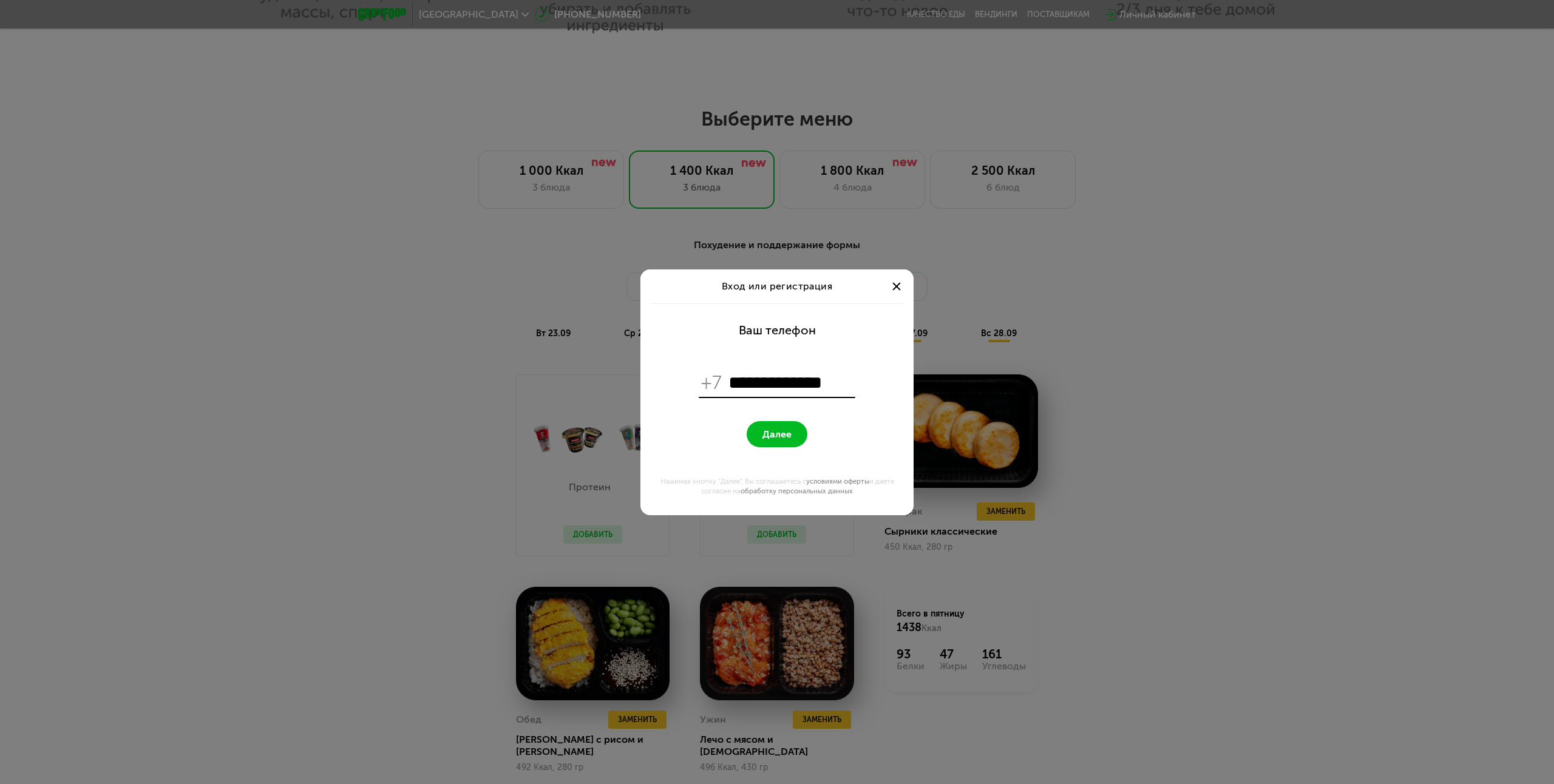
type input "**********"
click at [747, 421] on button "Далее" at bounding box center [777, 434] width 60 height 26
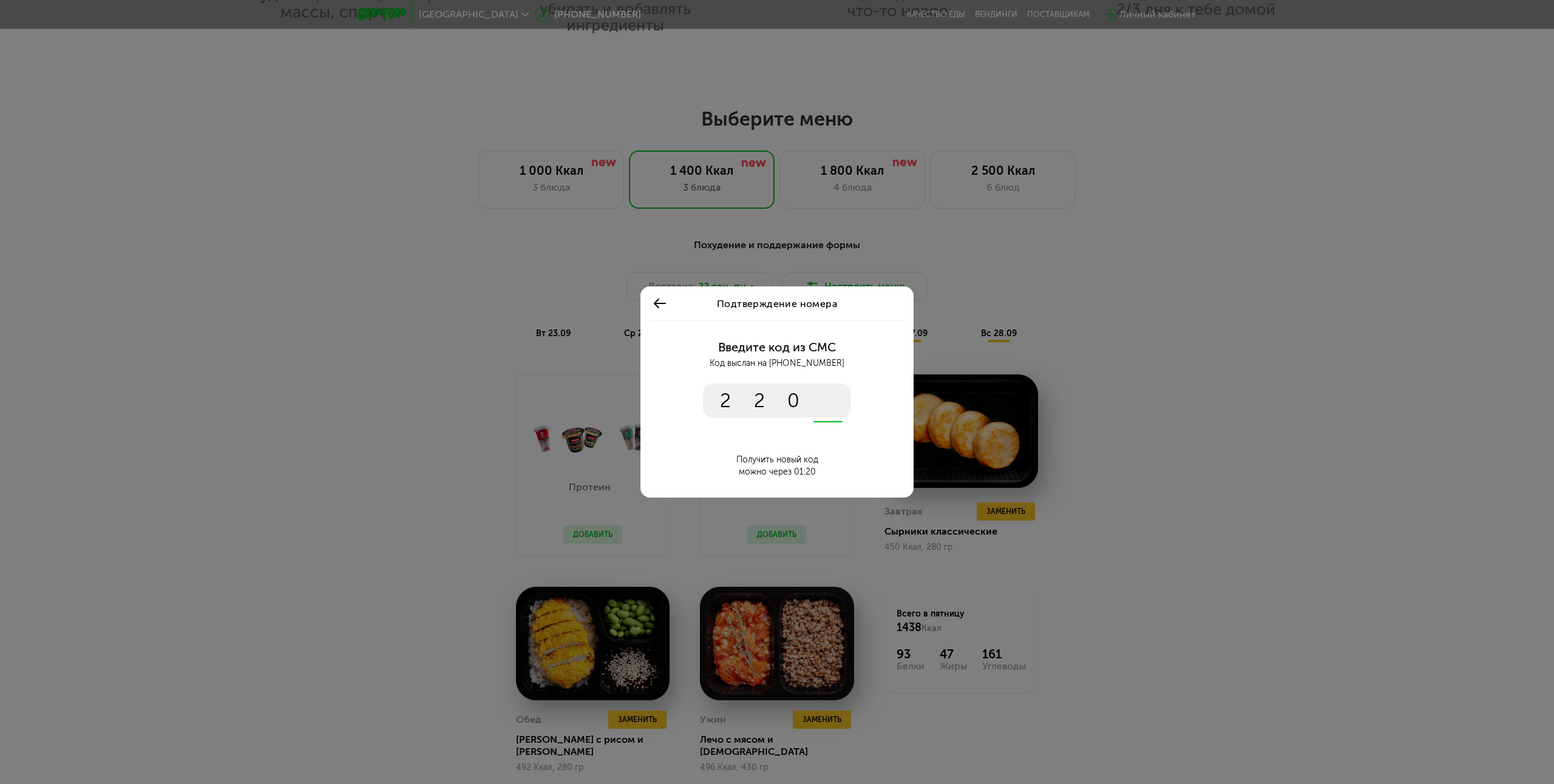
type input "****"
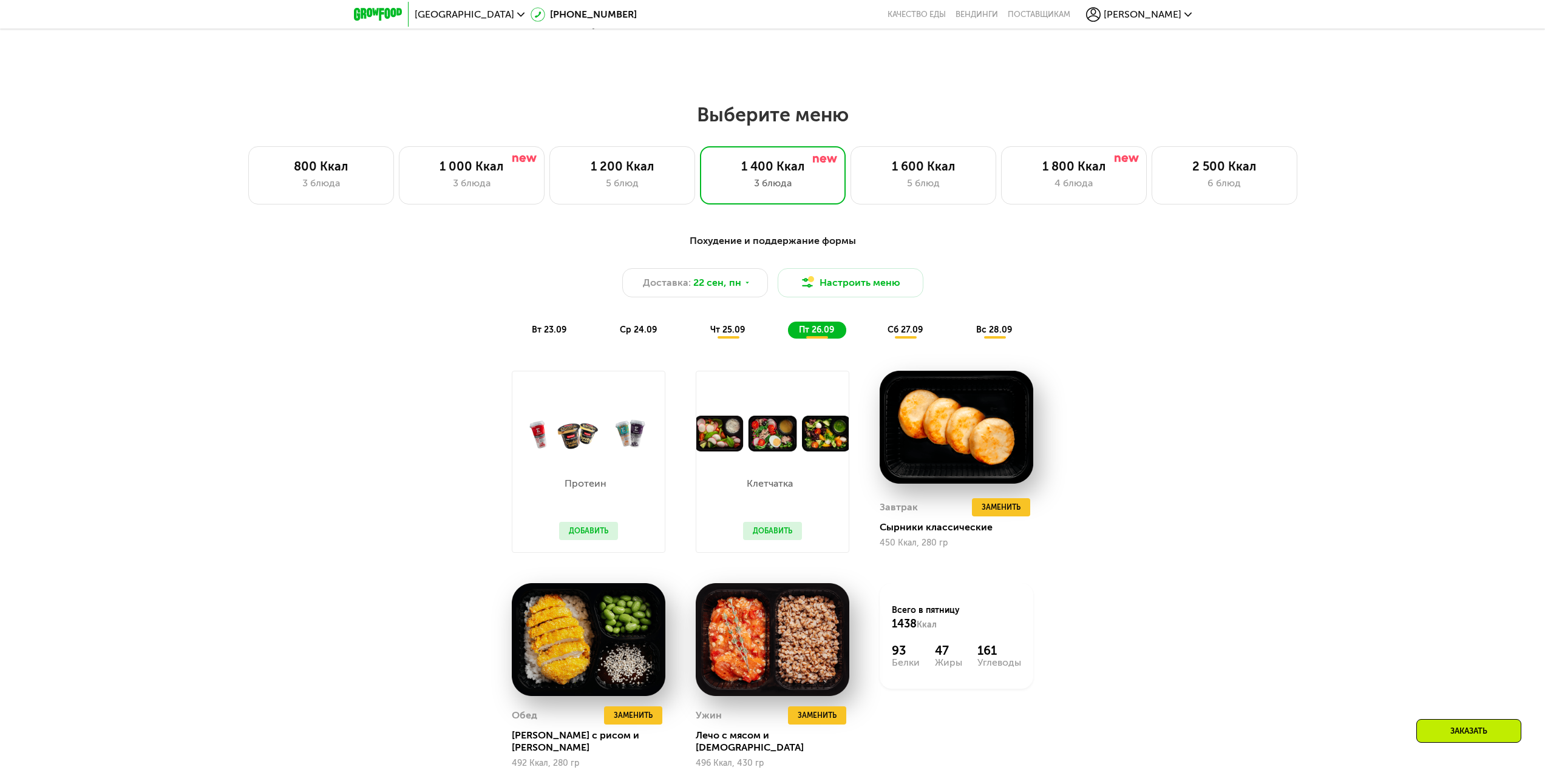
scroll to position [1191, 0]
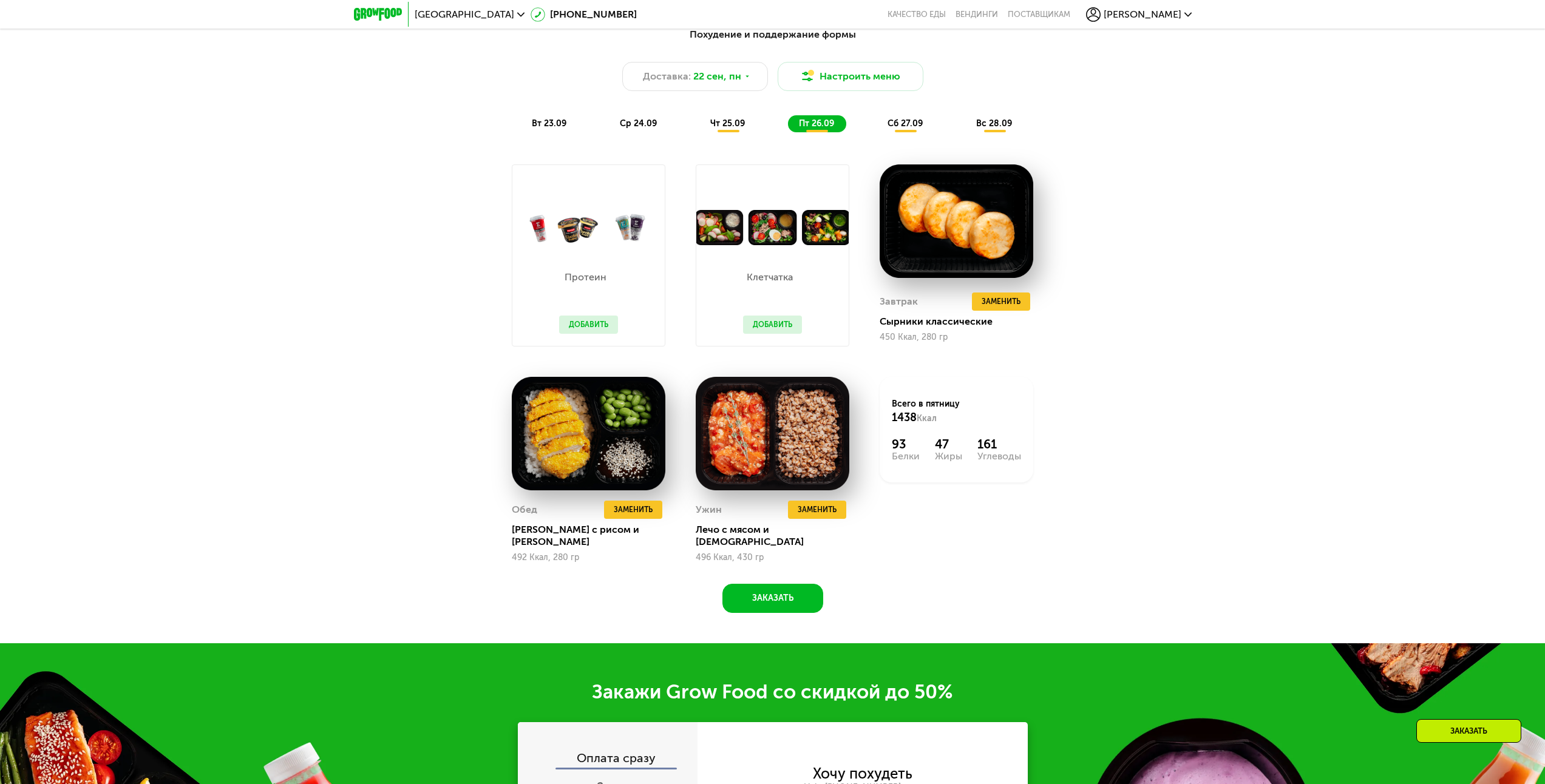
drag, startPoint x: 1049, startPoint y: 277, endPoint x: 1056, endPoint y: 313, distance: 36.7
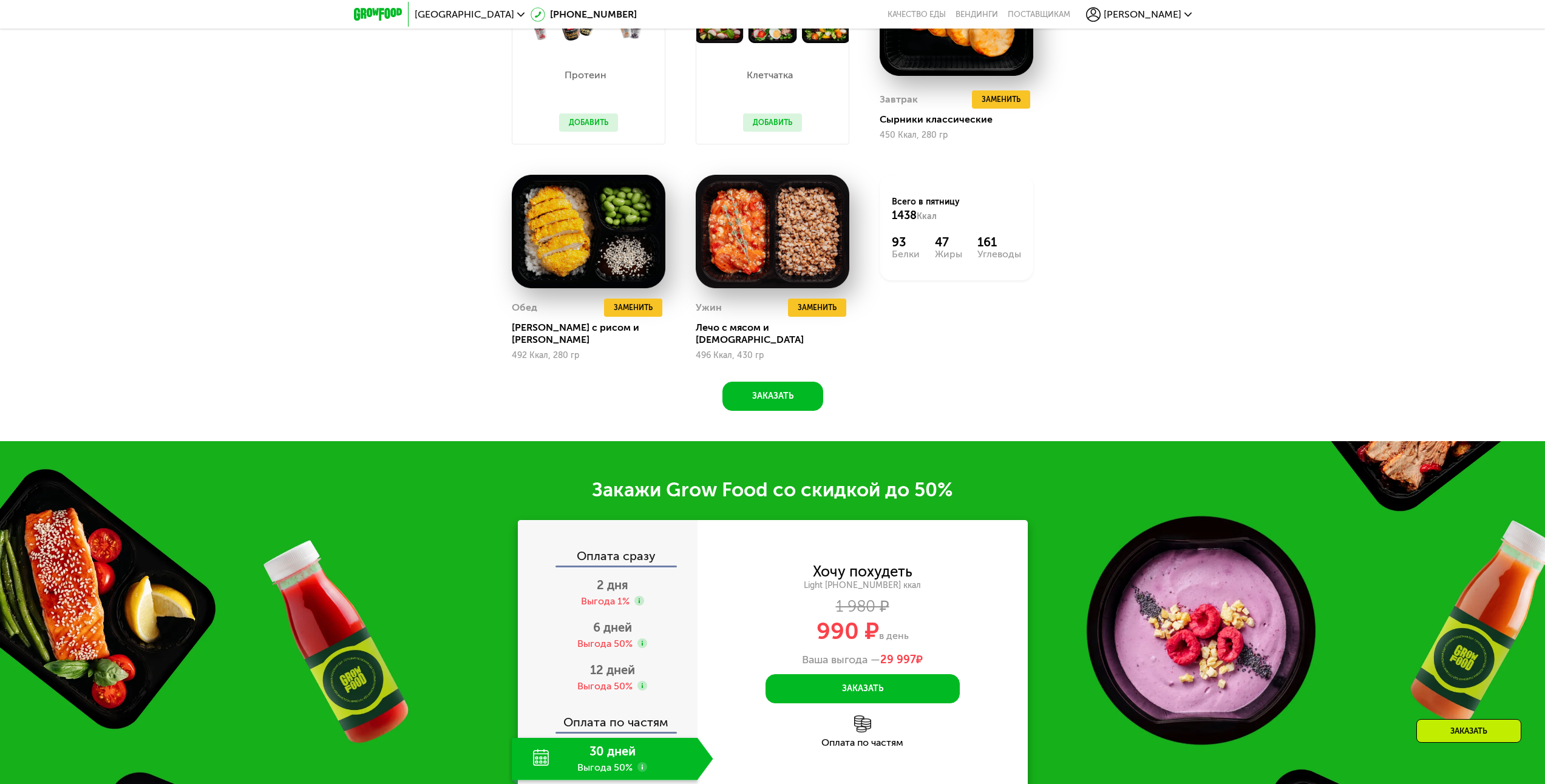
drag, startPoint x: 1162, startPoint y: 288, endPoint x: 1171, endPoint y: 373, distance: 85.5
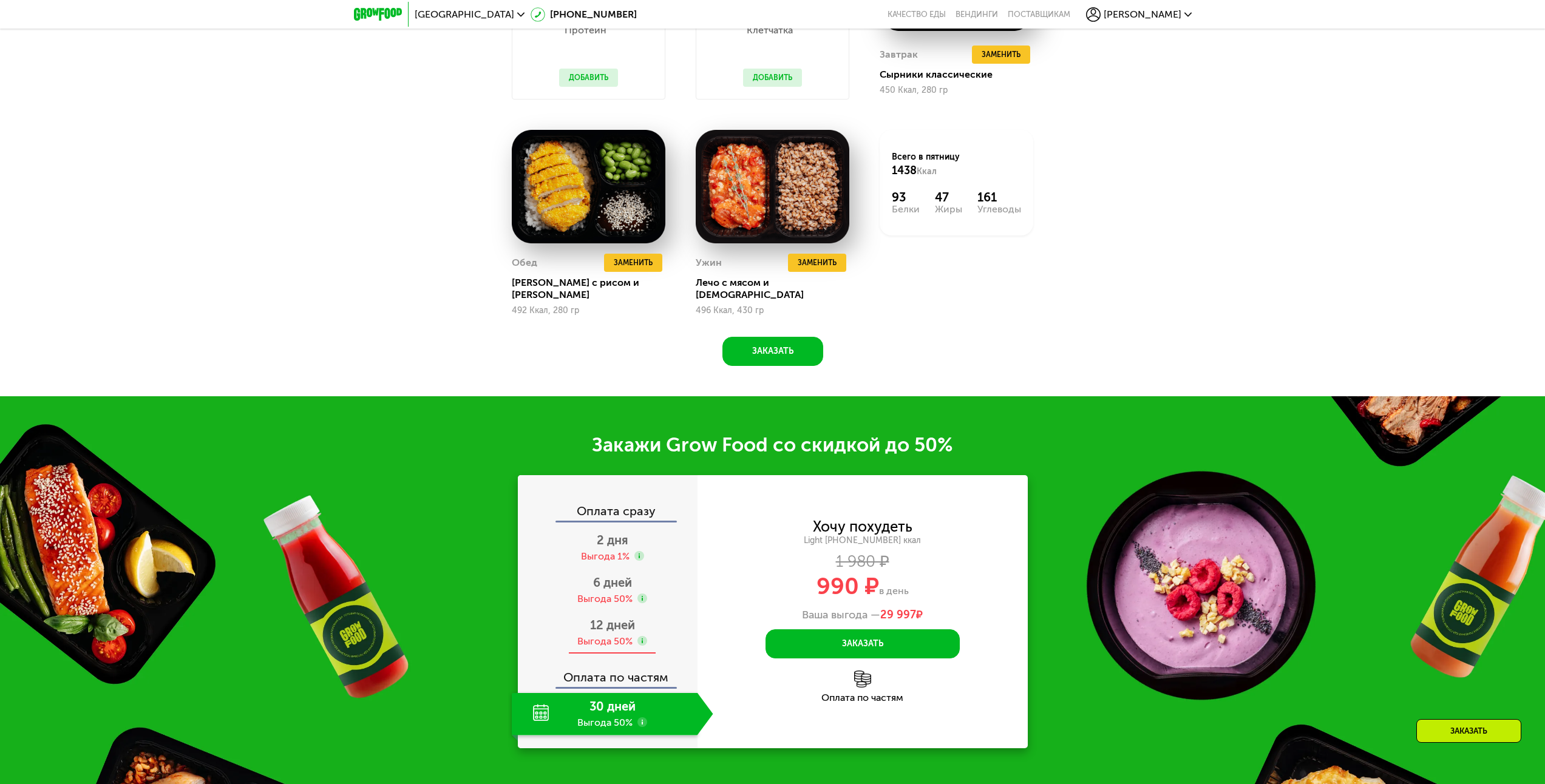
click at [625, 635] on div "Выгода 50%" at bounding box center [605, 642] width 55 height 14
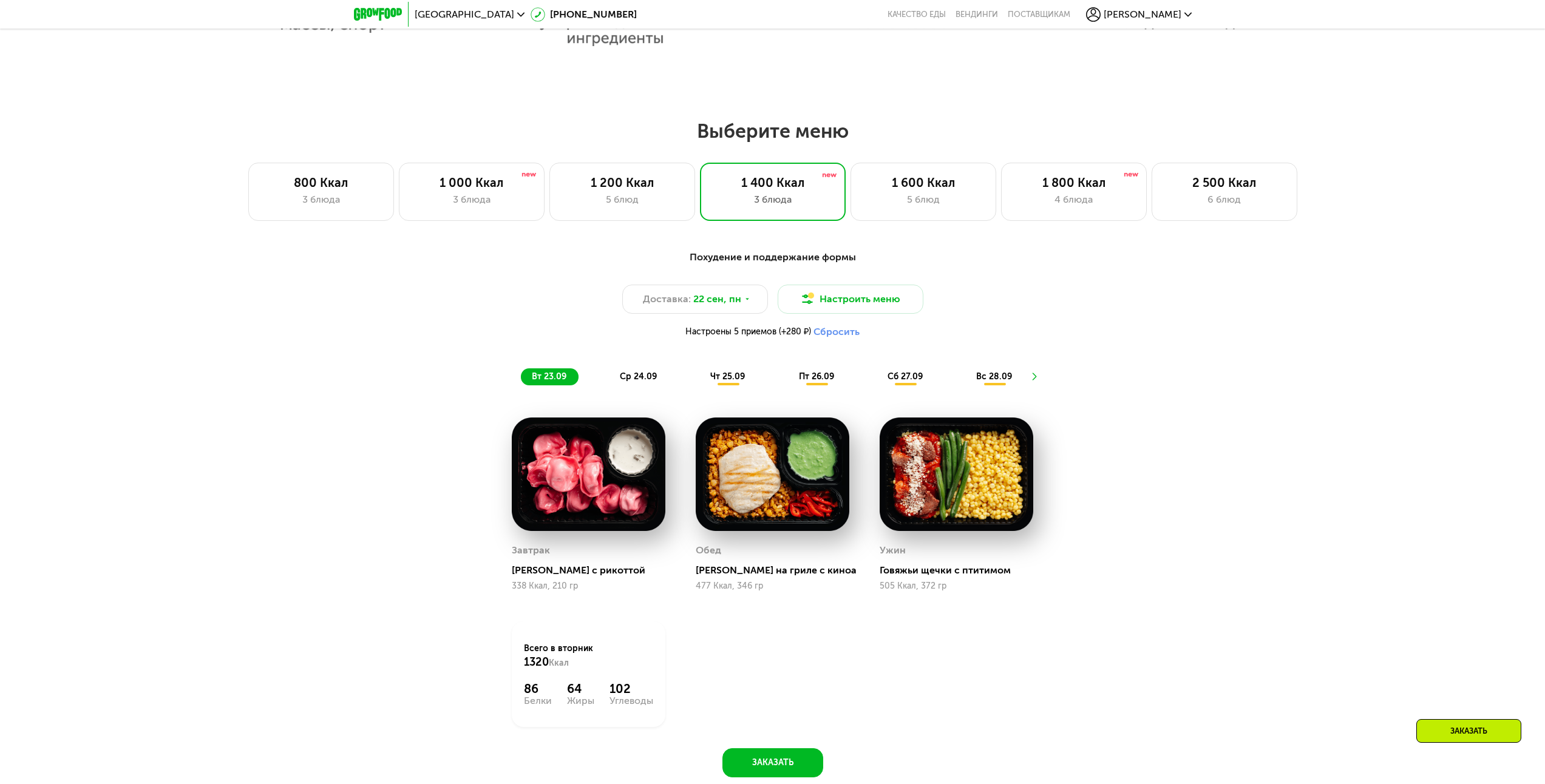
scroll to position [1069, 0]
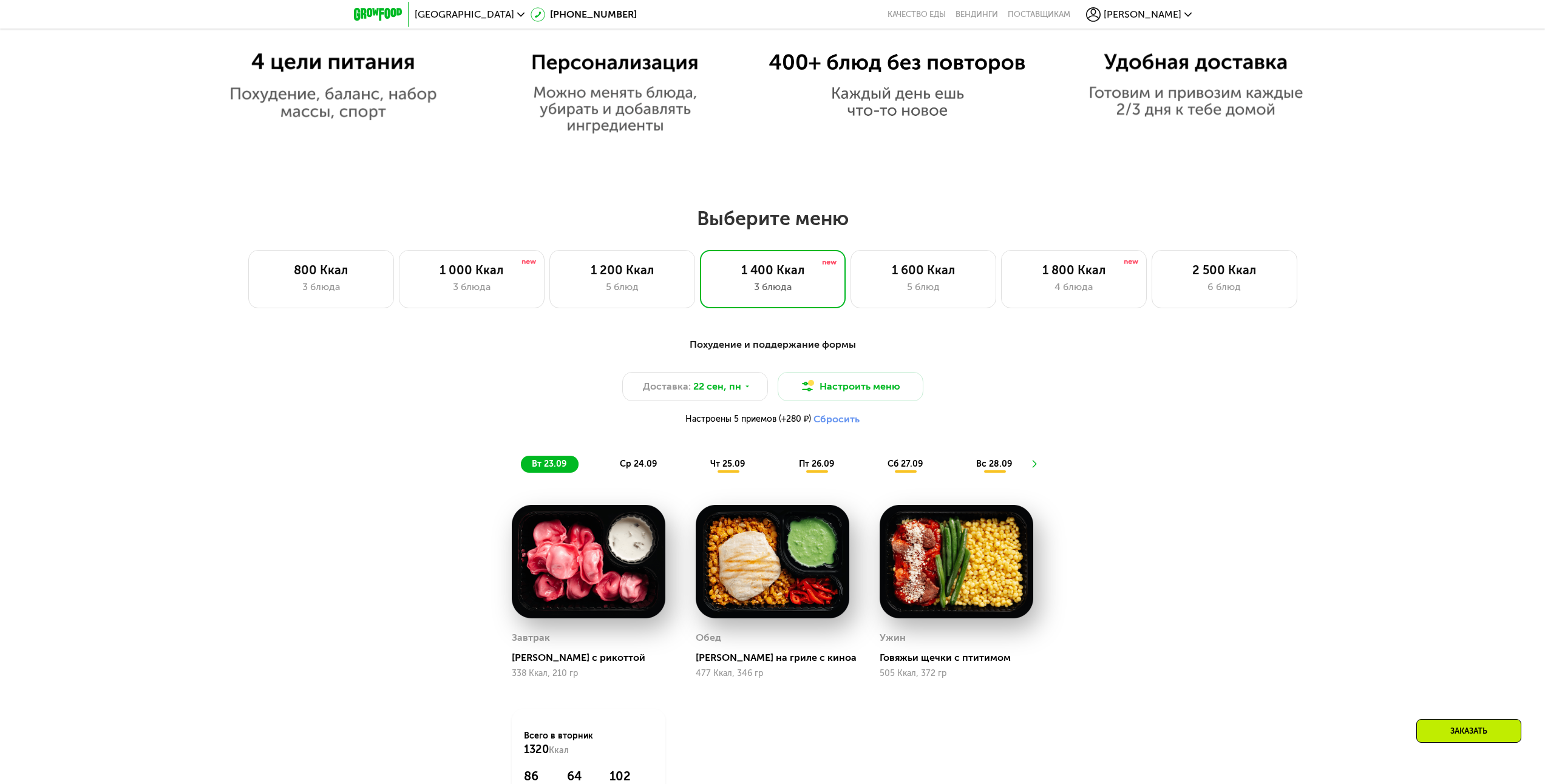
drag, startPoint x: 1117, startPoint y: 508, endPoint x: 1116, endPoint y: 492, distance: 16.0
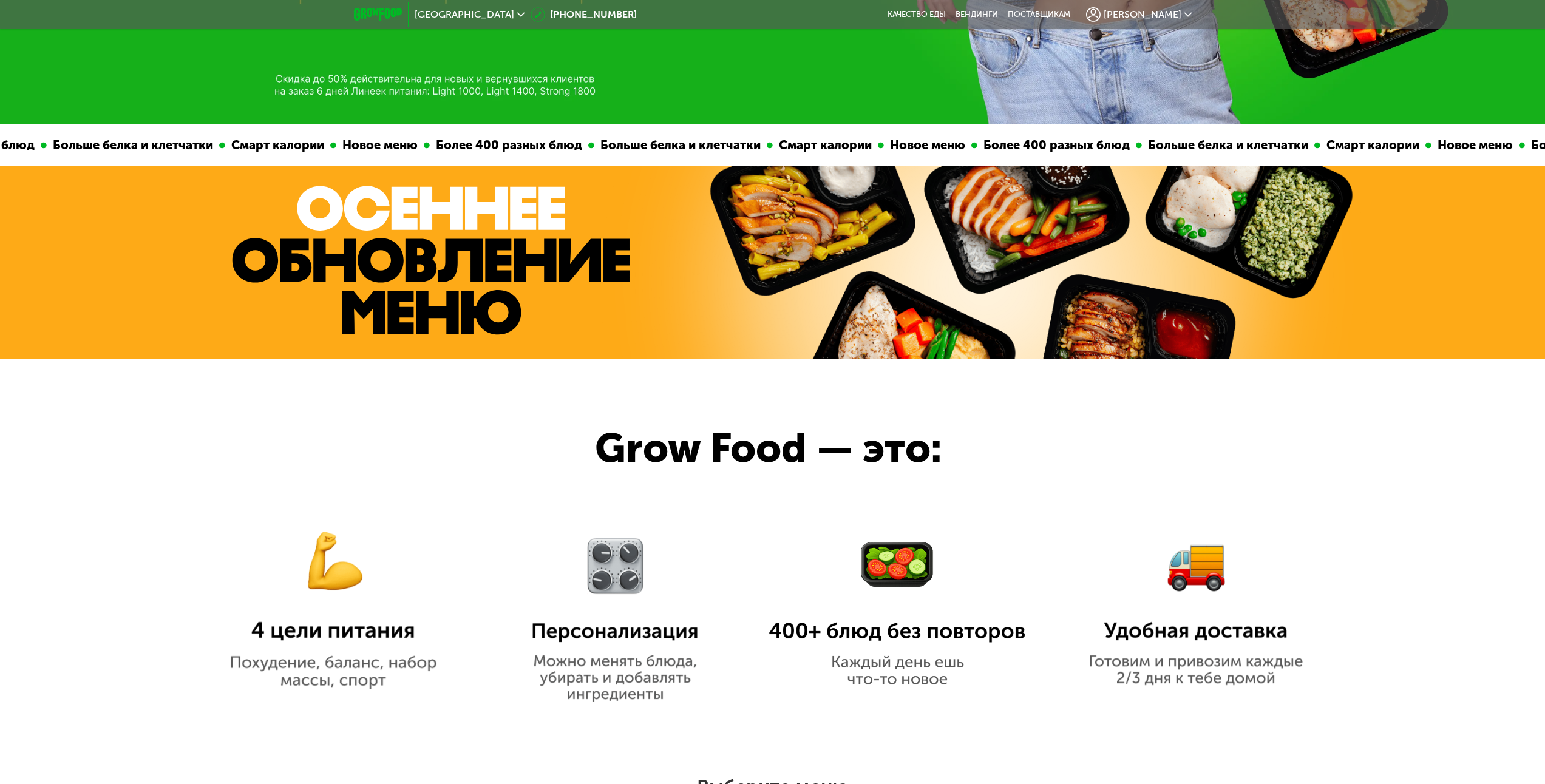
scroll to position [0, 0]
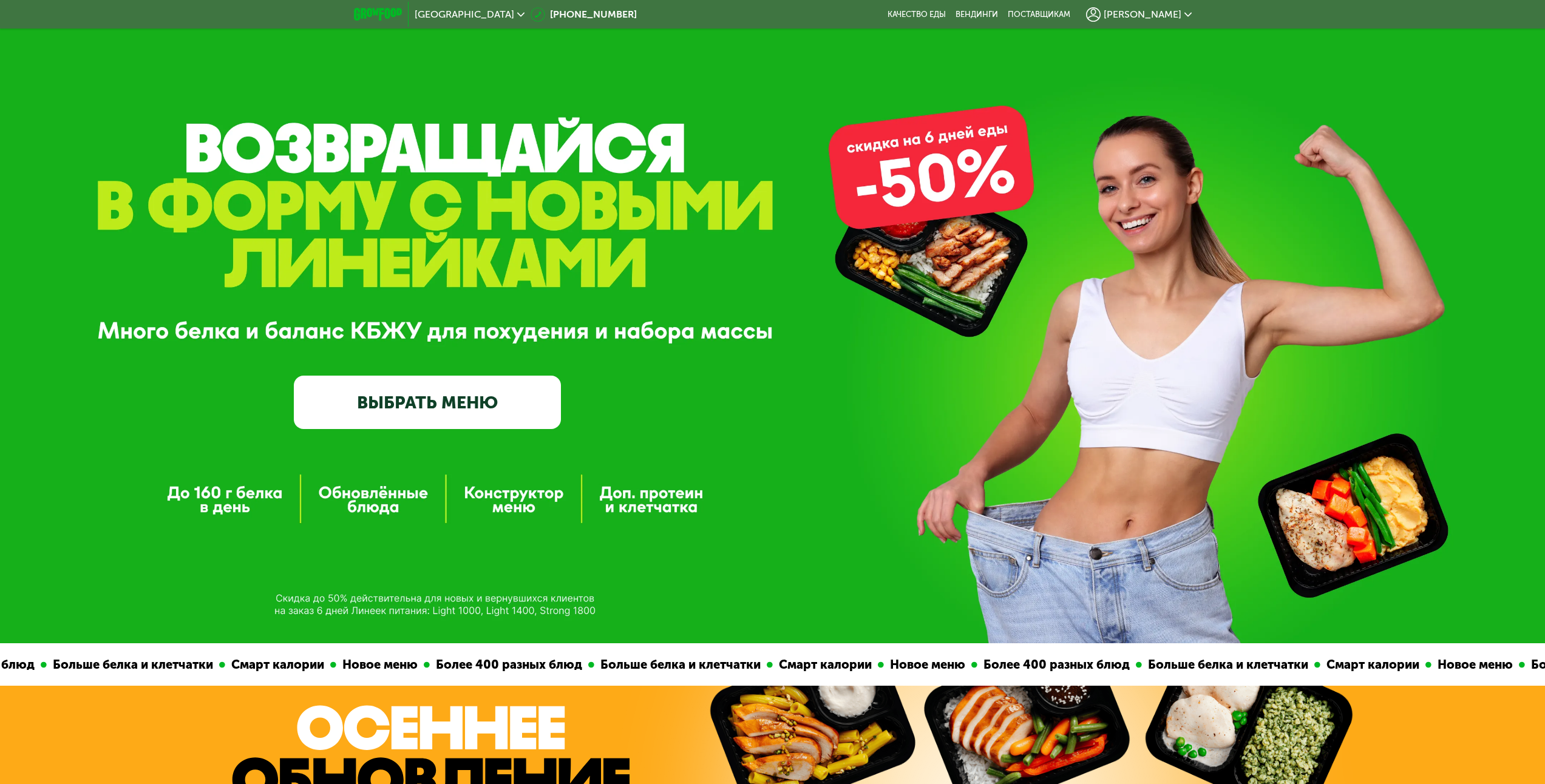
drag, startPoint x: 1099, startPoint y: 243, endPoint x: 1097, endPoint y: 136, distance: 107.0
click at [1175, 17] on span "[PERSON_NAME]" at bounding box center [1142, 15] width 78 height 10
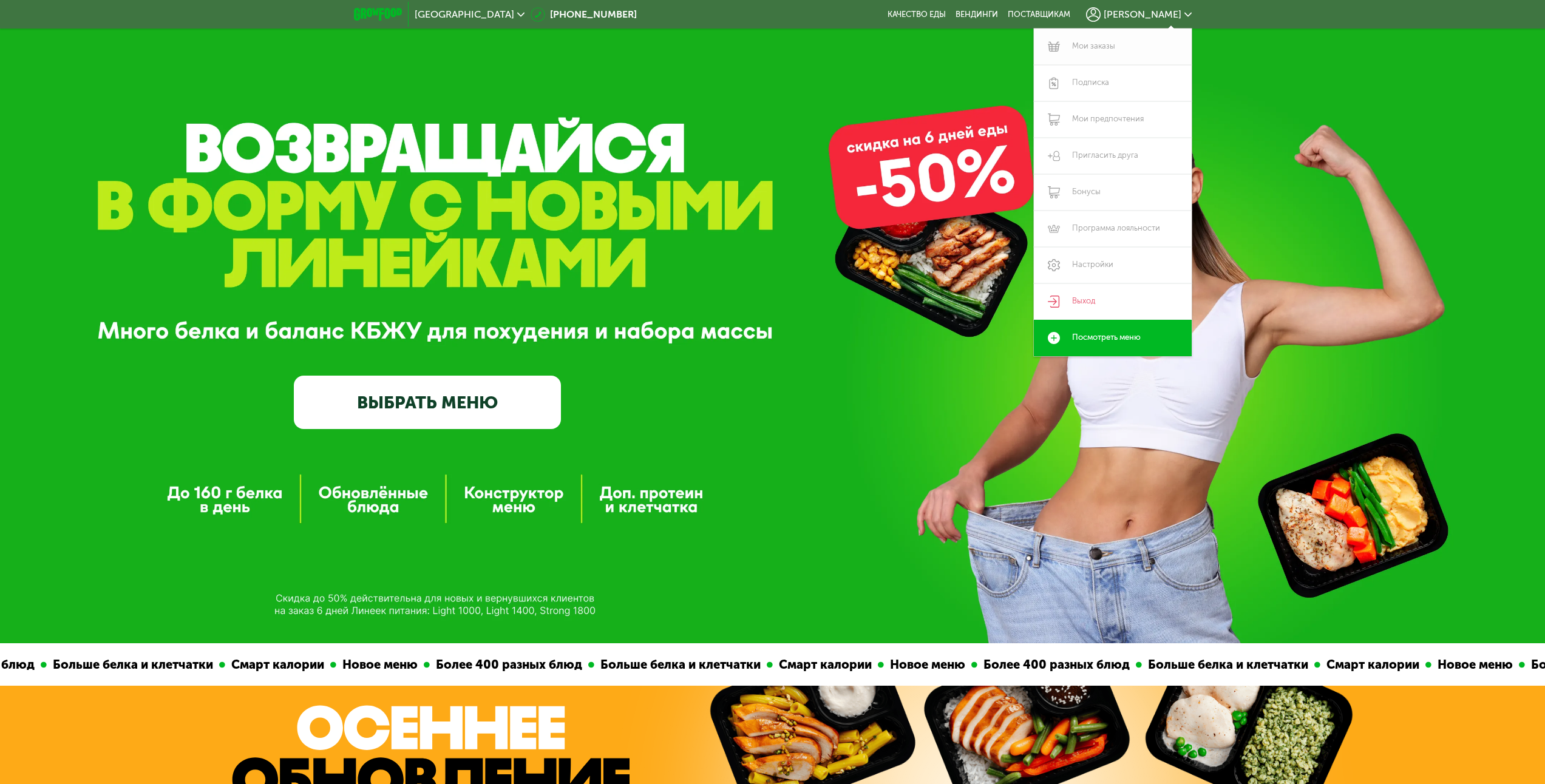
click at [1096, 50] on link "Мои заказы" at bounding box center [1113, 46] width 158 height 37
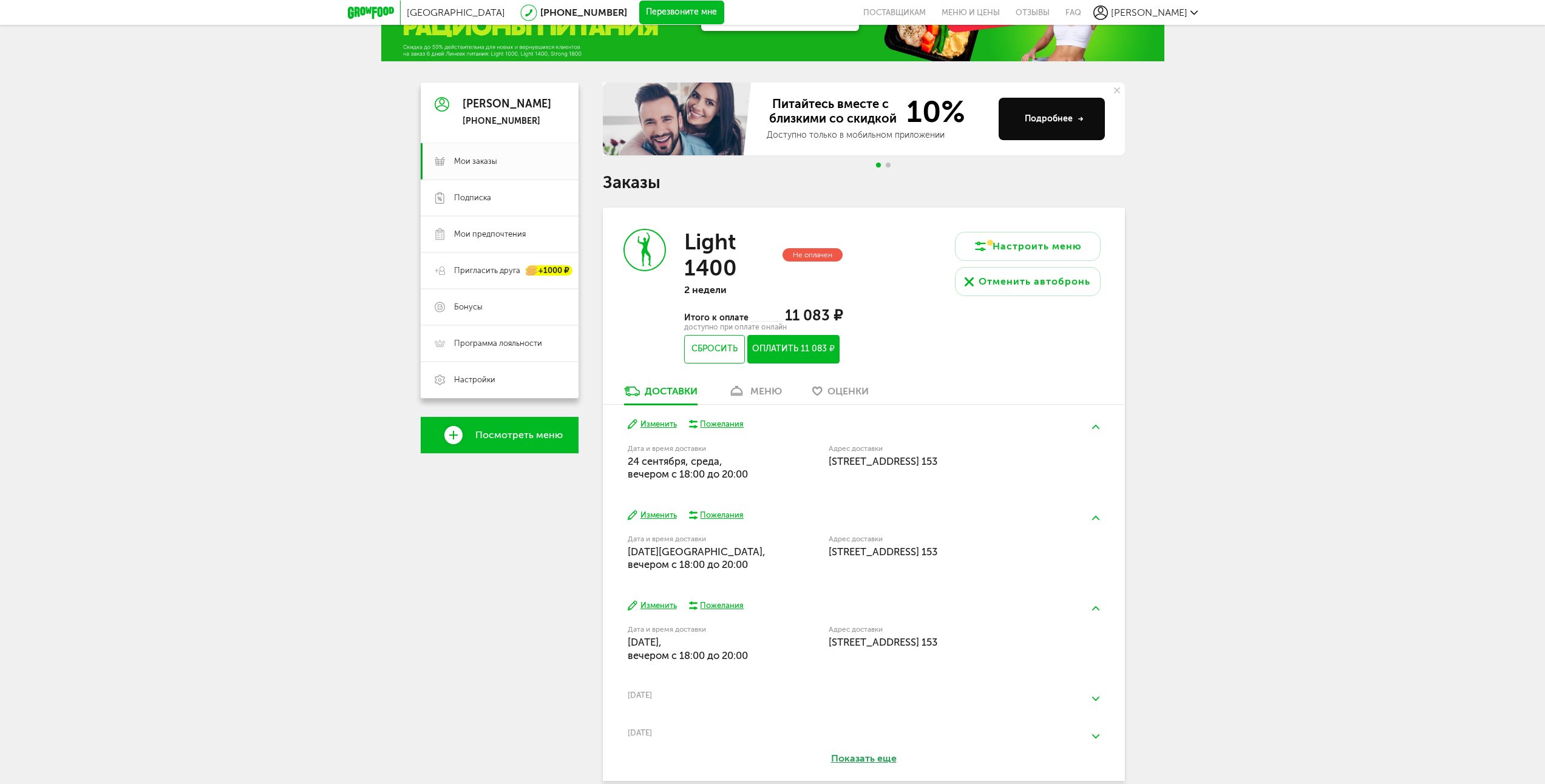
click at [766, 396] on div "меню" at bounding box center [767, 392] width 32 height 12
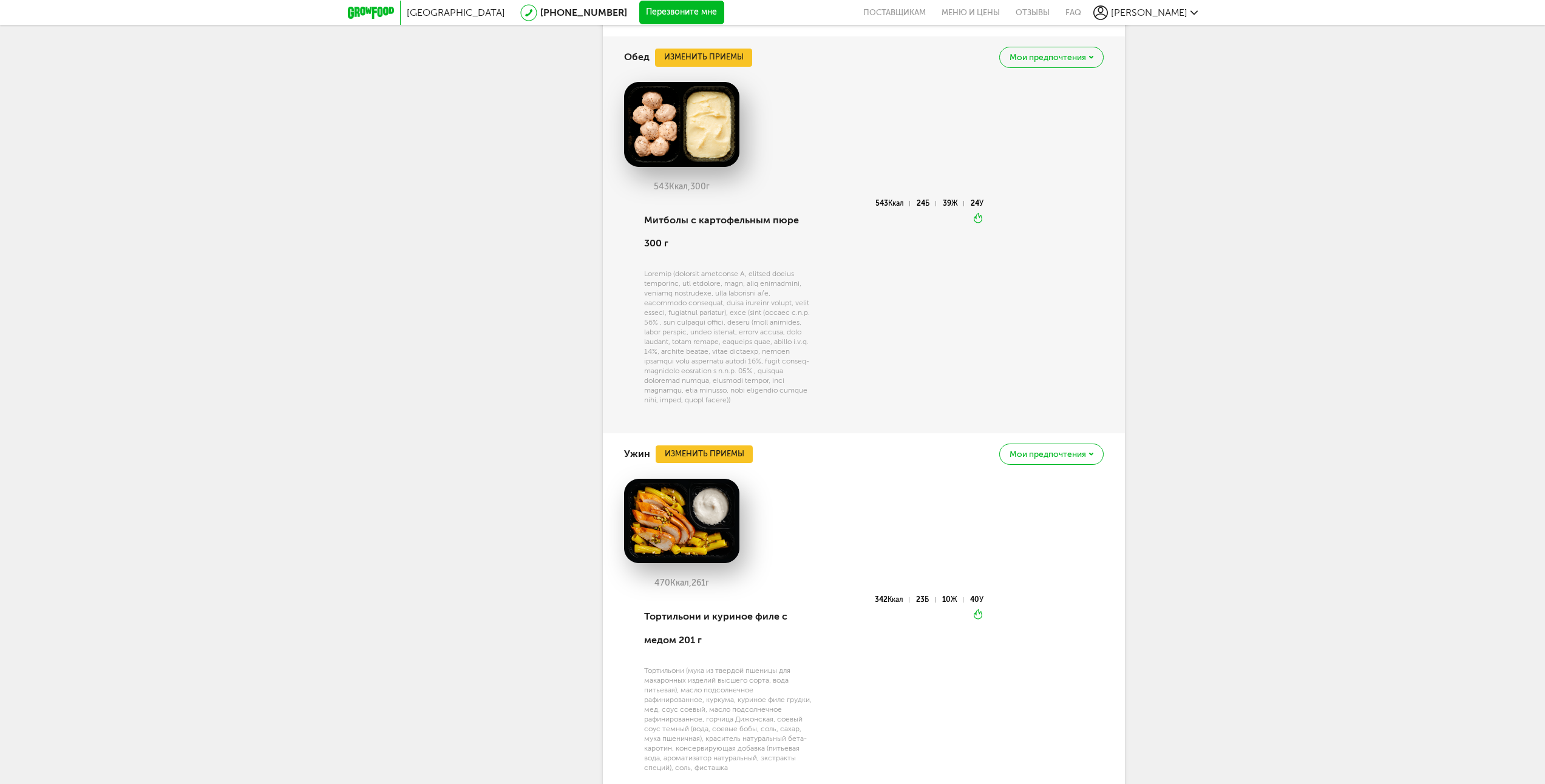
scroll to position [1203, 0]
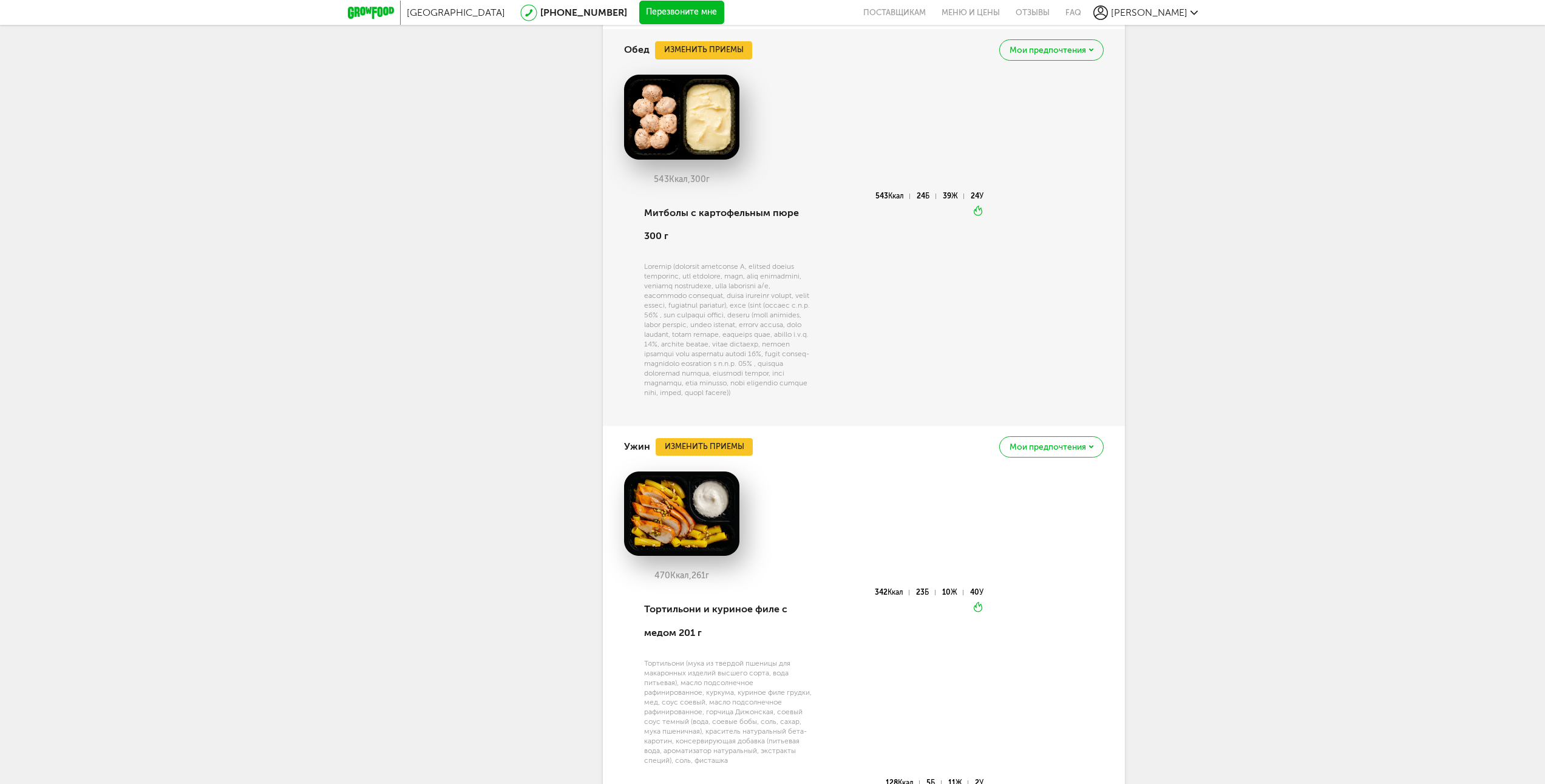
drag, startPoint x: 1160, startPoint y: 324, endPoint x: 1151, endPoint y: 356, distance: 33.2
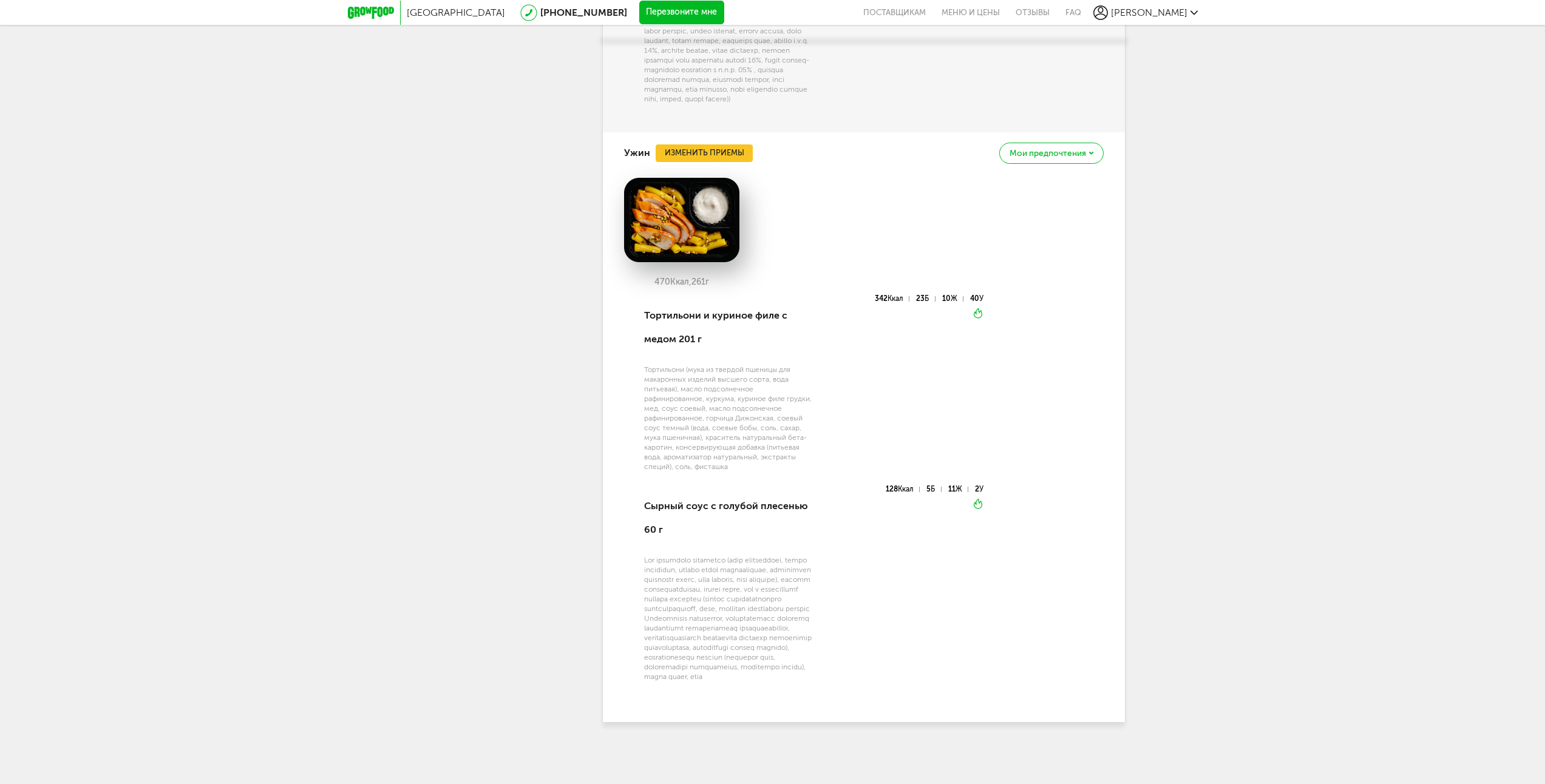
scroll to position [1524, 0]
drag, startPoint x: 713, startPoint y: 302, endPoint x: 730, endPoint y: 341, distance: 42.5
drag, startPoint x: 730, startPoint y: 330, endPoint x: 739, endPoint y: 370, distance: 41.0
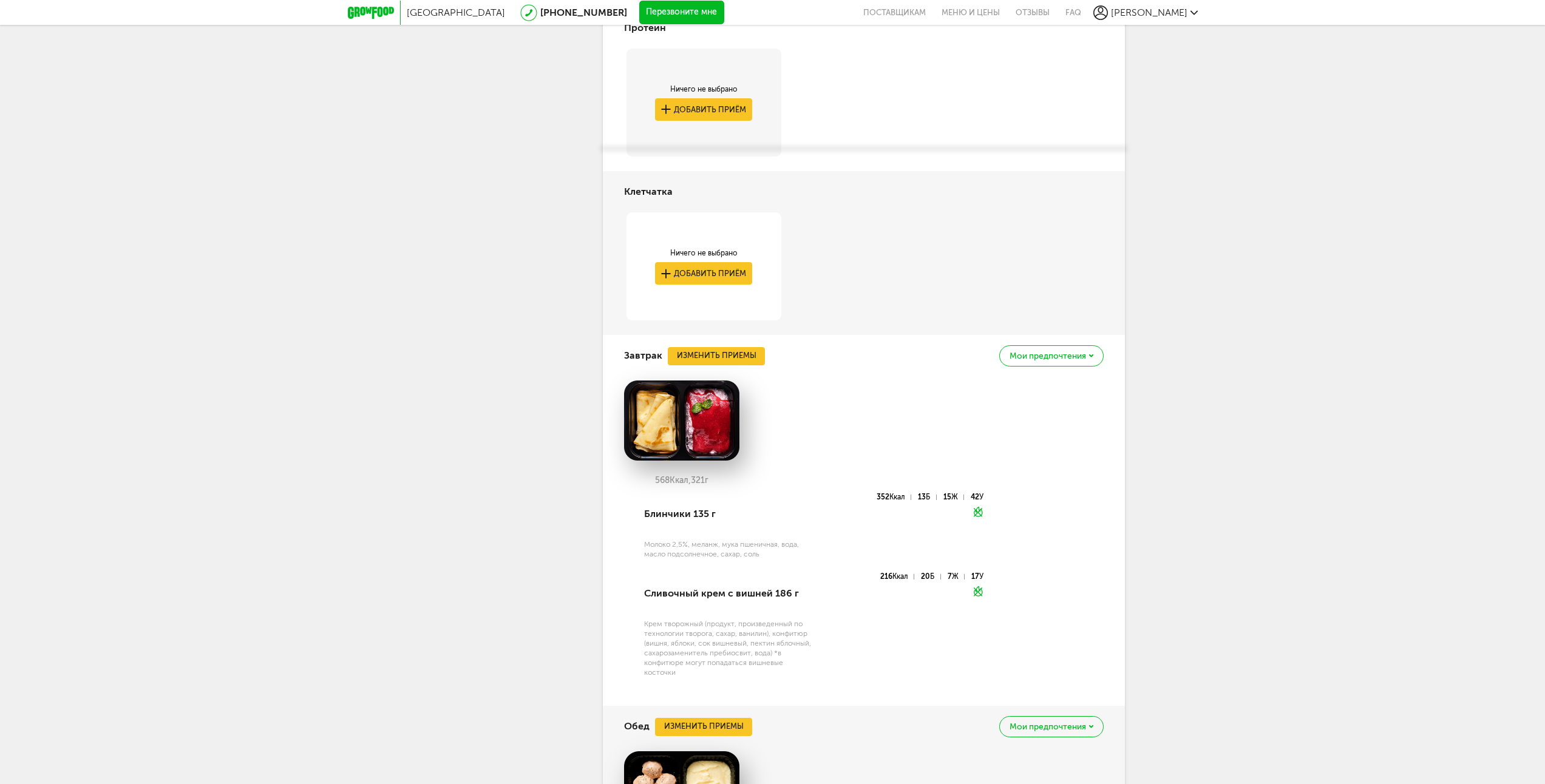
drag, startPoint x: 811, startPoint y: 405, endPoint x: 792, endPoint y: 309, distance: 97.9
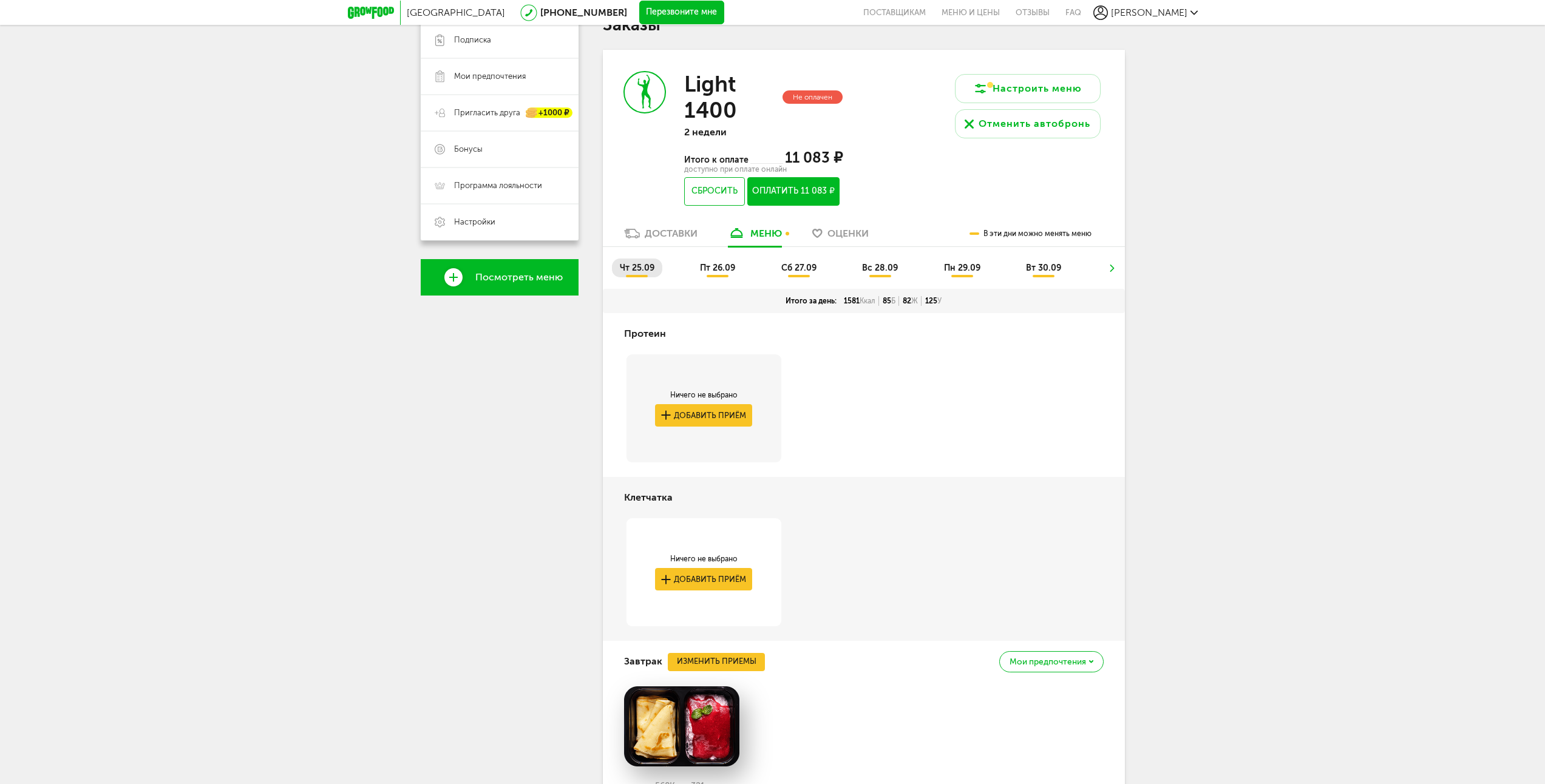
drag, startPoint x: 835, startPoint y: 436, endPoint x: 816, endPoint y: 359, distance: 79.3
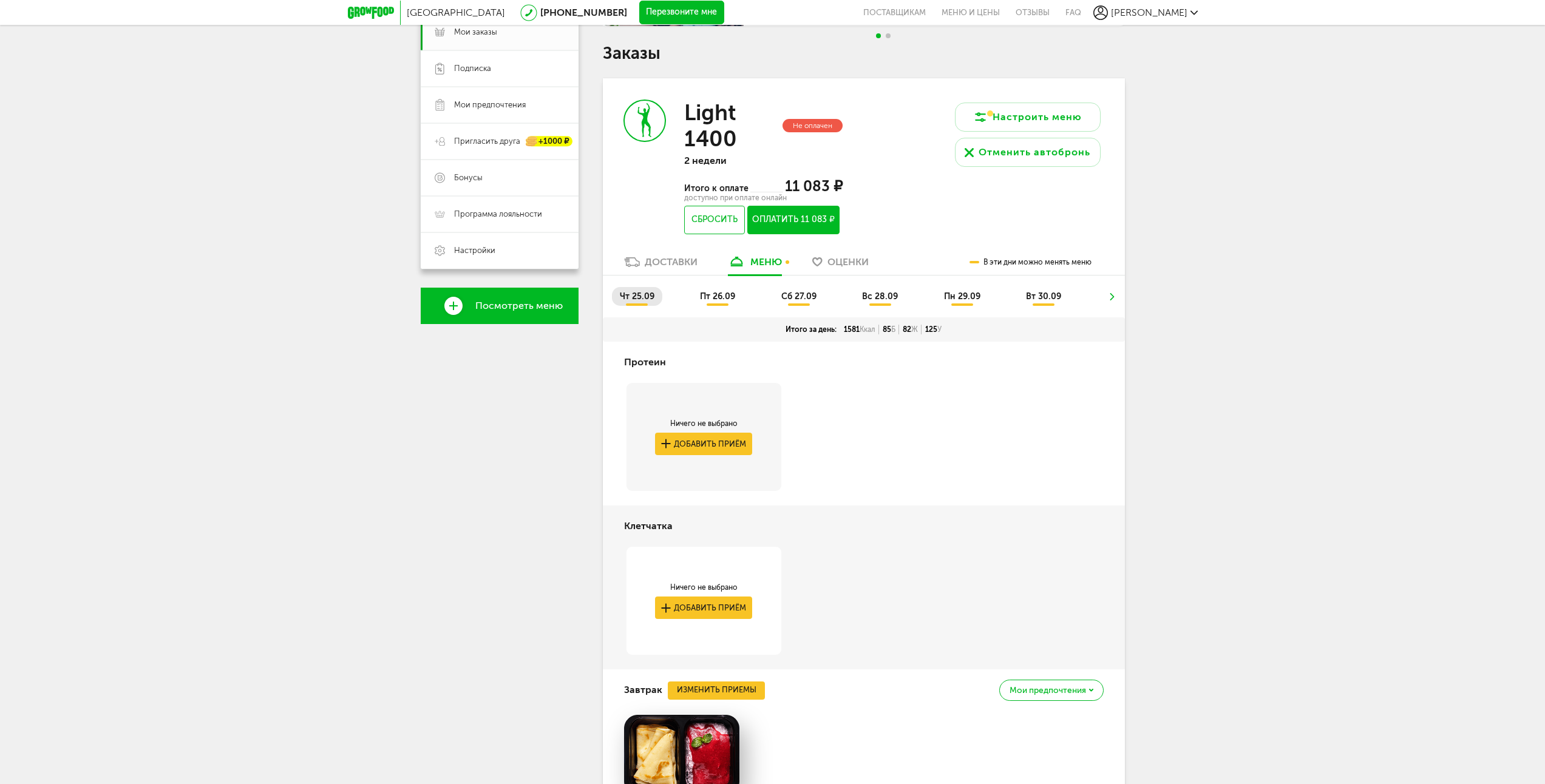
click at [730, 300] on span "пт 26.09" at bounding box center [718, 297] width 36 height 10
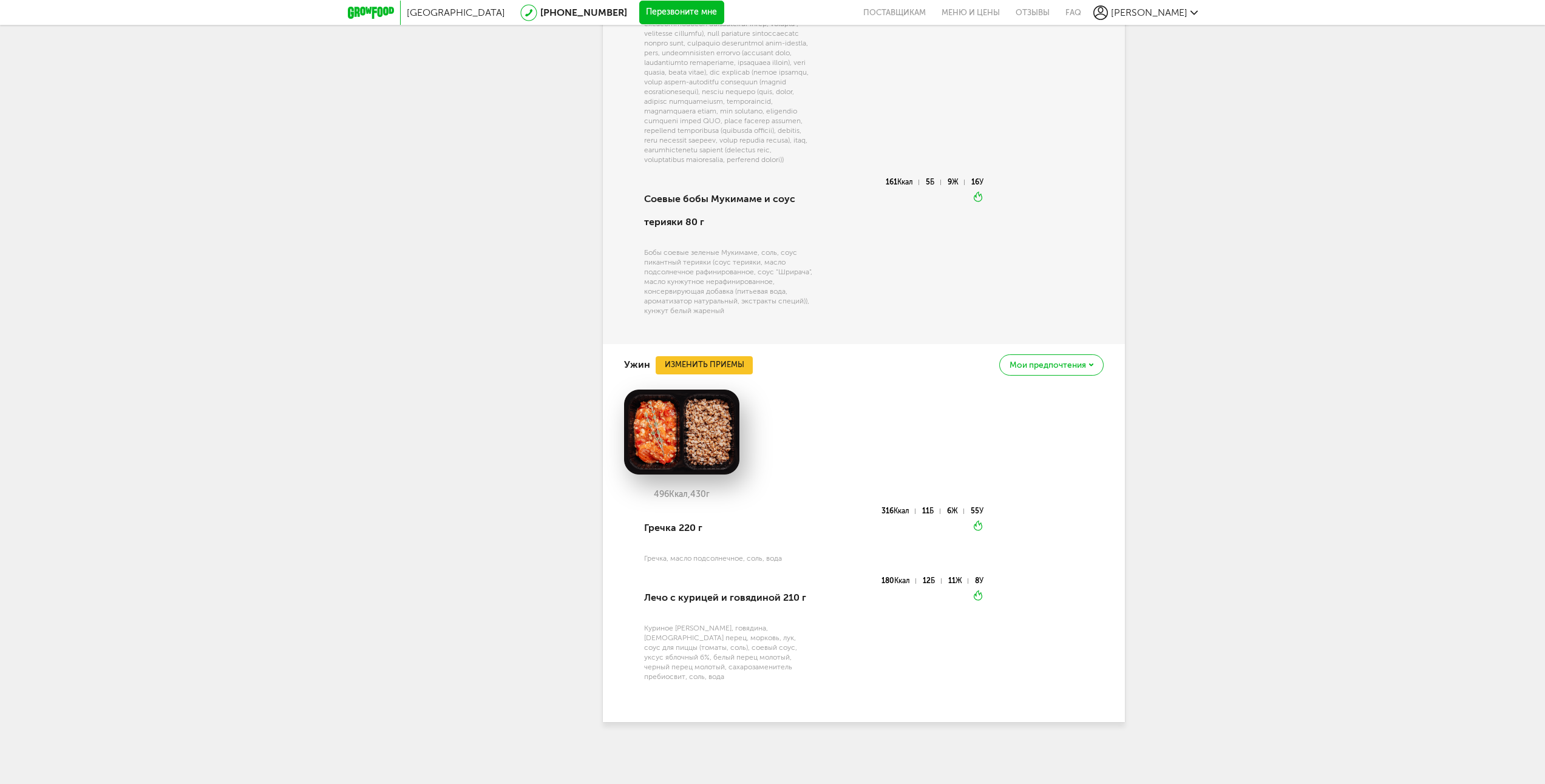
scroll to position [1398, 0]
drag, startPoint x: 1252, startPoint y: 332, endPoint x: 1174, endPoint y: 380, distance: 91.6
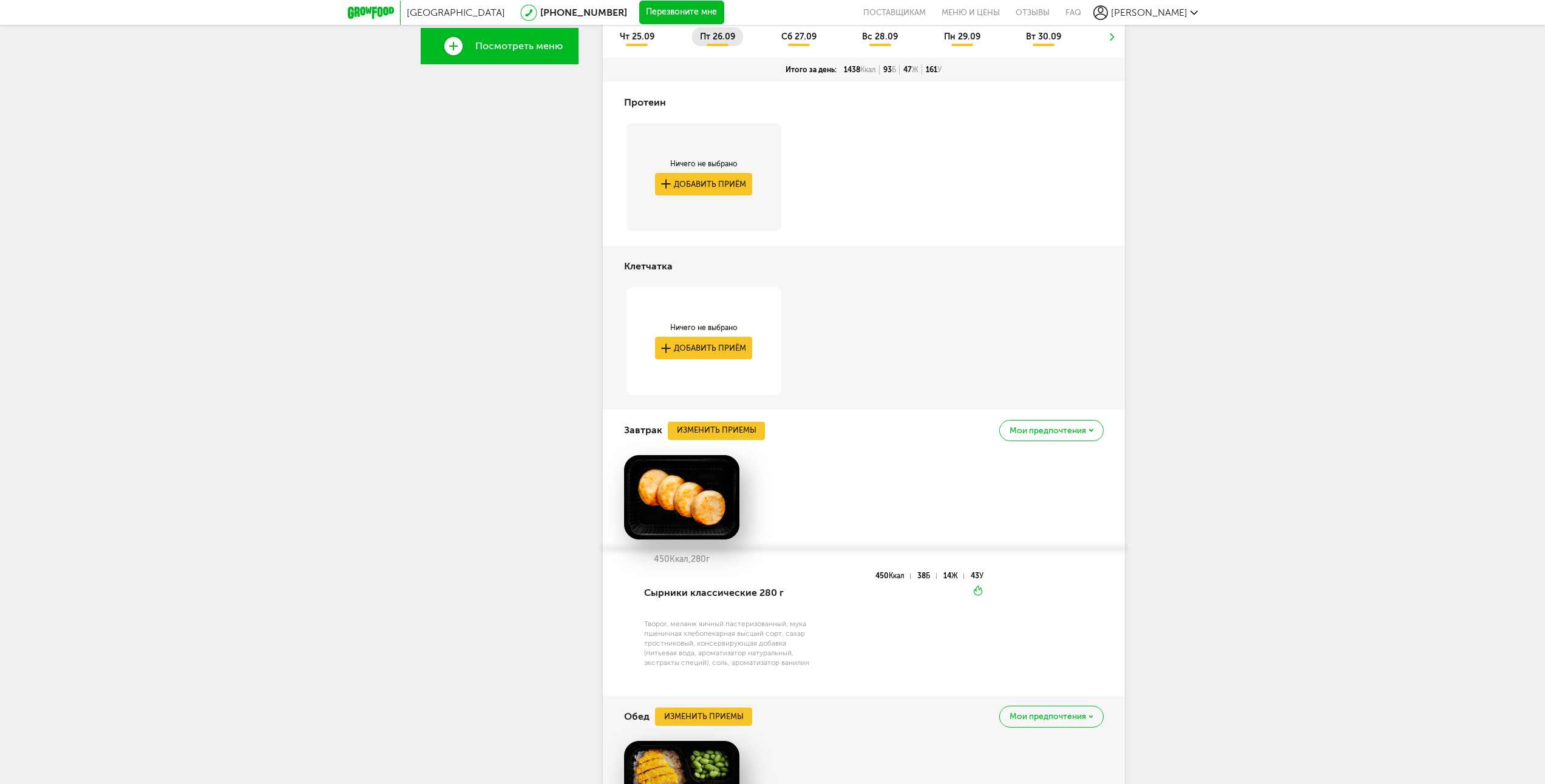
drag, startPoint x: 1187, startPoint y: 424, endPoint x: 1119, endPoint y: 307, distance: 135.3
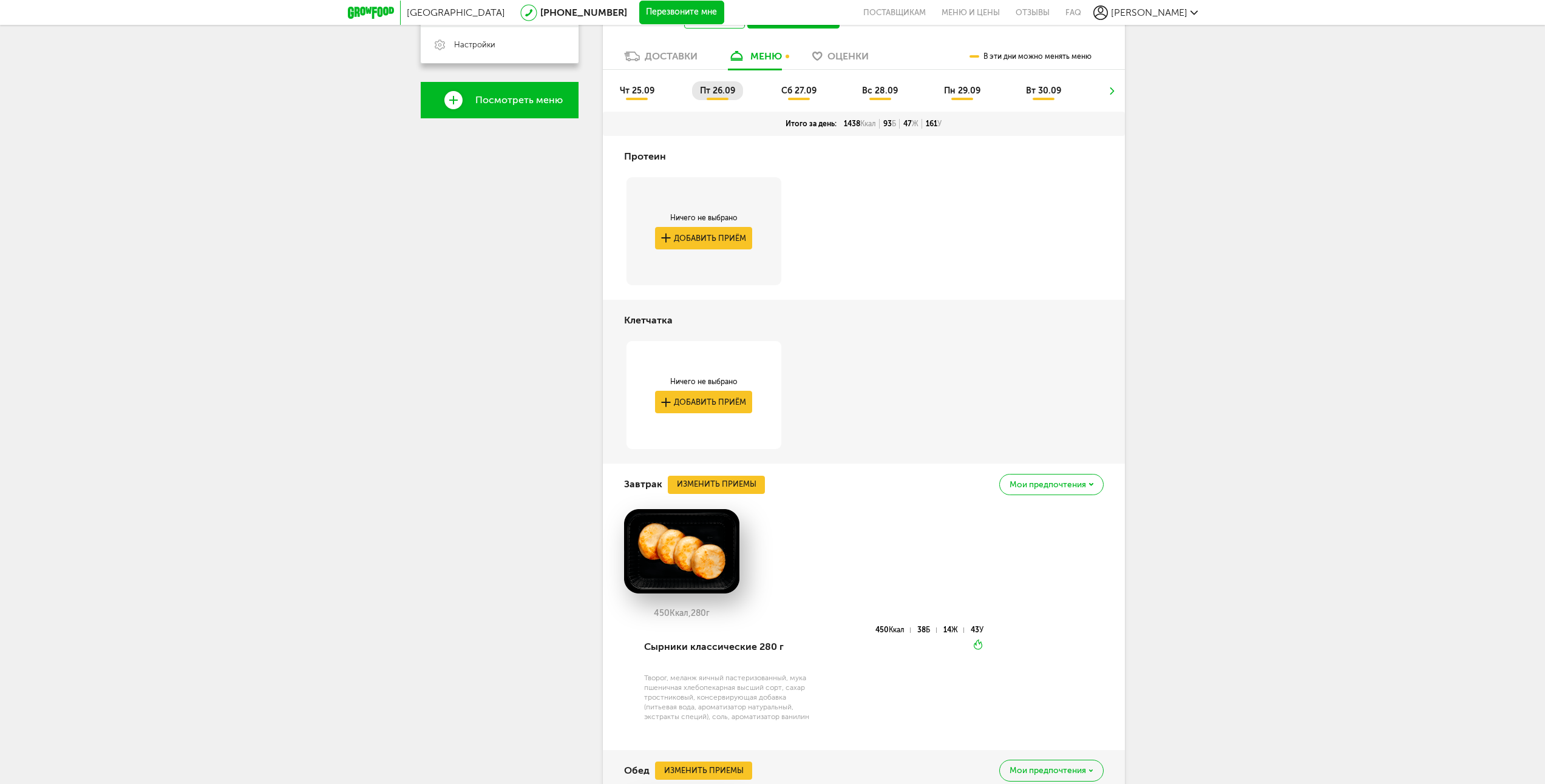
click at [796, 96] on li "сб 27.09" at bounding box center [799, 90] width 51 height 19
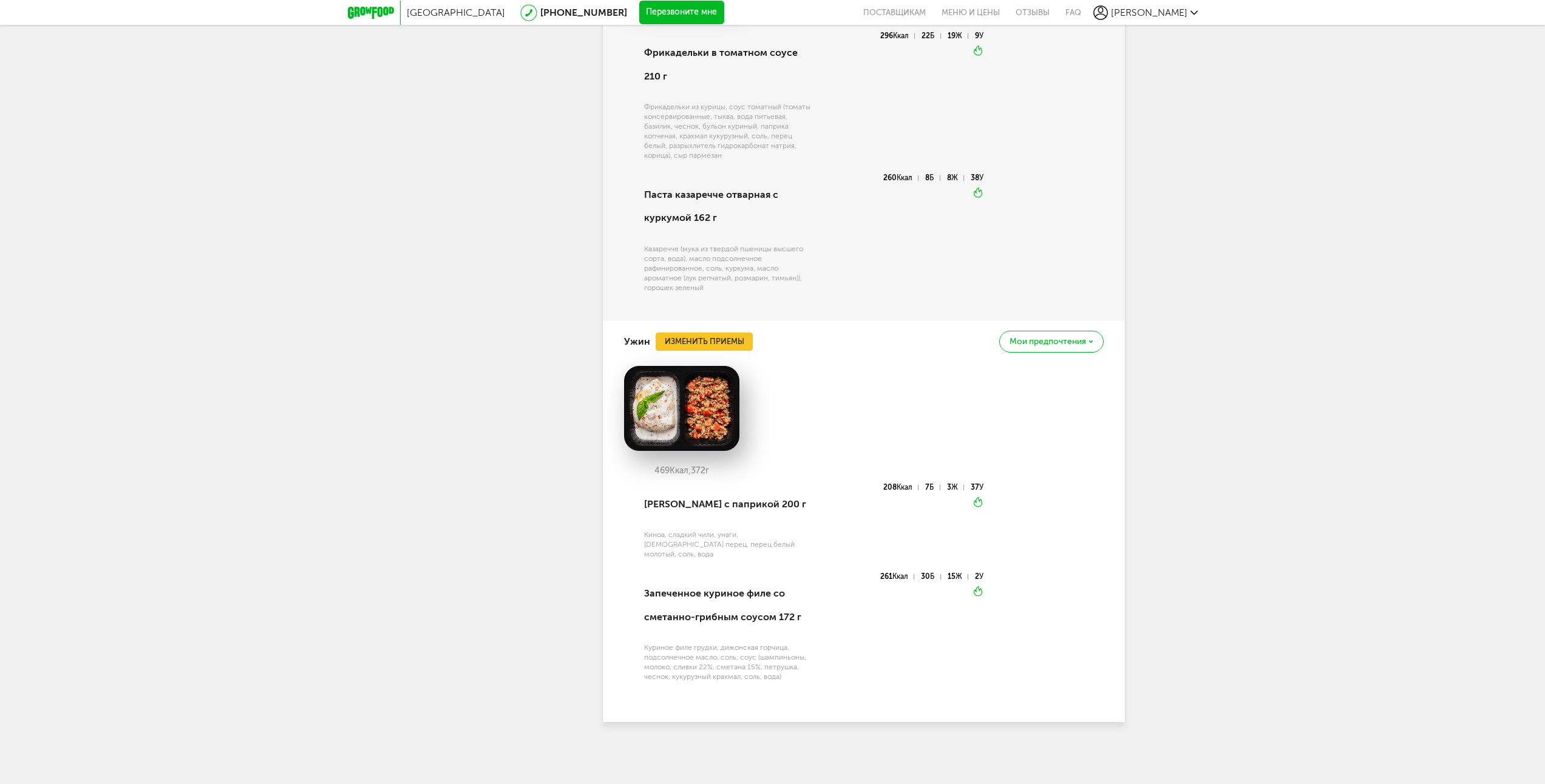
drag, startPoint x: 1241, startPoint y: 193, endPoint x: 1240, endPoint y: 222, distance: 29.0
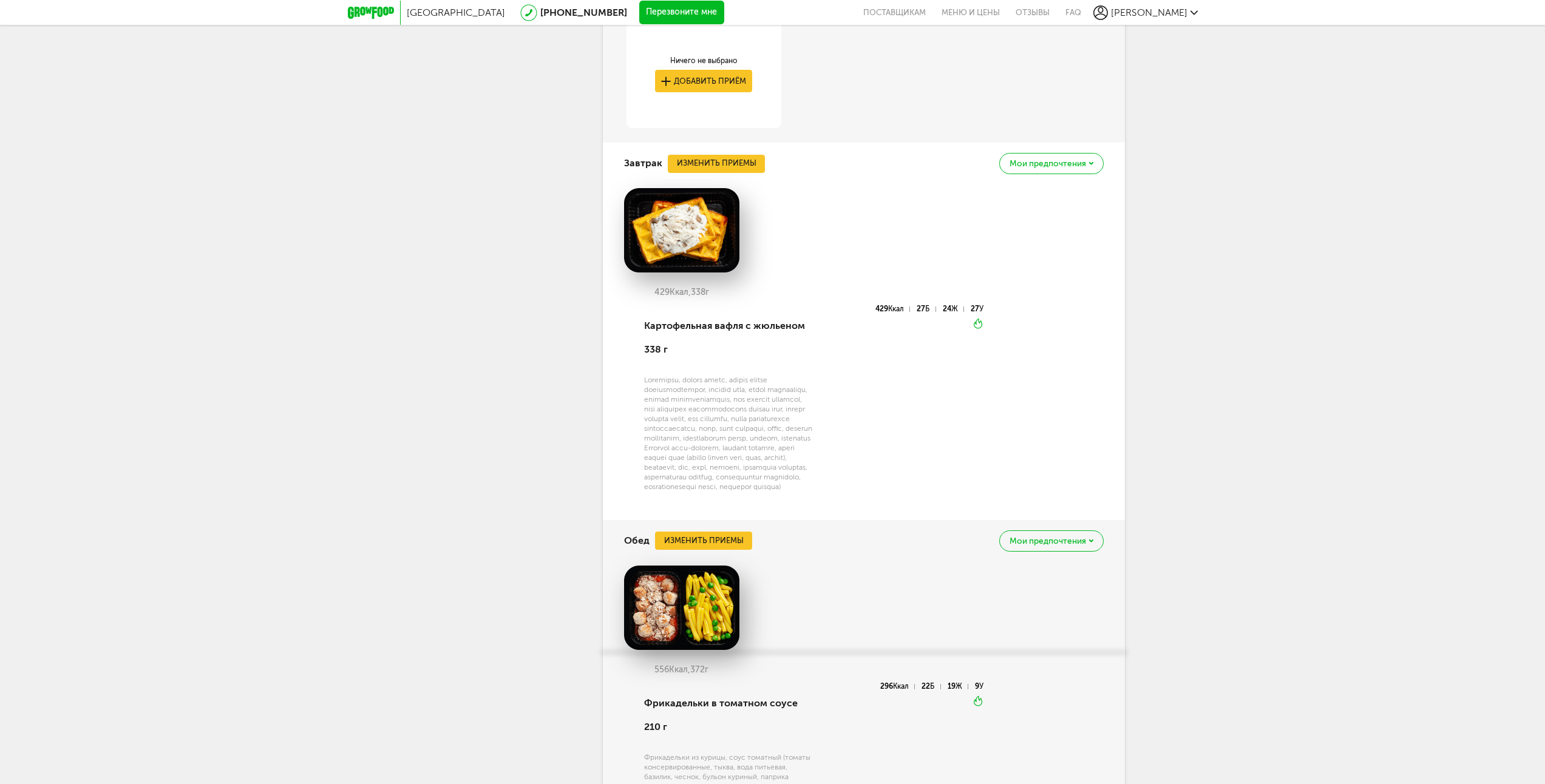
drag, startPoint x: 1253, startPoint y: 308, endPoint x: 1177, endPoint y: 164, distance: 162.8
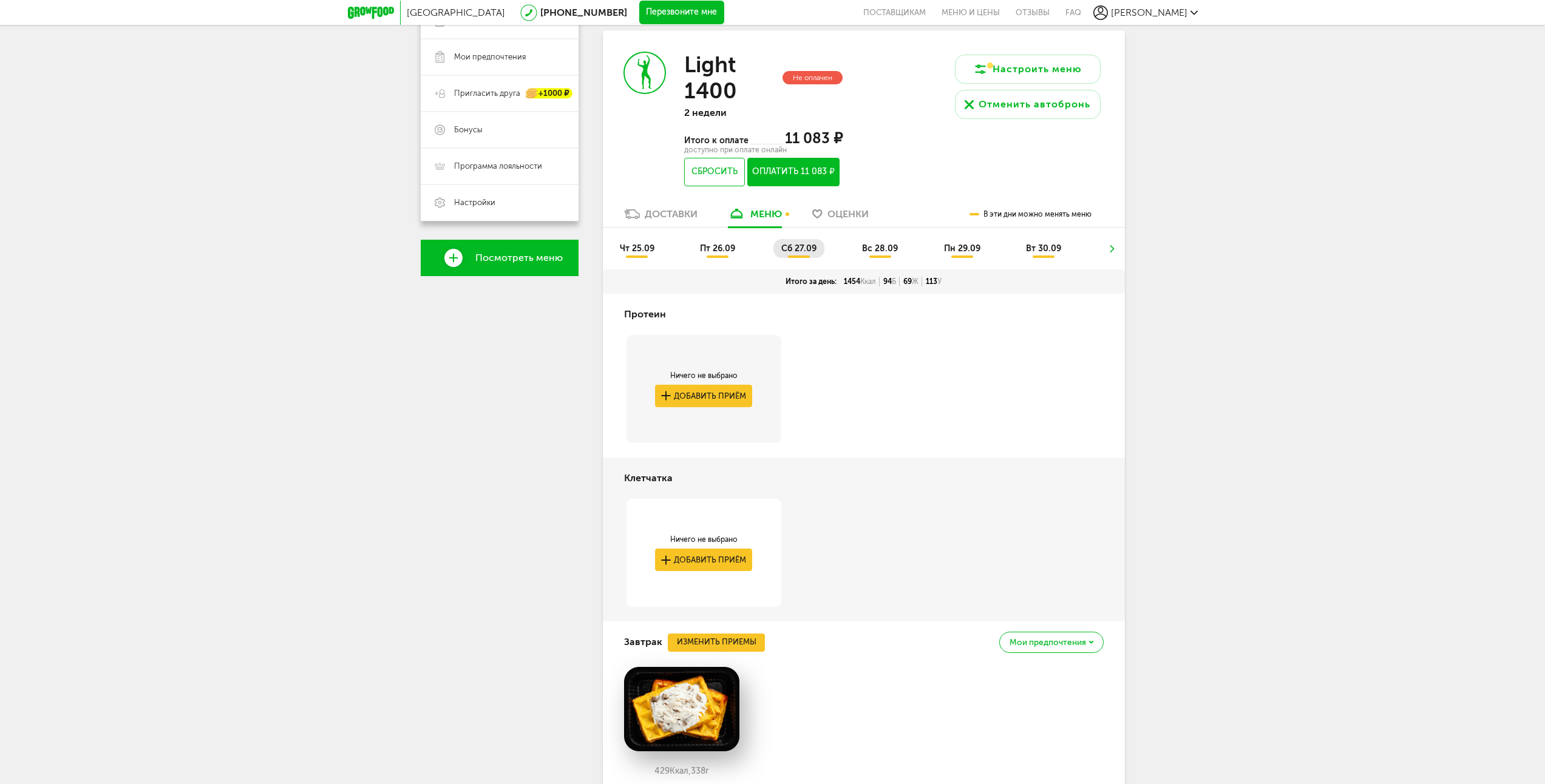
scroll to position [147, 0]
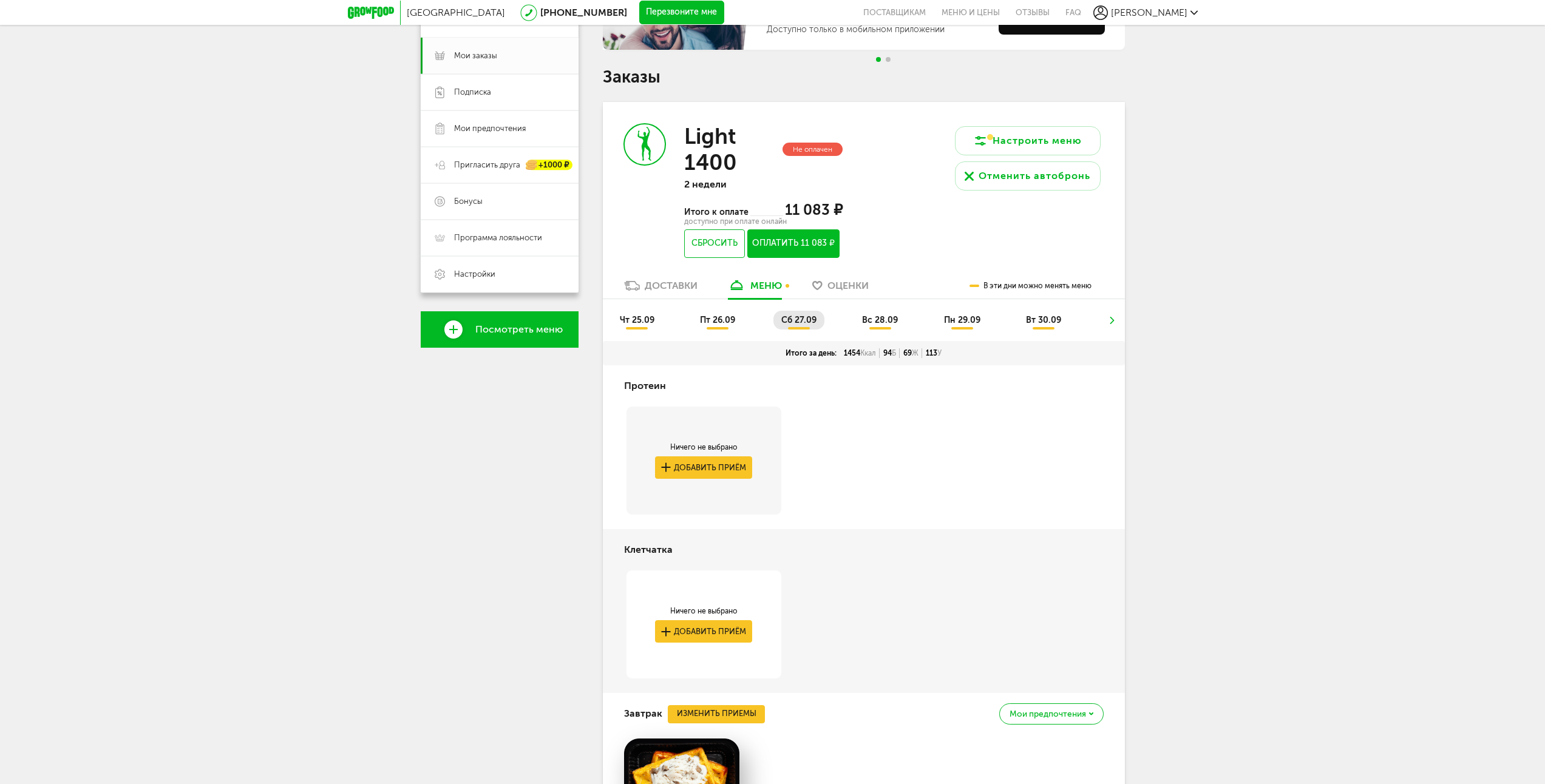
drag, startPoint x: 1176, startPoint y: 233, endPoint x: 1131, endPoint y: 143, distance: 100.6
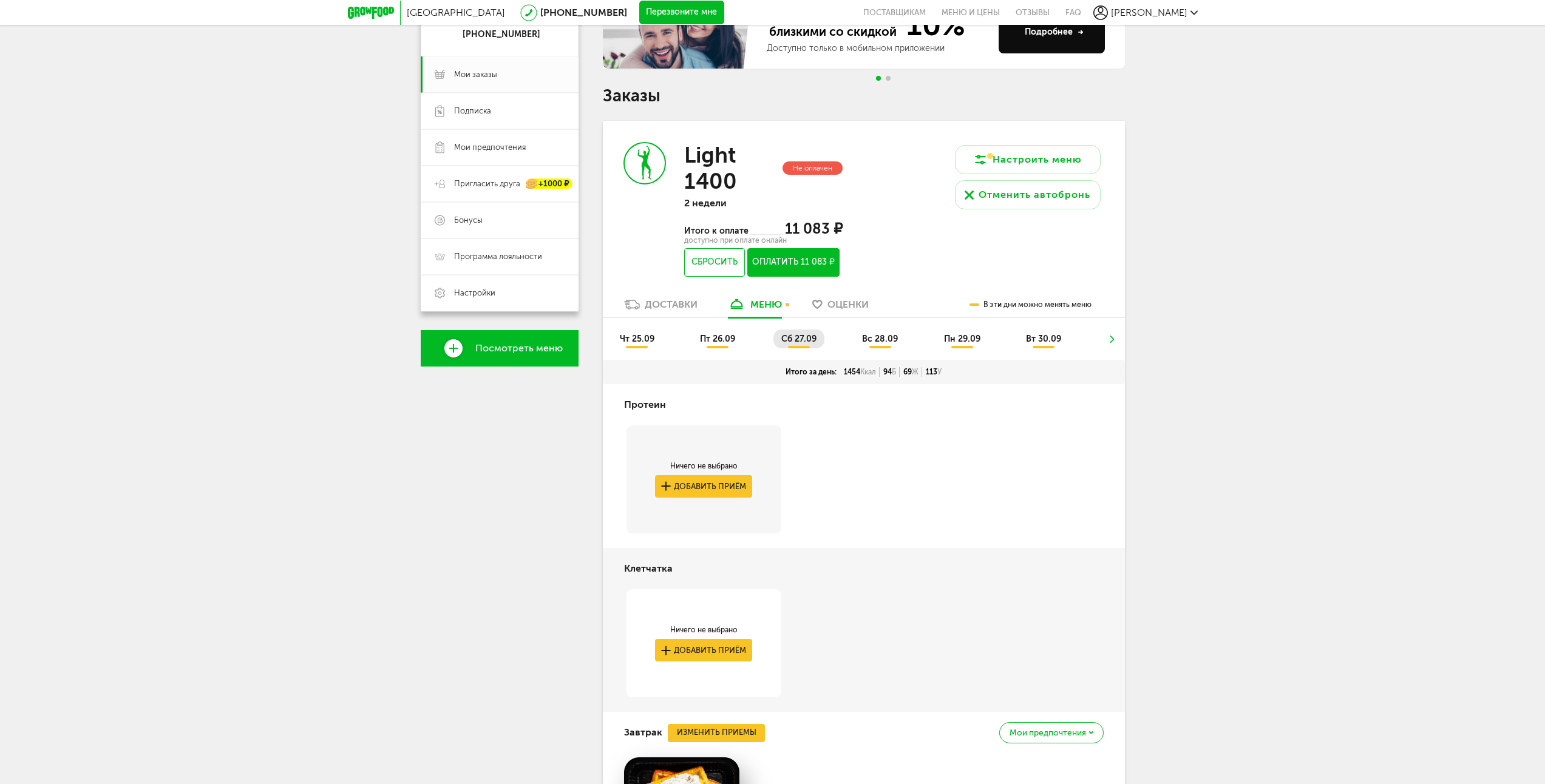
click at [643, 343] on span "чт 25.09" at bounding box center [637, 339] width 35 height 10
click at [712, 338] on span "пт 26.09" at bounding box center [718, 339] width 36 height 10
click at [786, 341] on span "сб 27.09" at bounding box center [799, 339] width 36 height 10
click at [869, 341] on span "вс 28.09" at bounding box center [879, 339] width 36 height 10
click at [962, 342] on span "пн 29.09" at bounding box center [961, 339] width 37 height 10
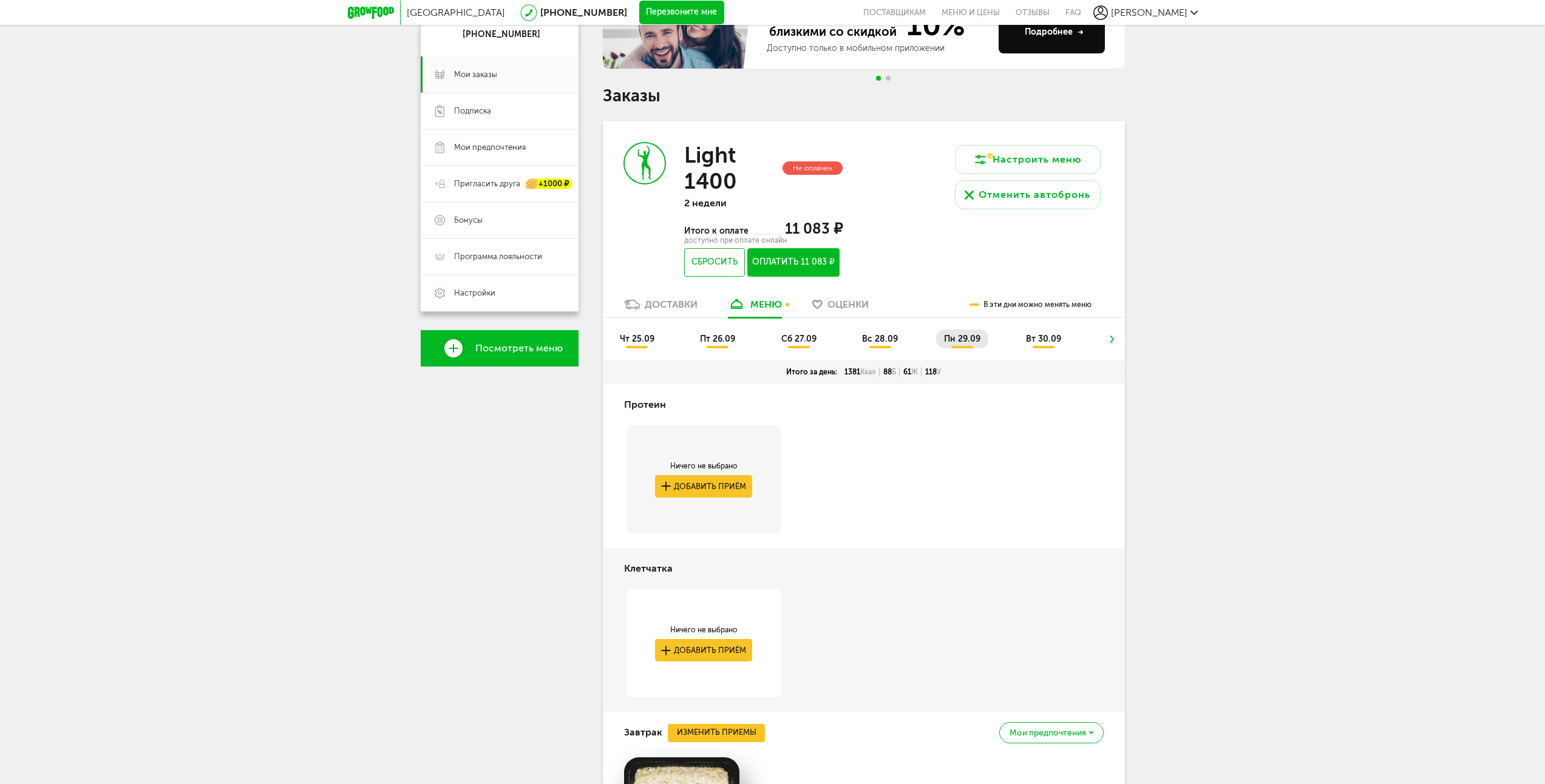
click at [1034, 343] on span "вт 30.09" at bounding box center [1044, 339] width 36 height 10
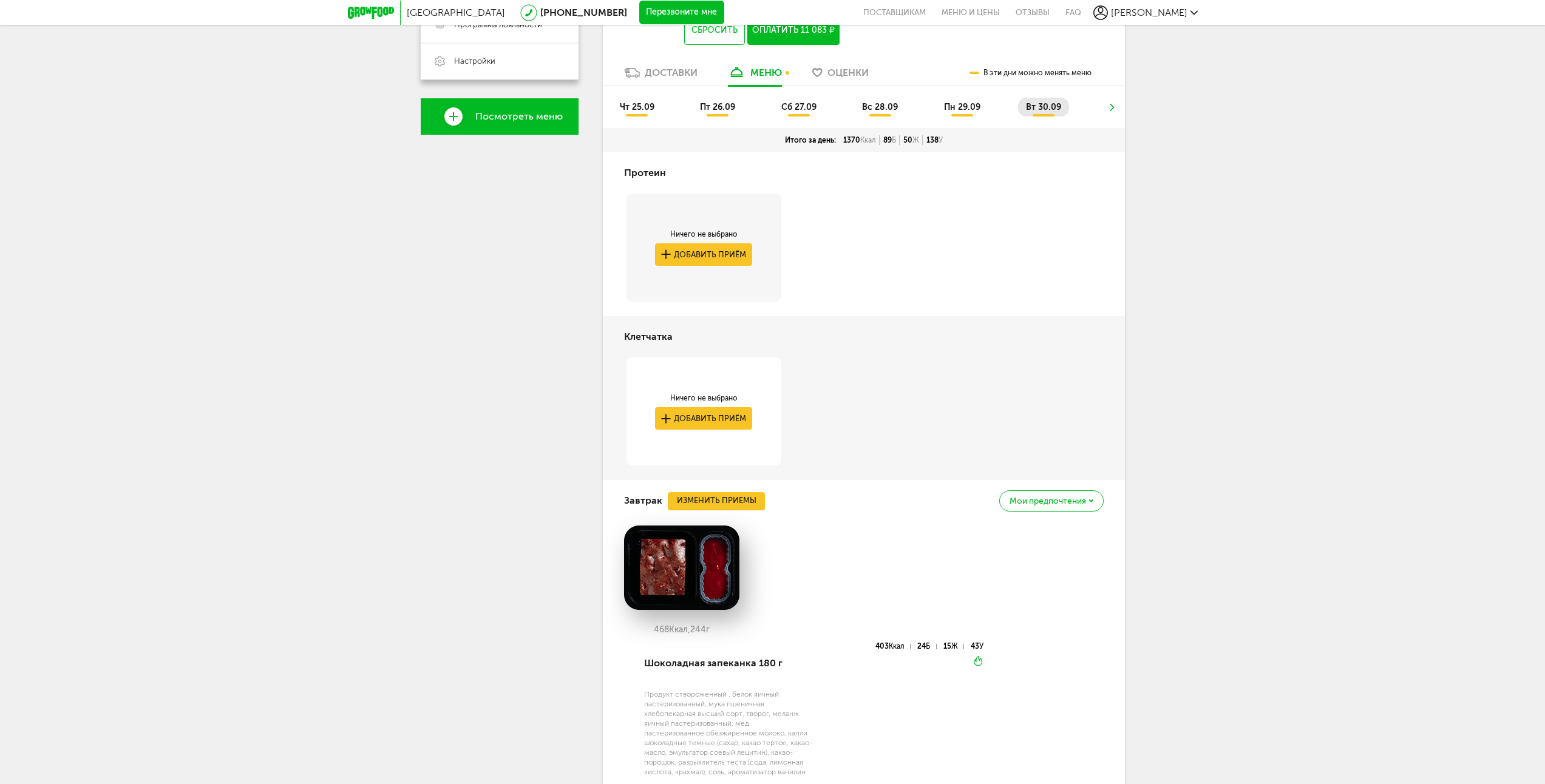
drag, startPoint x: 1275, startPoint y: 323, endPoint x: 1288, endPoint y: 402, distance: 80.1
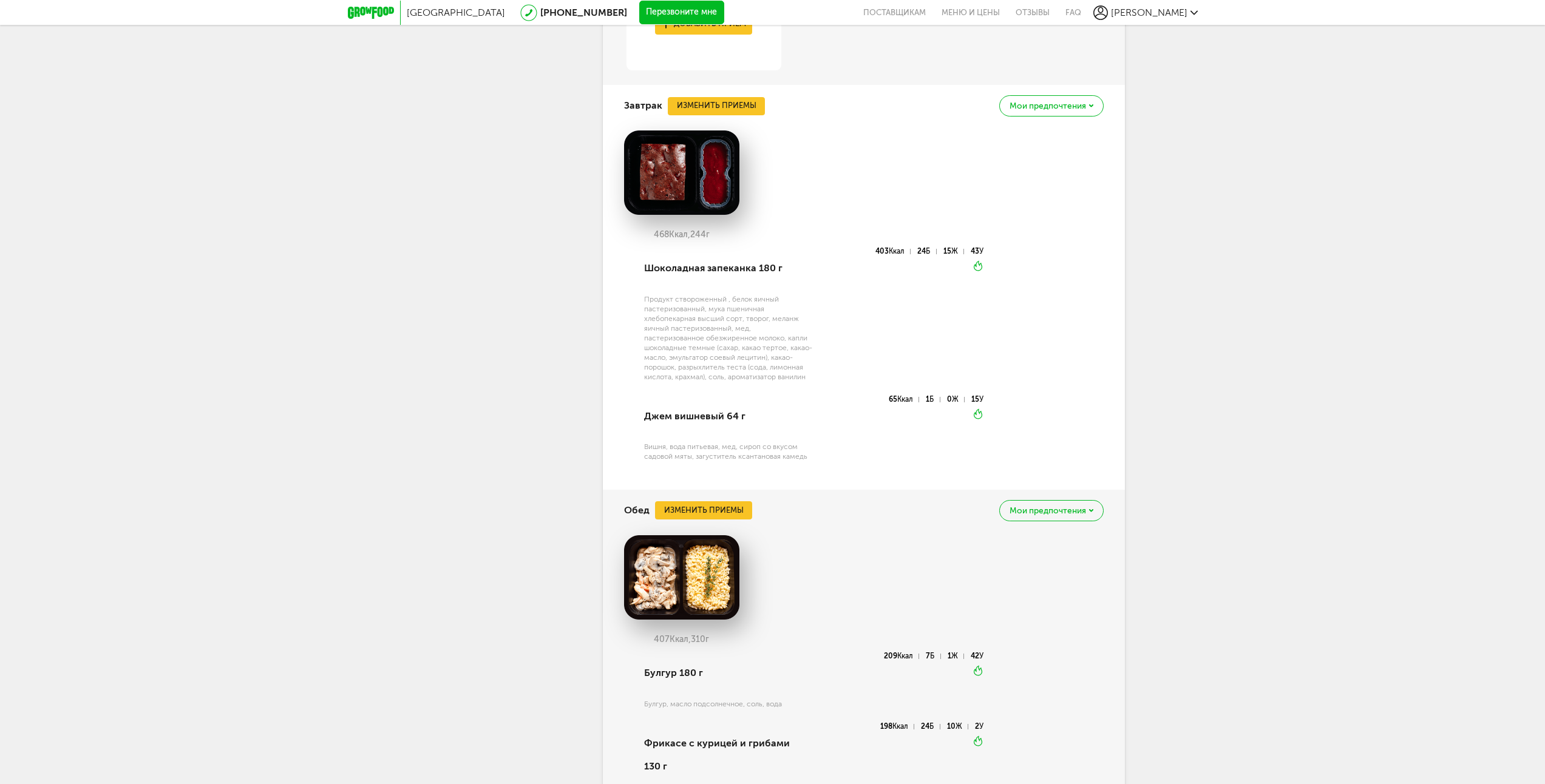
drag, startPoint x: 1227, startPoint y: 340, endPoint x: 1236, endPoint y: 451, distance: 111.4
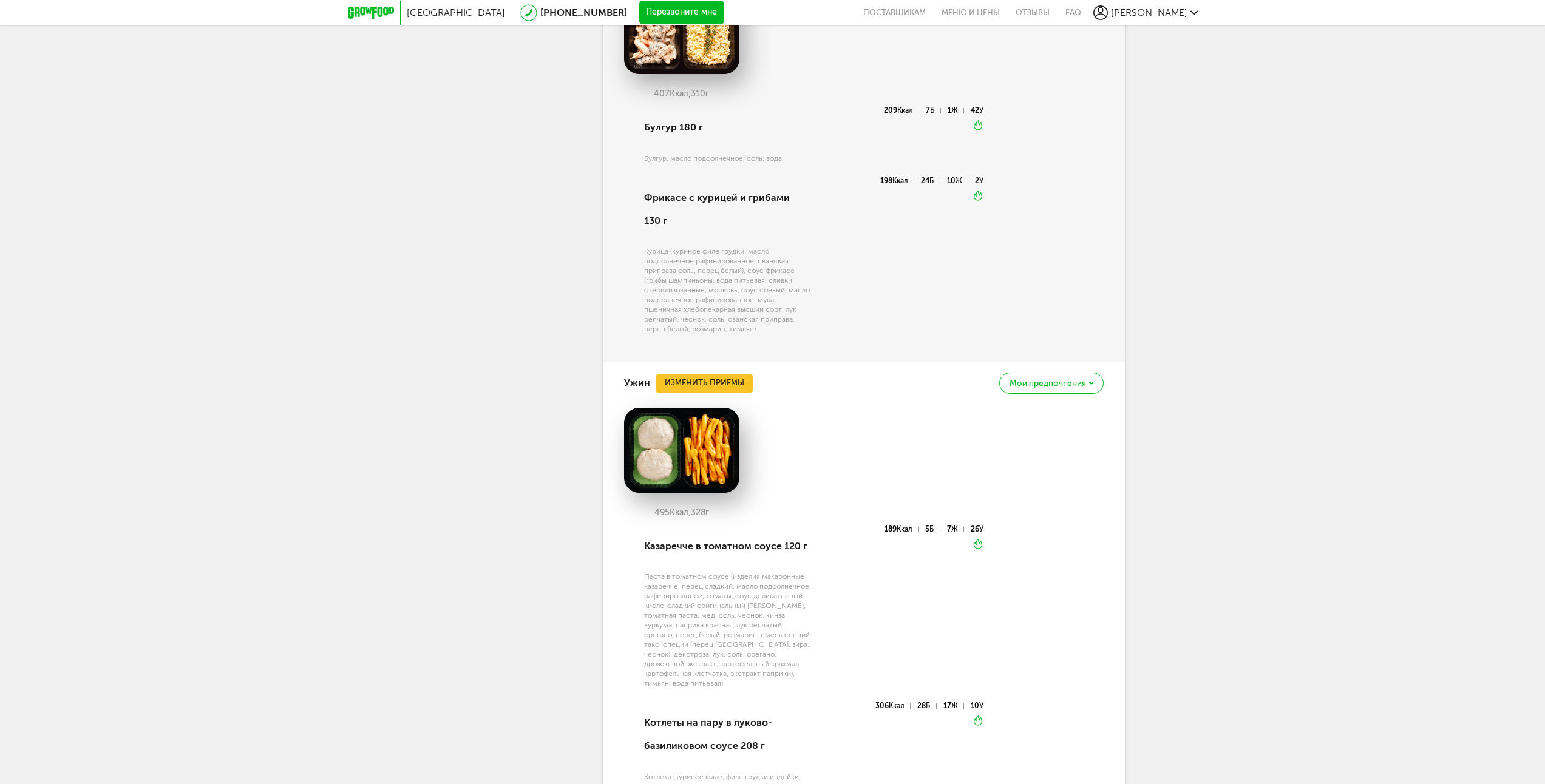
drag, startPoint x: 1195, startPoint y: 335, endPoint x: 1203, endPoint y: 461, distance: 126.3
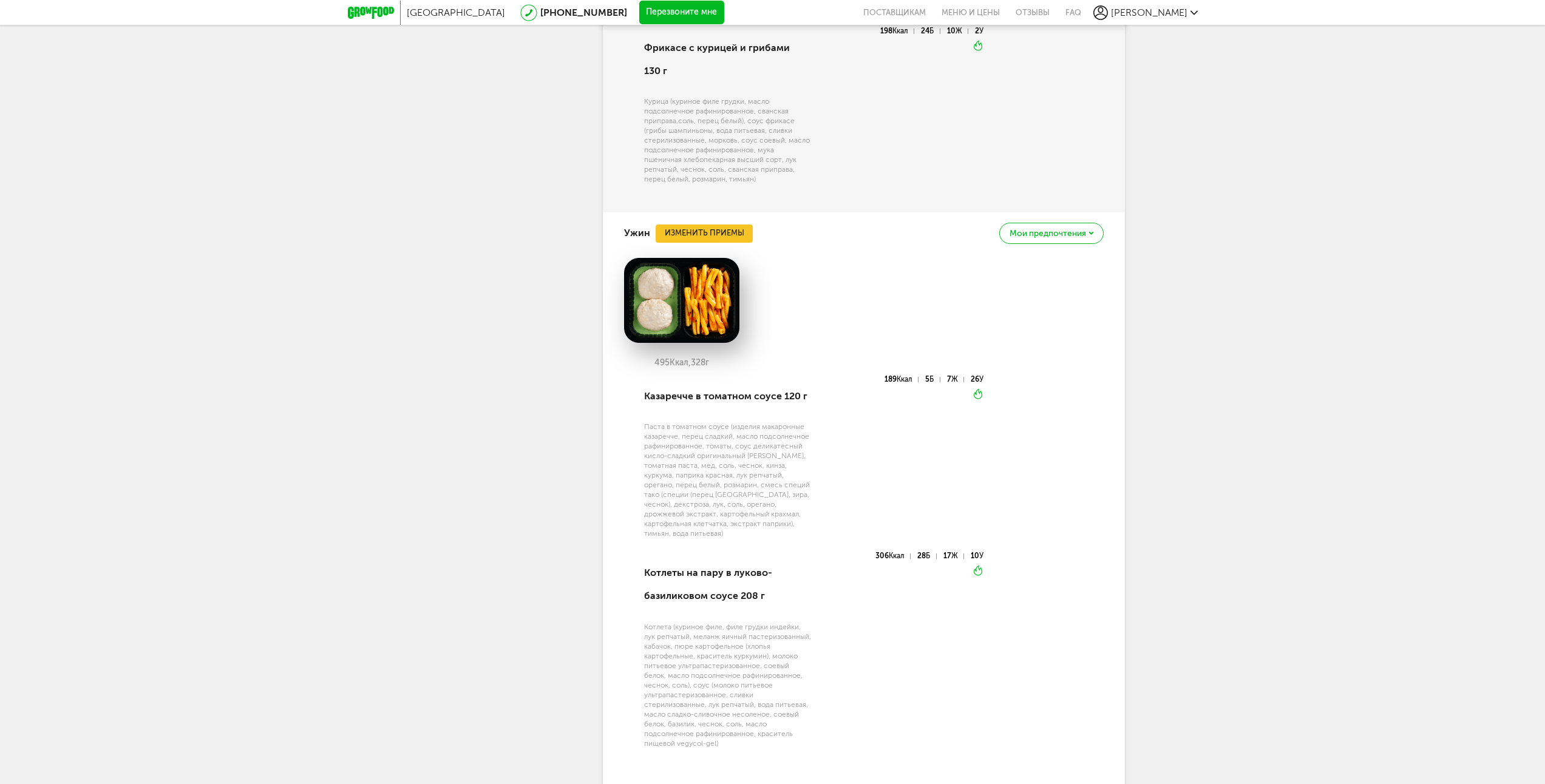
scroll to position [1503, 0]
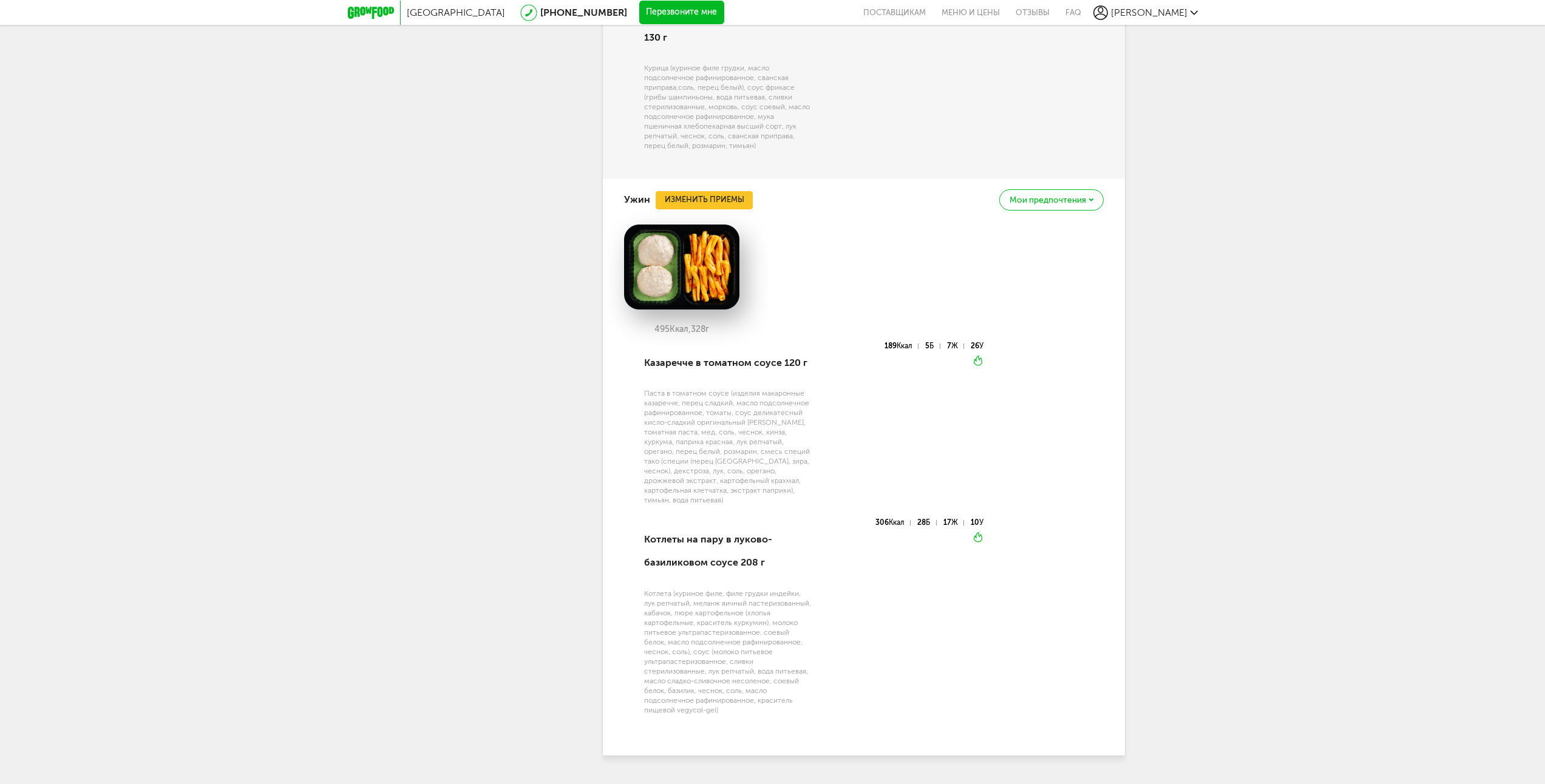
drag, startPoint x: 1182, startPoint y: 398, endPoint x: 1197, endPoint y: 487, distance: 90.3
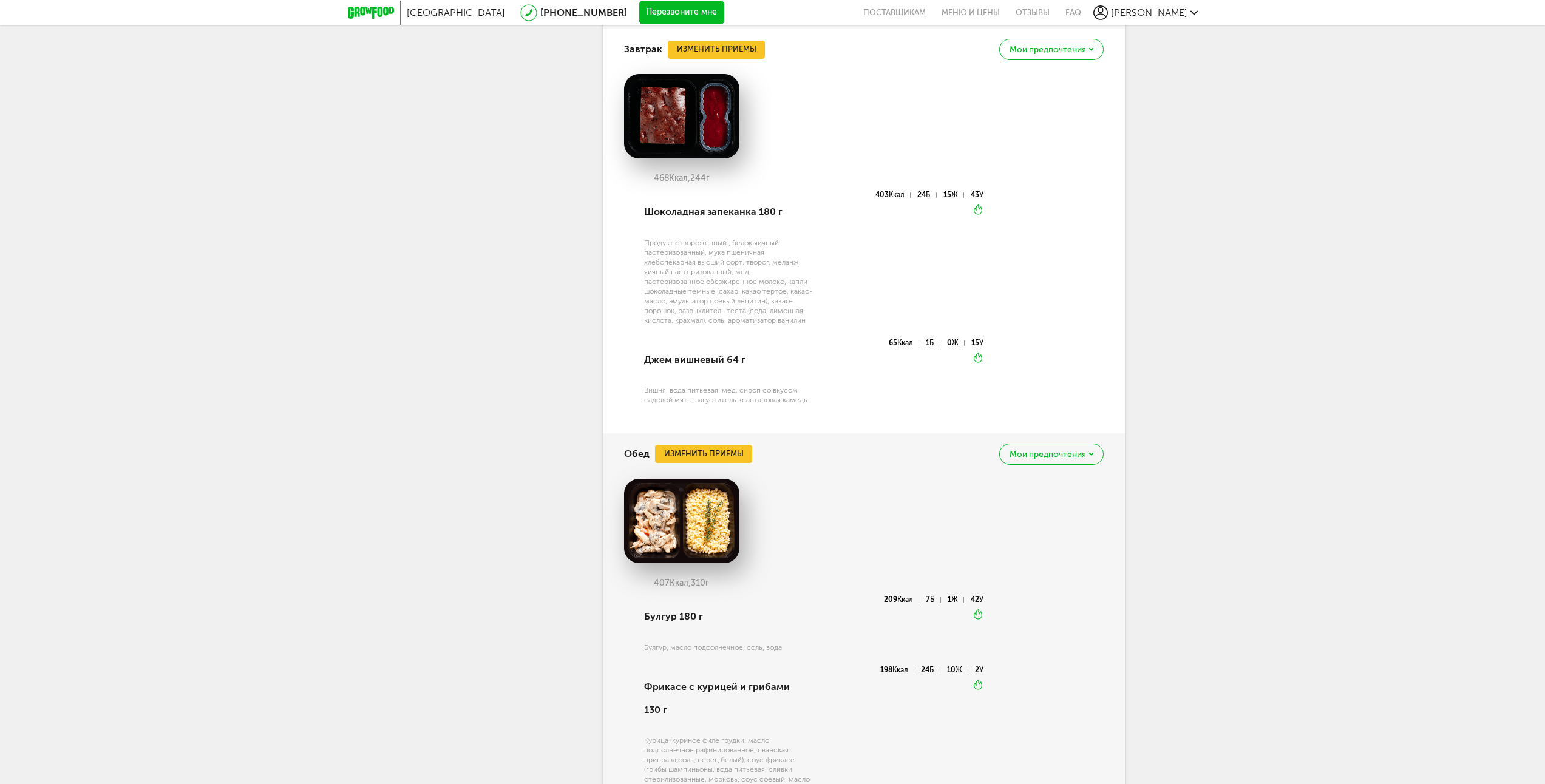
scroll to position [284, 0]
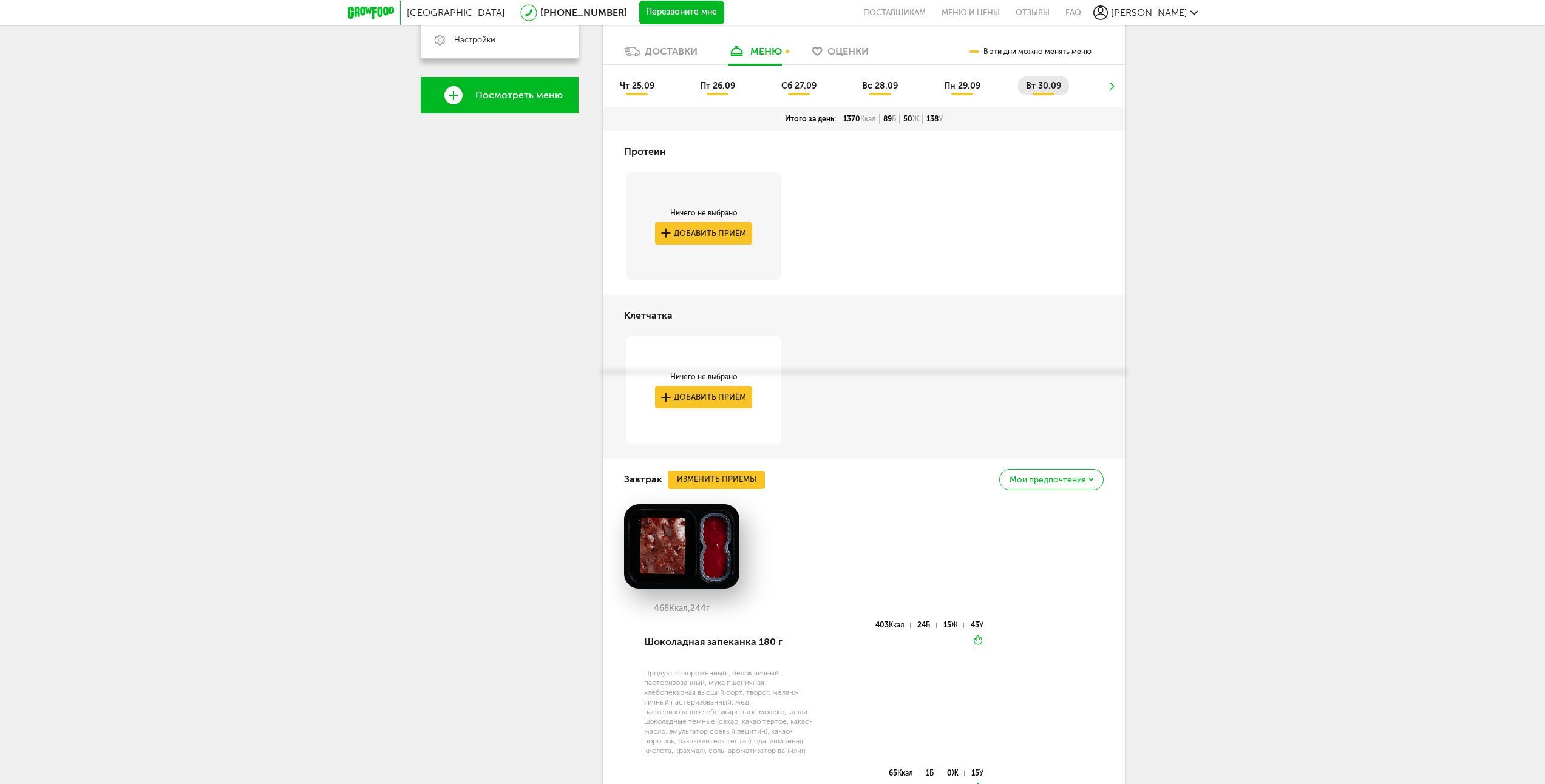
drag, startPoint x: 1200, startPoint y: 482, endPoint x: 1134, endPoint y: 310, distance: 184.2
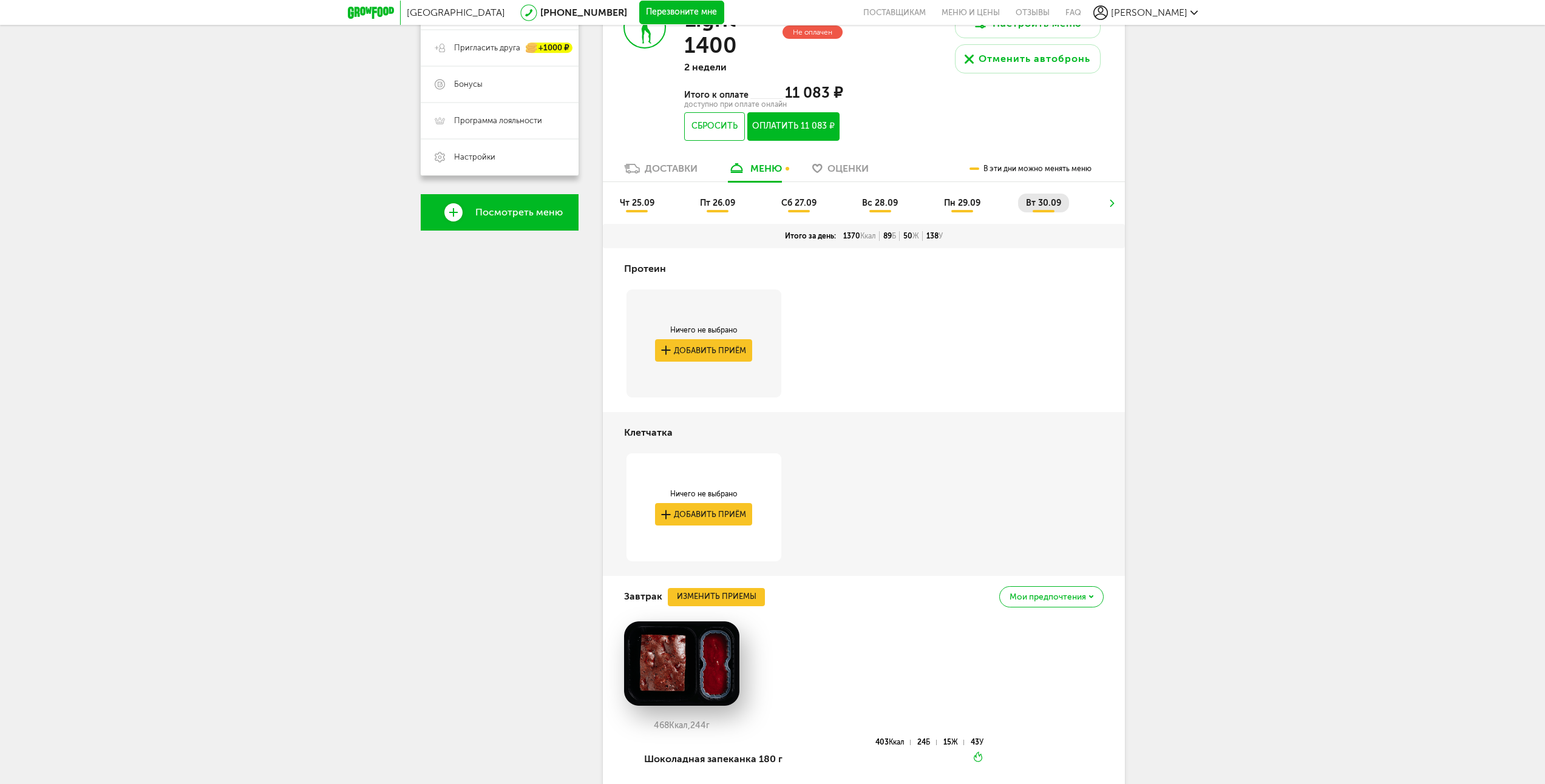
scroll to position [0, 0]
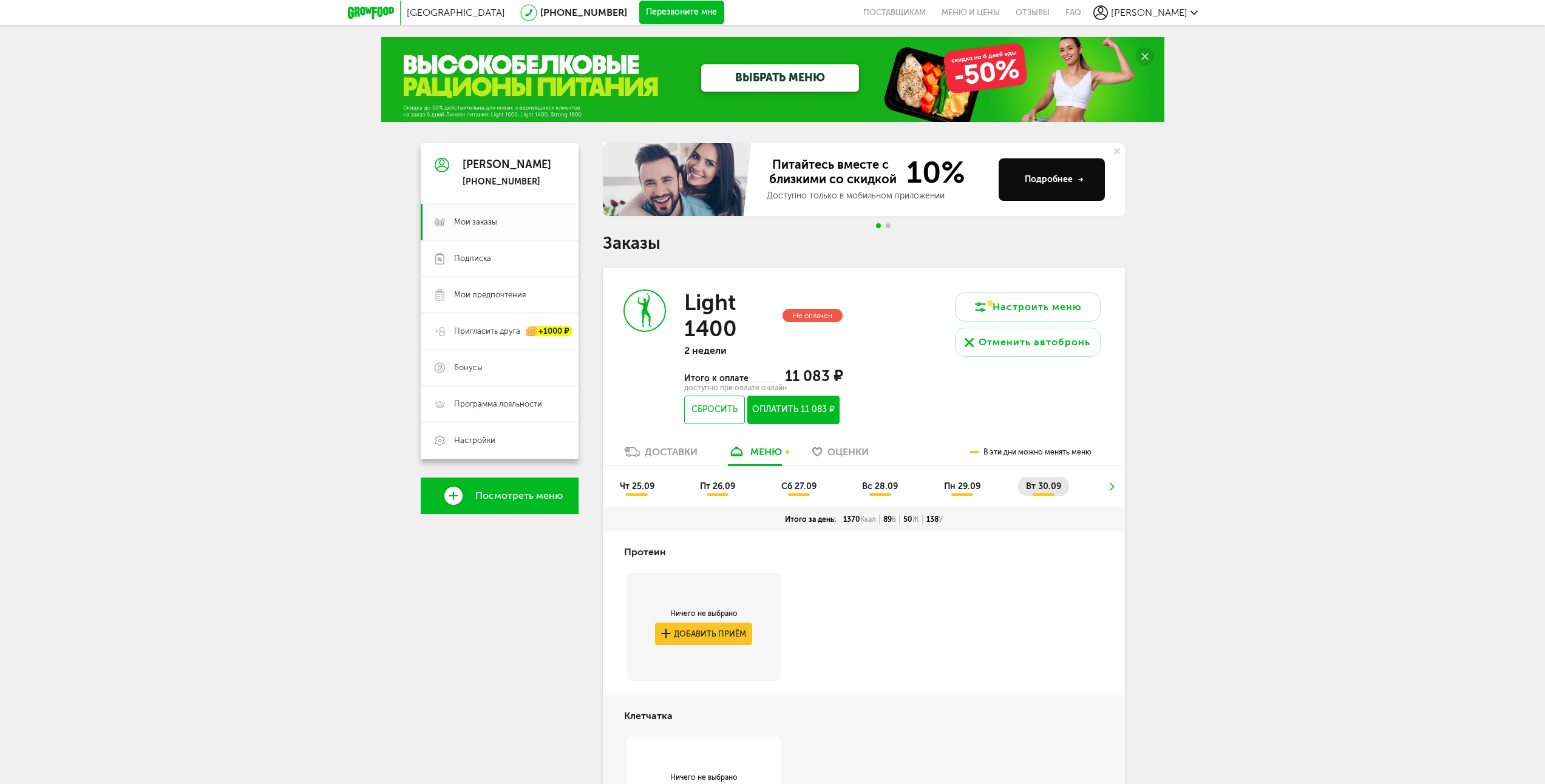
drag, startPoint x: 1202, startPoint y: 516, endPoint x: 1138, endPoint y: 361, distance: 167.7
click at [1118, 151] on use at bounding box center [1117, 151] width 6 height 6
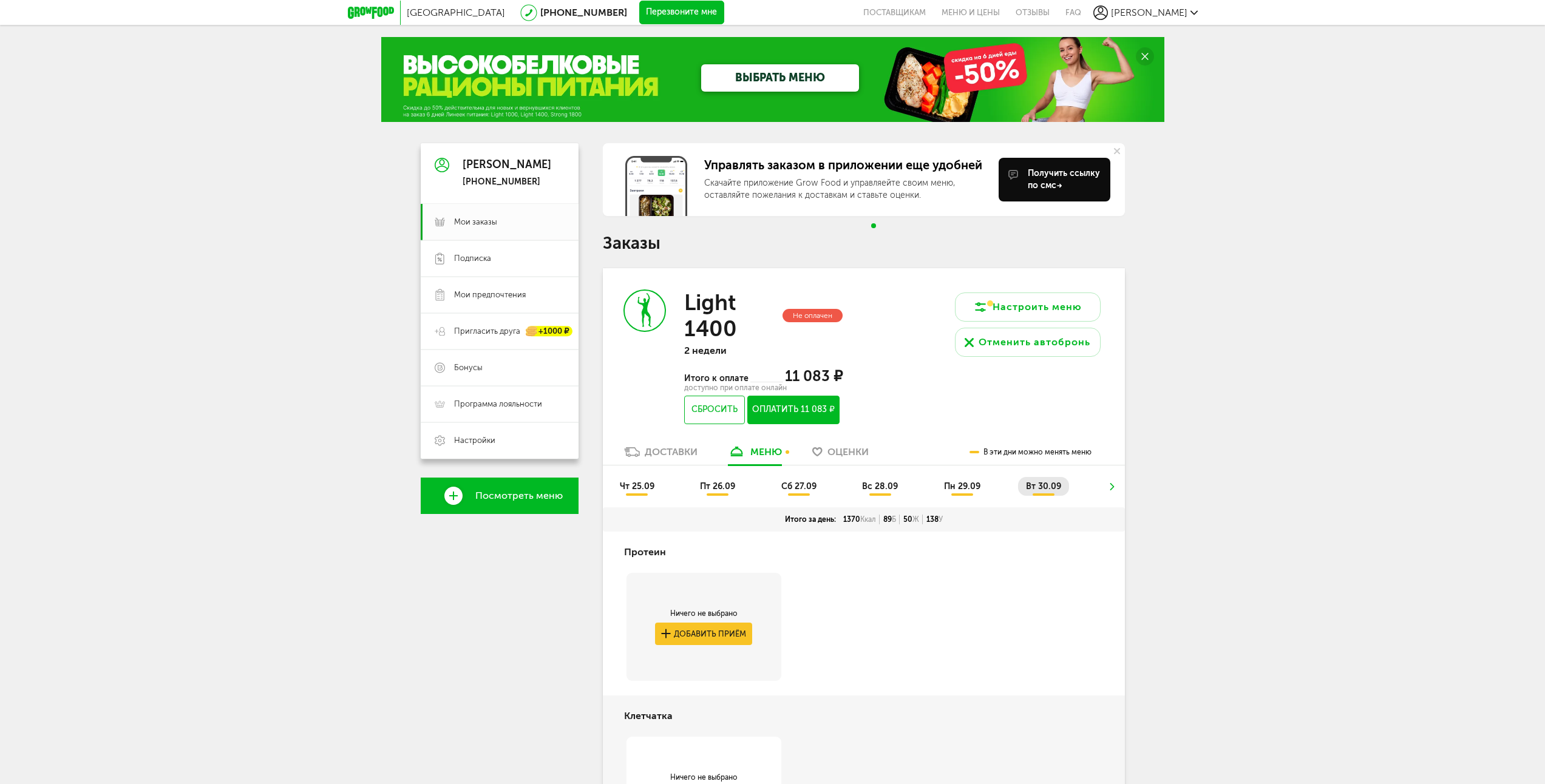
click at [1117, 150] on use at bounding box center [1117, 151] width 6 height 6
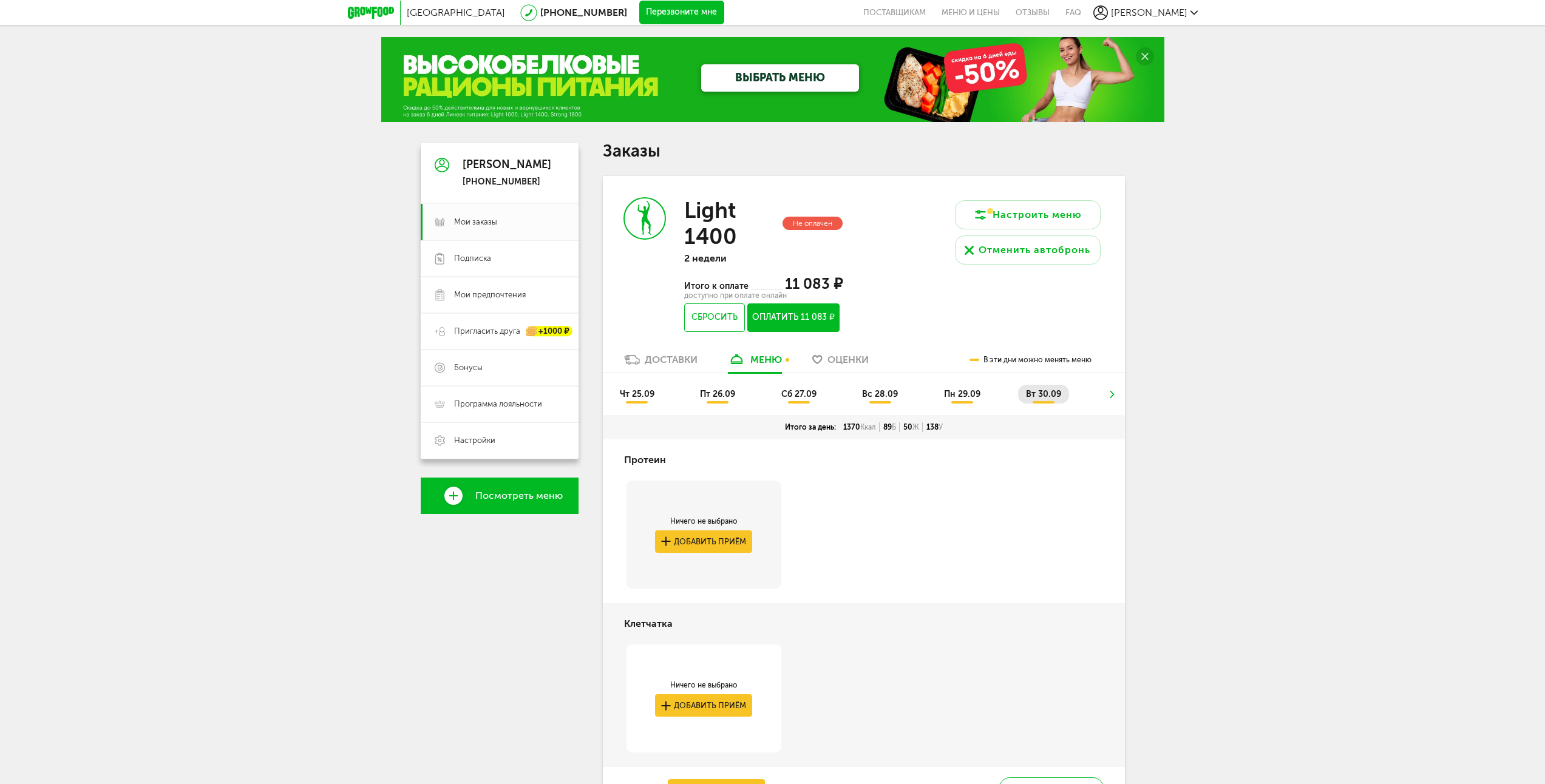
click at [626, 389] on span "чт 25.09" at bounding box center [637, 393] width 35 height 10
click at [709, 395] on span "пт 26.09" at bounding box center [718, 393] width 36 height 10
click at [649, 399] on li "чт 25.09" at bounding box center [637, 393] width 50 height 19
click at [675, 362] on div "Доставки" at bounding box center [671, 360] width 52 height 12
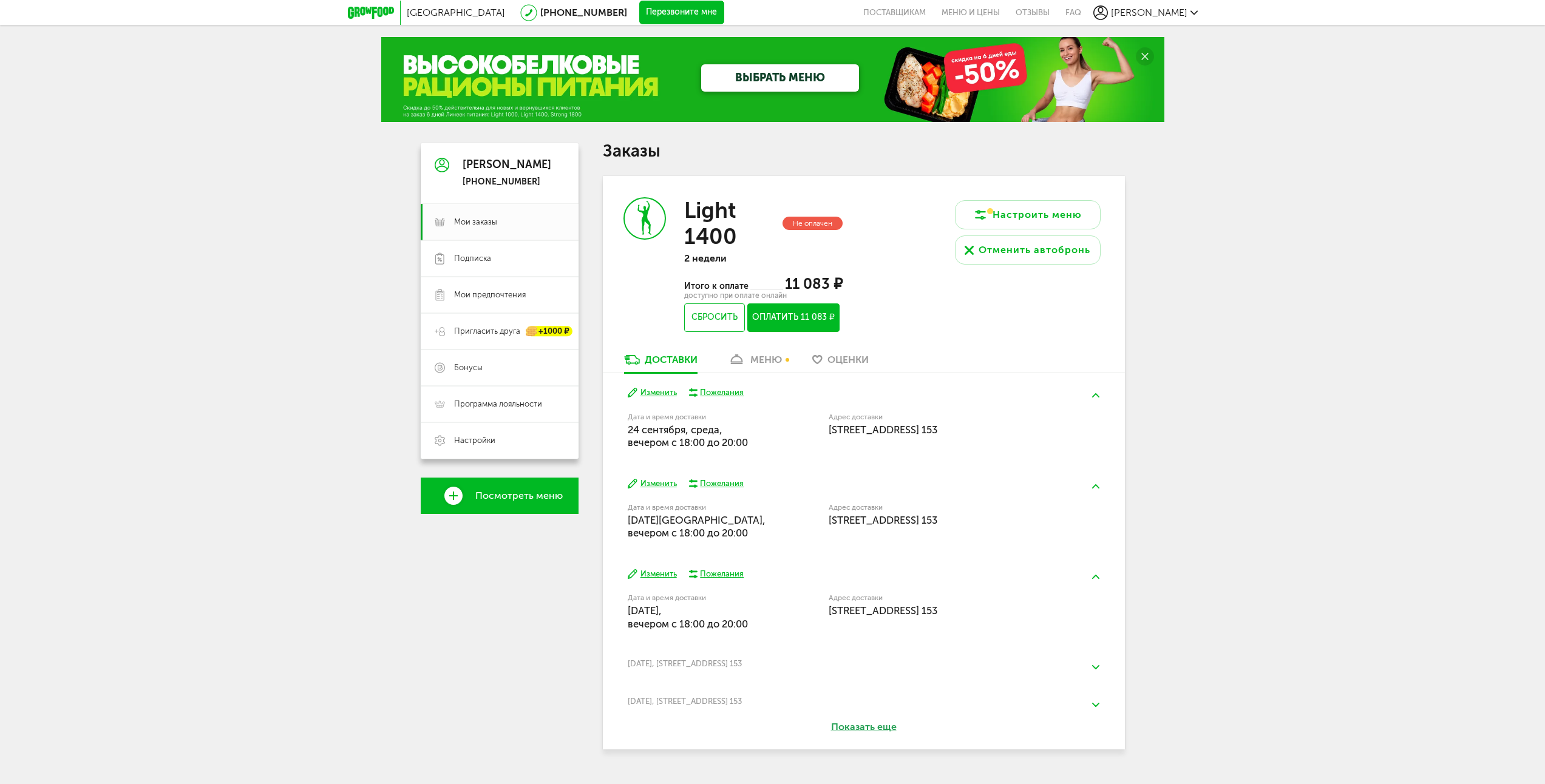
click at [739, 356] on icon at bounding box center [737, 359] width 18 height 10
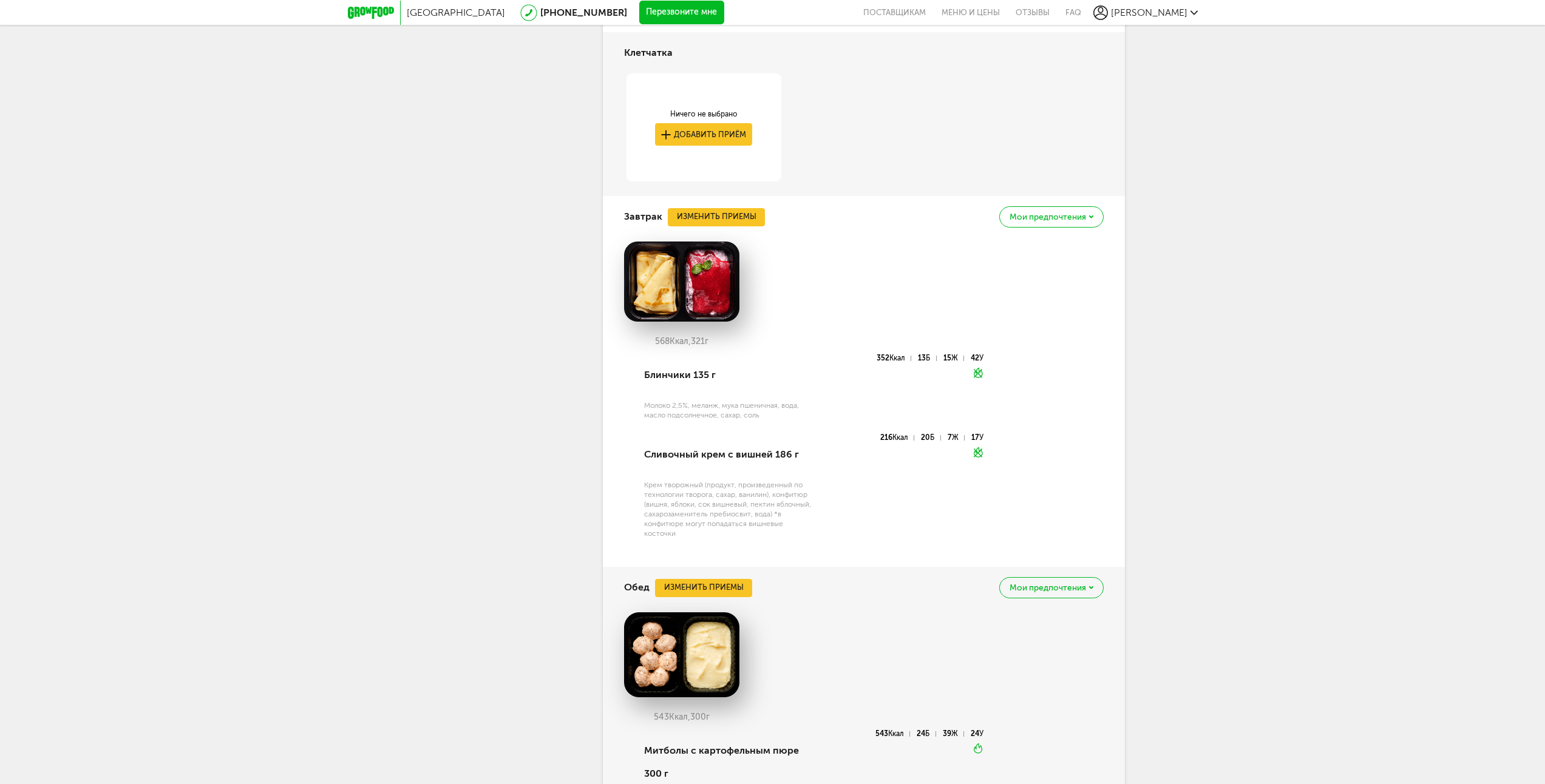
scroll to position [596, 0]
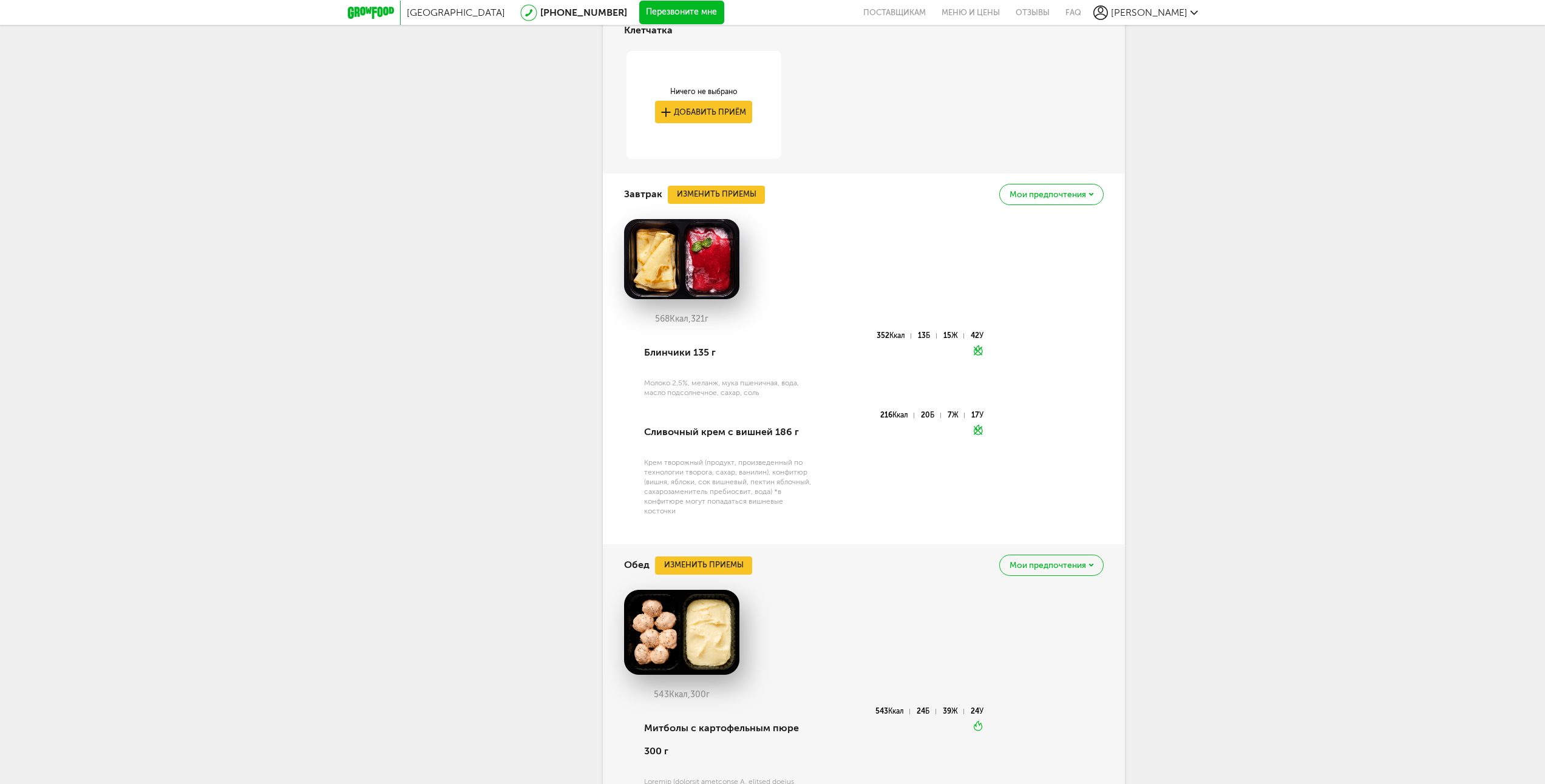
drag, startPoint x: 1234, startPoint y: 342, endPoint x: 1240, endPoint y: 386, distance: 44.4
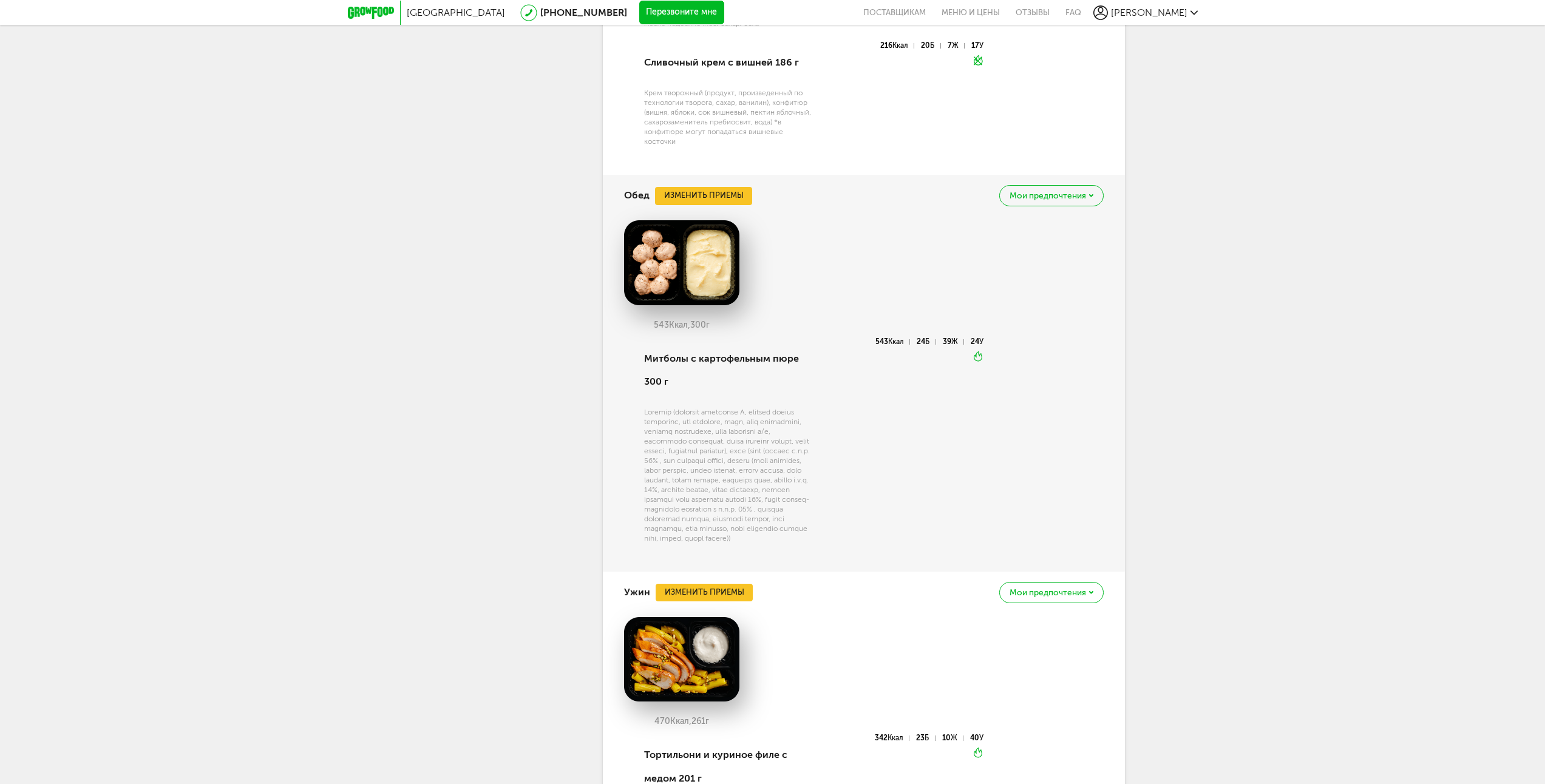
drag, startPoint x: 1189, startPoint y: 342, endPoint x: 1200, endPoint y: 414, distance: 72.8
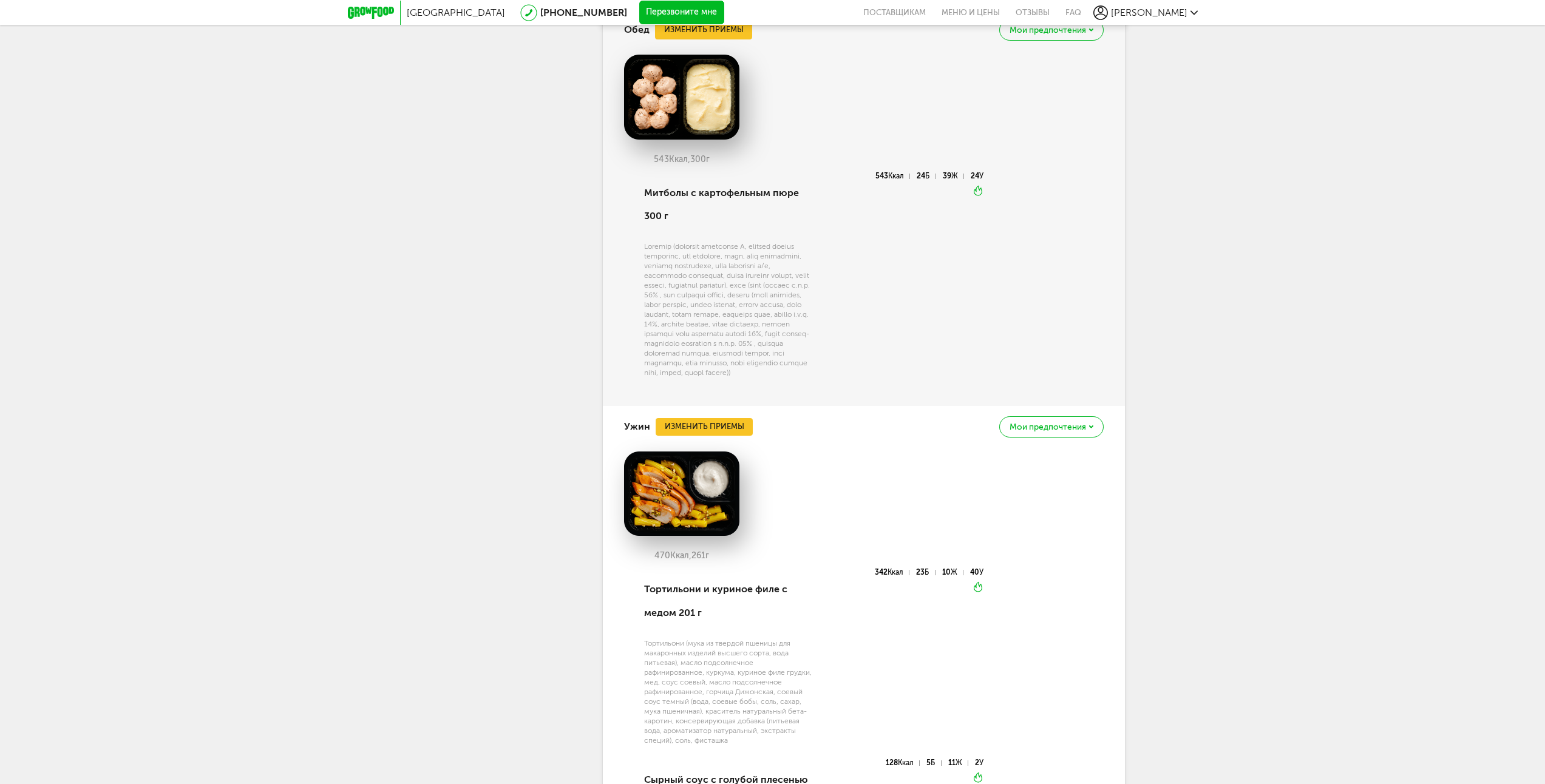
scroll to position [1361, 0]
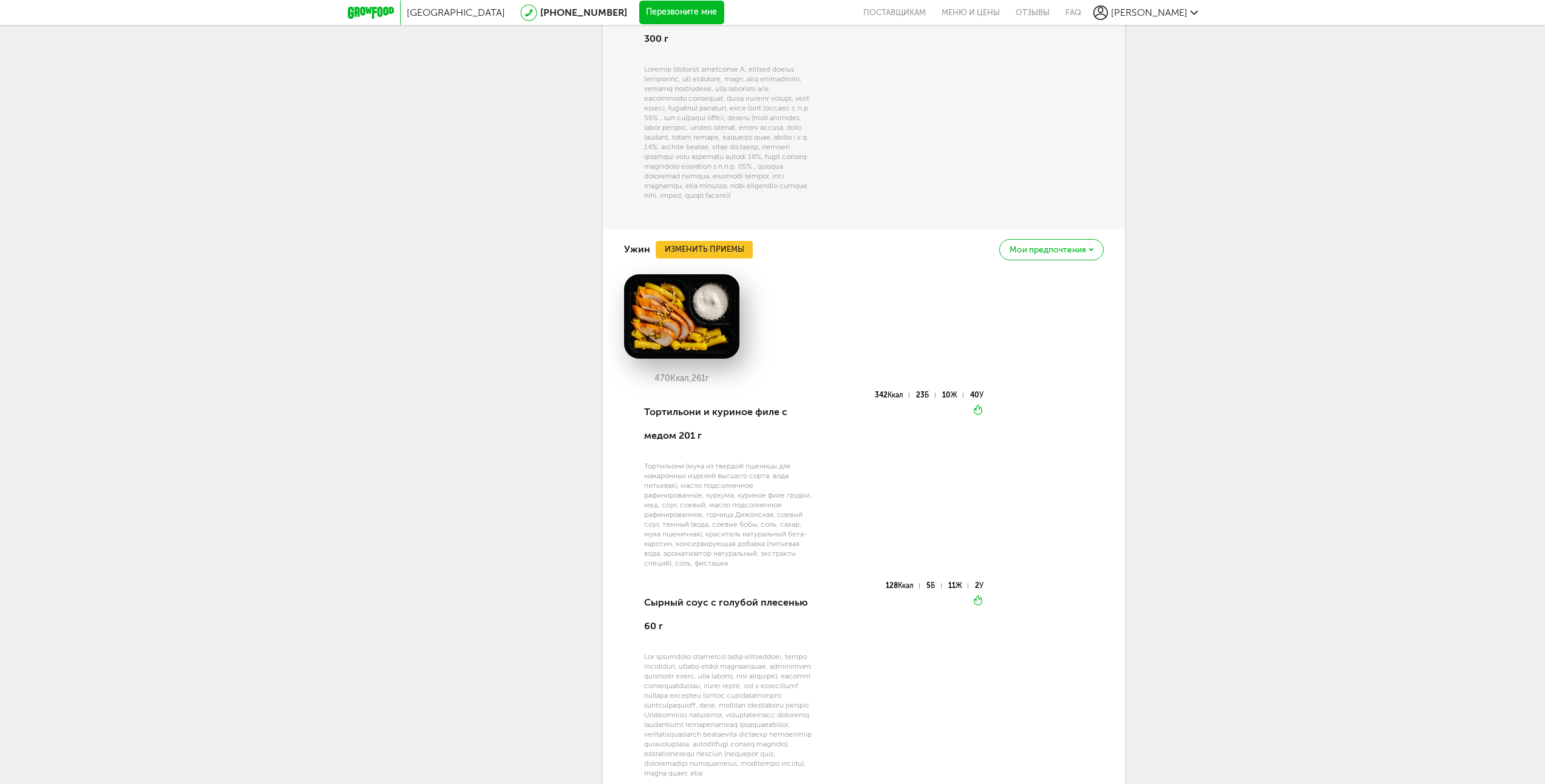
drag, startPoint x: 1178, startPoint y: 346, endPoint x: 1210, endPoint y: 461, distance: 119.4
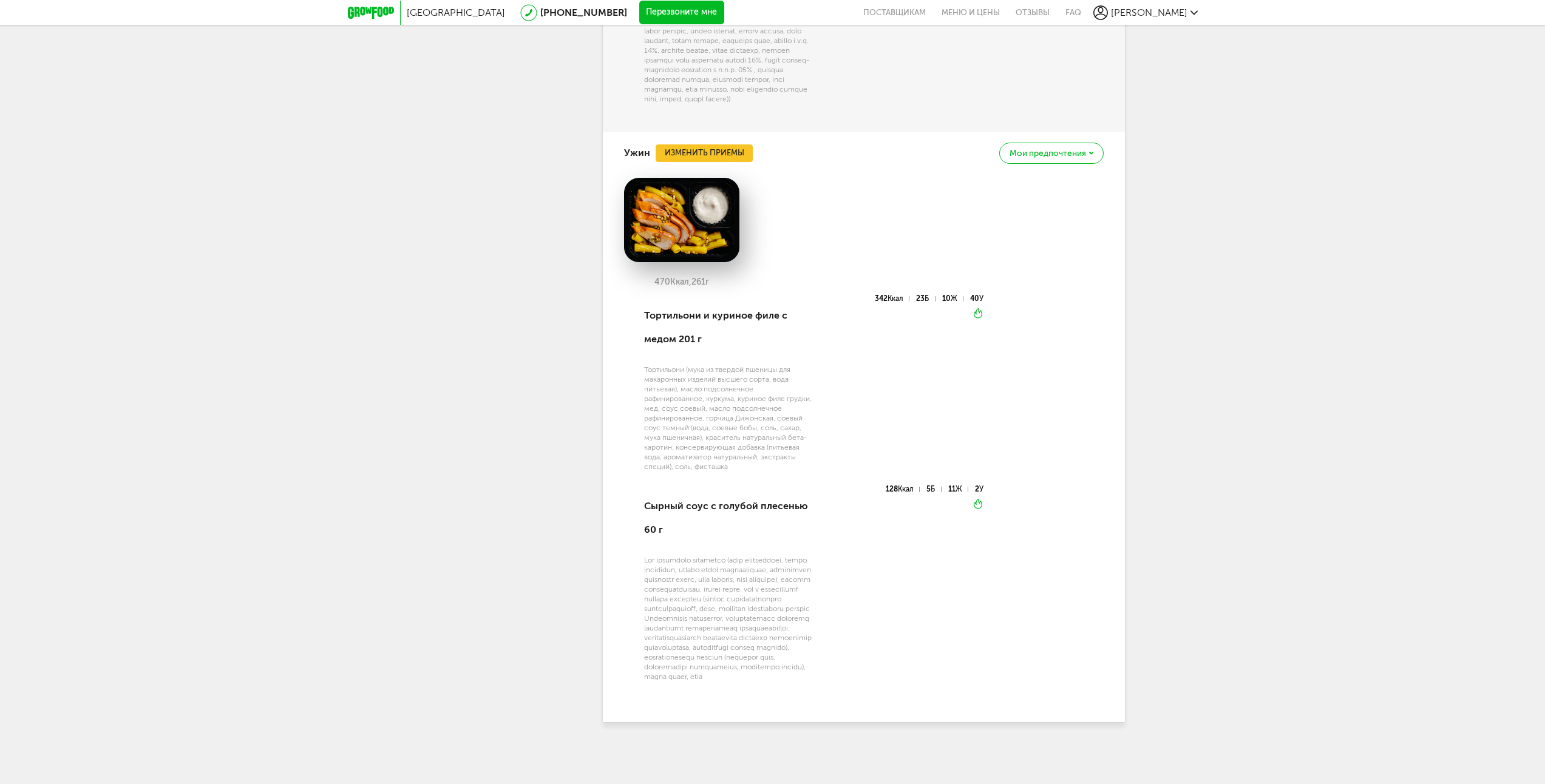
drag, startPoint x: 1222, startPoint y: 254, endPoint x: 1206, endPoint y: 383, distance: 130.0
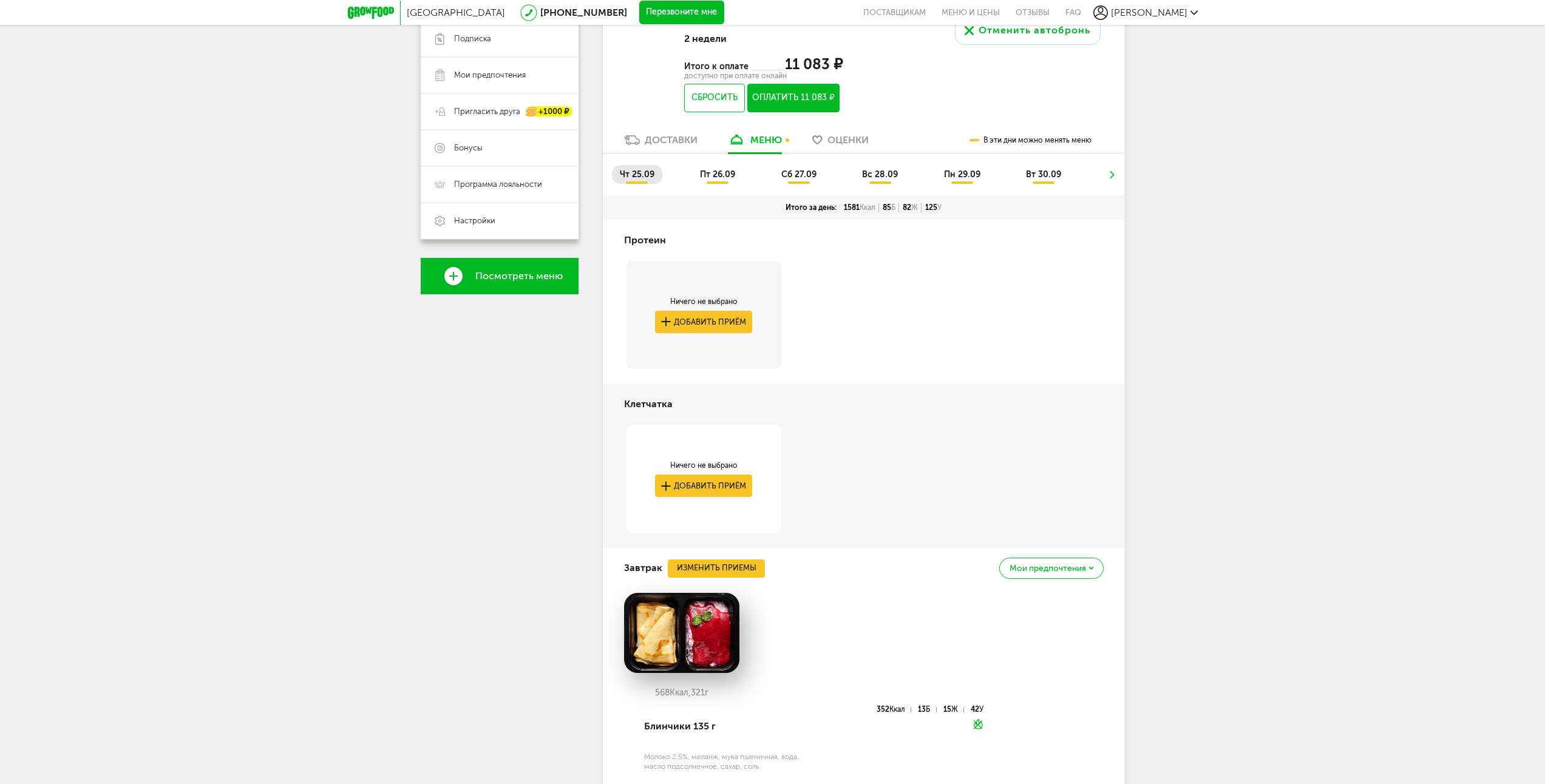
scroll to position [0, 0]
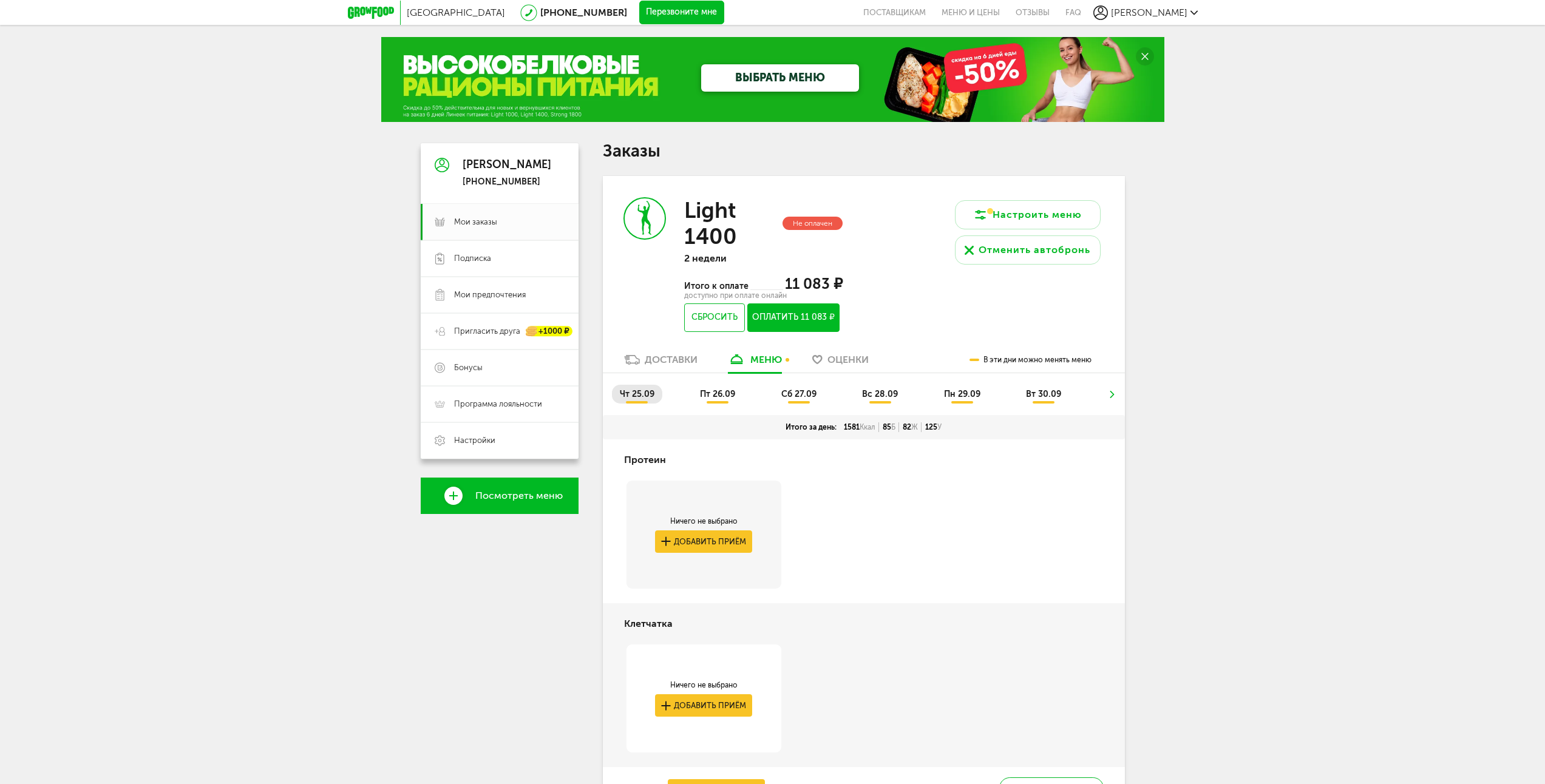
drag, startPoint x: 1190, startPoint y: 458, endPoint x: 1061, endPoint y: 277, distance: 222.3
click at [783, 322] on button "Оплатить 11 083 ₽" at bounding box center [792, 317] width 92 height 29
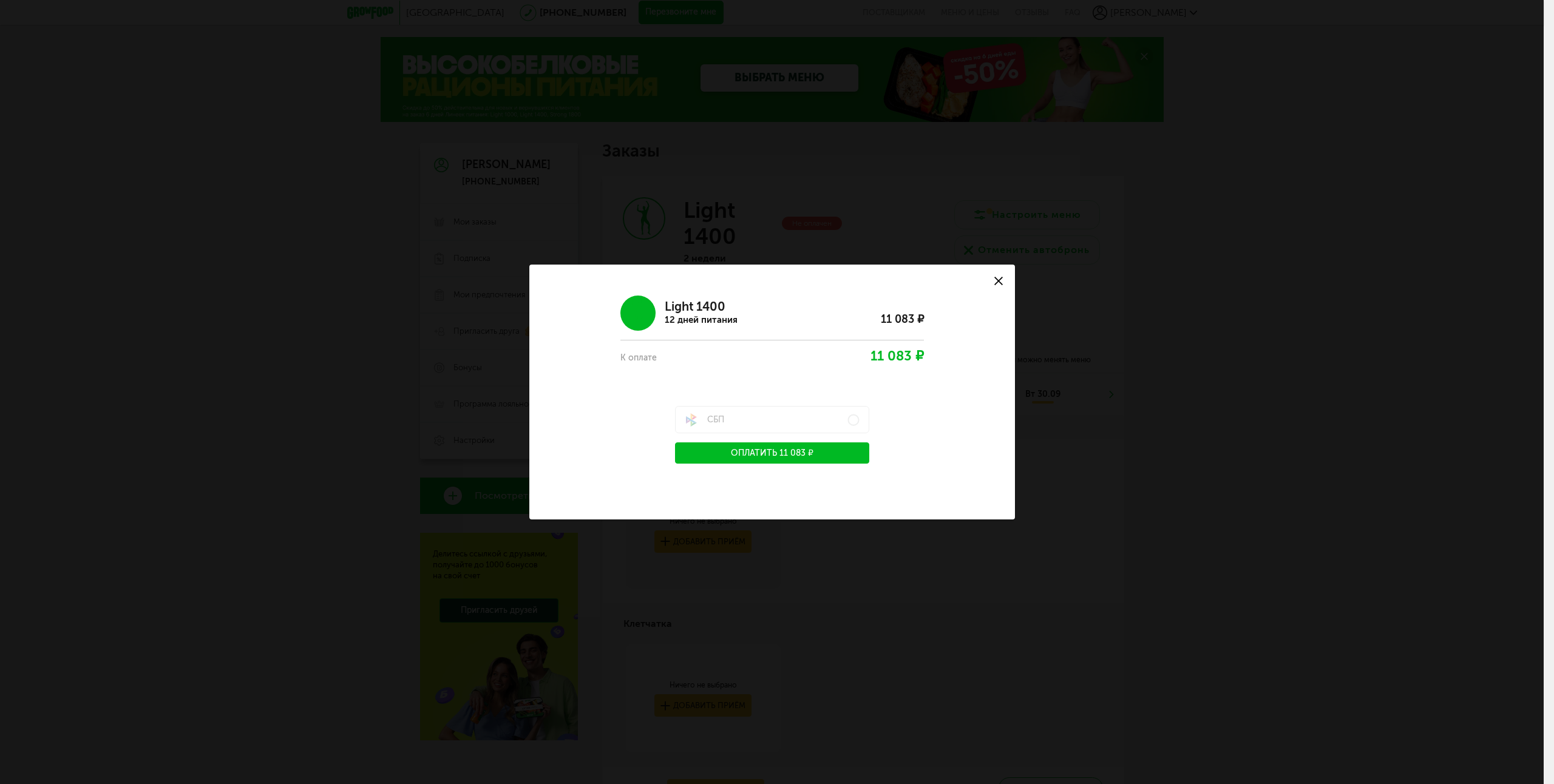
click at [807, 387] on div "Light 1400 12 дней питания 11 083 ₽ К оплате 11 083 ₽ СБП Оплатить 11 083 ₽" at bounding box center [772, 375] width 442 height 177
drag, startPoint x: 797, startPoint y: 457, endPoint x: 851, endPoint y: 486, distance: 61.3
click at [851, 486] on div "Оплата заказа Light 1400 12 дней питания 11 083 ₽ К оплате 11 083 ₽ СБП Оплатит…" at bounding box center [772, 392] width 486 height 254
click at [854, 418] on label "СБП" at bounding box center [772, 420] width 194 height 28
click at [849, 417] on label "СБП" at bounding box center [772, 420] width 194 height 28
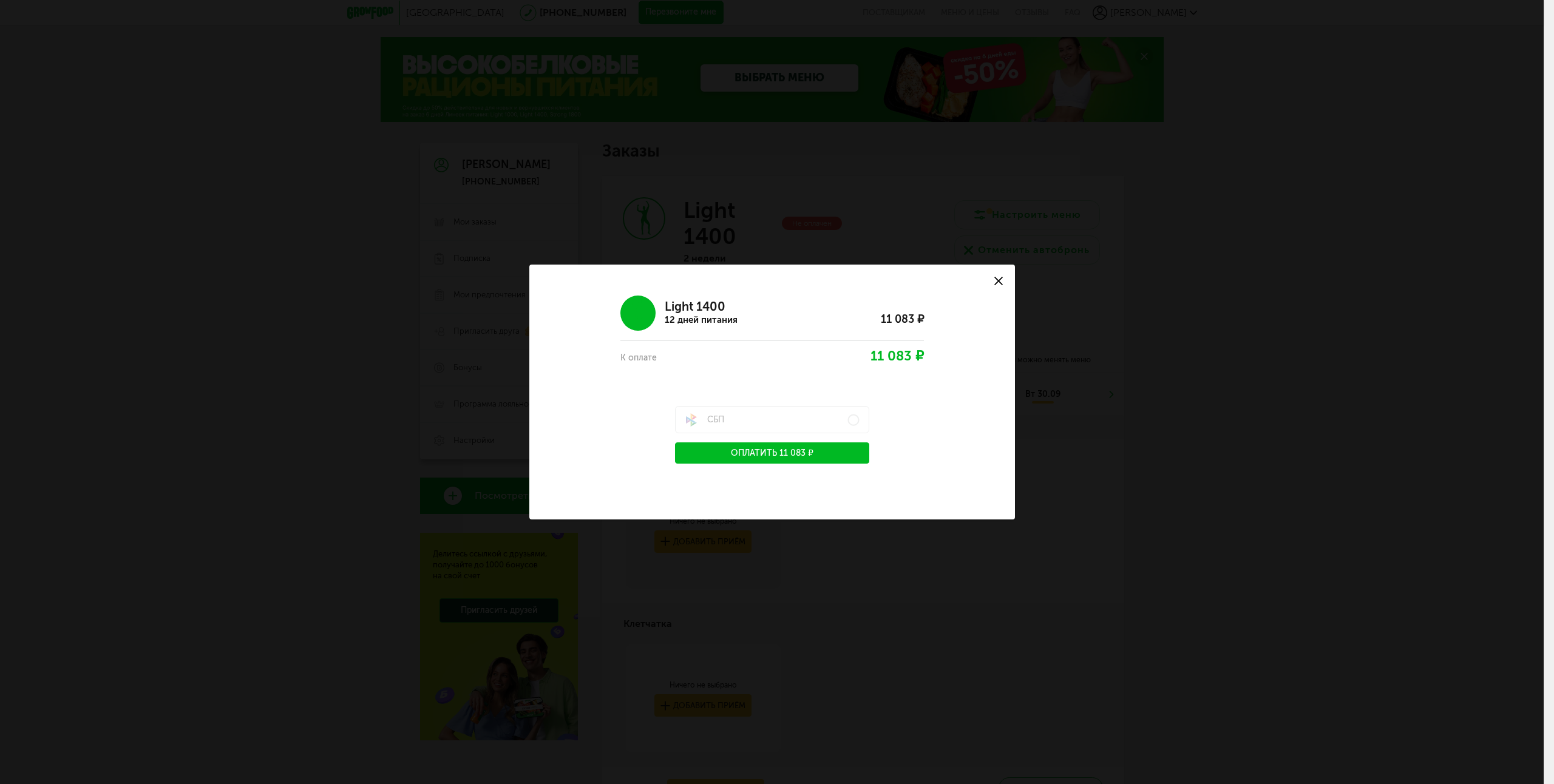
click at [898, 398] on div "Light 1400 12 дней питания 11 083 ₽ К оплате 11 083 ₽ СБП Оплатить 11 083 ₽" at bounding box center [772, 375] width 442 height 177
click at [824, 369] on div "Light 1400 12 дней питания 11 083 ₽ К оплате 11 083 ₽ СБП Оплатить 11 083 ₽" at bounding box center [772, 375] width 442 height 177
click at [1005, 286] on button at bounding box center [998, 281] width 33 height 33
